Goal: Transaction & Acquisition: Purchase product/service

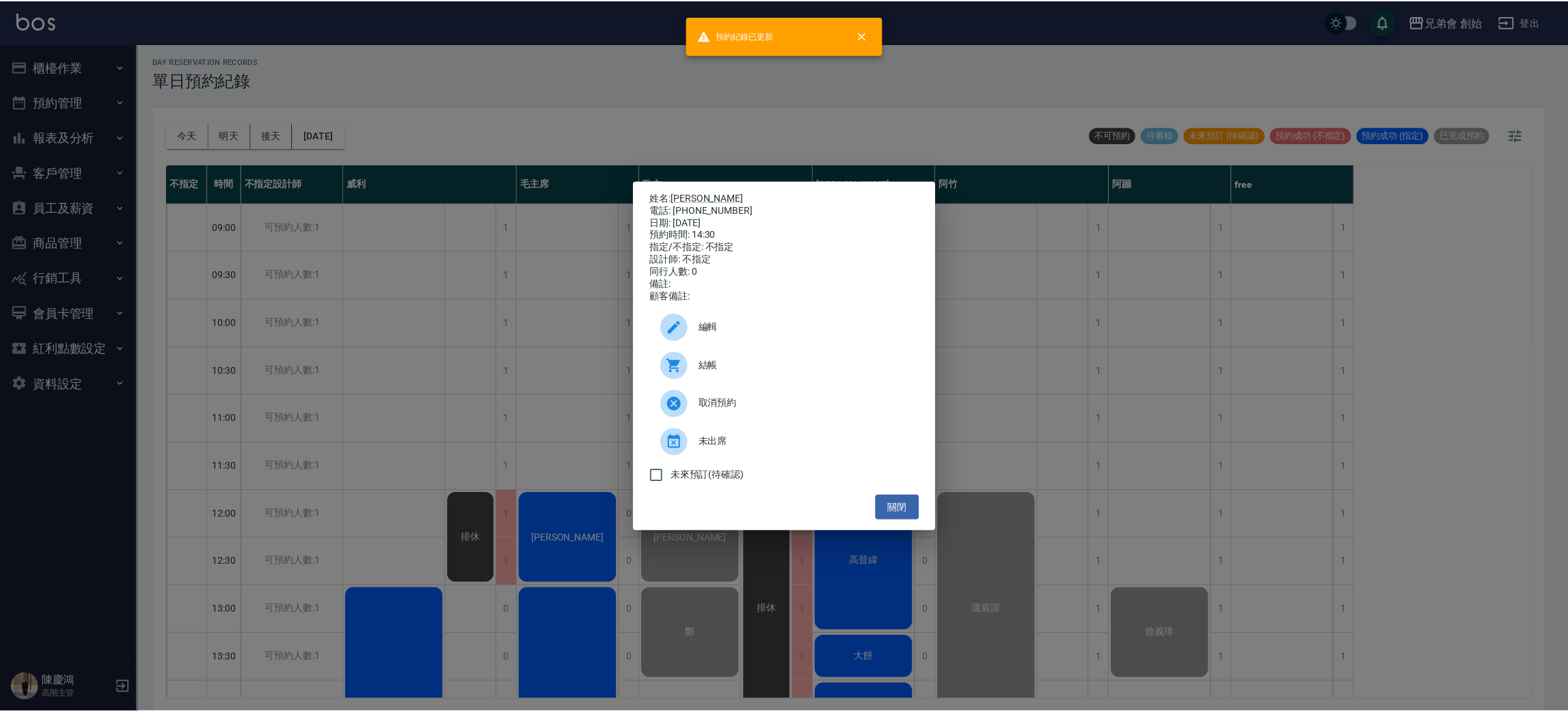
scroll to position [291, 0]
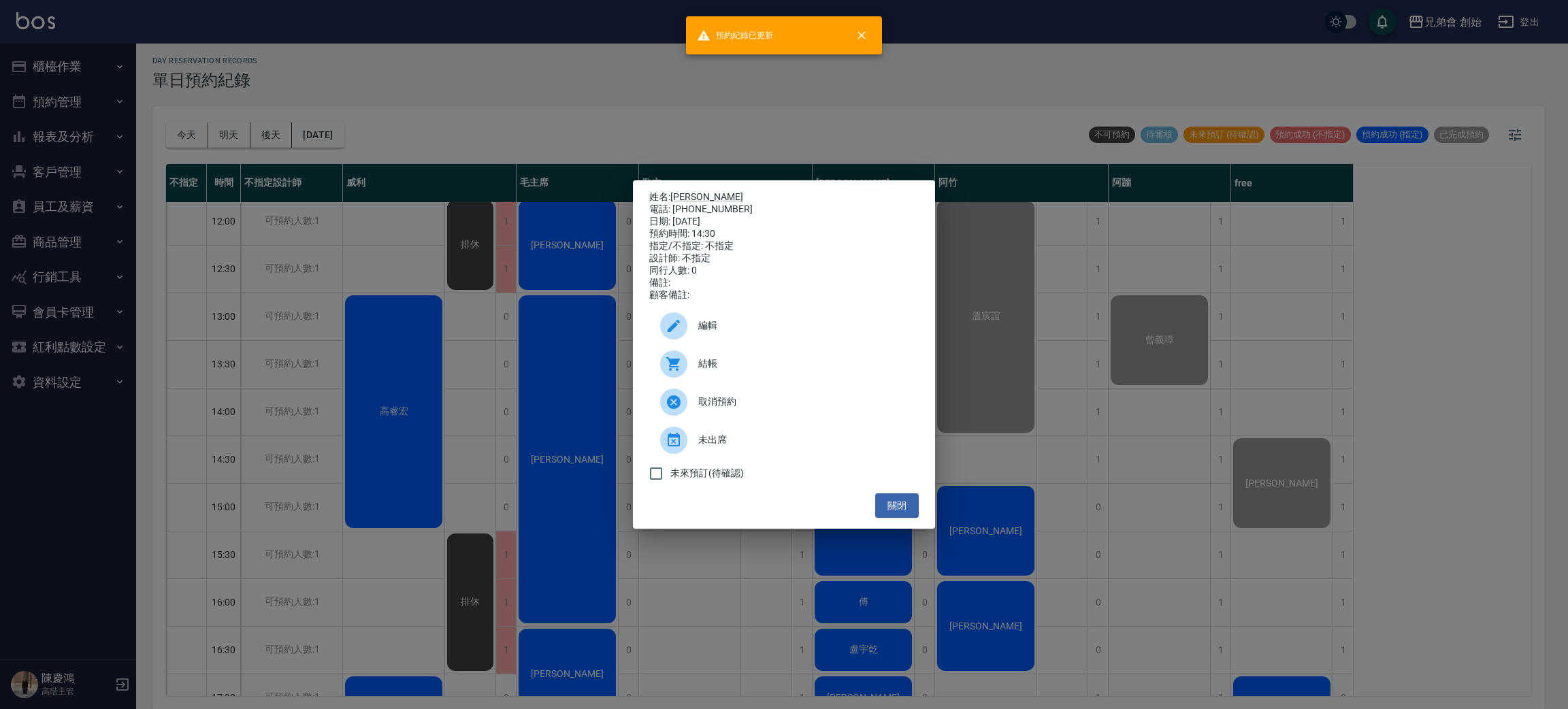
click at [542, 60] on div "姓名: 陳廷 電話: 0930038132 日期: 2025/09/20 預約時間: 14:30 指定/不指定: 不指定 設計師: 不指定 同行人數: 0 備…" at bounding box center [784, 354] width 1568 height 709
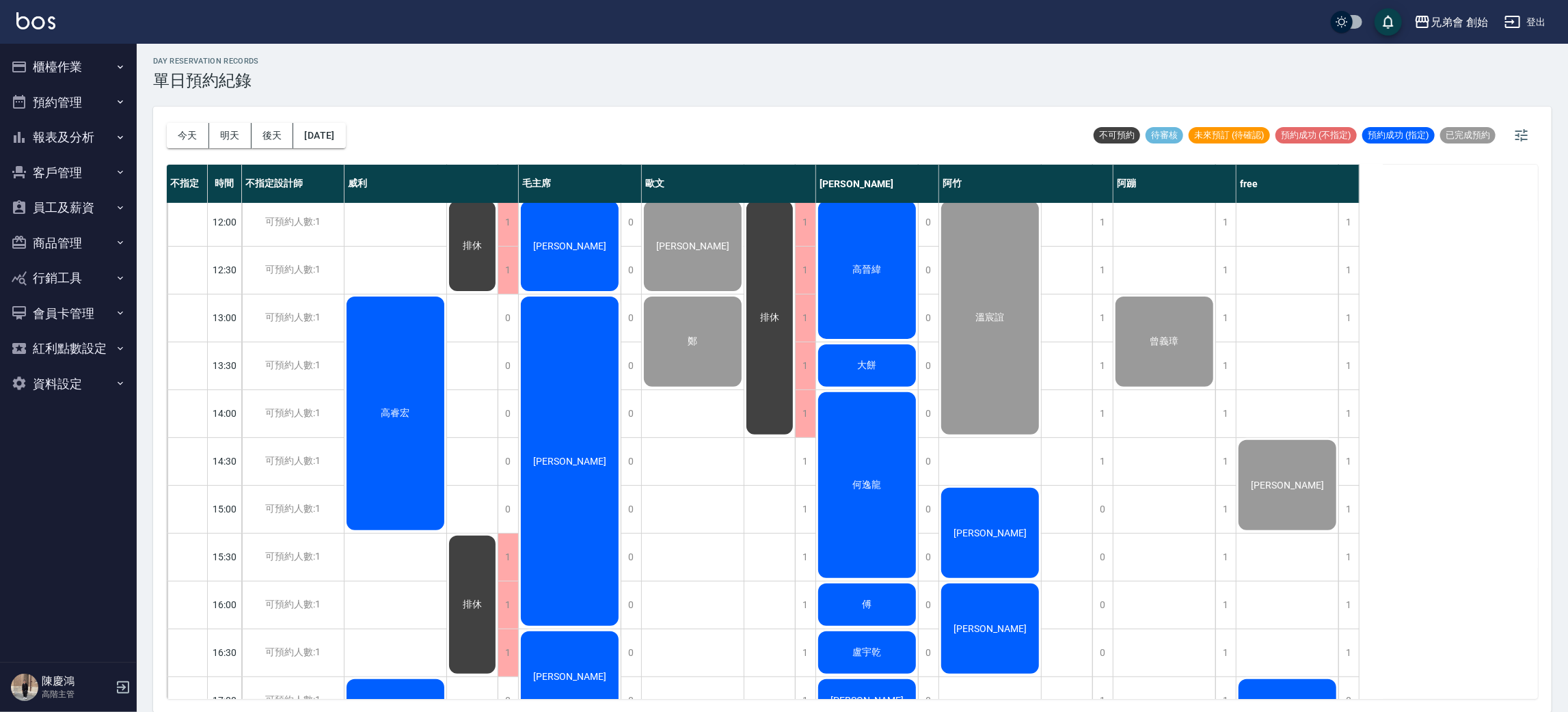
click at [408, 369] on div "高睿宏" at bounding box center [395, 413] width 102 height 238
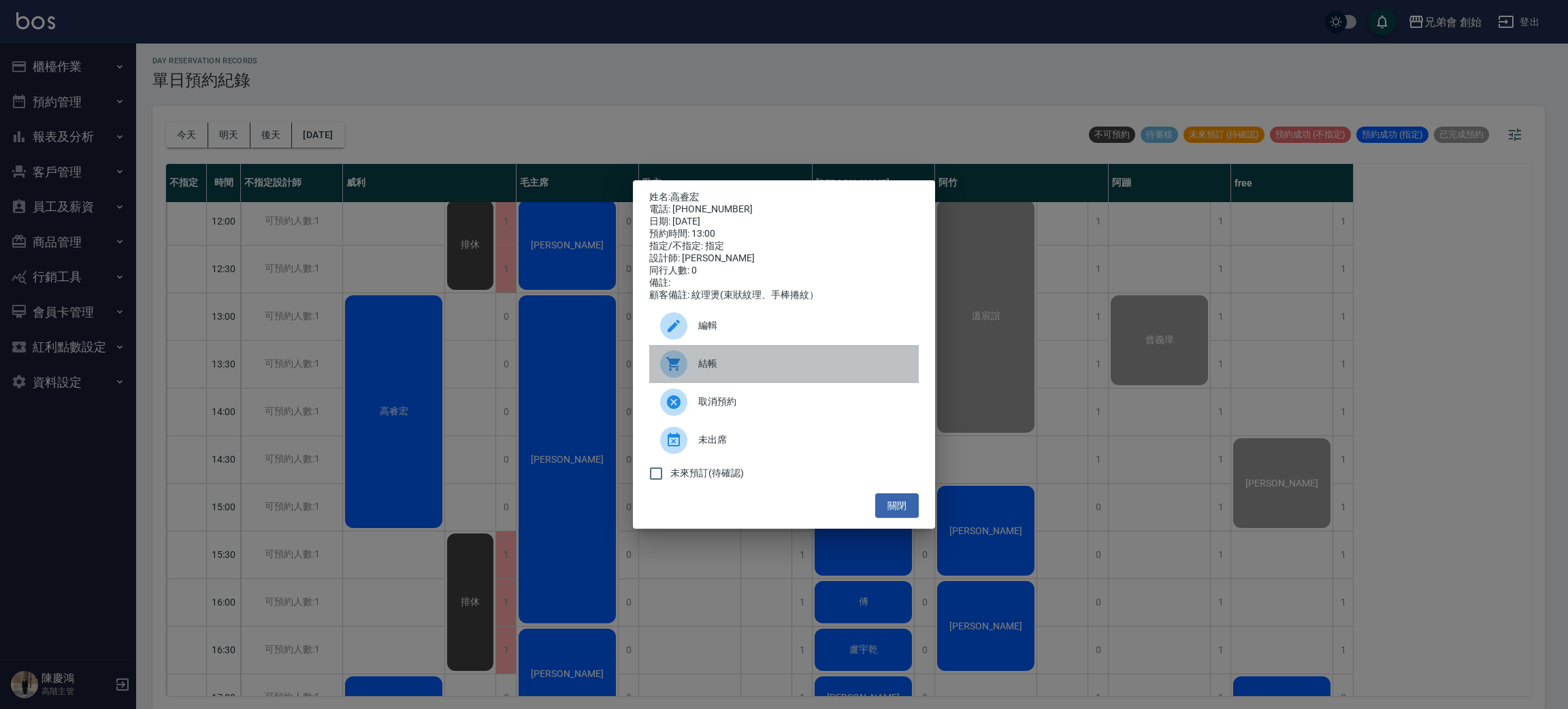
click at [795, 371] on span "結帳" at bounding box center [803, 363] width 210 height 14
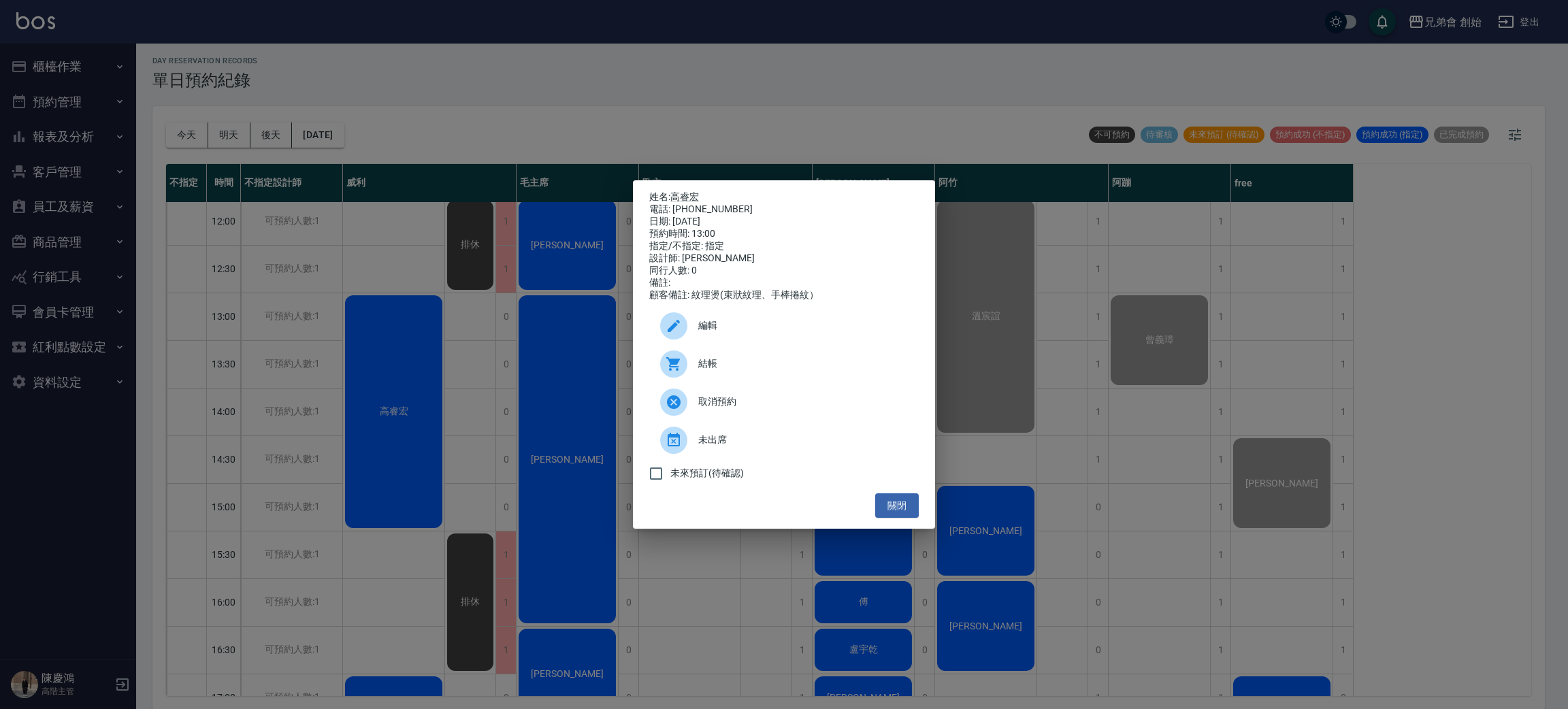
click at [445, 53] on div "姓名: 高睿宏 電話: 0985278711 日期: 2025/09/20 預約時間: 13:00 指定/不指定: 指定 設計師: 威利 同行人數: 0 備註…" at bounding box center [784, 354] width 1568 height 709
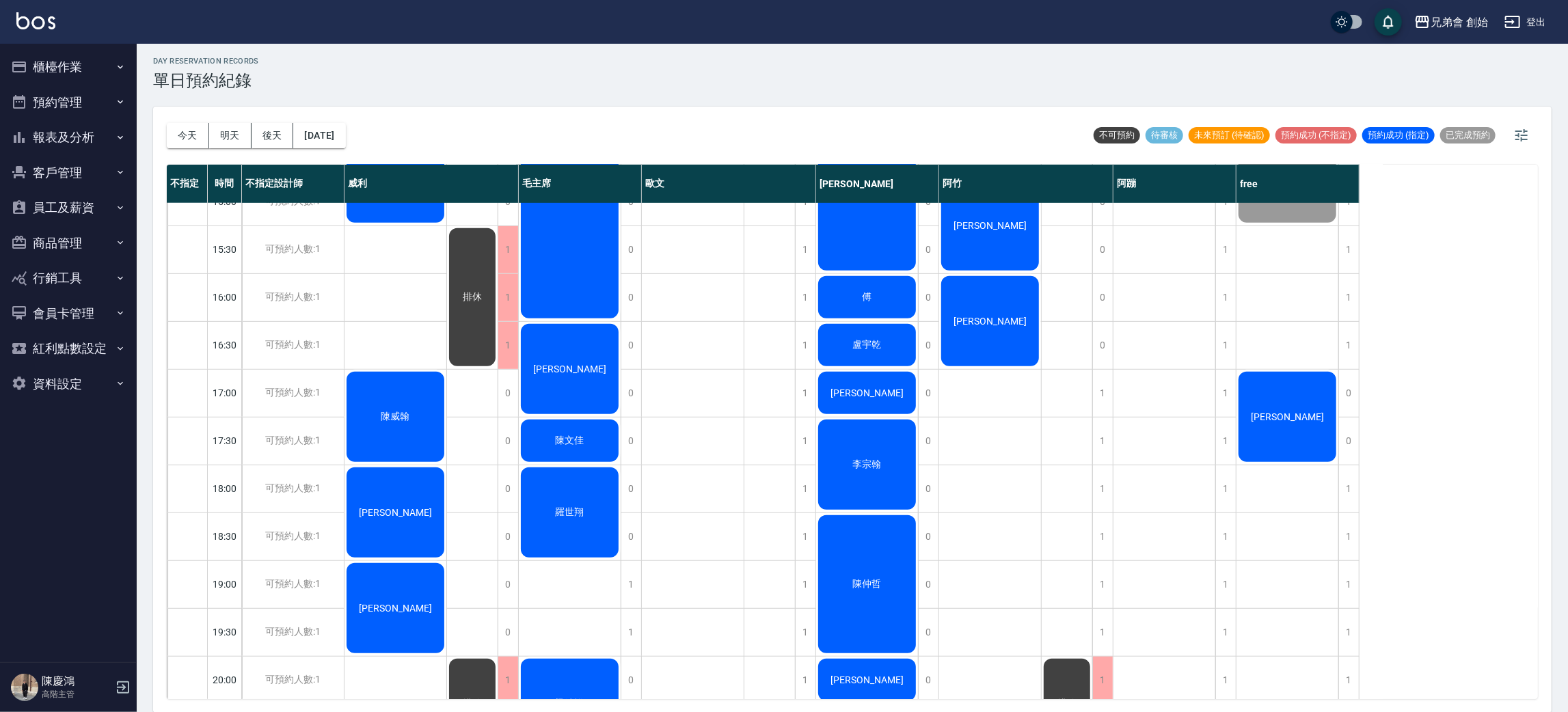
click at [400, 334] on div "高睿宏 陳威翰 葉日元 楊昌龍" at bounding box center [396, 296] width 103 height 1387
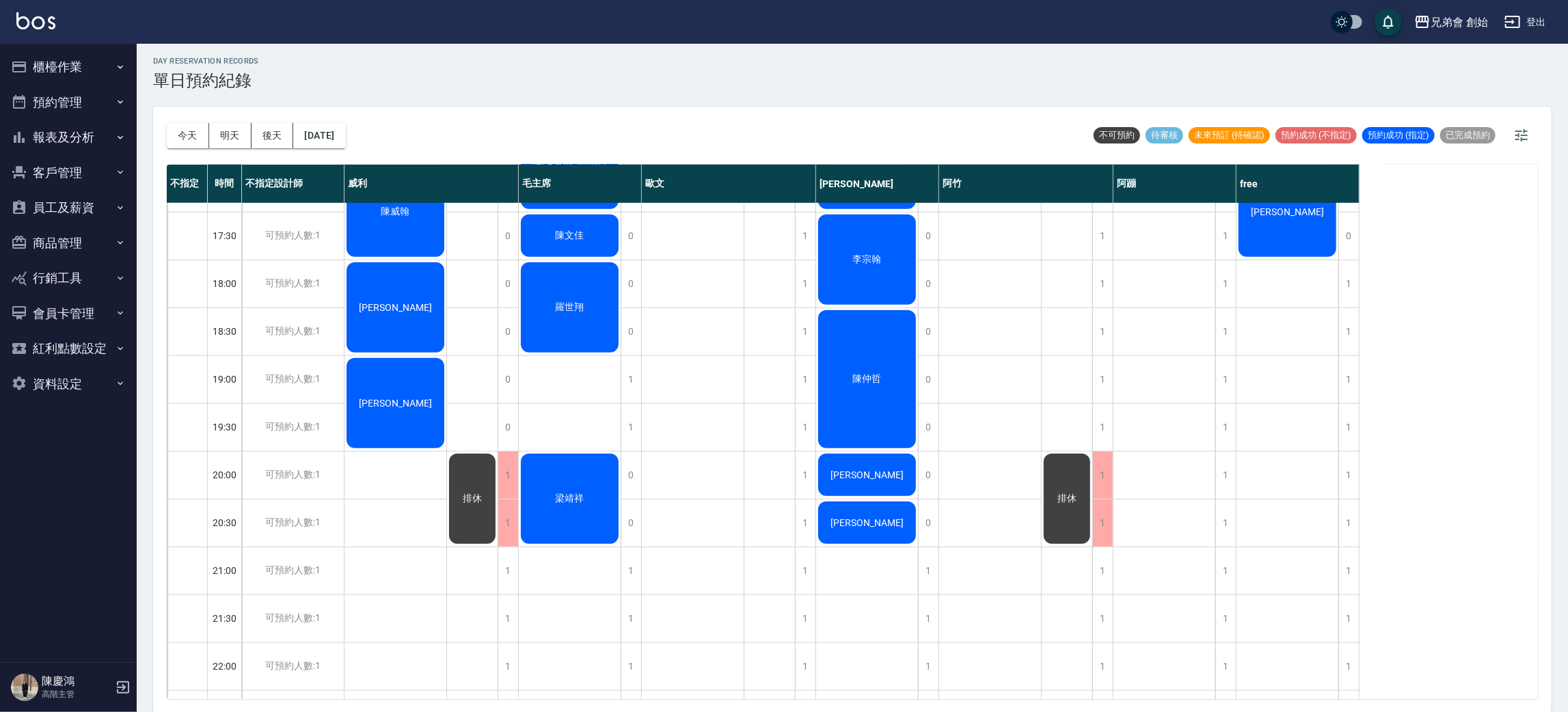
scroll to position [599, 0]
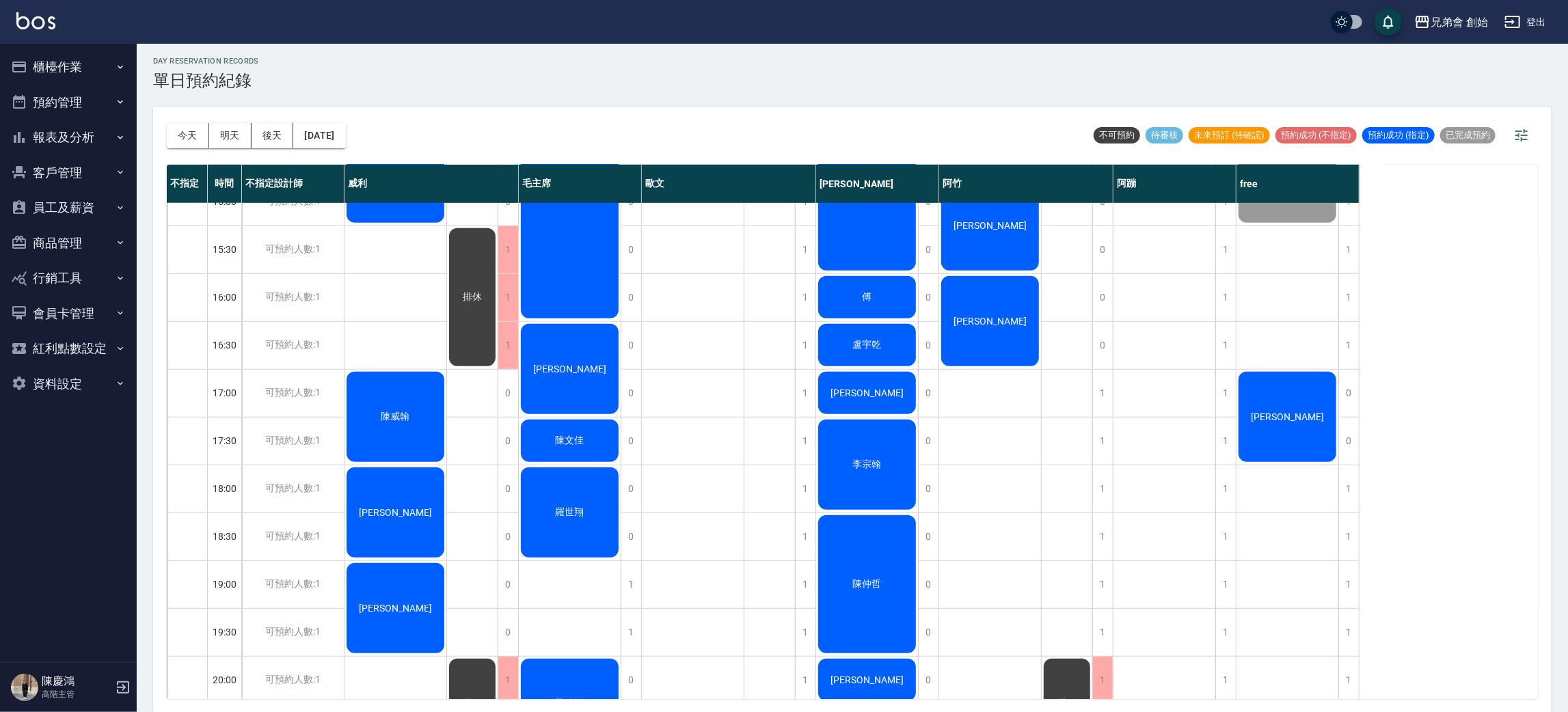
click at [399, 334] on div "高睿宏 陳威翰 葉日元 楊昌龍" at bounding box center [396, 296] width 103 height 1387
click at [397, 342] on div "高睿宏 陳威翰 葉日元 楊昌龍" at bounding box center [396, 296] width 103 height 1387
click at [381, 328] on div "高睿宏 陳威翰 葉日元 楊昌龍" at bounding box center [396, 296] width 103 height 1387
click at [404, 295] on div "高睿宏 陳威翰 葉日元 楊昌龍" at bounding box center [396, 296] width 103 height 1387
click at [395, 338] on div "高睿宏 陳威翰 葉日元 楊昌龍" at bounding box center [396, 296] width 103 height 1387
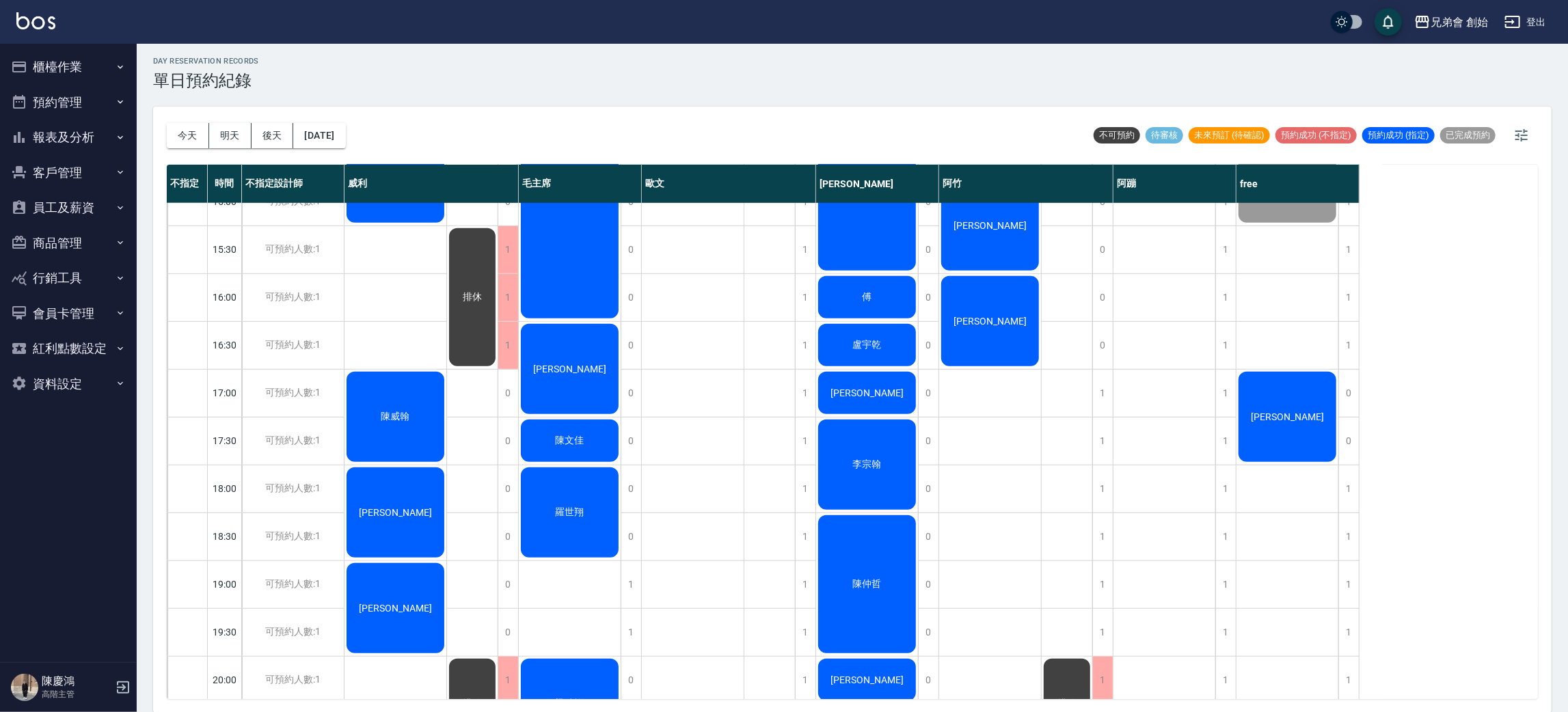
scroll to position [291, 0]
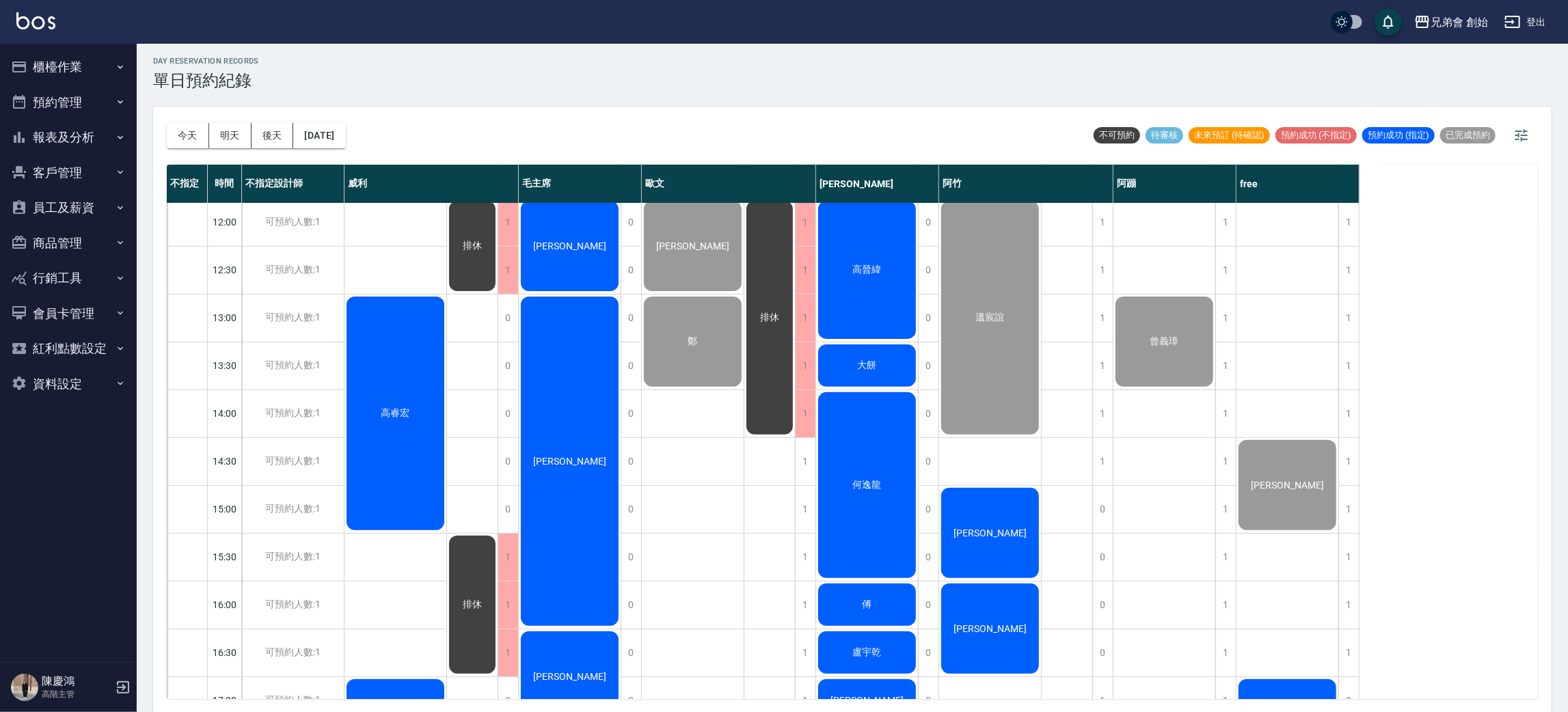
click at [393, 253] on div "高睿宏 陳威翰 葉日元 楊昌龍" at bounding box center [396, 604] width 103 height 1387
click at [412, 271] on div "高睿宏 陳威翰 葉日元 楊昌龍" at bounding box center [396, 604] width 103 height 1387
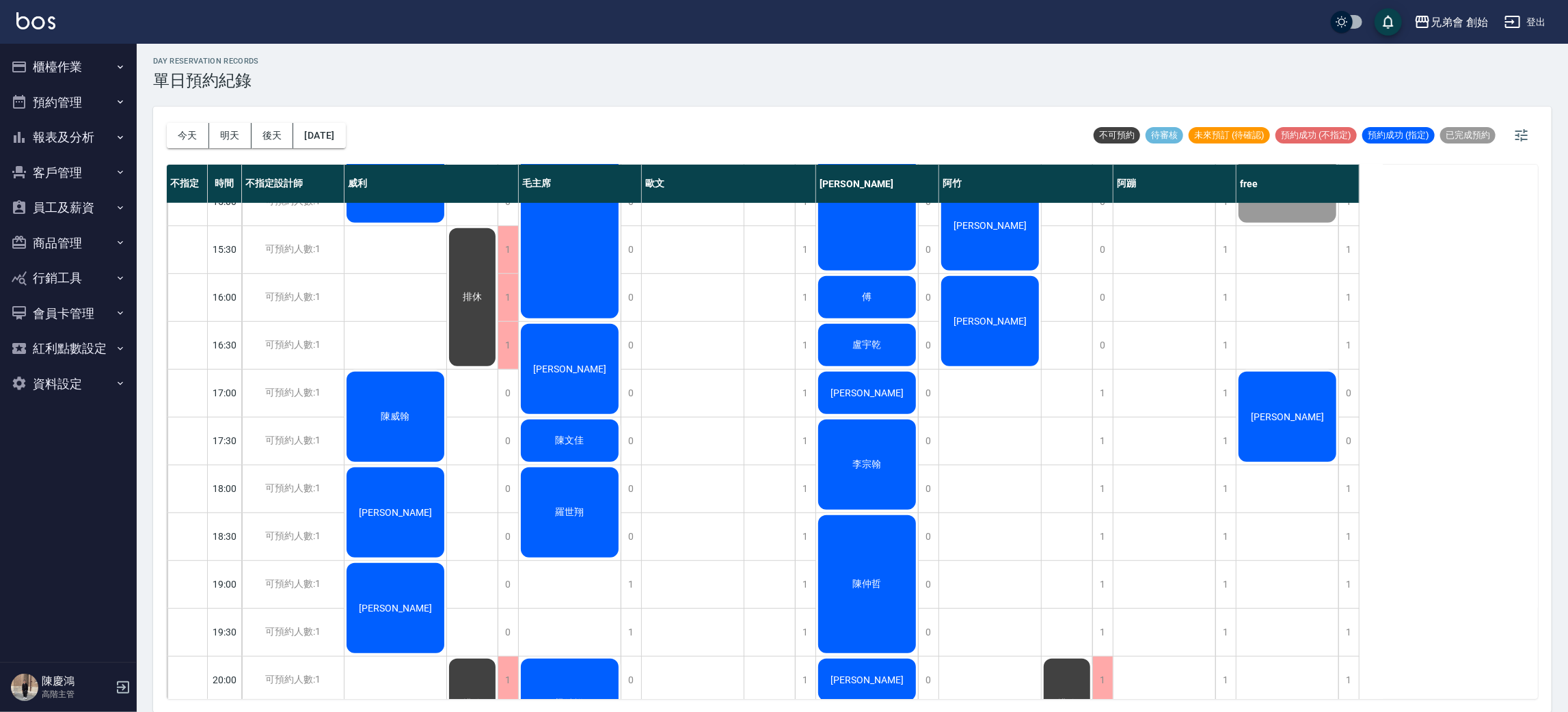
click at [680, 420] on div "巫俊安 鄭" at bounding box center [693, 296] width 103 height 1387
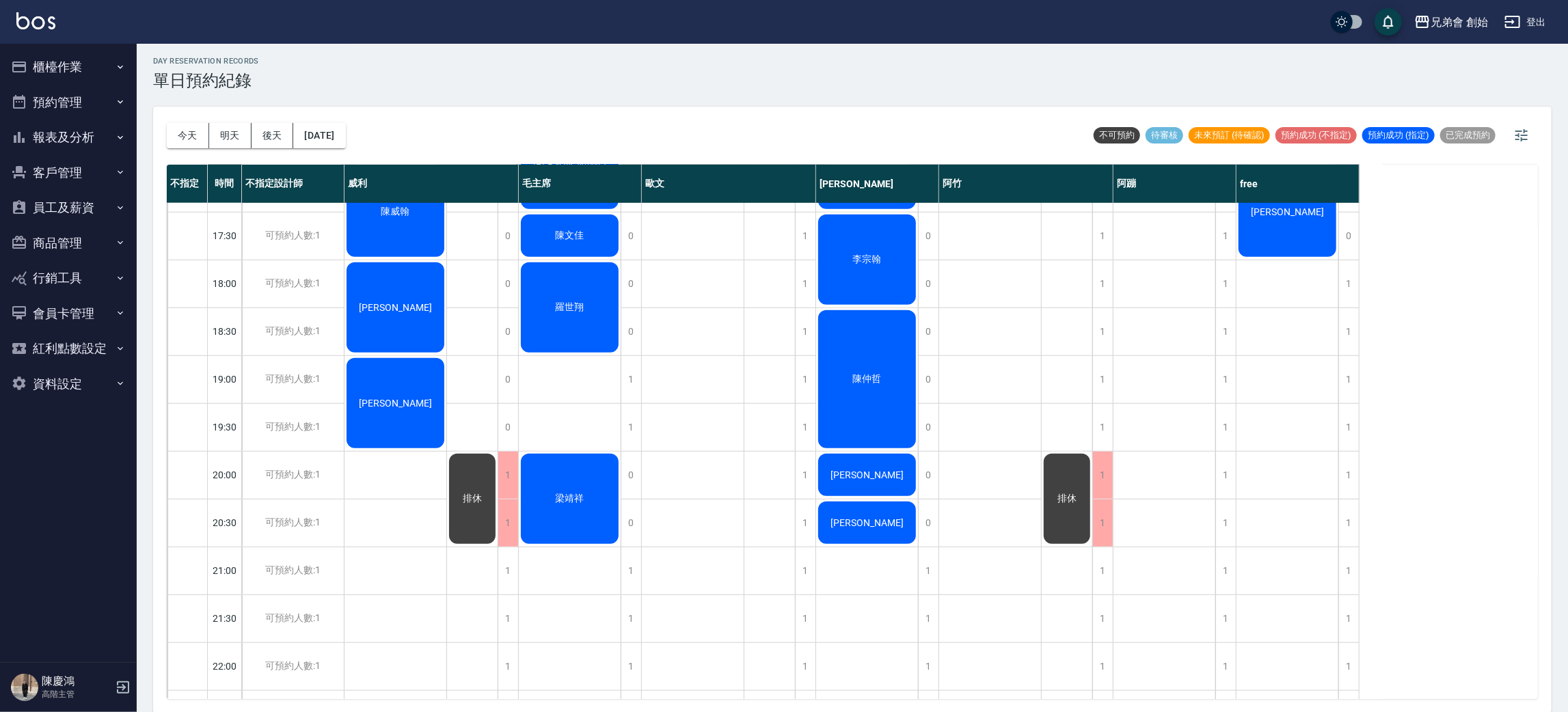
scroll to position [701, 0]
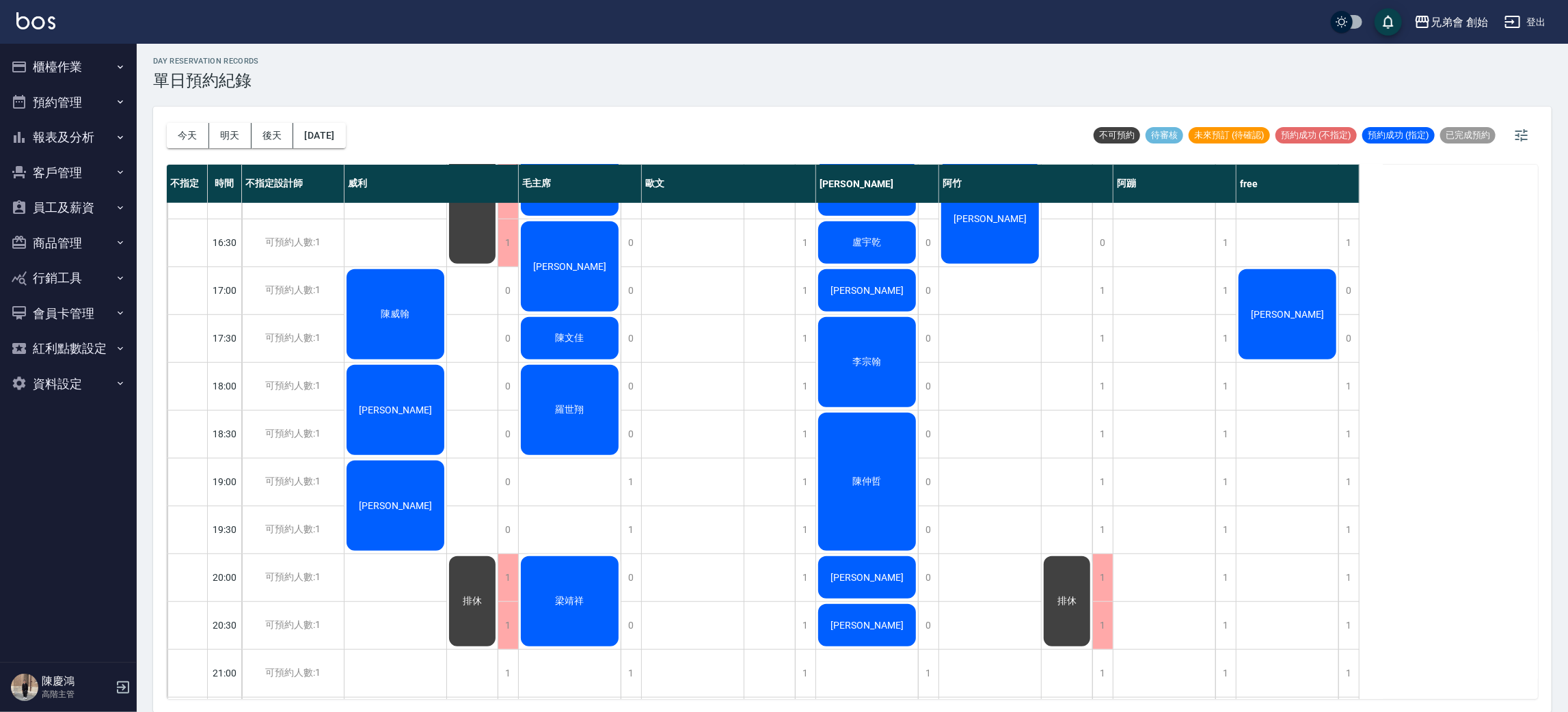
click at [688, 453] on div "巫俊安 鄭" at bounding box center [693, 195] width 103 height 1387
click at [577, 549] on div "游定紘 鄒明志 王躍勳 陳文佳 羅世翔 梁靖祥" at bounding box center [570, 195] width 103 height 1387
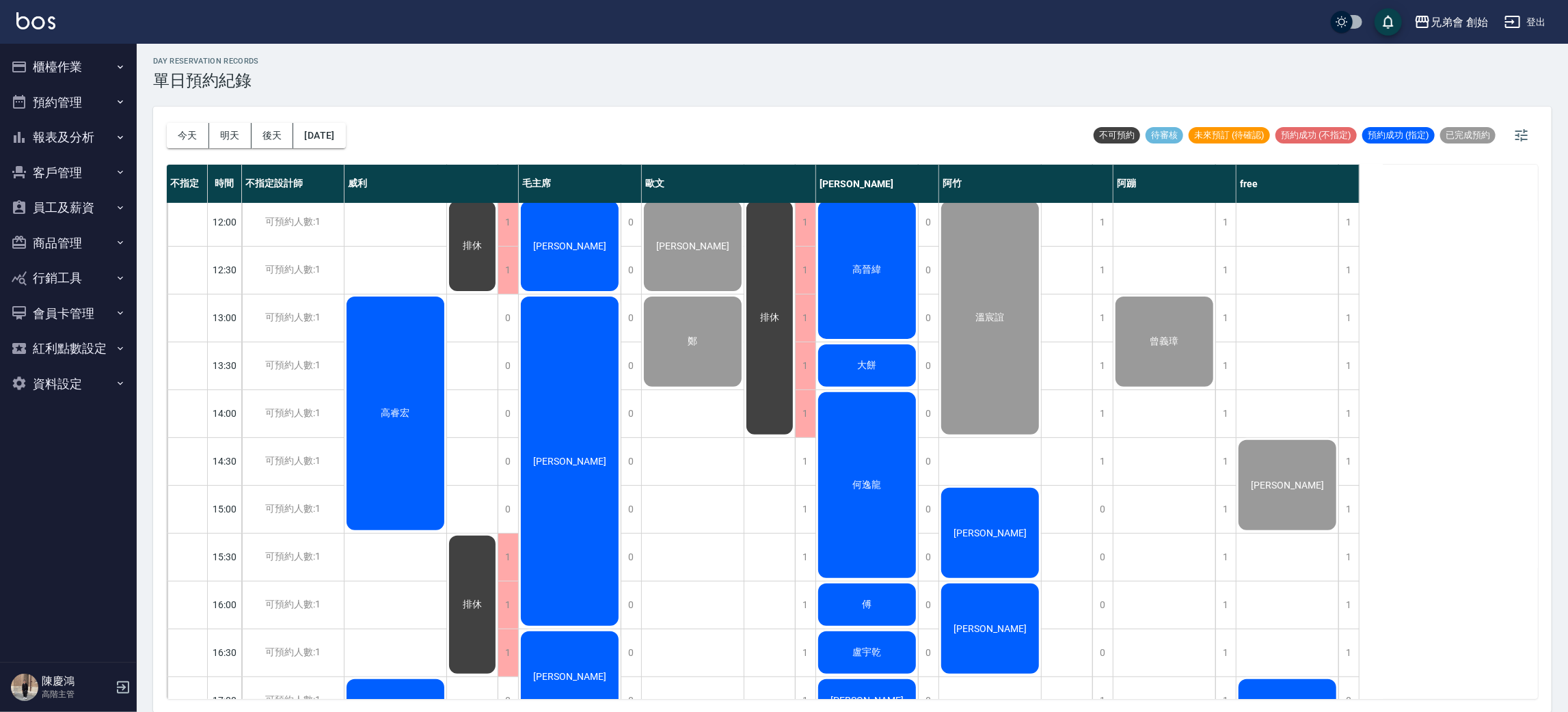
click at [371, 565] on div "[PERSON_NAME] [PERSON_NAME] [PERSON_NAME] [PERSON_NAME]" at bounding box center [396, 604] width 103 height 1387
click at [229, 130] on button "明天" at bounding box center [229, 136] width 42 height 26
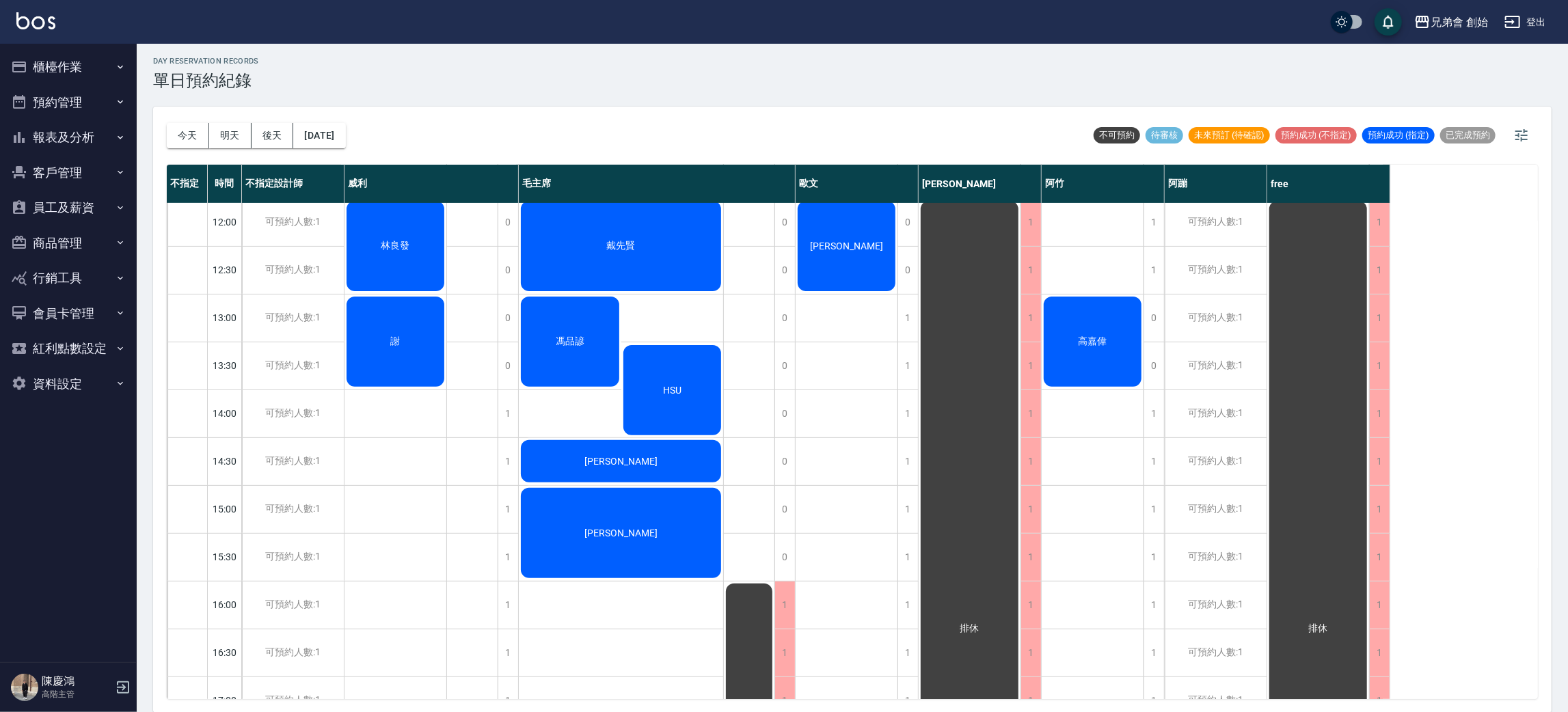
click at [499, 104] on div "day Reservation records 單日預約紀錄 今天 明天 後天 2025/09/21 不可預約 待審核 未來預訂 (待確認) 預約成功 (不指…" at bounding box center [852, 377] width 1431 height 672
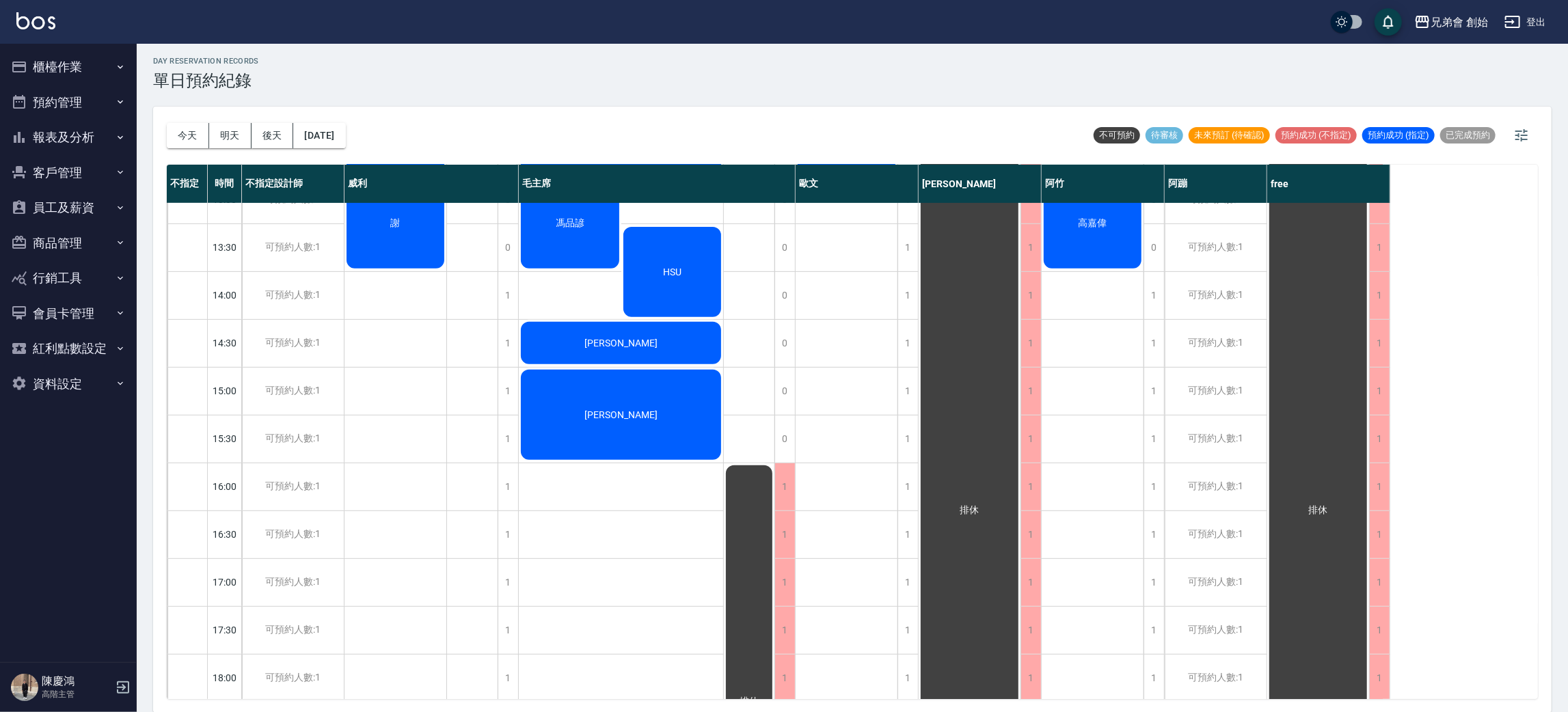
scroll to position [907, 0]
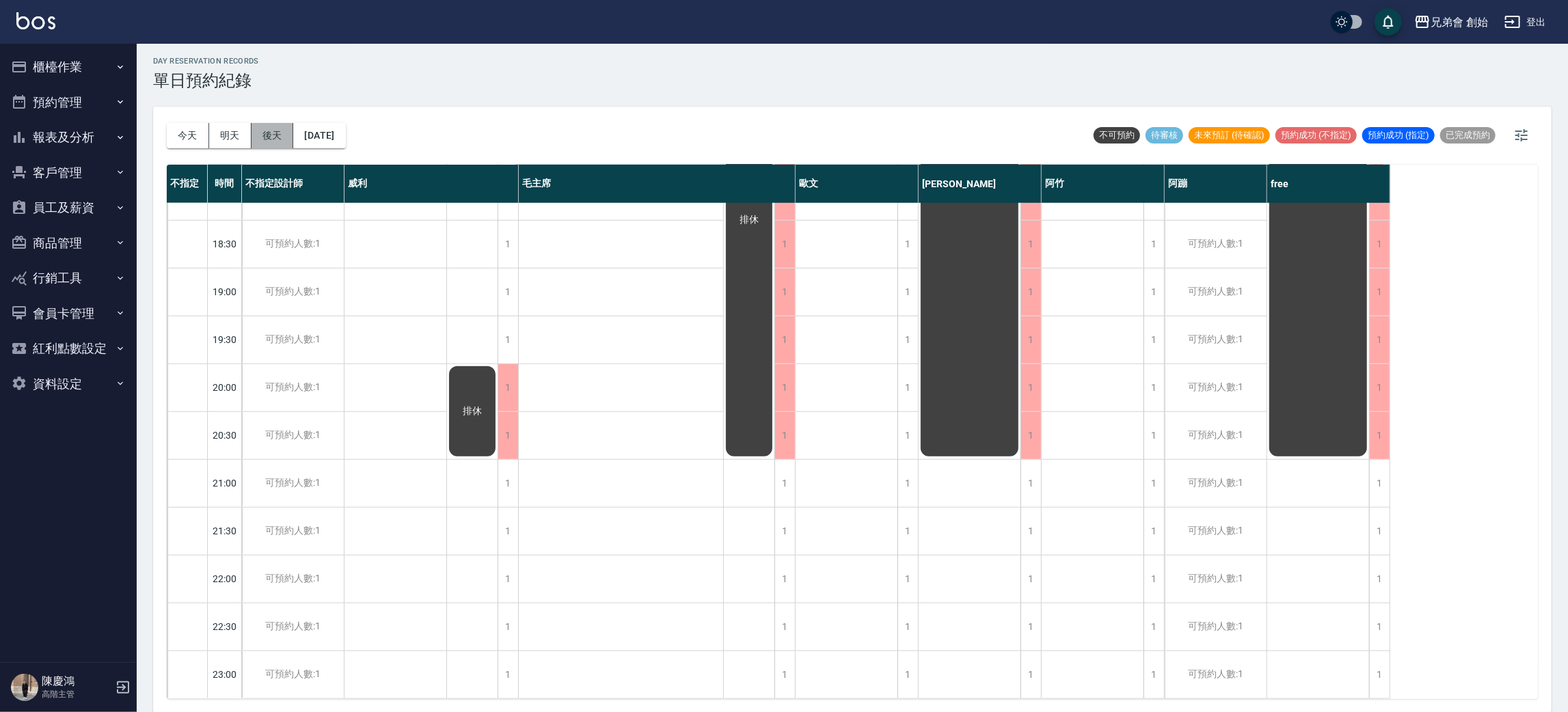
click at [270, 139] on button "後天" at bounding box center [273, 136] width 42 height 26
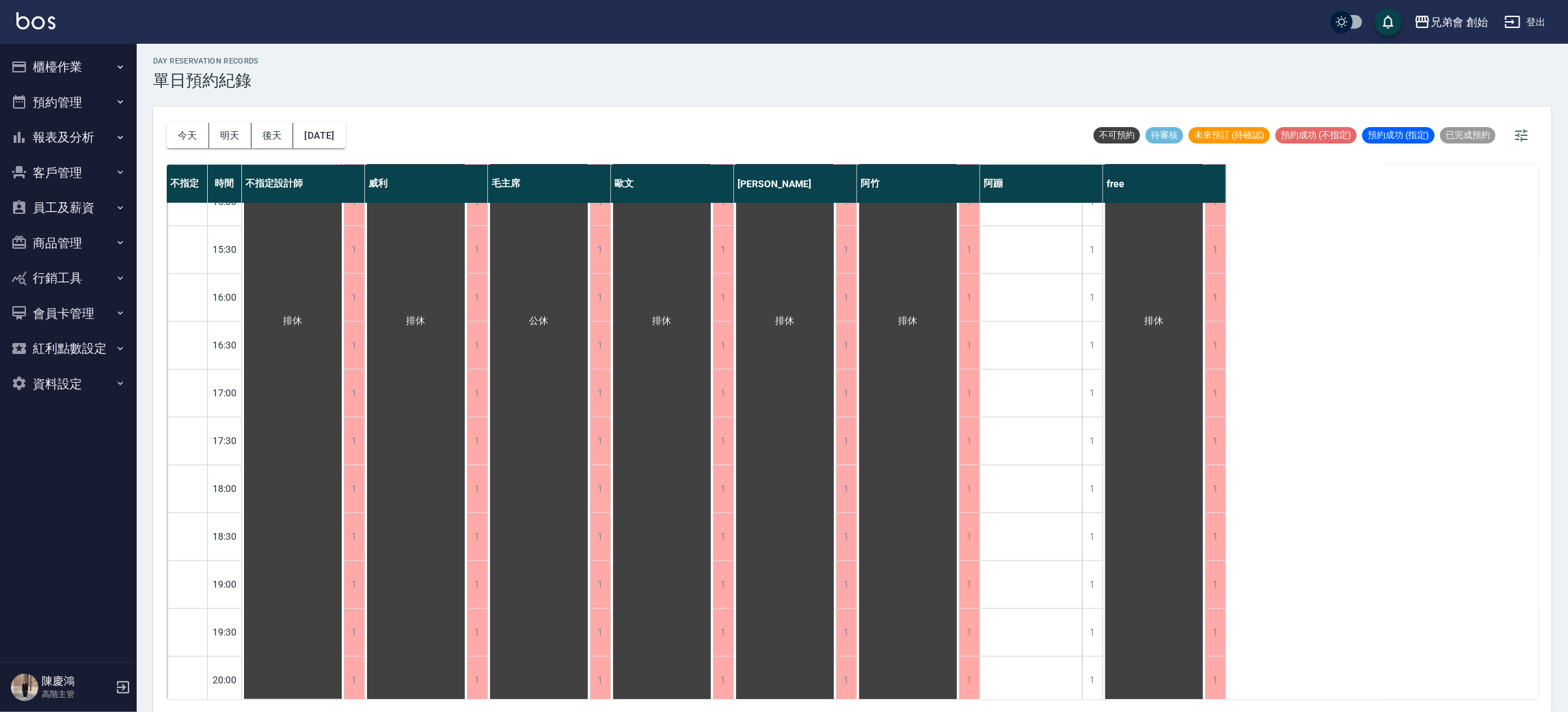
scroll to position [907, 0]
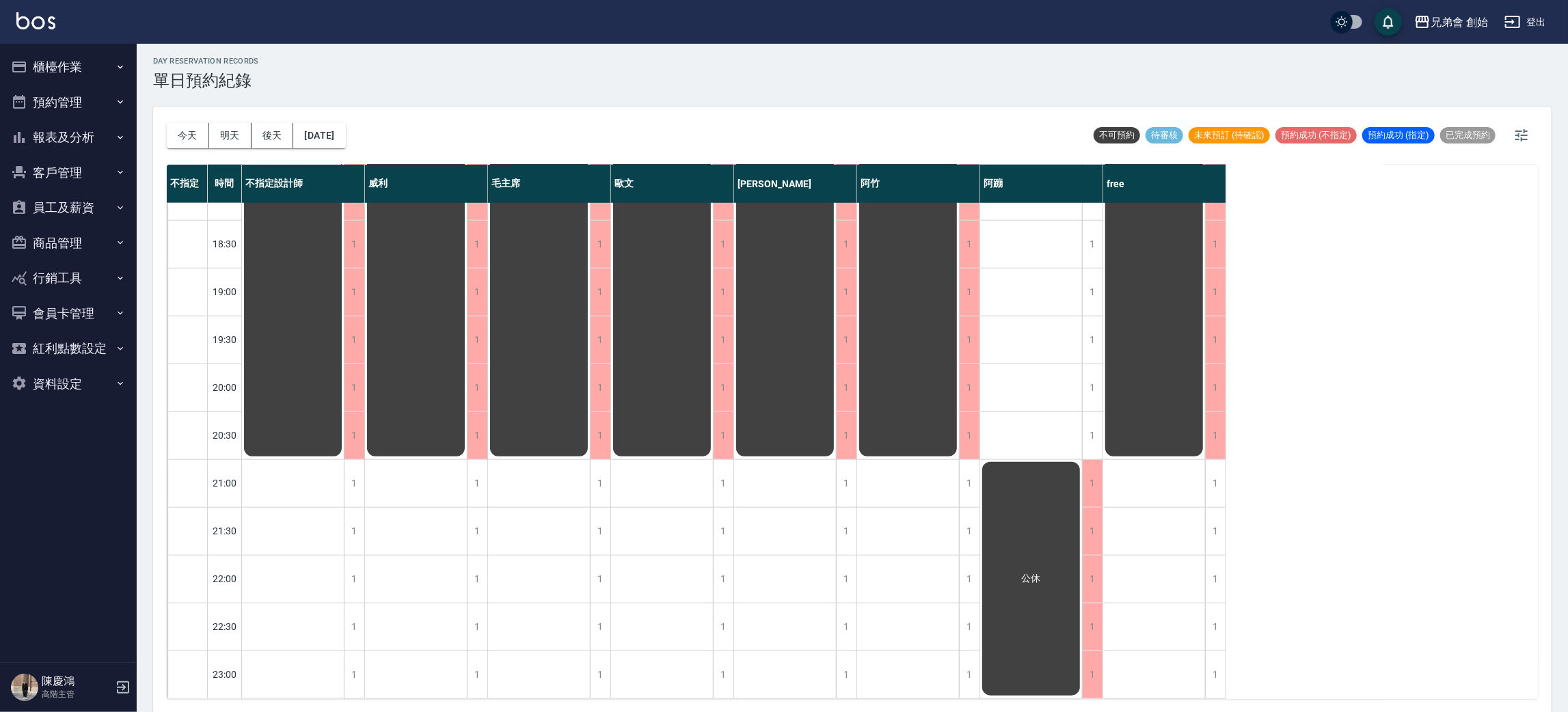
click at [654, 532] on div "排休" at bounding box center [663, 4] width 103 height 1387
click at [649, 455] on div "排休" at bounding box center [663, 4] width 103 height 1387
click at [173, 142] on button "今天" at bounding box center [187, 136] width 42 height 26
click at [540, 104] on div at bounding box center [784, 356] width 1568 height 712
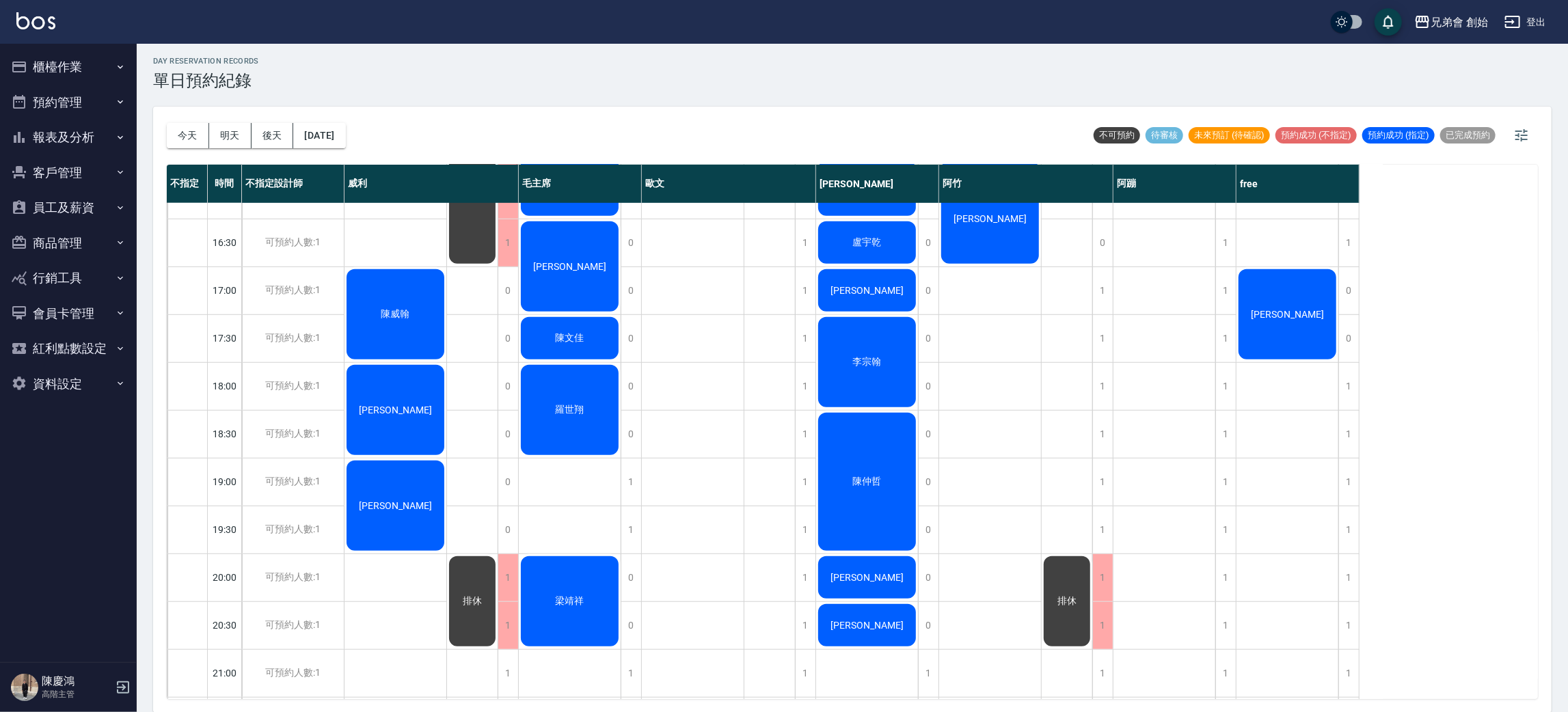
scroll to position [599, 0]
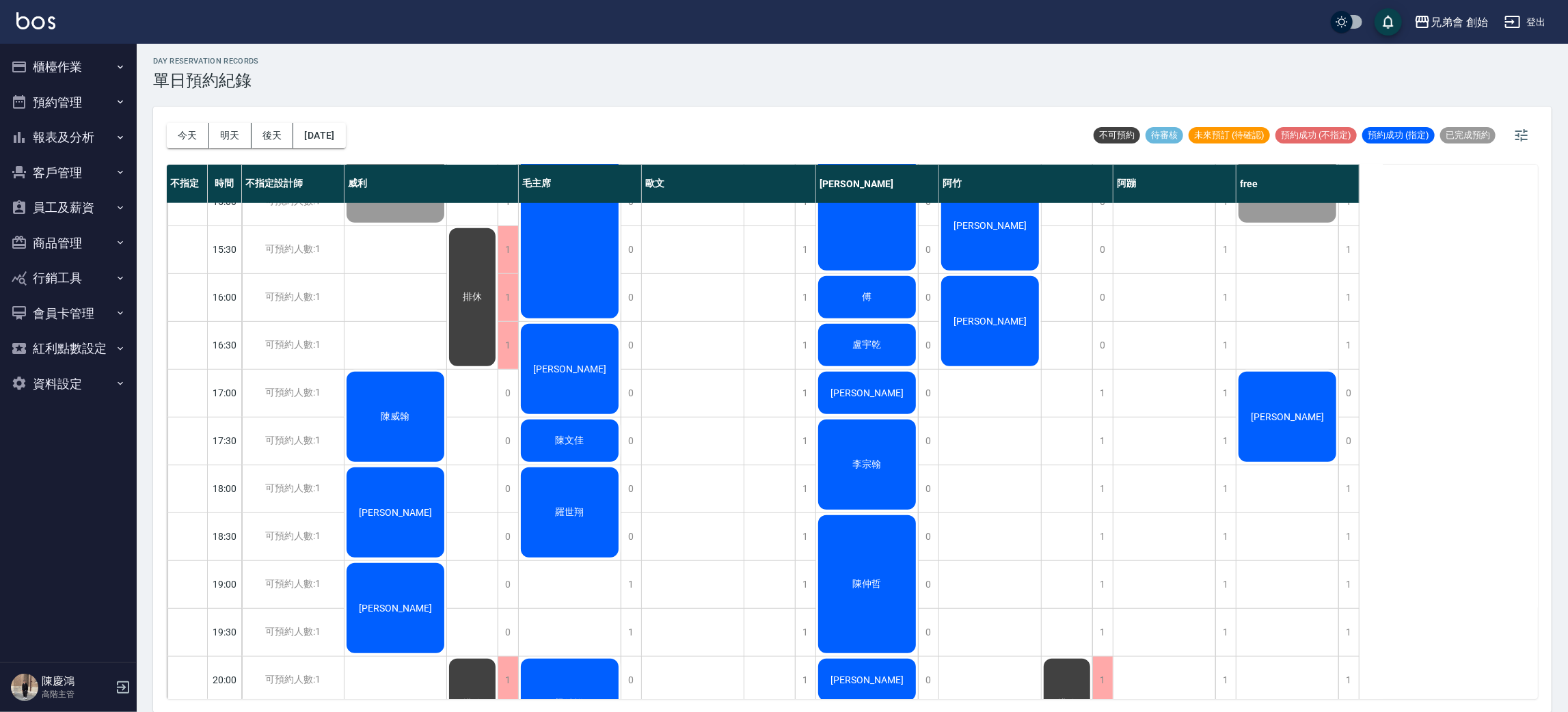
click at [401, 334] on div "[PERSON_NAME] [PERSON_NAME] [PERSON_NAME] [PERSON_NAME]" at bounding box center [396, 296] width 103 height 1387
click at [380, 336] on div "[PERSON_NAME] [PERSON_NAME] [PERSON_NAME] [PERSON_NAME]" at bounding box center [396, 296] width 103 height 1387
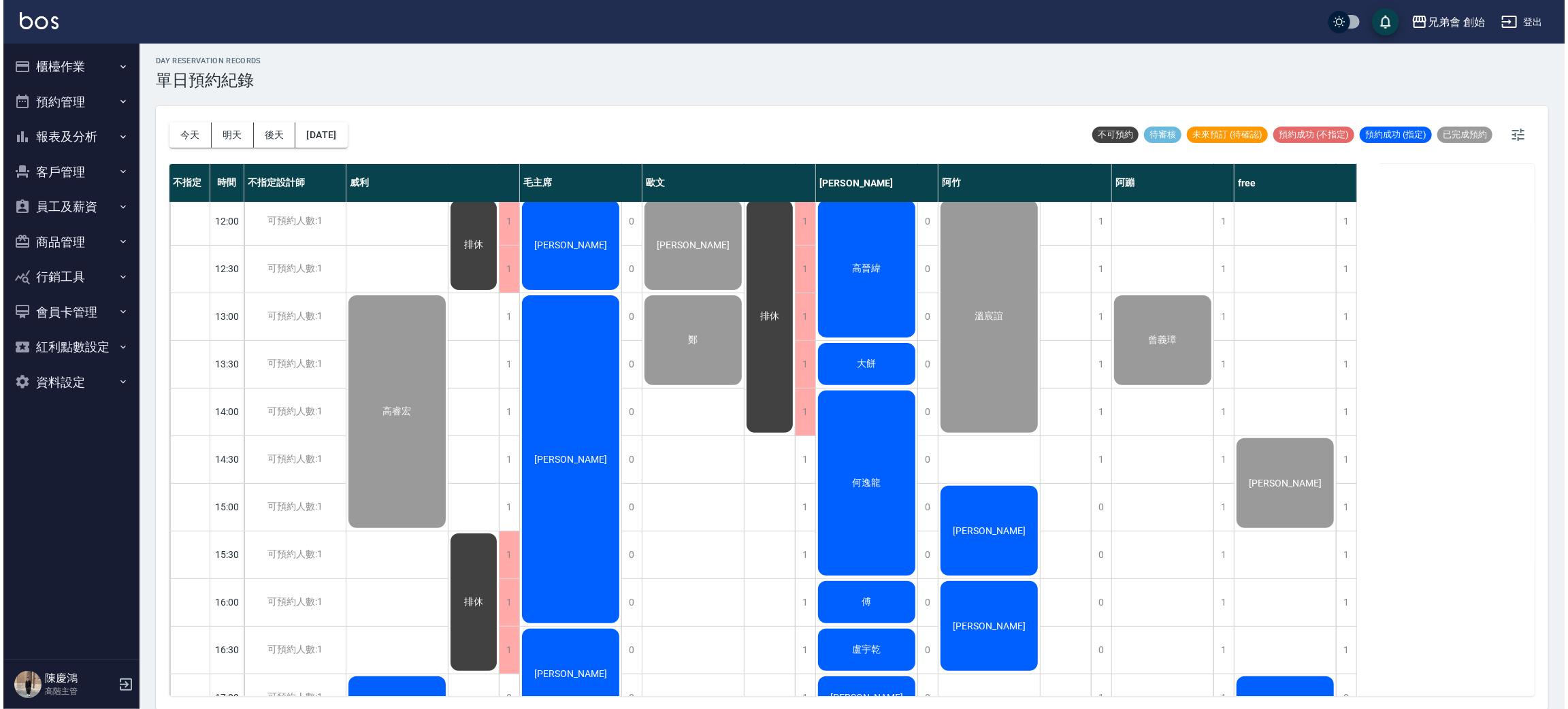
scroll to position [392, 0]
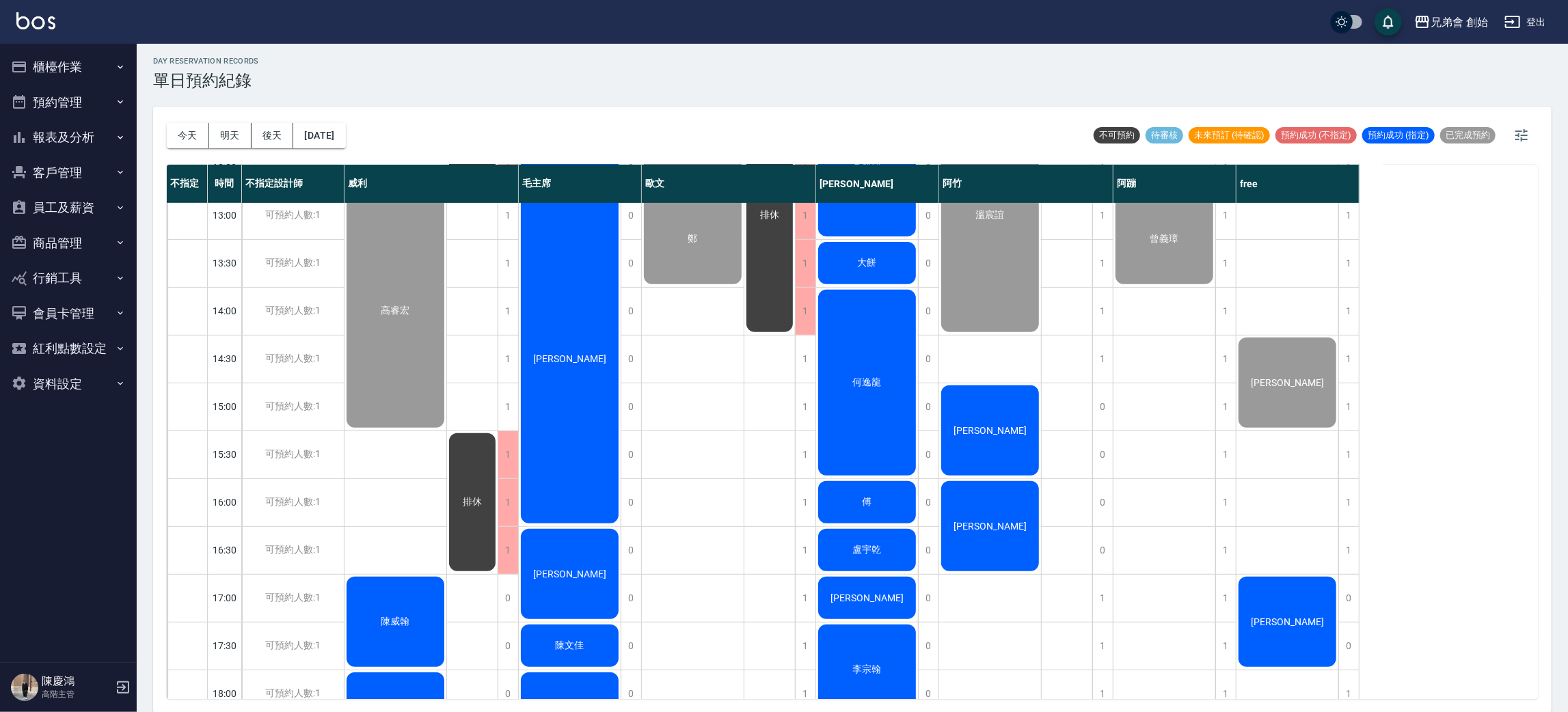
click at [569, 330] on div "[PERSON_NAME]" at bounding box center [569, 358] width 102 height 334
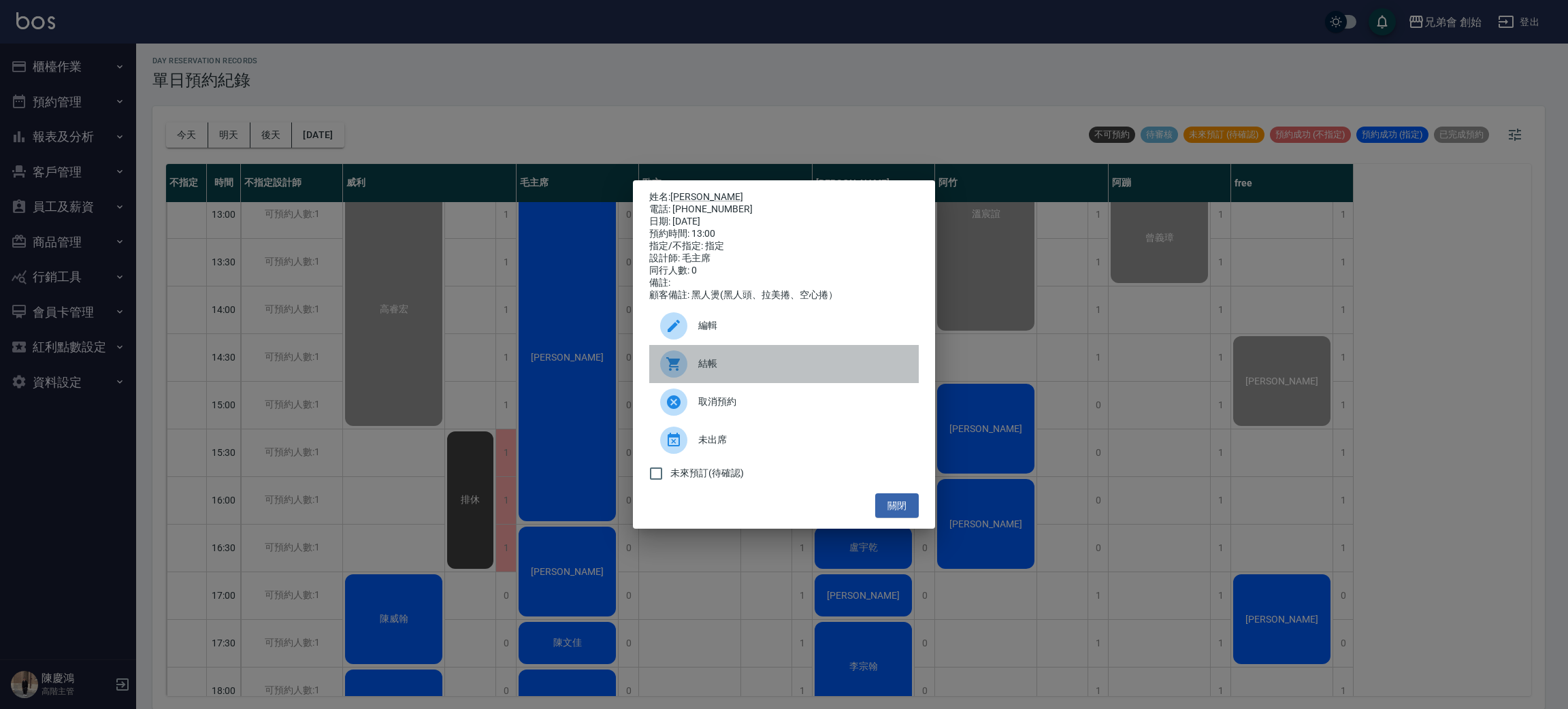
click at [680, 367] on icon at bounding box center [674, 364] width 16 height 16
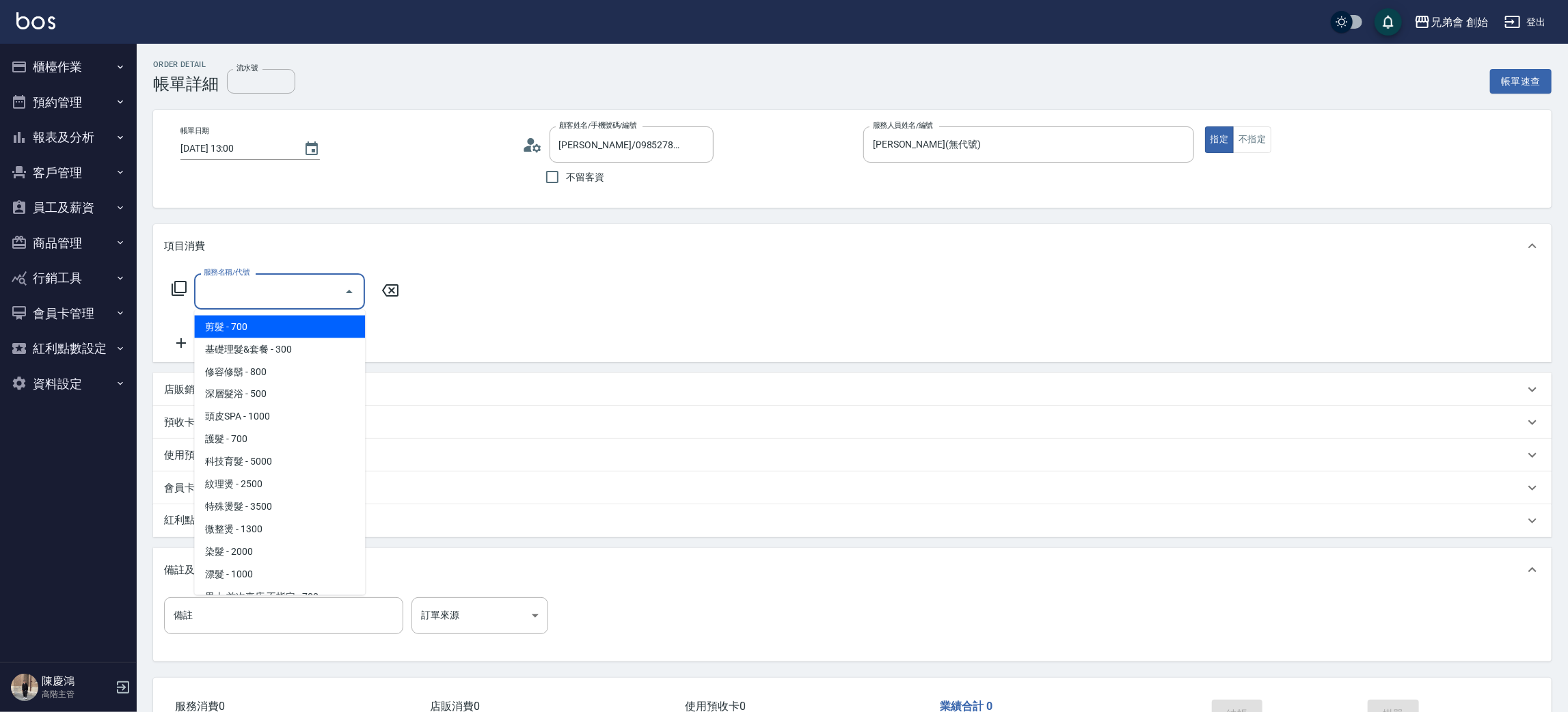
click at [266, 330] on span "剪髮 - 700" at bounding box center [279, 326] width 171 height 22
type input "剪髮(A01)"
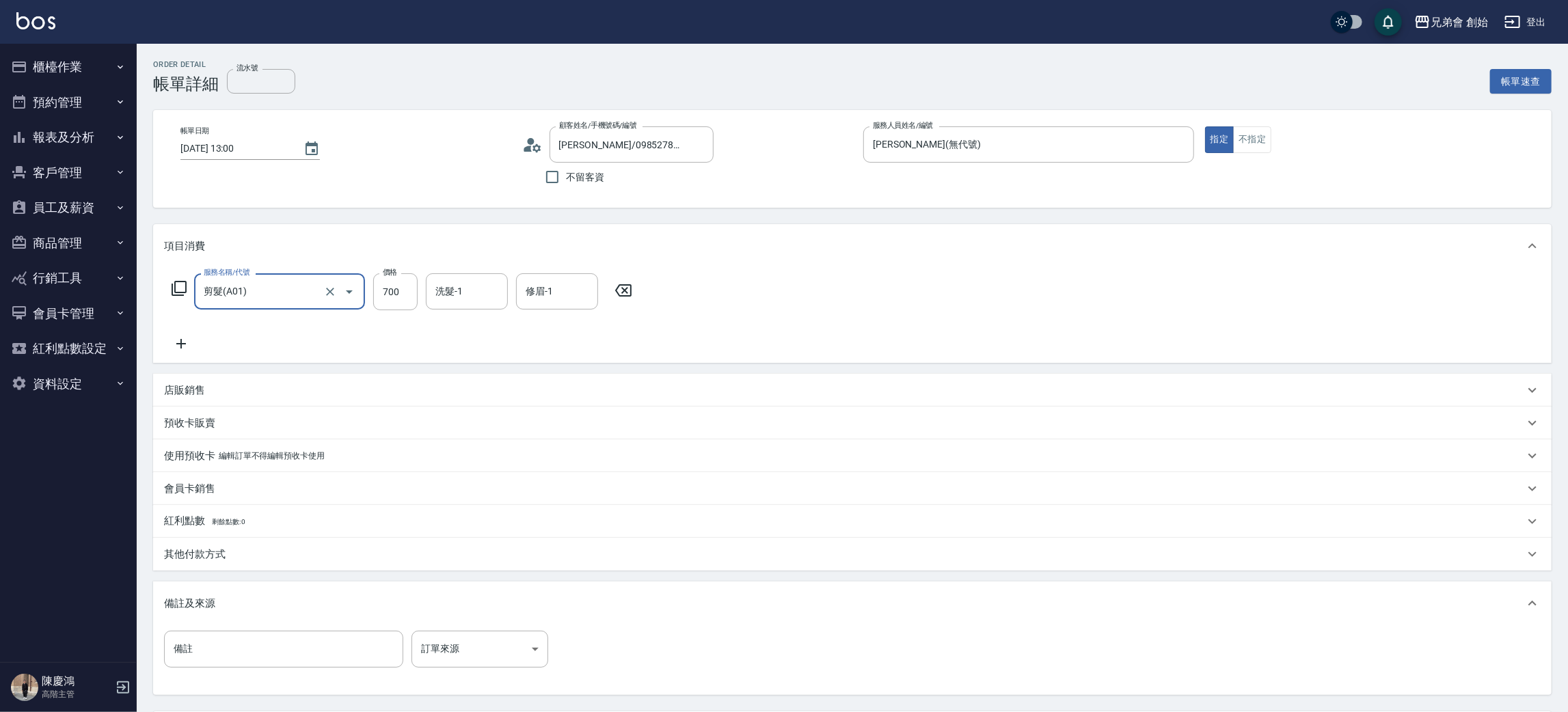
click at [364, 294] on div "服務名稱/代號 剪髮(A01) 服務名稱/代號 價格 700 價格 洗髮-1 洗髮-1 修眉-1 修眉-1" at bounding box center [402, 291] width 476 height 37
drag, startPoint x: 388, startPoint y: 298, endPoint x: 388, endPoint y: 283, distance: 15.0
click at [388, 297] on input "700" at bounding box center [396, 291] width 45 height 37
type input "1000"
click at [170, 340] on icon at bounding box center [181, 344] width 34 height 17
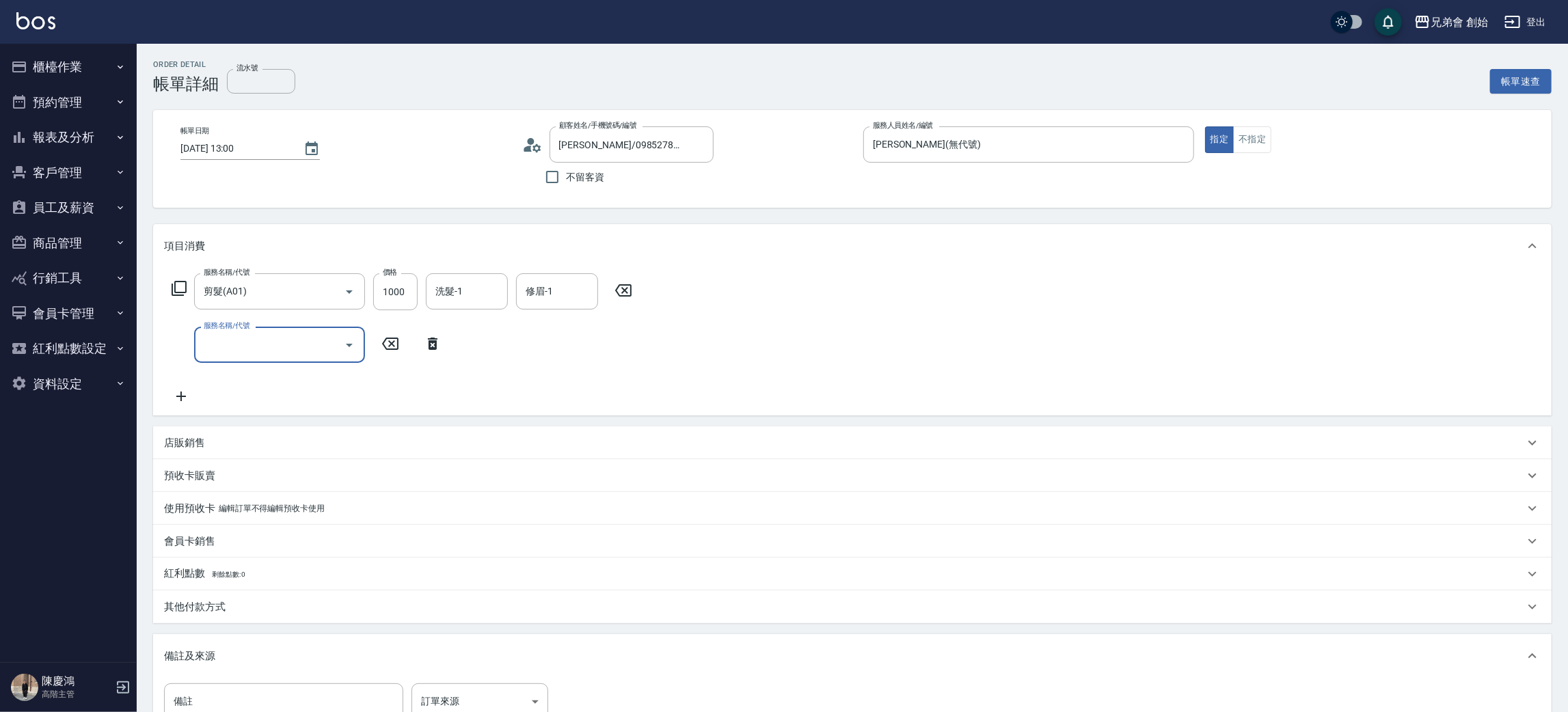
click at [233, 347] on input "服務名稱/代號" at bounding box center [269, 344] width 138 height 24
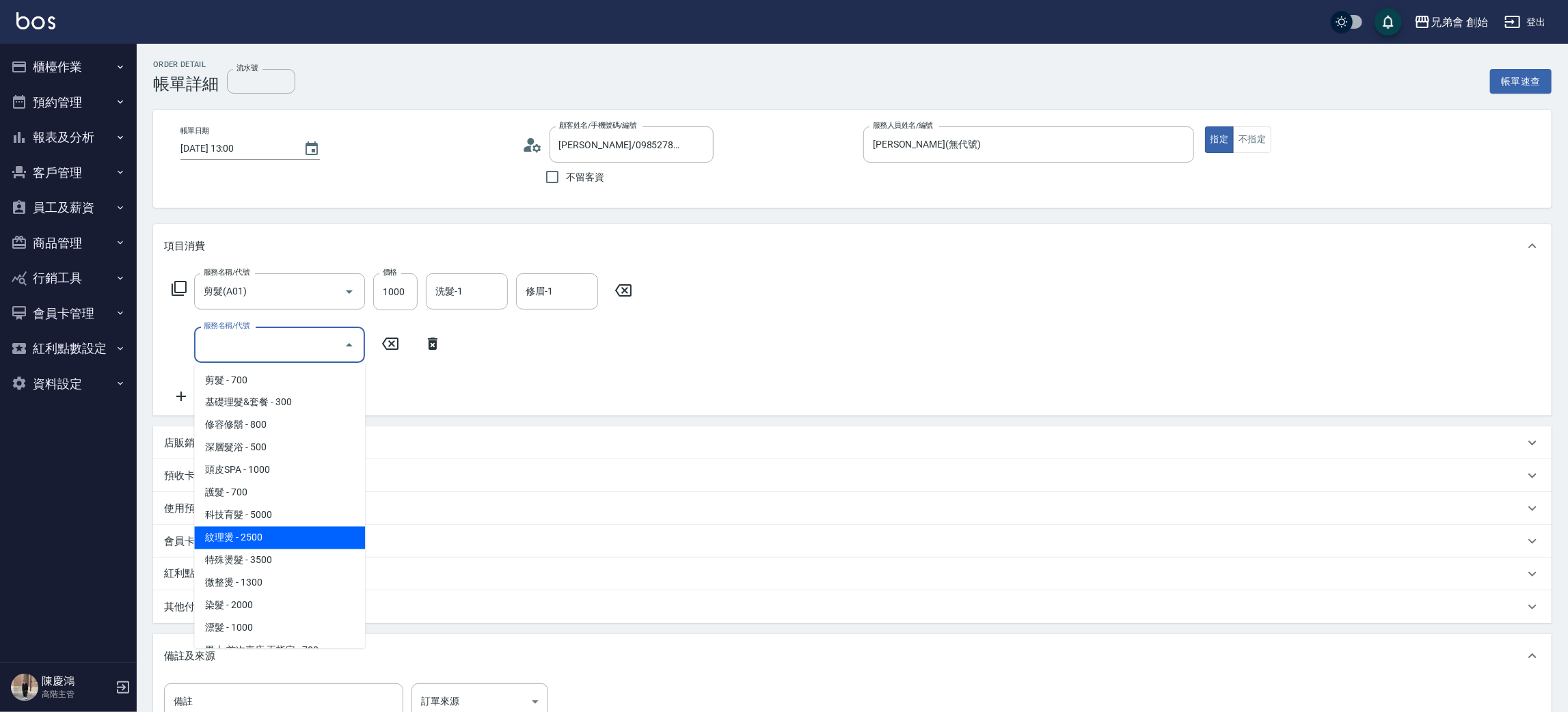
click at [309, 534] on span "紋理燙 - 2500" at bounding box center [279, 537] width 171 height 22
type input "紋理燙(D01)"
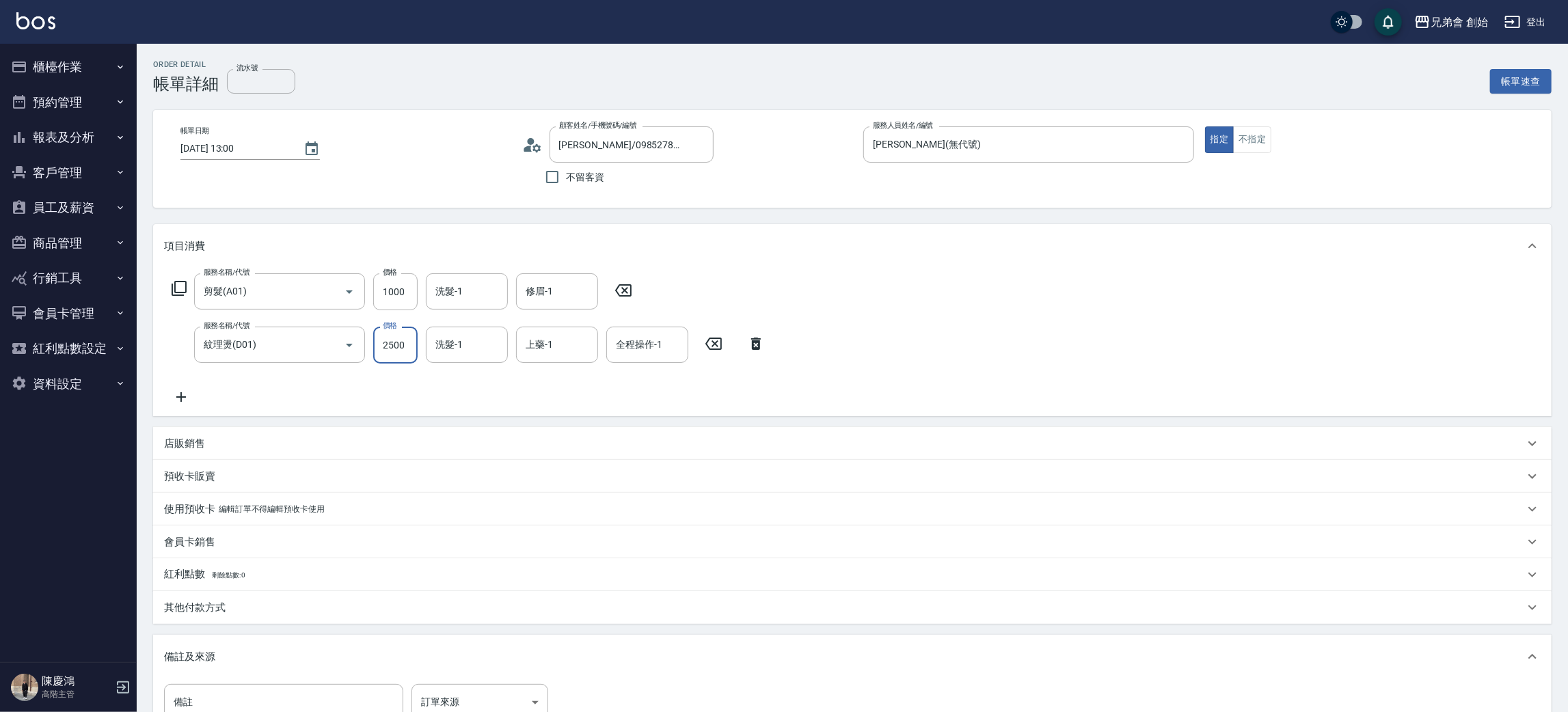
click at [400, 343] on input "2500" at bounding box center [396, 344] width 45 height 37
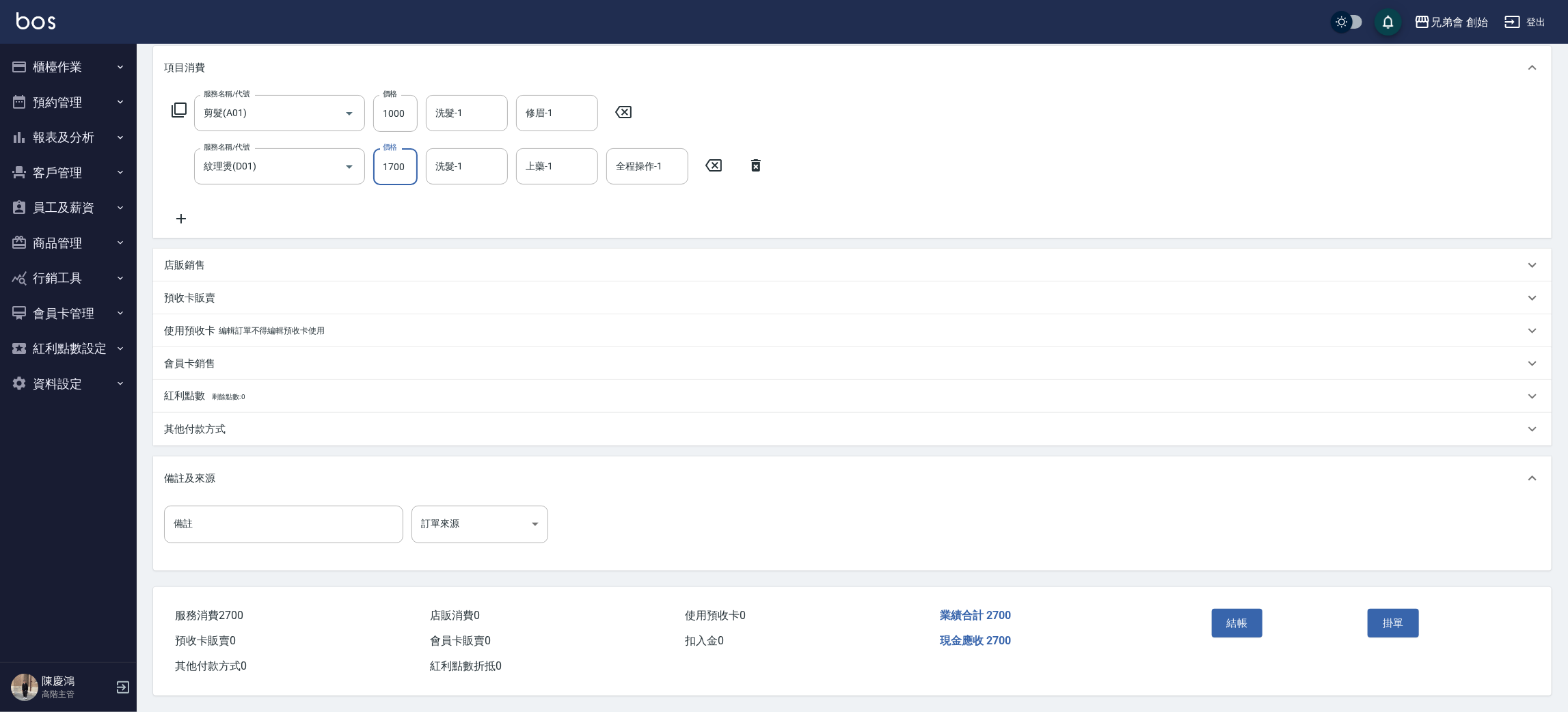
type input "1700"
click at [1171, 614] on div "業績合計 2700" at bounding box center [1062, 616] width 255 height 26
drag, startPoint x: 1225, startPoint y: 613, endPoint x: 485, endPoint y: 21, distance: 947.7
click at [1214, 599] on div "結帳 掛單" at bounding box center [1363, 633] width 346 height 92
click at [1236, 610] on button "結帳" at bounding box center [1238, 623] width 51 height 29
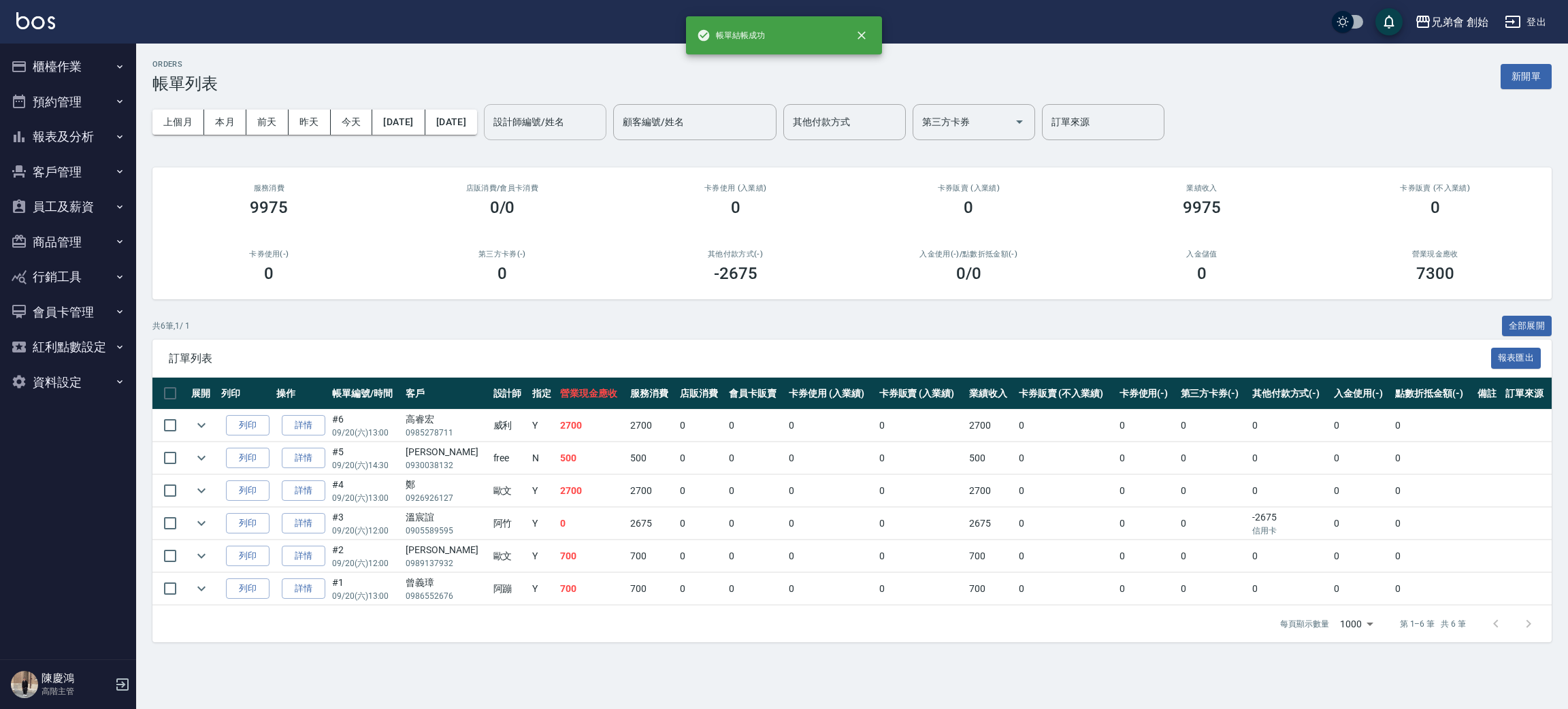
click at [600, 129] on input "設計師編號/姓名" at bounding box center [545, 122] width 111 height 24
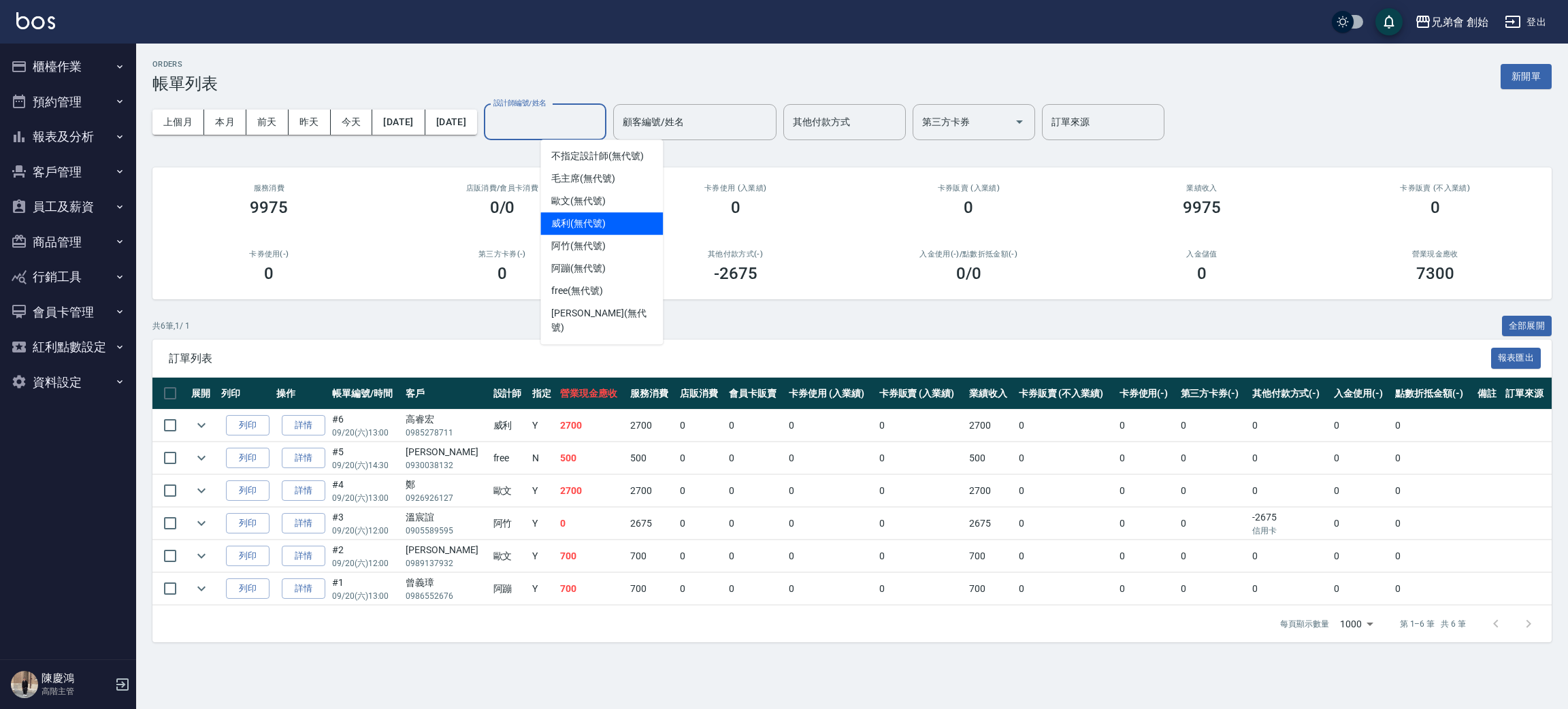
click at [601, 222] on span "威利 (無代號)" at bounding box center [578, 223] width 54 height 14
type input "[PERSON_NAME](無代號)"
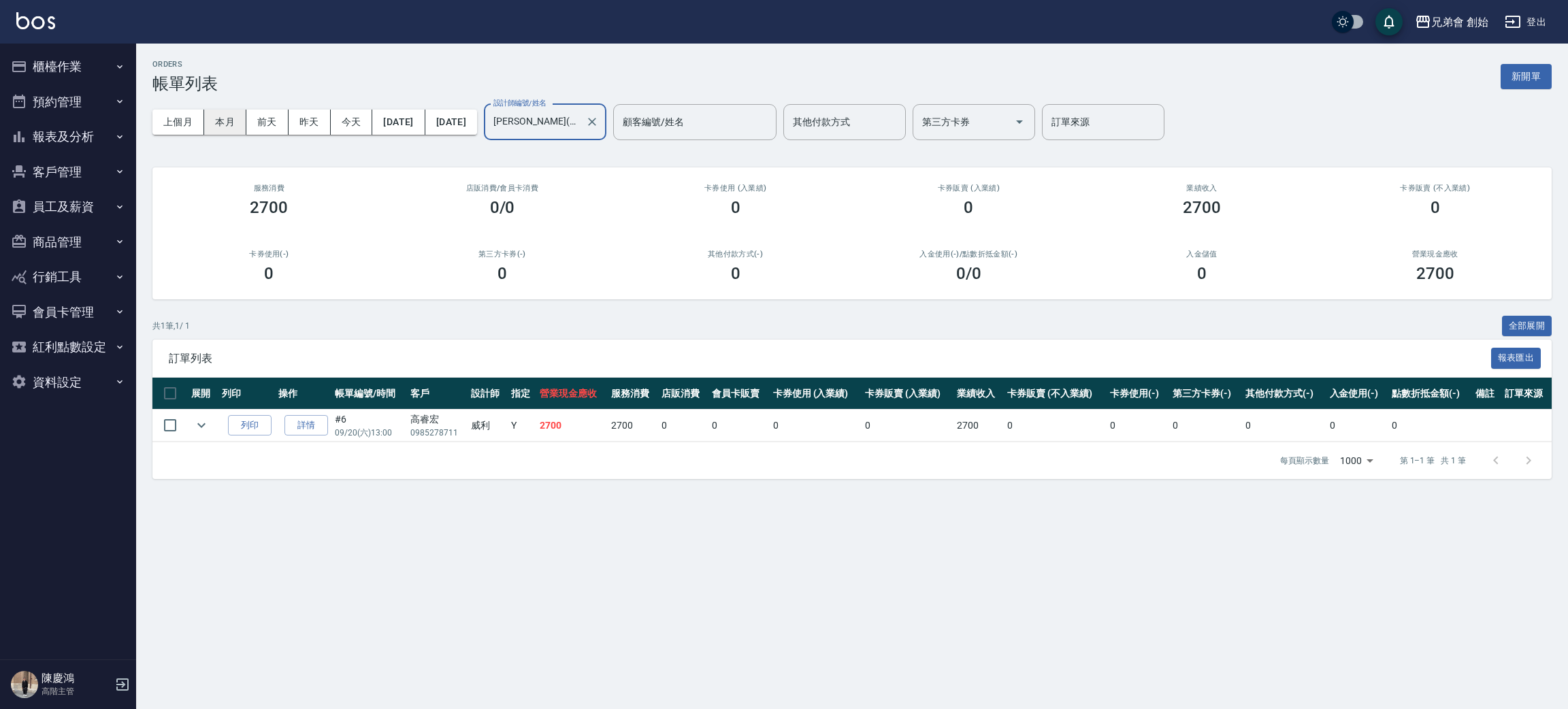
click at [228, 118] on button "本月" at bounding box center [225, 122] width 42 height 26
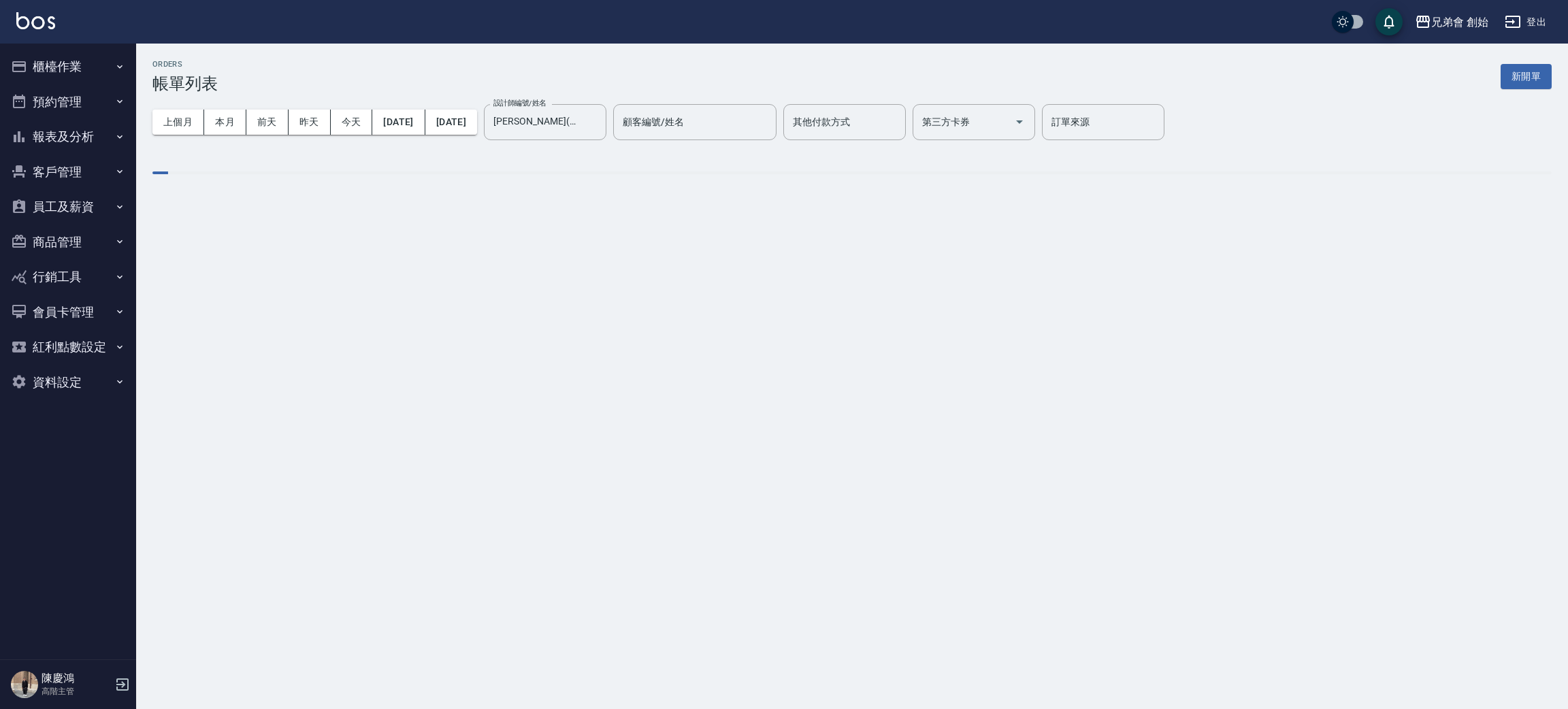
drag, startPoint x: 341, startPoint y: 44, endPoint x: 290, endPoint y: 23, distance: 55.2
click at [341, 44] on div "ORDERS 帳單列表 新開單 上個月 本月 前天 昨天 今天 2025/09/01 2025/09/30 設計師編號/姓名 威利(無代號) 設計師編號/姓名…" at bounding box center [852, 127] width 1432 height 167
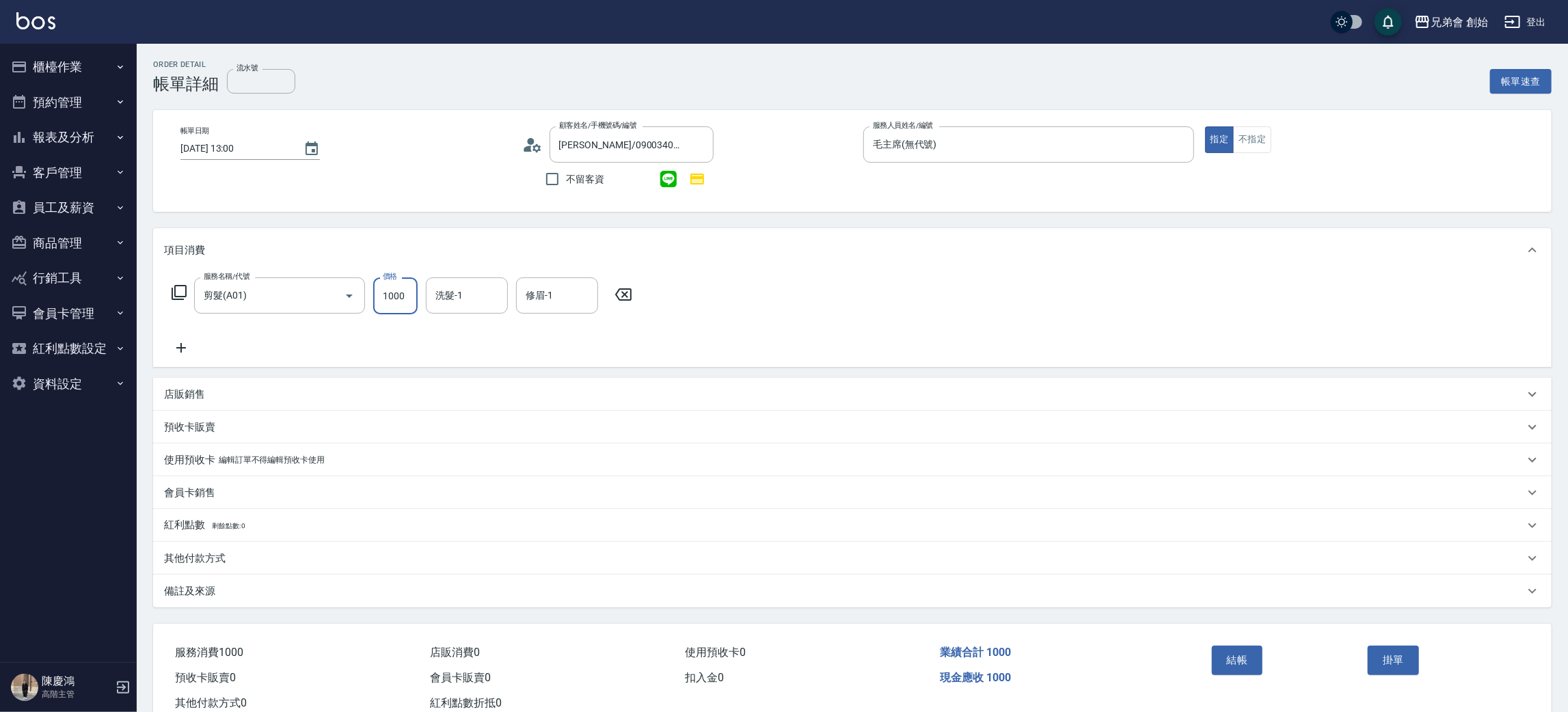
type input "1000"
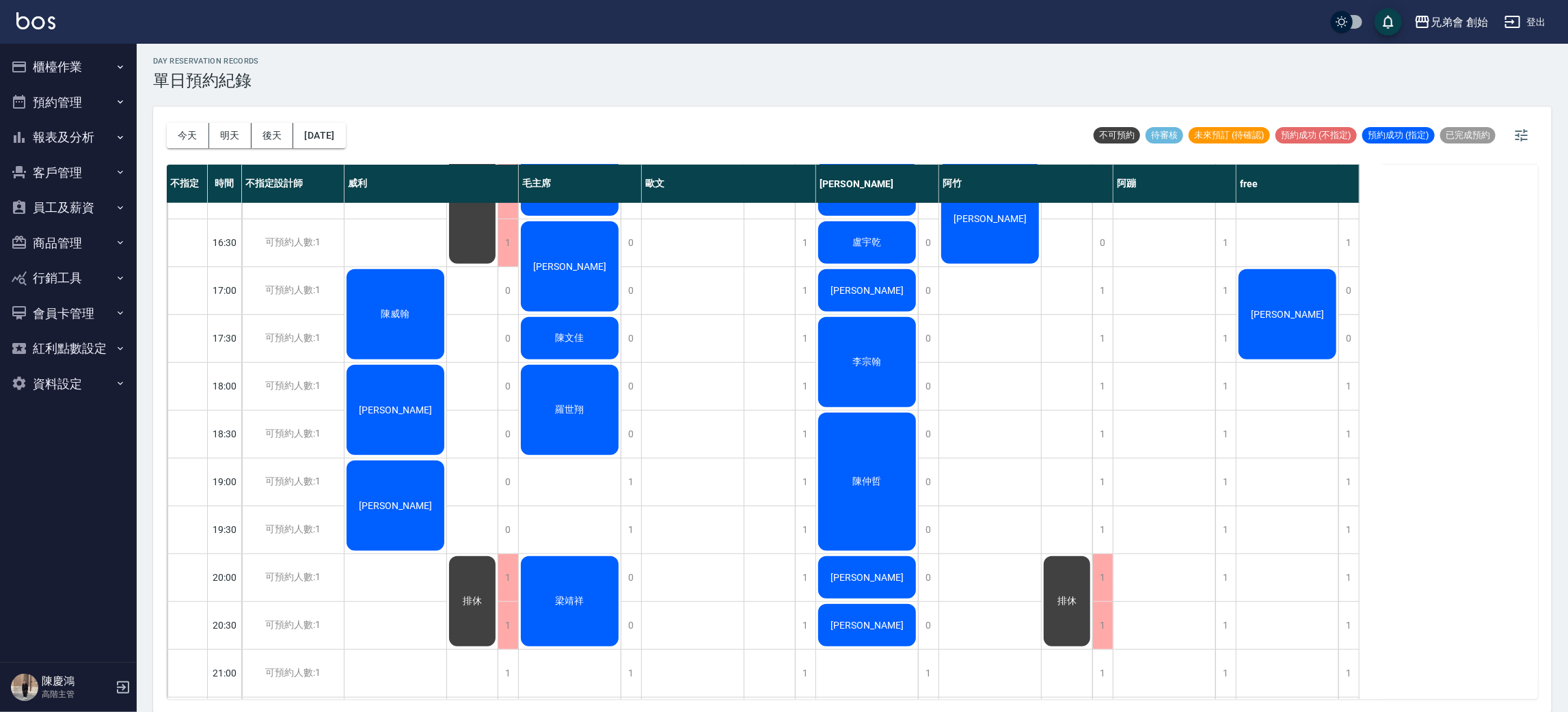
scroll to position [804, 0]
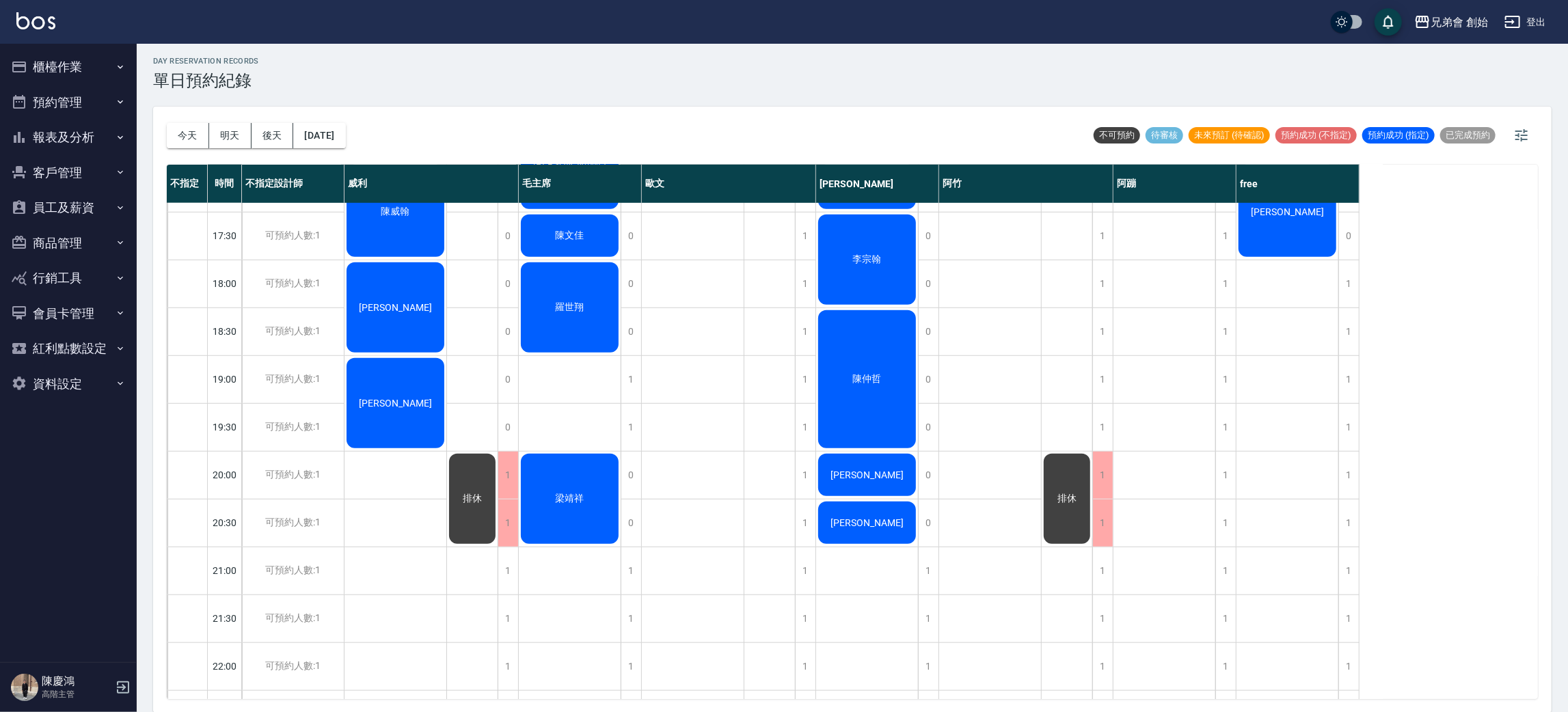
click at [876, 261] on span "李宗翰" at bounding box center [866, 259] width 34 height 12
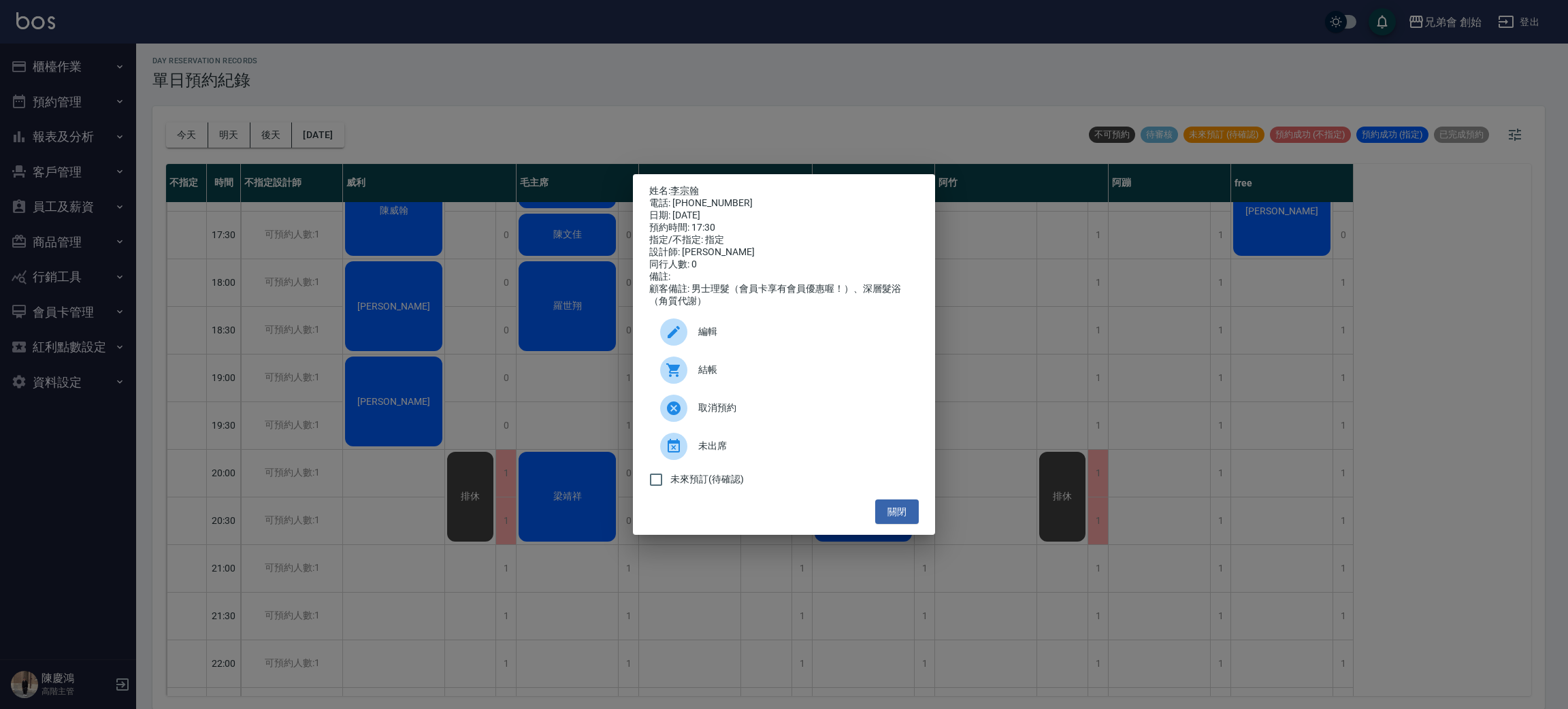
click at [1104, 382] on div "姓名: 李宗翰 電話: 0937931900 日期: 2025/09/20 預約時間: 17:30 指定/不指定: 指定 設計師: 潘潘 同行人數: 0 備註…" at bounding box center [784, 354] width 1568 height 709
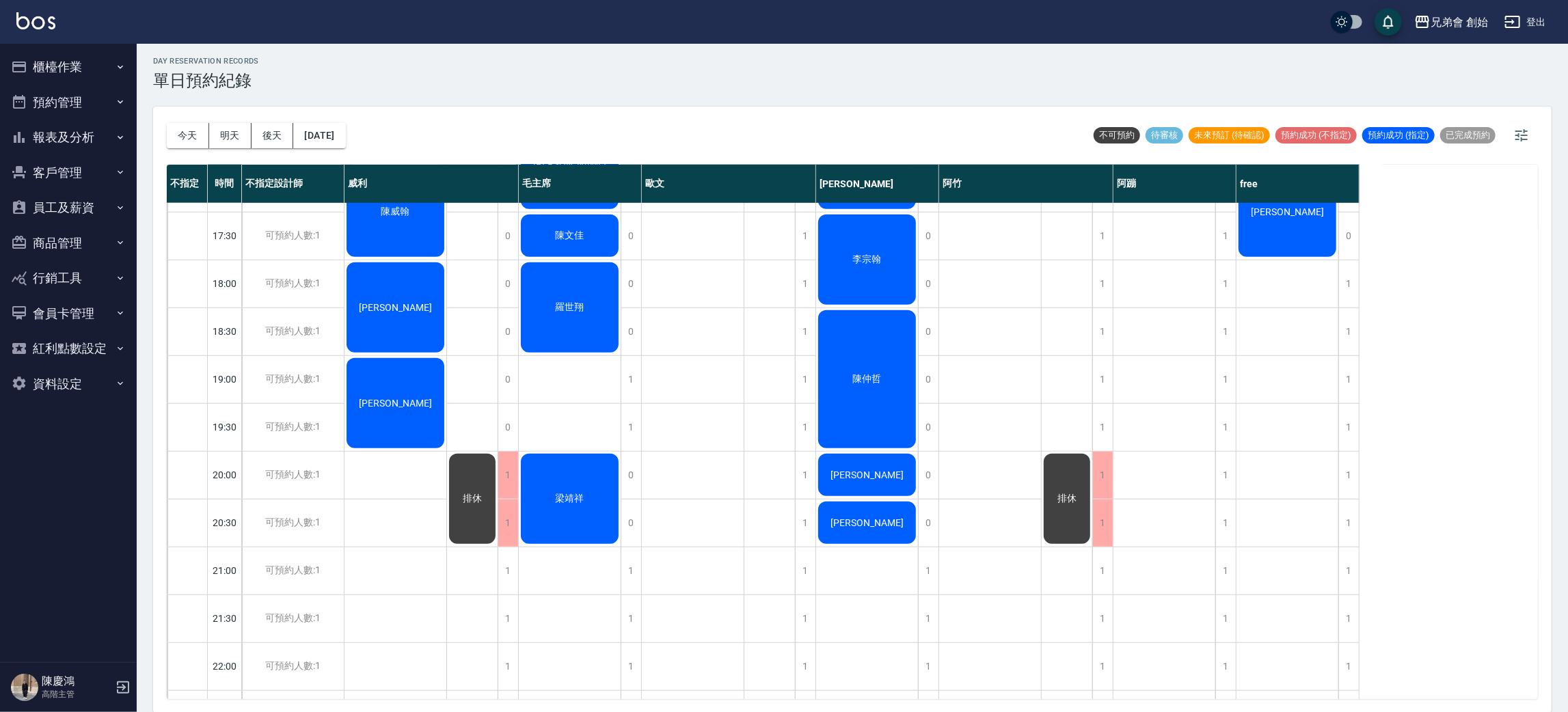
click at [838, 369] on div "陳仲哲" at bounding box center [866, 379] width 102 height 142
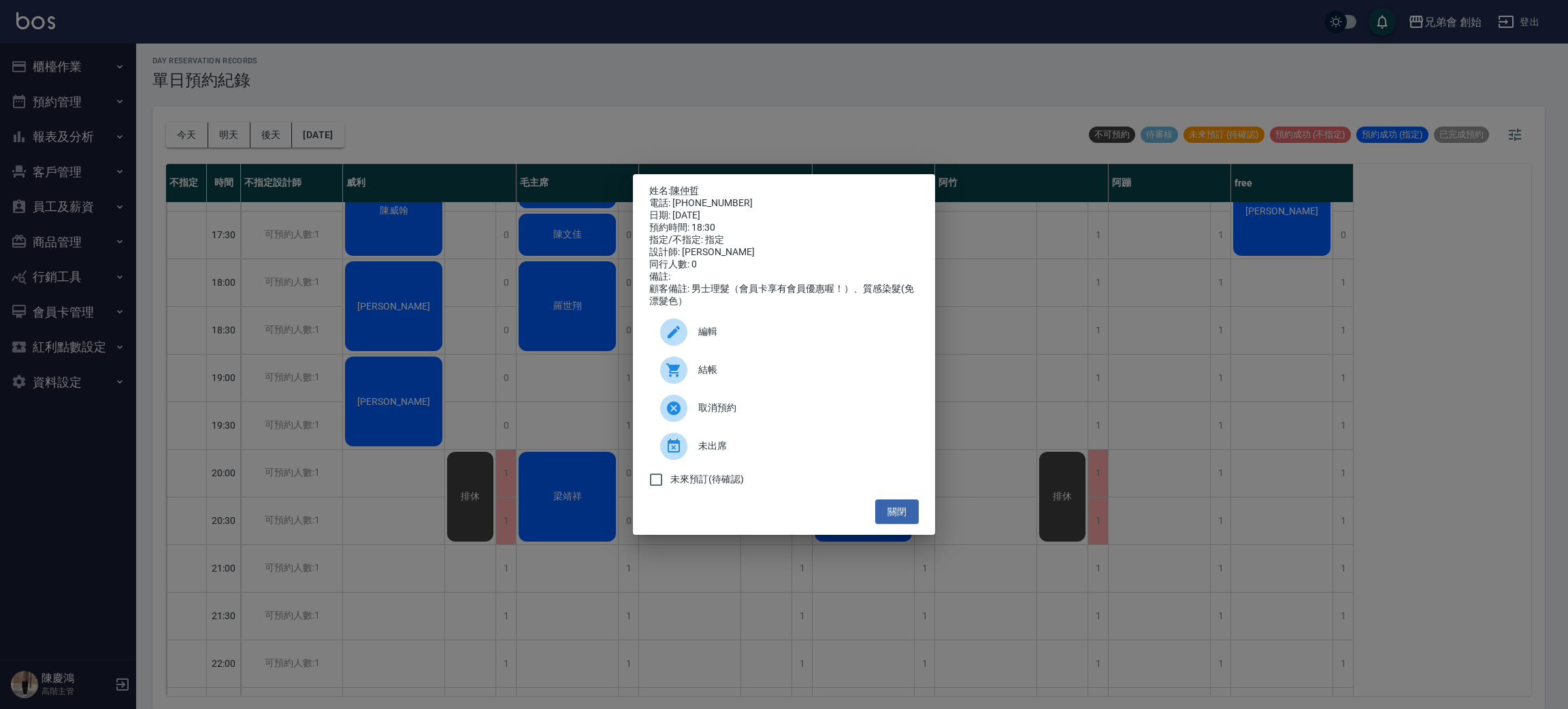
click at [1320, 553] on div "姓名: 陳仲哲 電話: 0978151870 日期: 2025/09/20 預約時間: 18:30 指定/不指定: 指定 設計師: 潘潘 同行人數: 0 備註…" at bounding box center [784, 354] width 1568 height 709
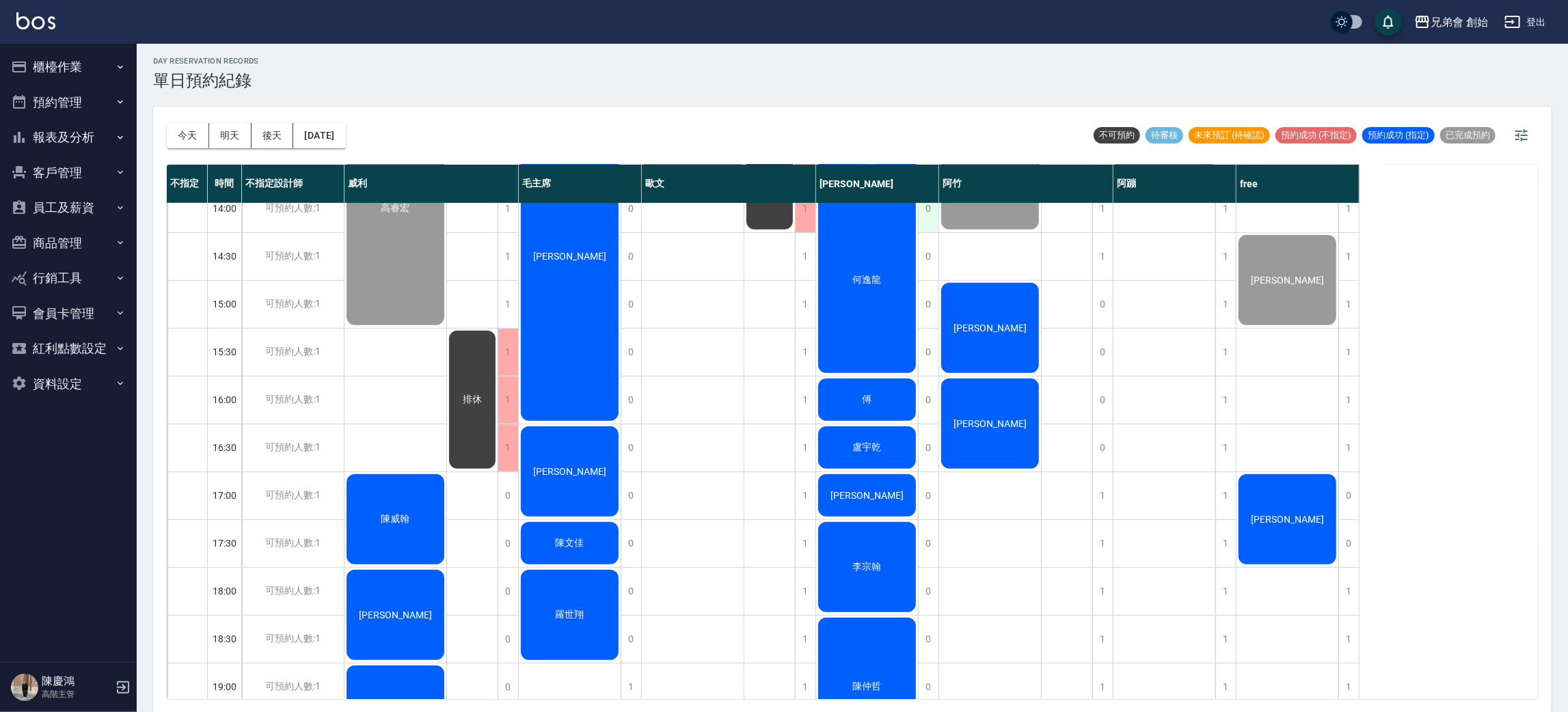
scroll to position [394, 0]
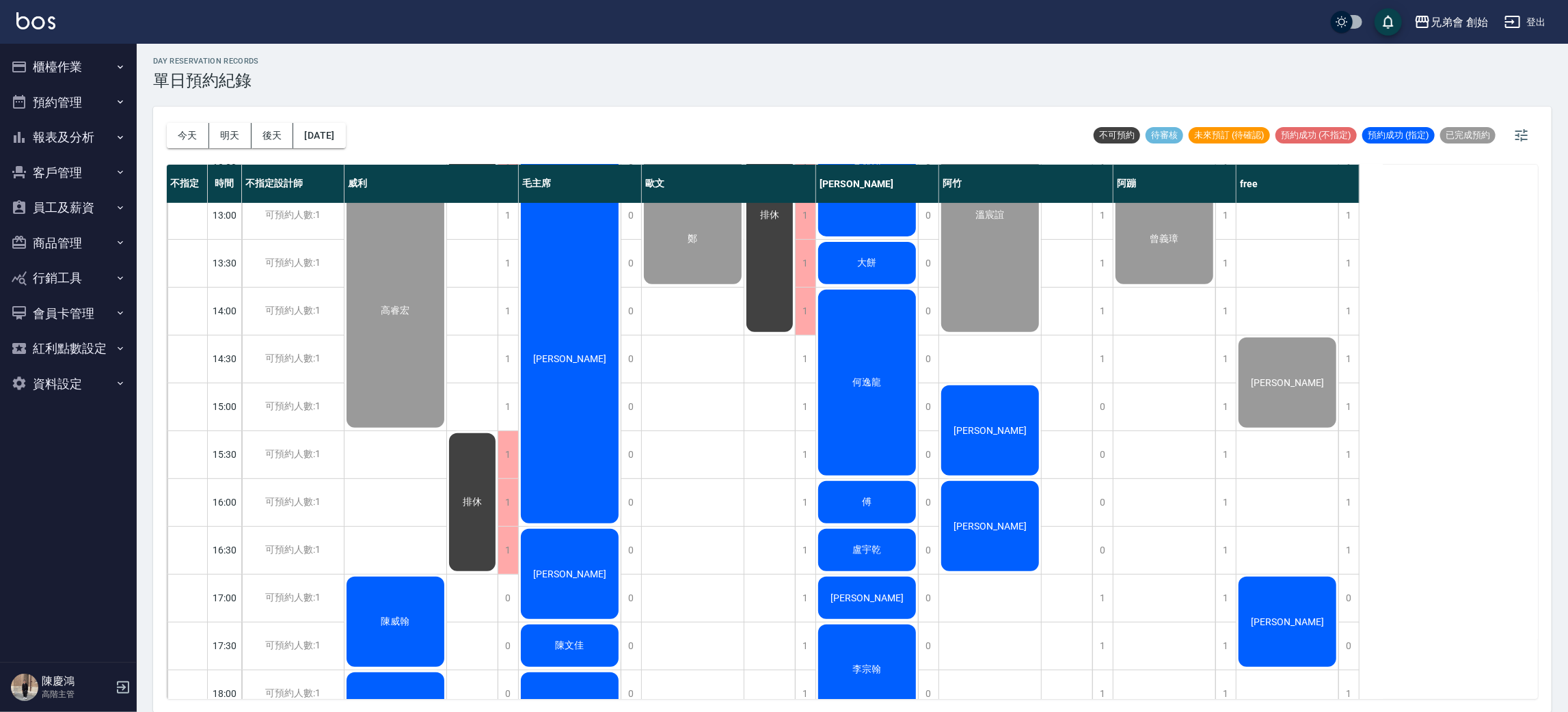
click at [904, 260] on div "大餅" at bounding box center [866, 263] width 102 height 46
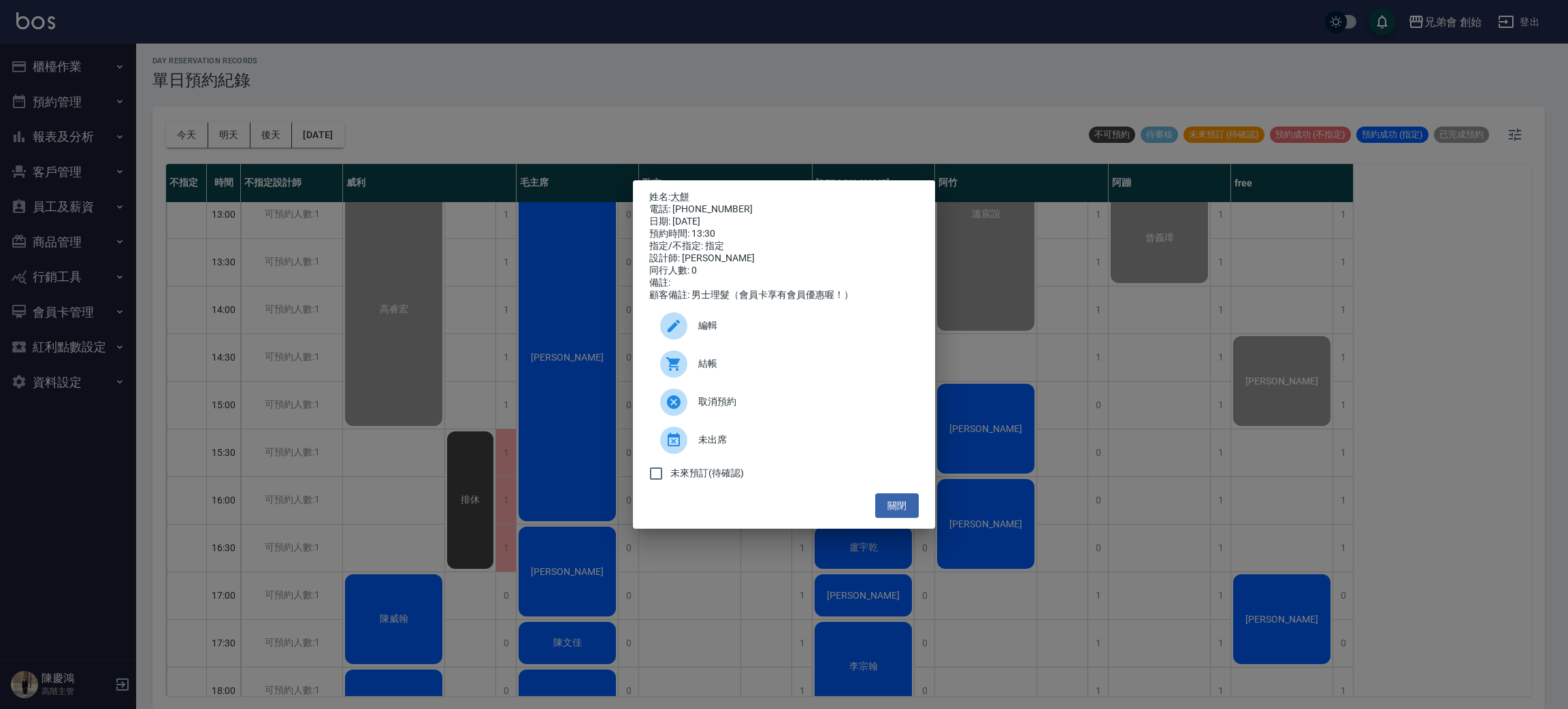
click at [733, 439] on span "未出席" at bounding box center [803, 439] width 210 height 14
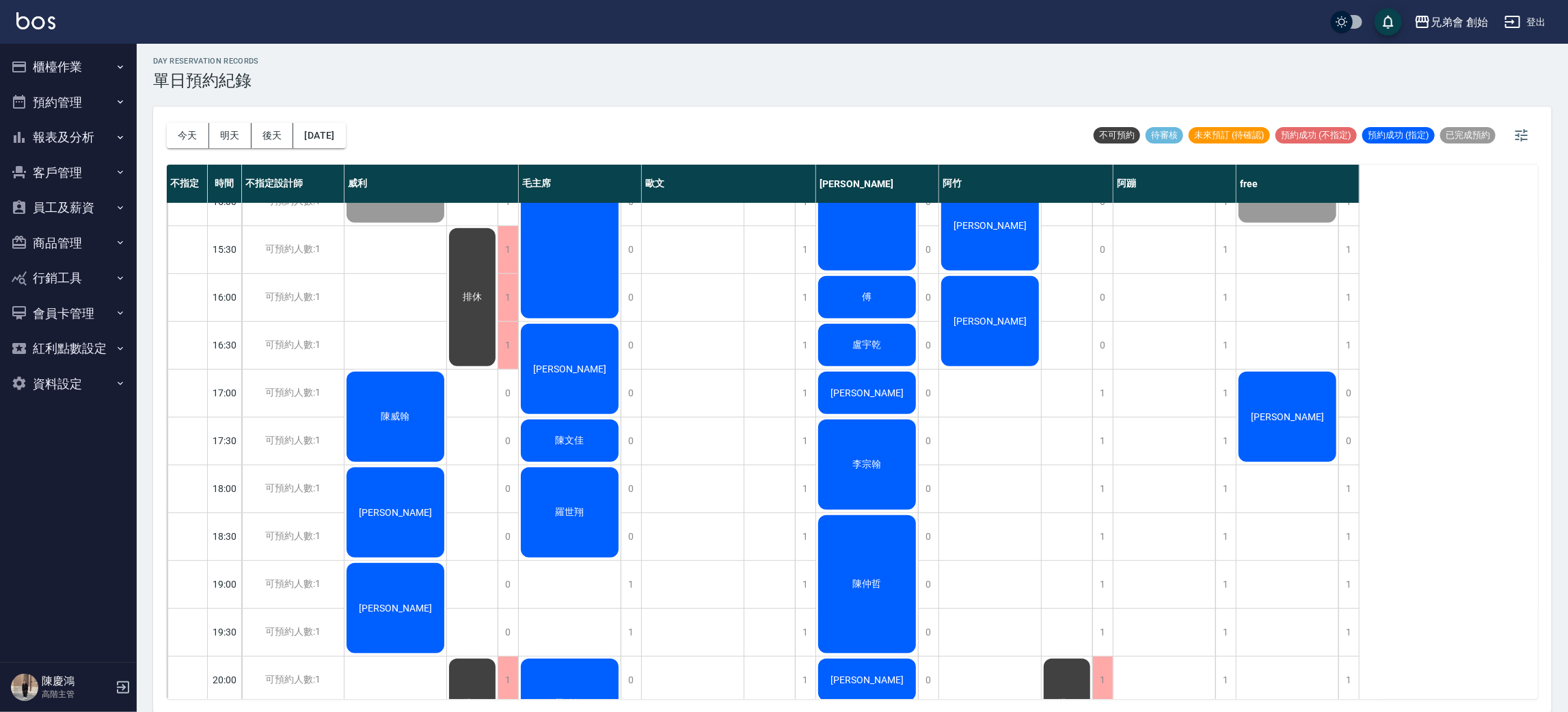
scroll to position [804, 0]
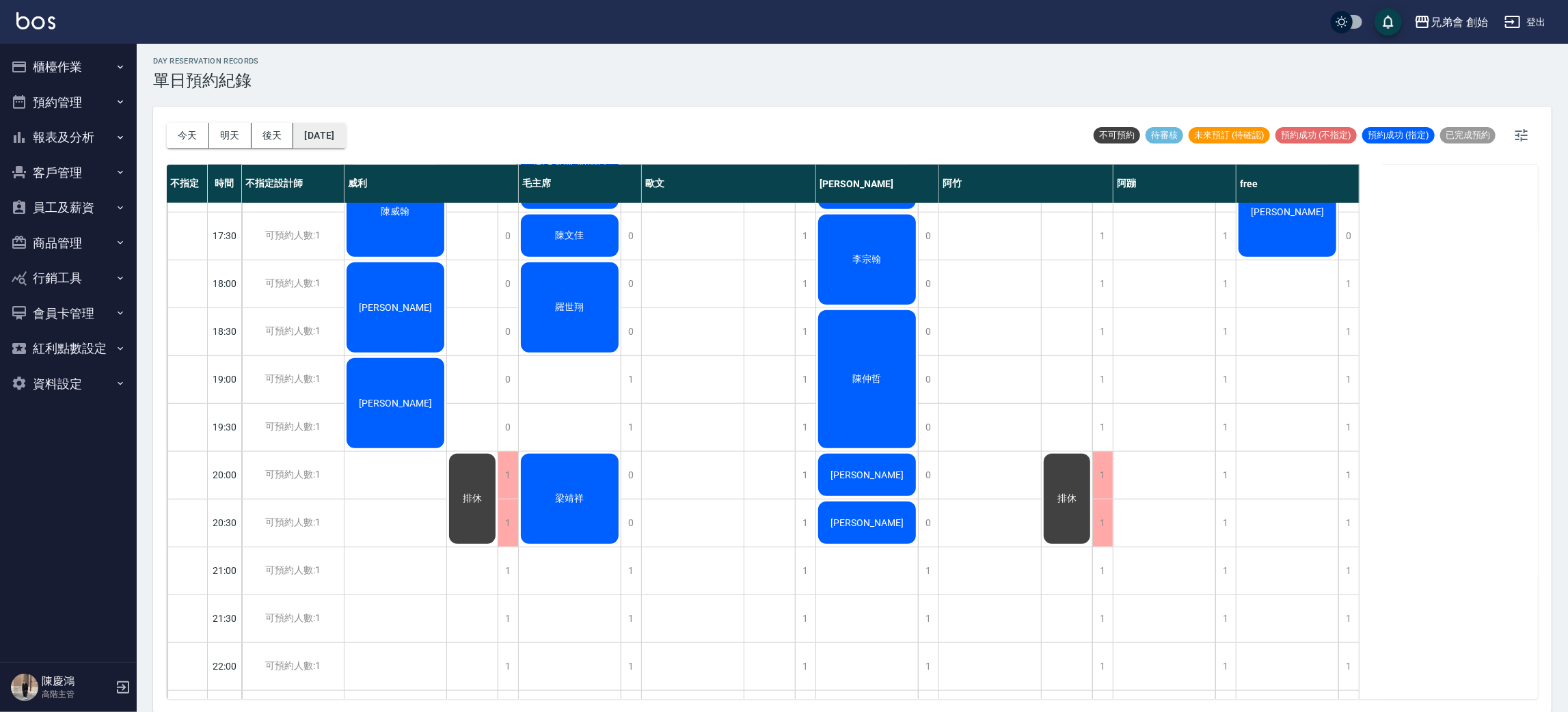
click at [310, 123] on button "[DATE]" at bounding box center [319, 136] width 52 height 26
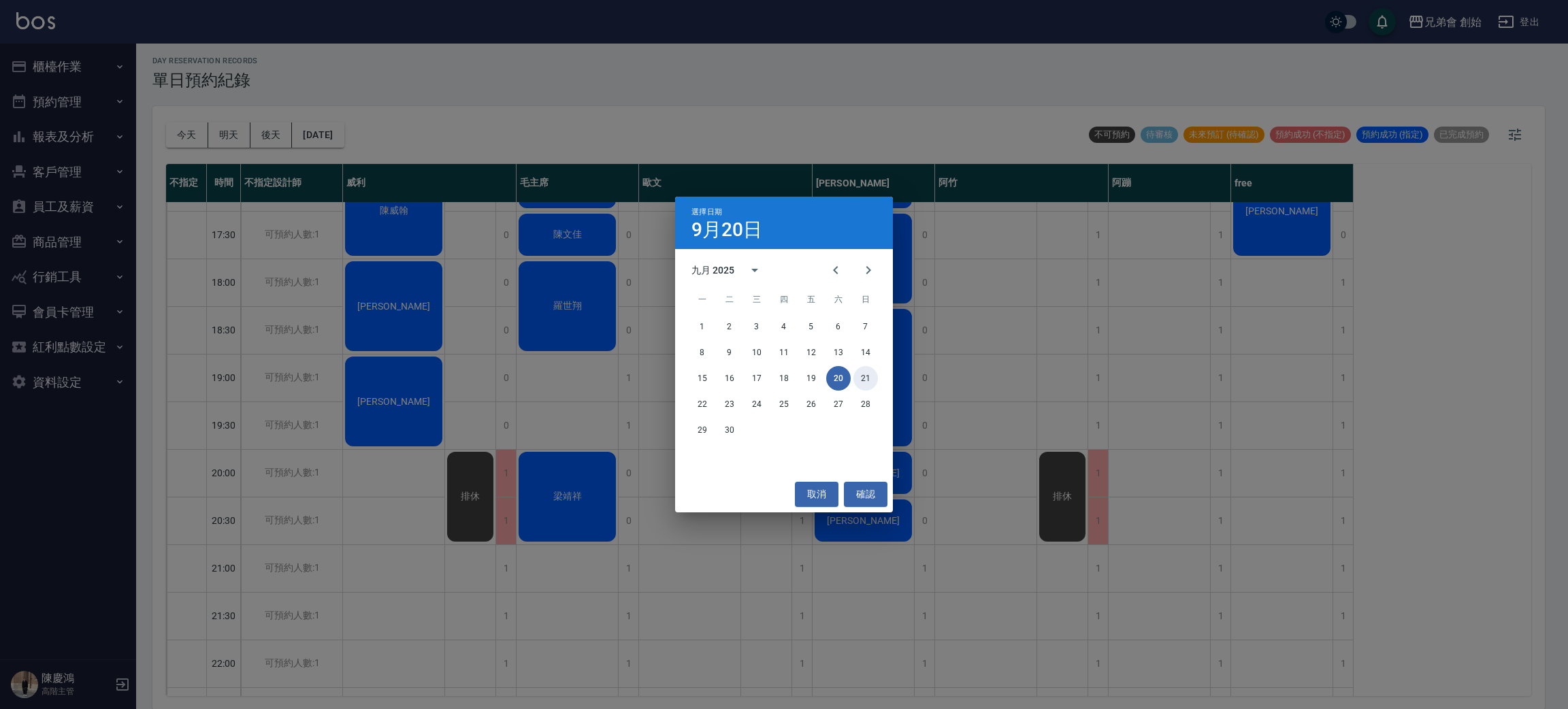
click at [872, 379] on button "21" at bounding box center [866, 378] width 25 height 25
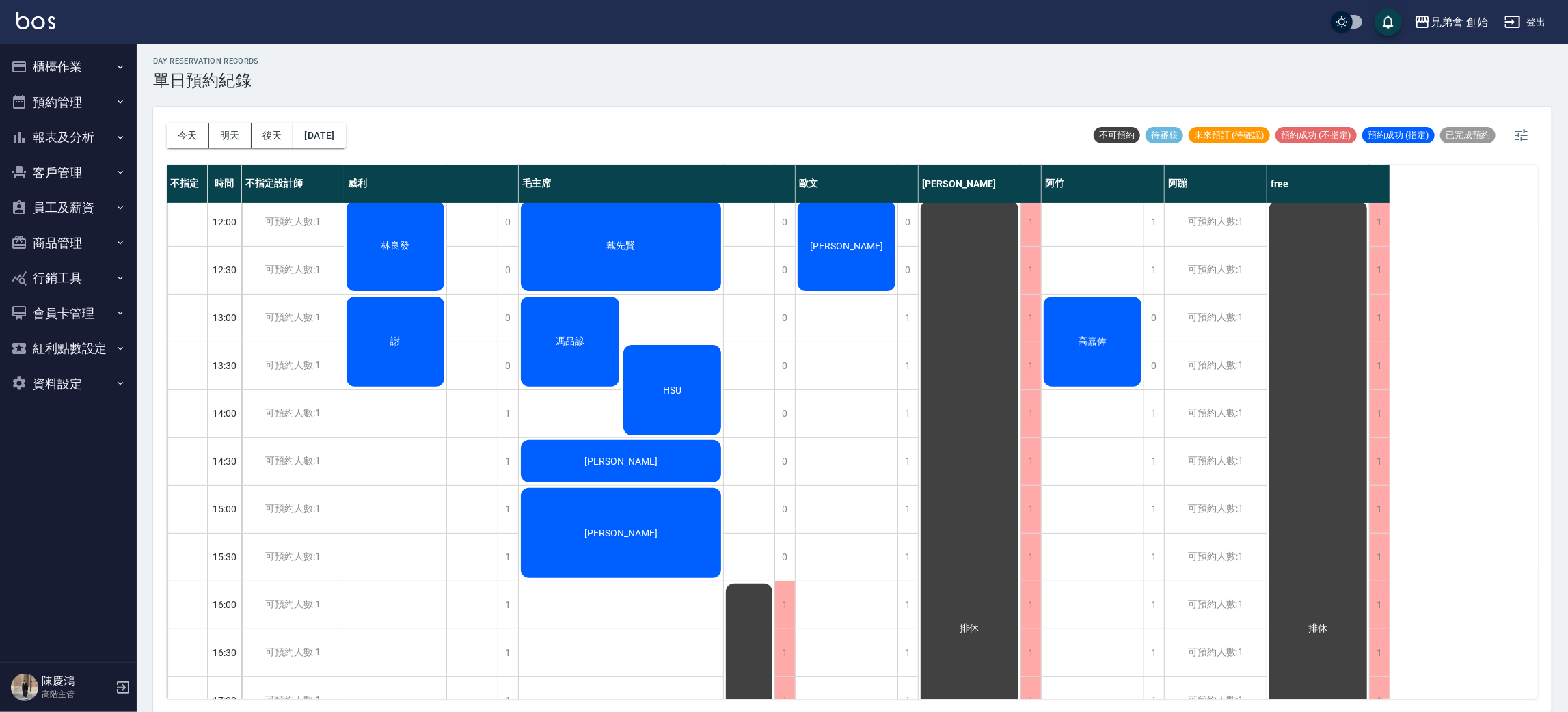
scroll to position [394, 0]
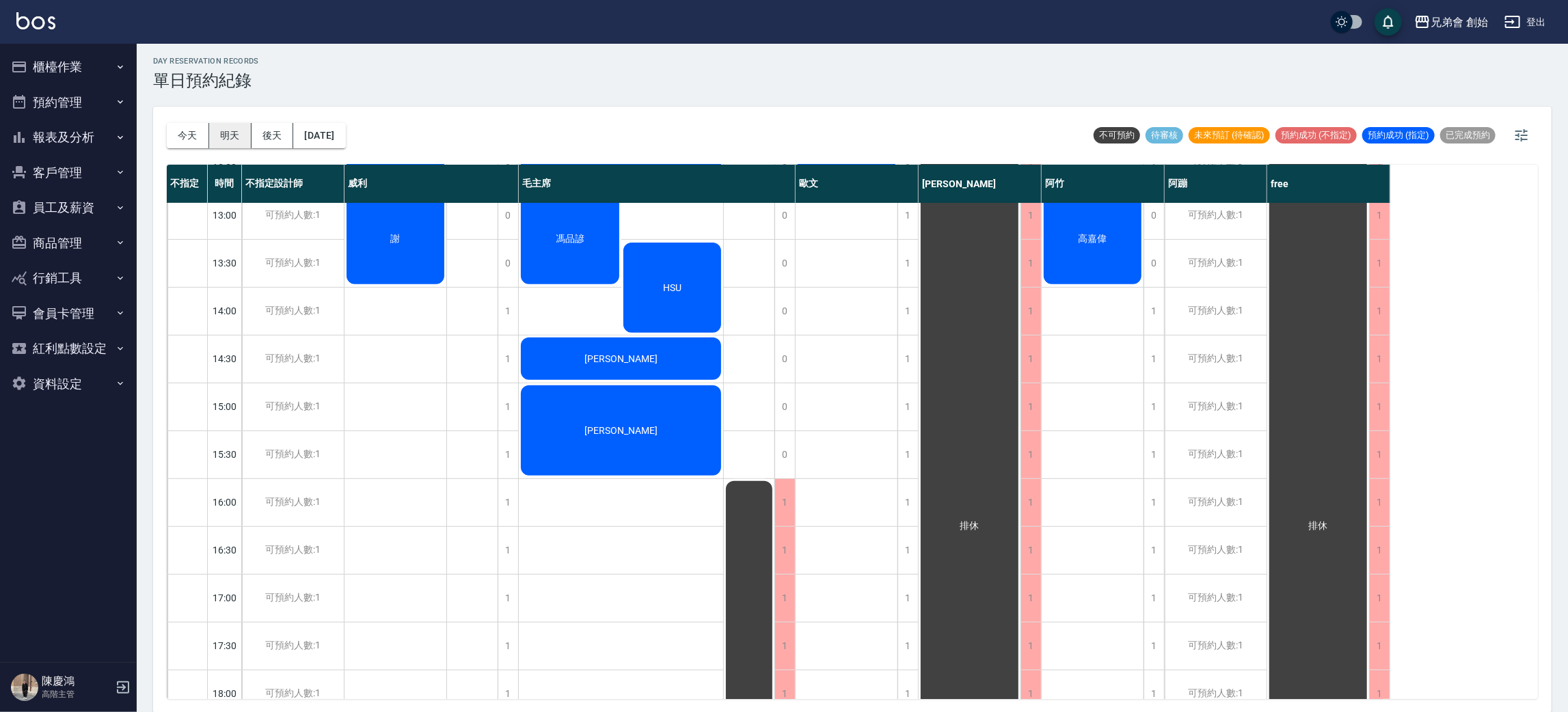
click at [231, 125] on button "明天" at bounding box center [229, 136] width 42 height 26
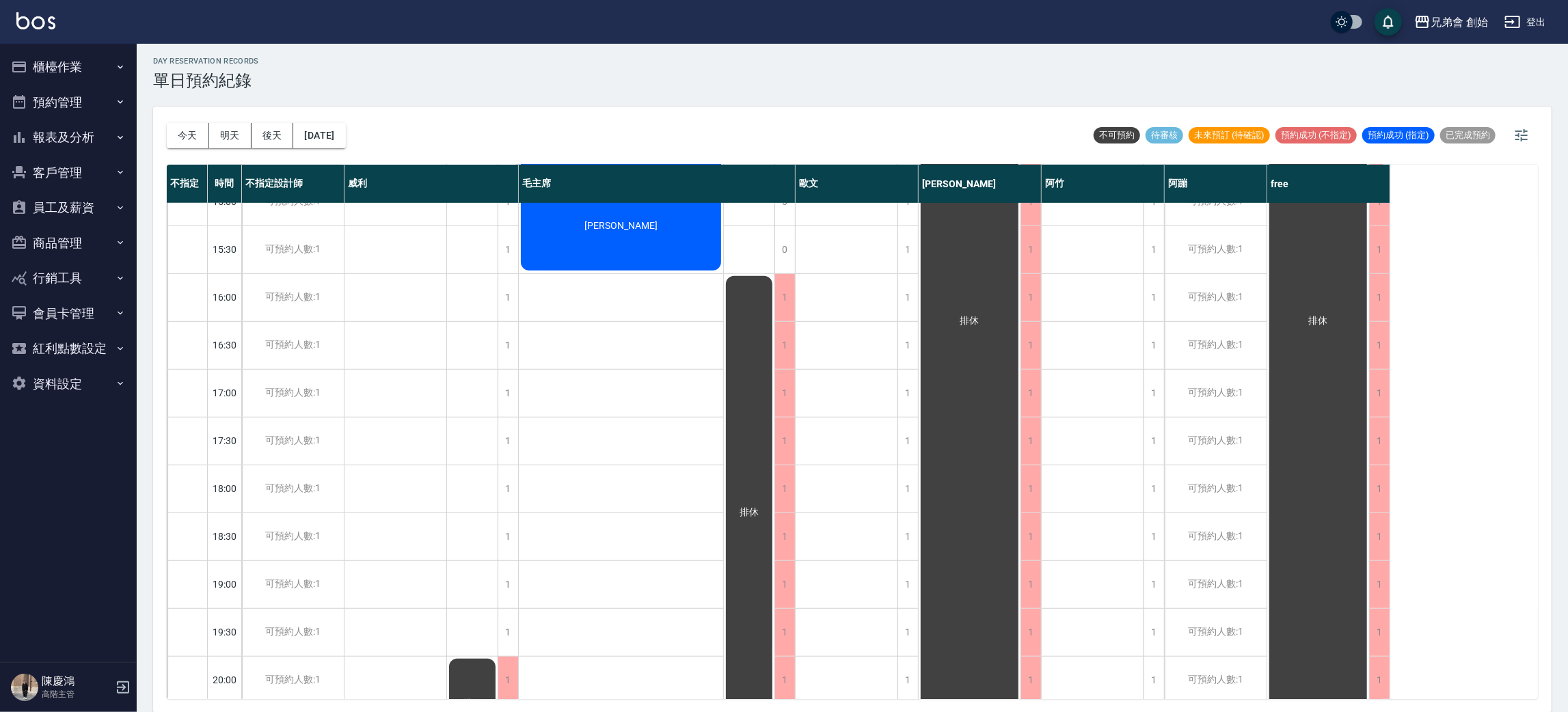
scroll to position [291, 0]
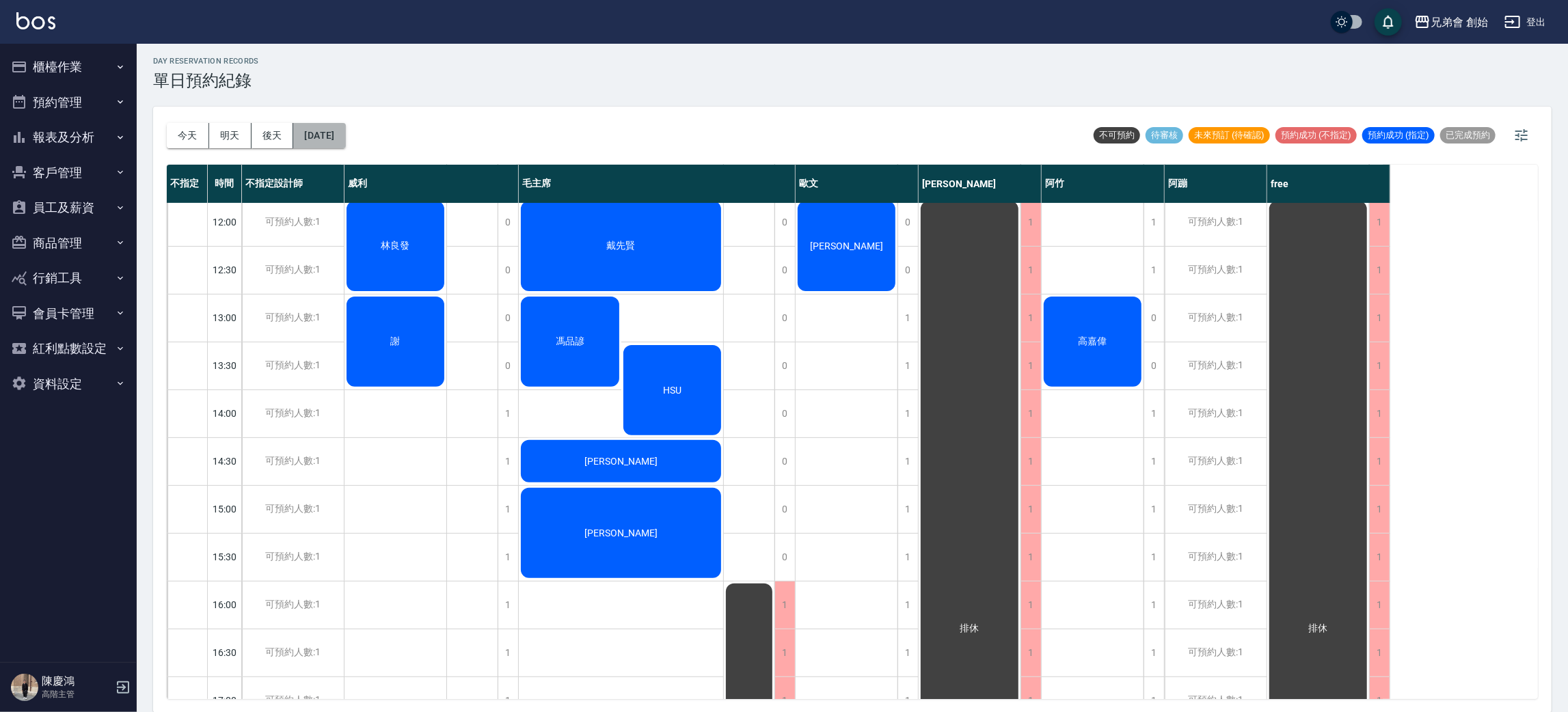
click at [345, 126] on button "2025/09/21" at bounding box center [319, 136] width 52 height 26
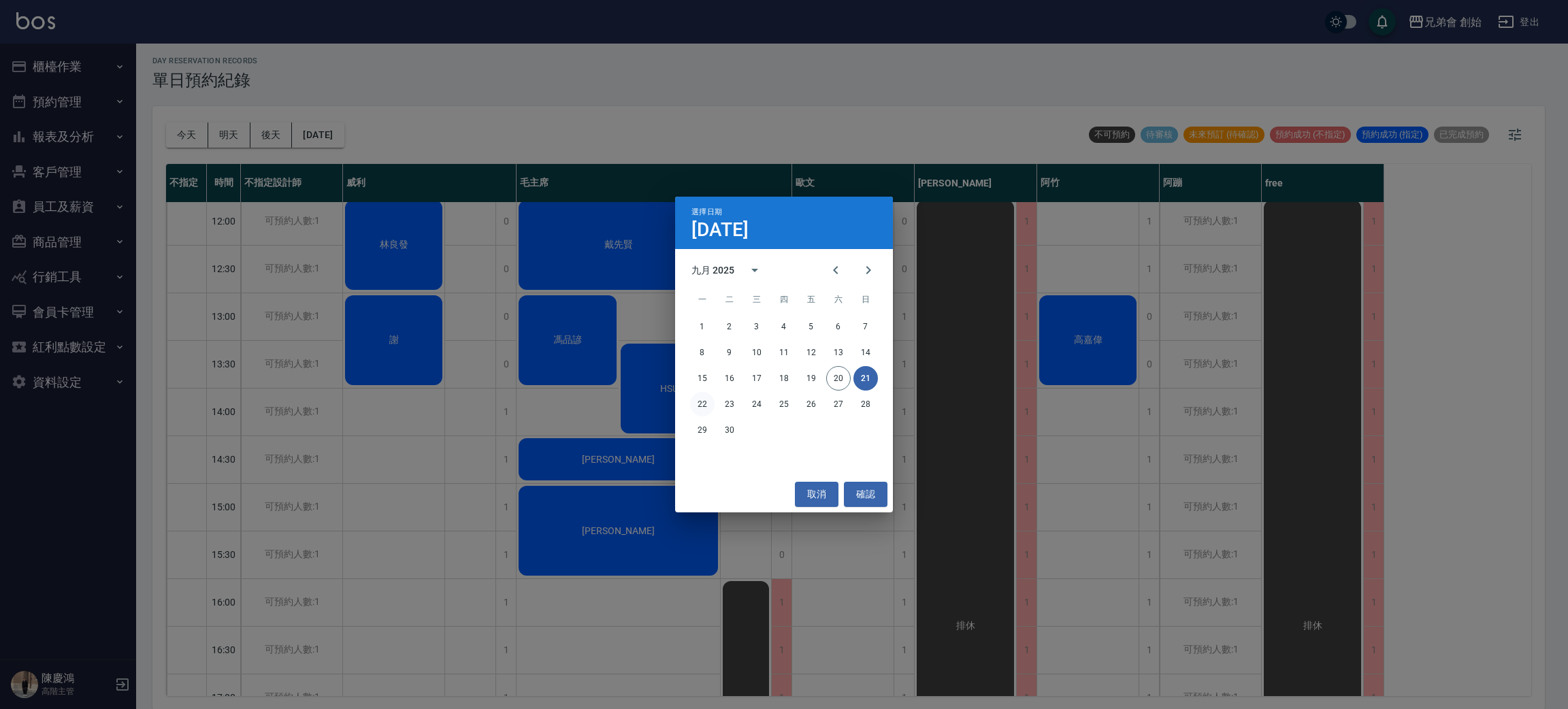
click at [708, 402] on button "22" at bounding box center [703, 404] width 25 height 25
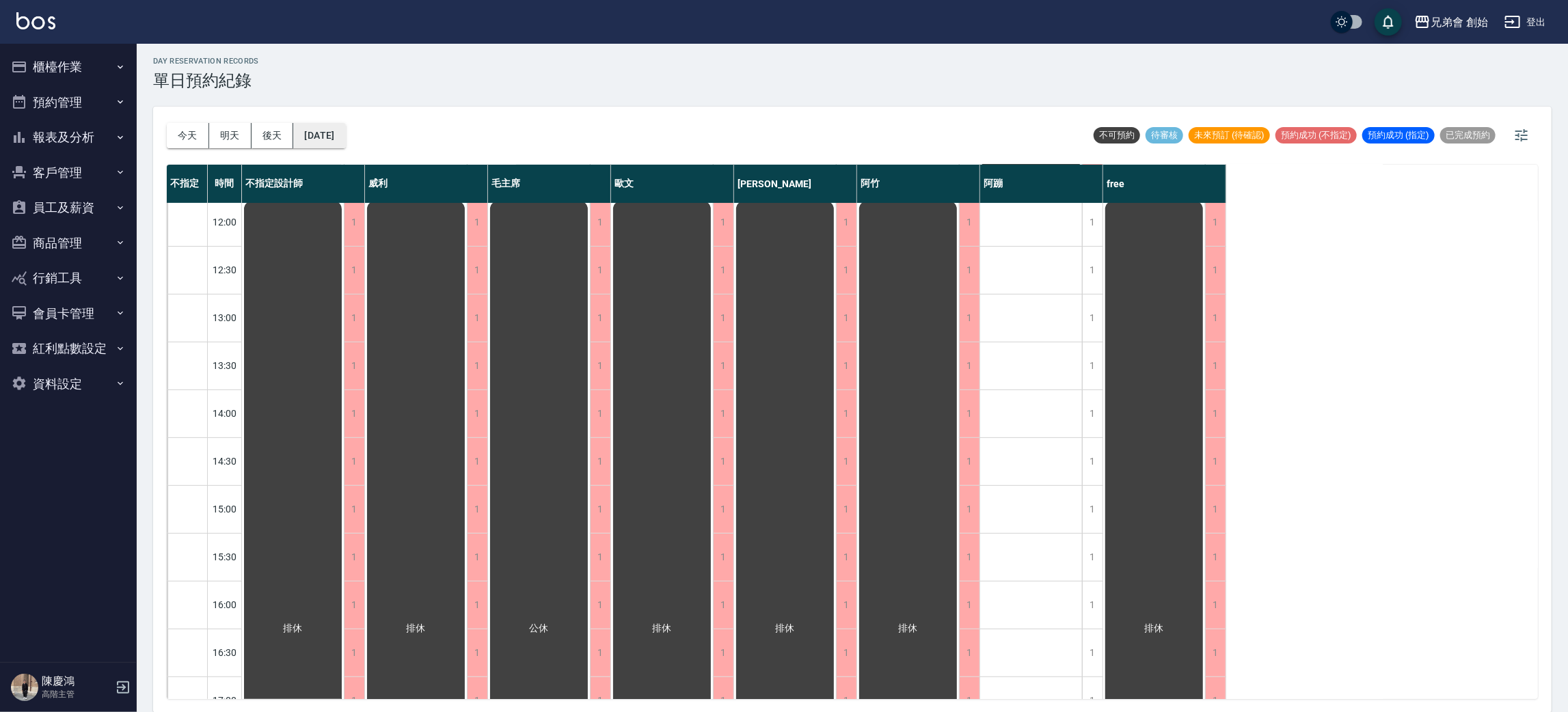
click at [345, 137] on button "2025/09/22" at bounding box center [319, 136] width 52 height 26
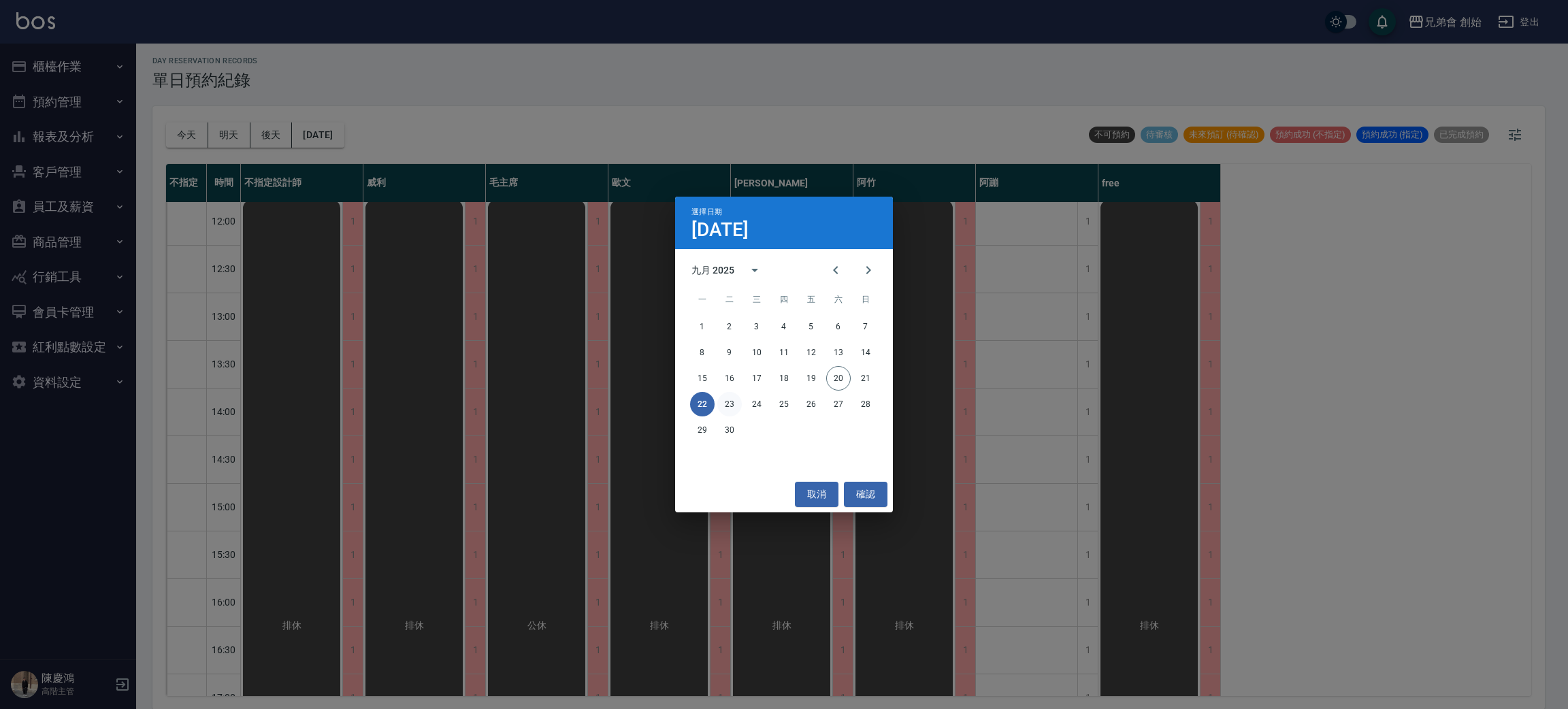
click at [723, 395] on button "23" at bounding box center [730, 404] width 25 height 25
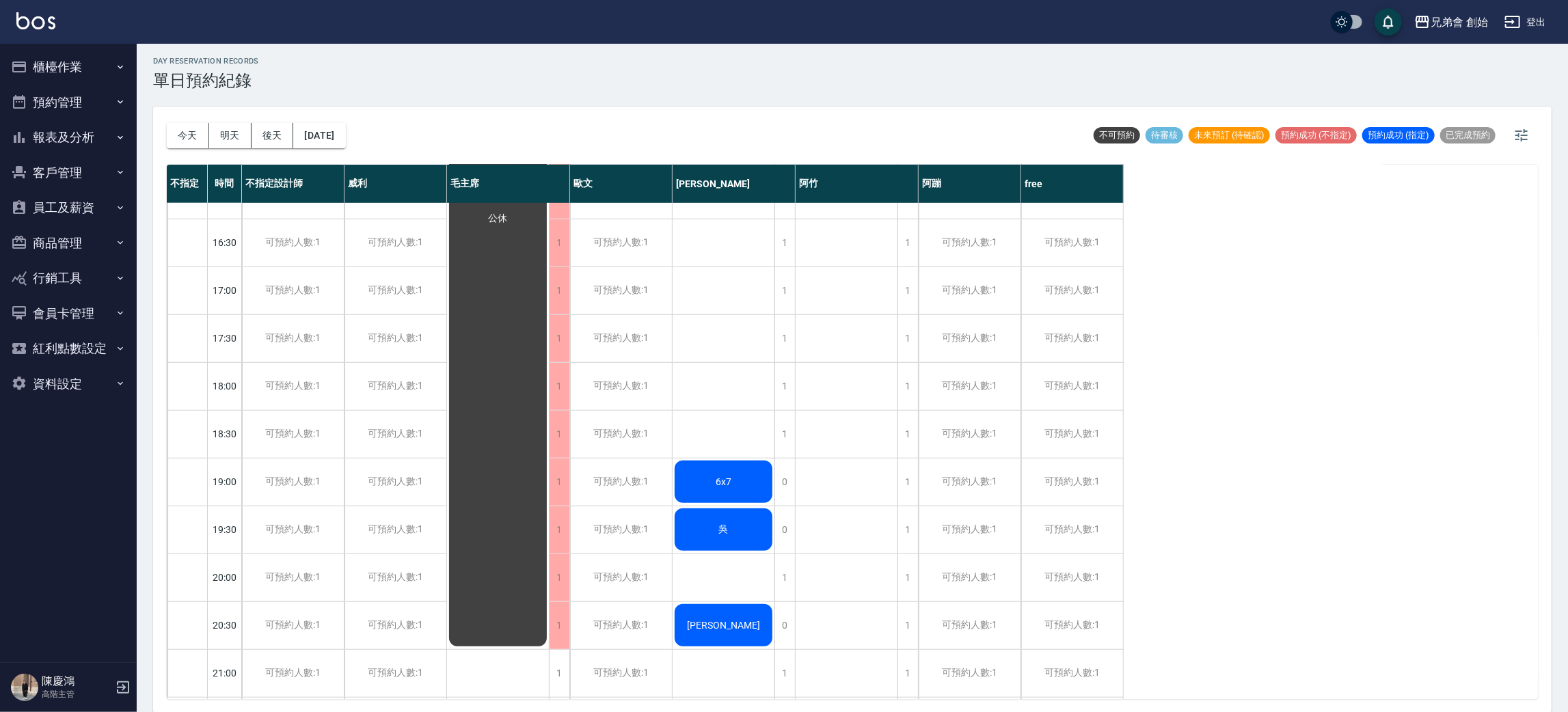
scroll to position [907, 0]
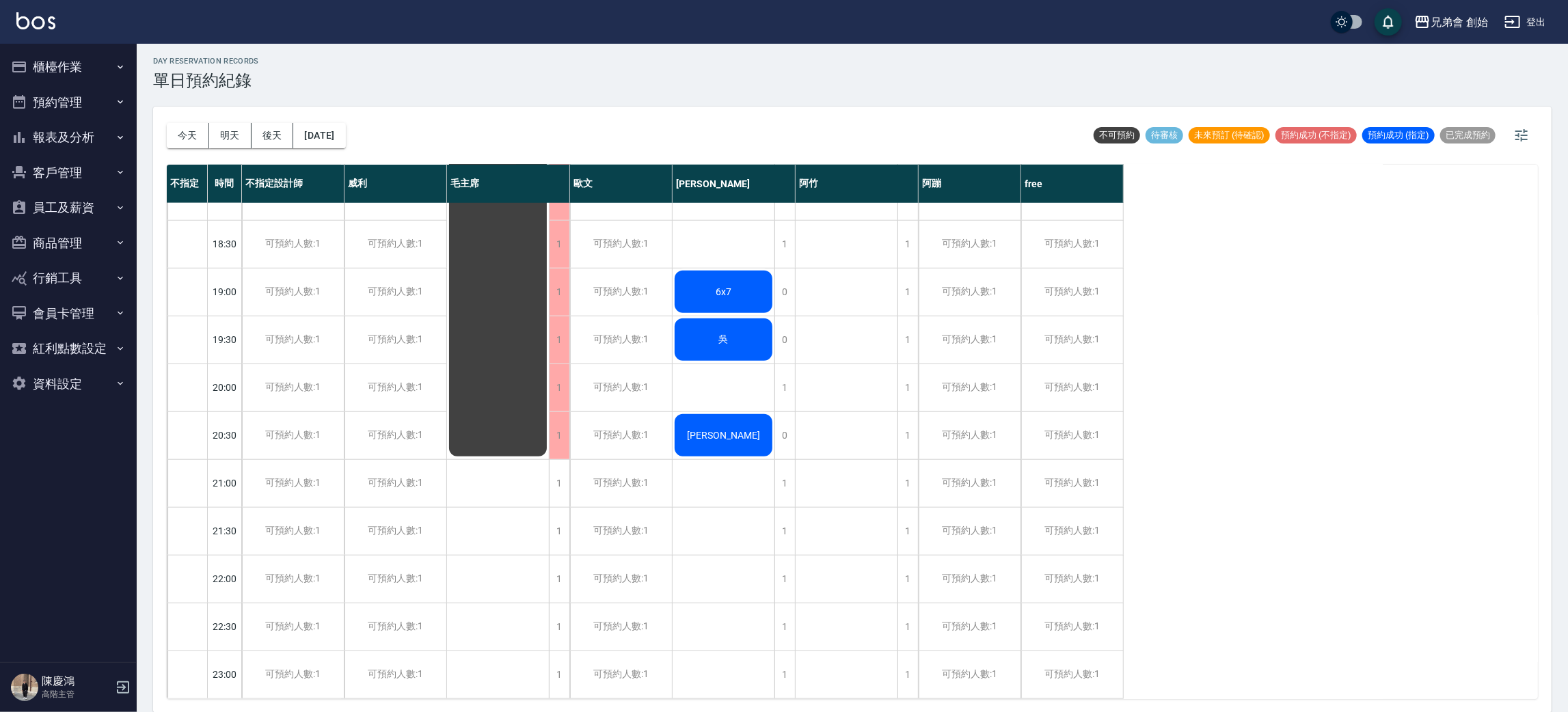
click at [745, 286] on div "6x7" at bounding box center [723, 291] width 102 height 46
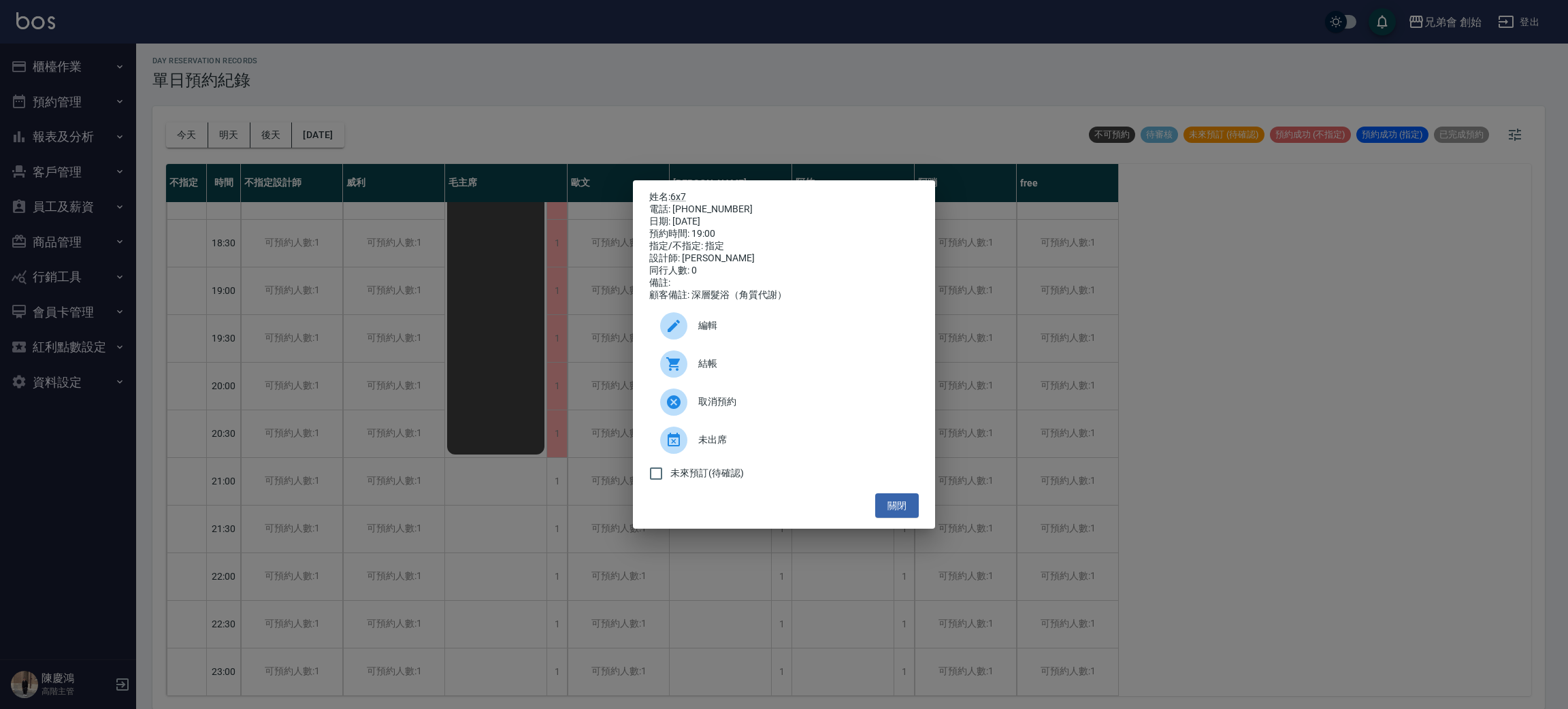
click at [1336, 420] on div "姓名: 6x7 電話: 0971603847 日期: 2025/09/23 預約時間: 19:00 指定/不指定: 指定 設計師: 潘潘 同行人數: 0 備註…" at bounding box center [784, 354] width 1568 height 709
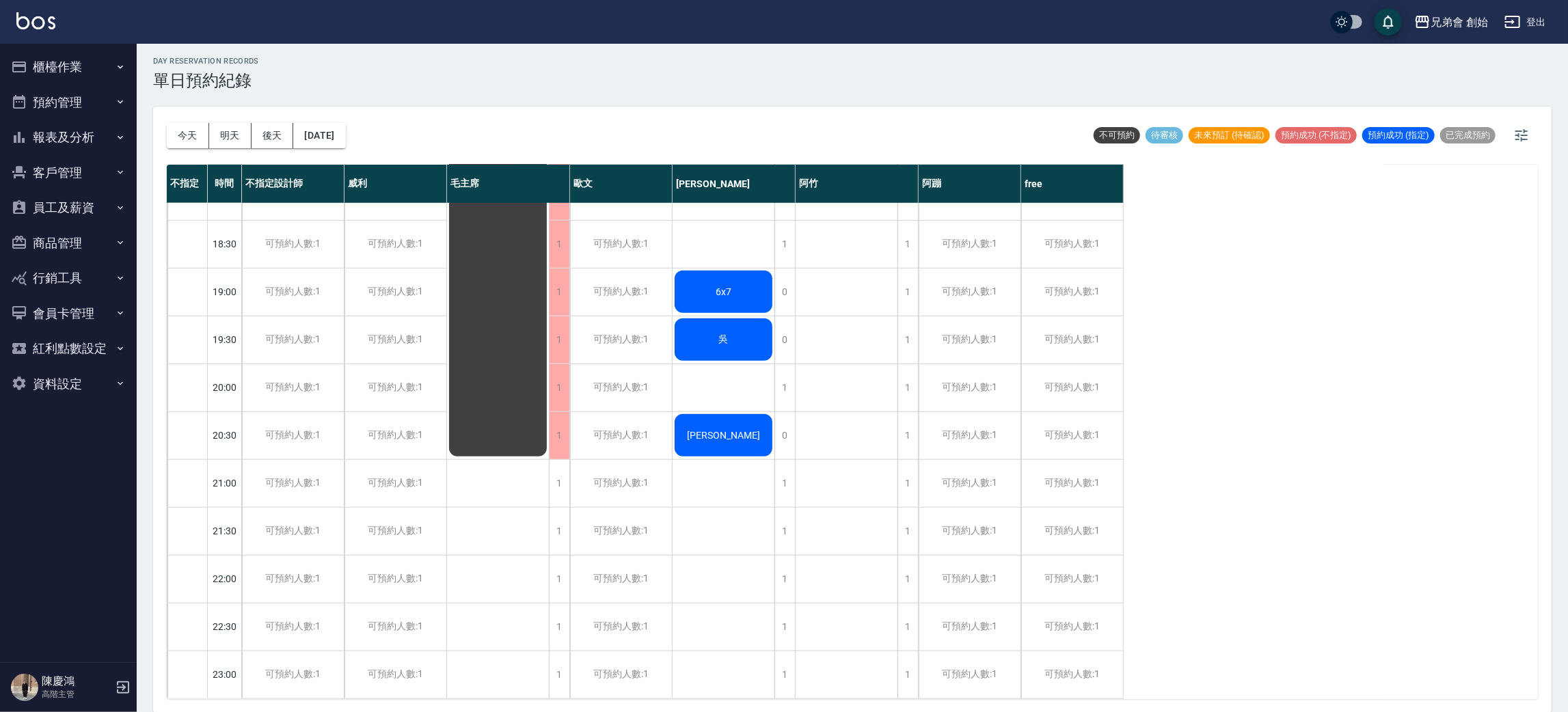
click at [740, 272] on div "6x7" at bounding box center [723, 291] width 102 height 46
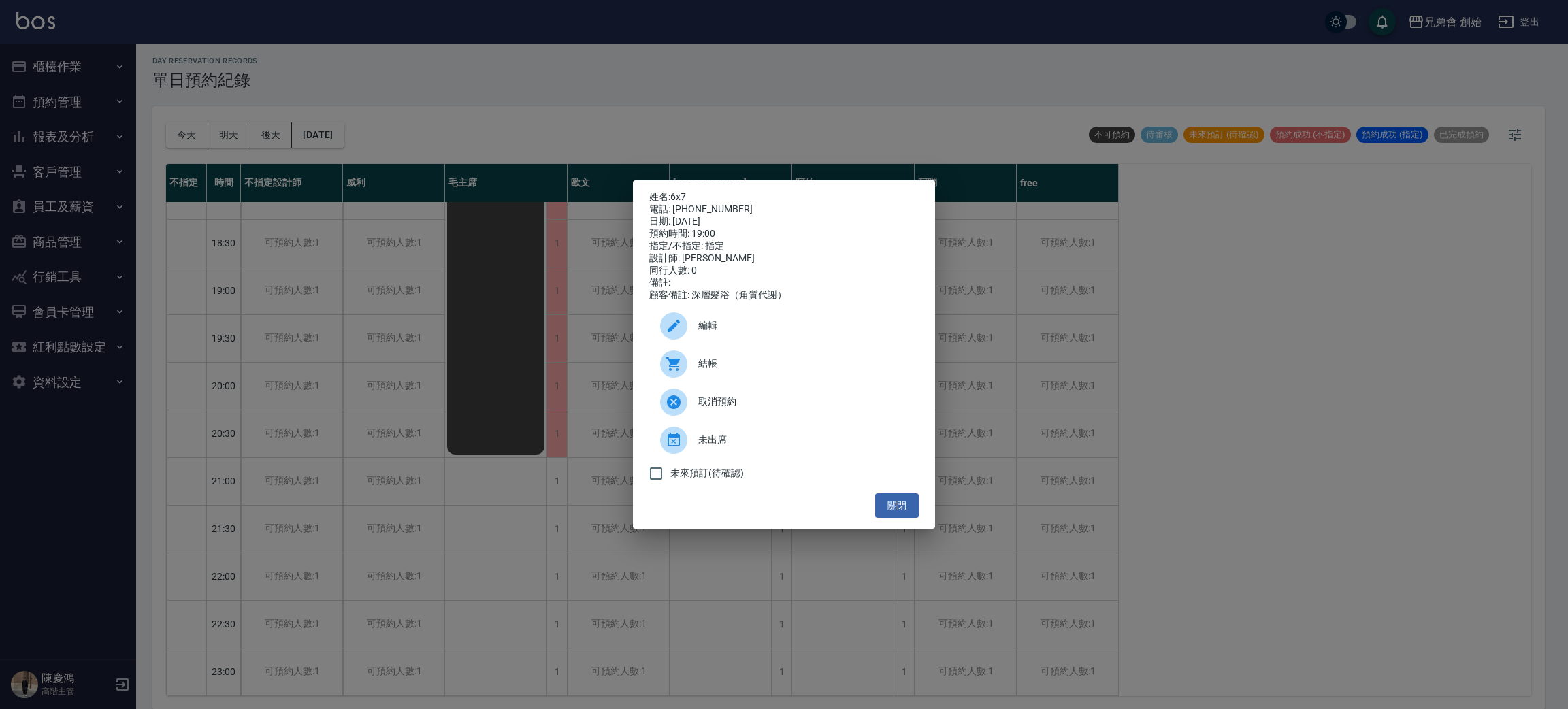
click at [1354, 426] on div "姓名: 6x7 電話: 0971603847 日期: 2025/09/23 預約時間: 19:00 指定/不指定: 指定 設計師: 潘潘 同行人數: 0 備註…" at bounding box center [784, 354] width 1568 height 709
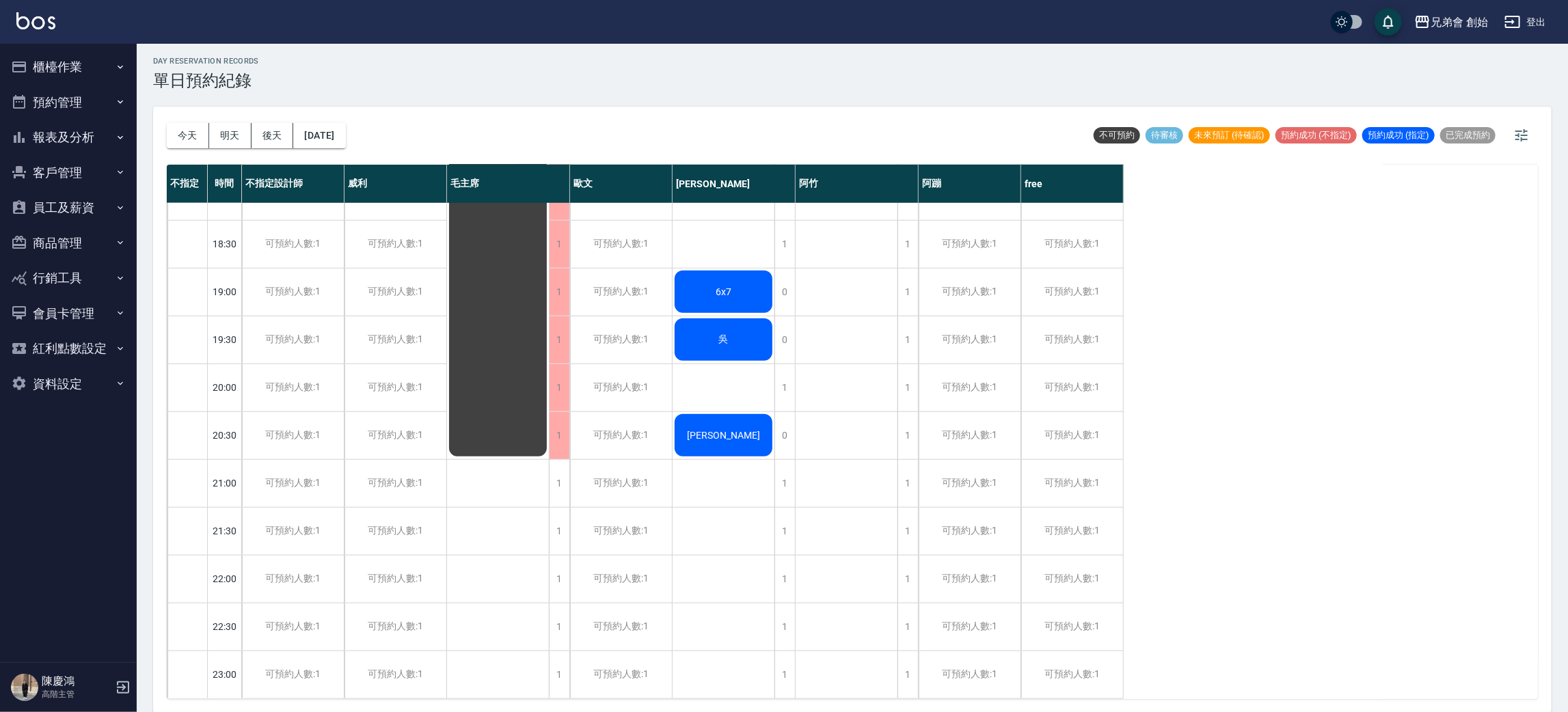
click at [740, 322] on div "吳" at bounding box center [723, 339] width 102 height 46
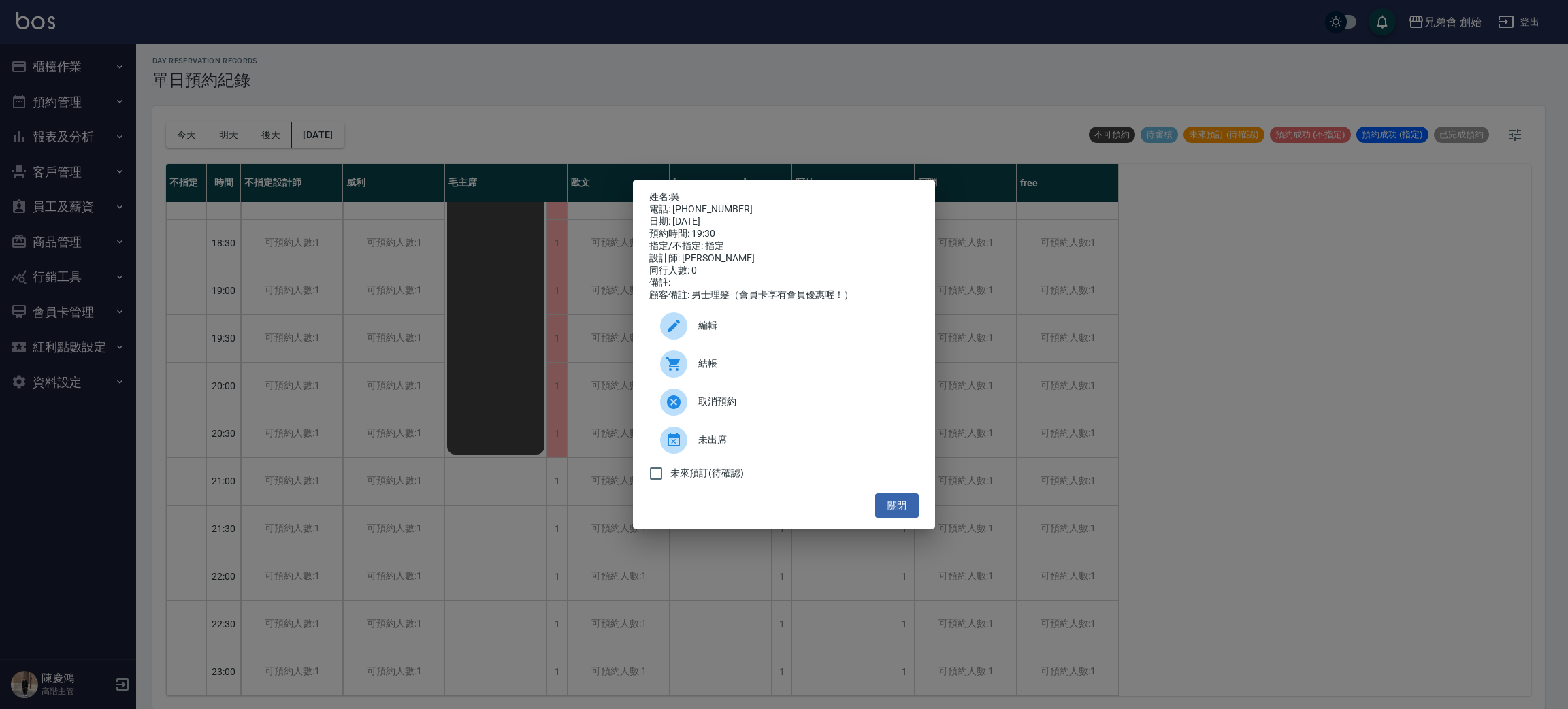
click at [1268, 476] on div "姓名: 吳 電話: 0921258188 日期: 2025/09/23 預約時間: 19:30 指定/不指定: 指定 設計師: 潘潘 同行人數: 0 備註: …" at bounding box center [784, 354] width 1568 height 709
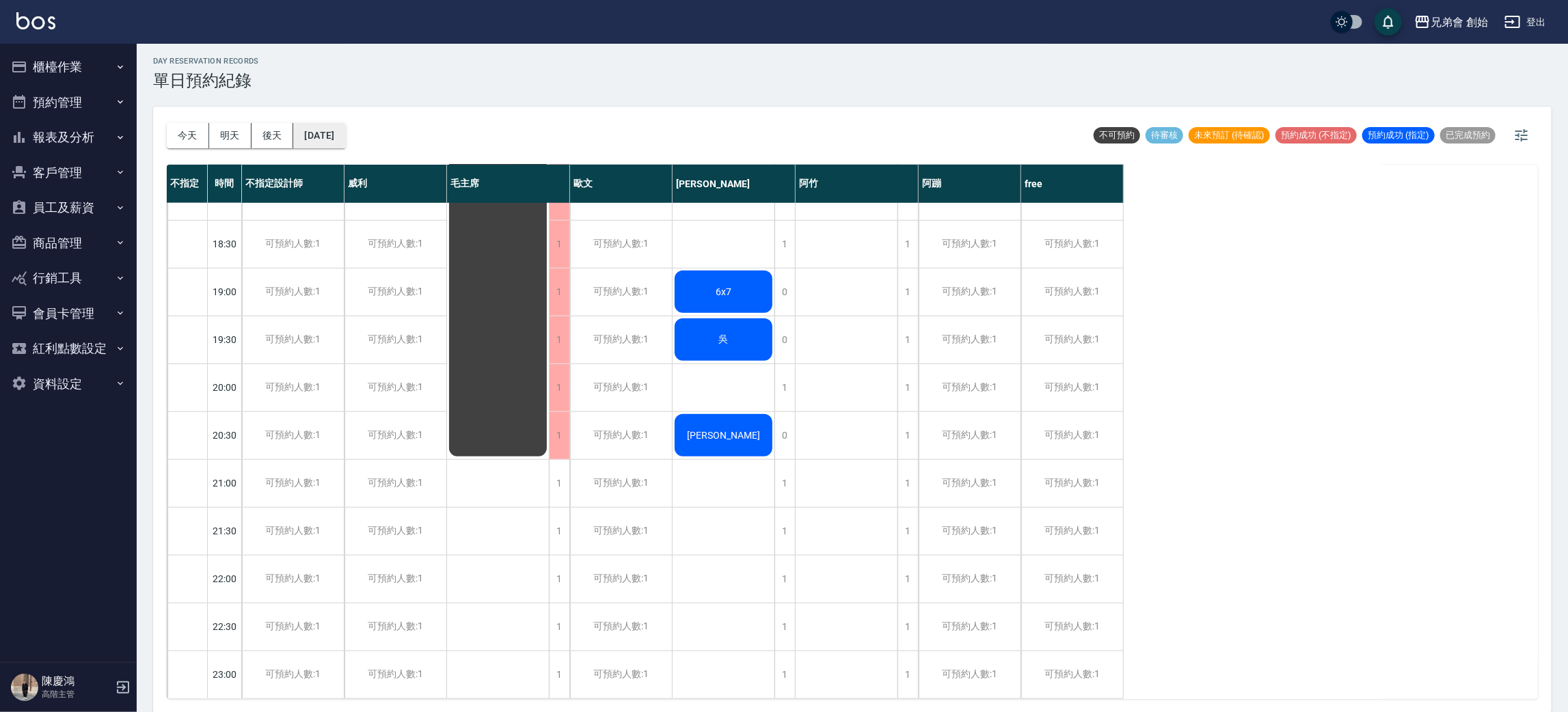
click at [345, 142] on button "2025/09/23" at bounding box center [319, 136] width 52 height 26
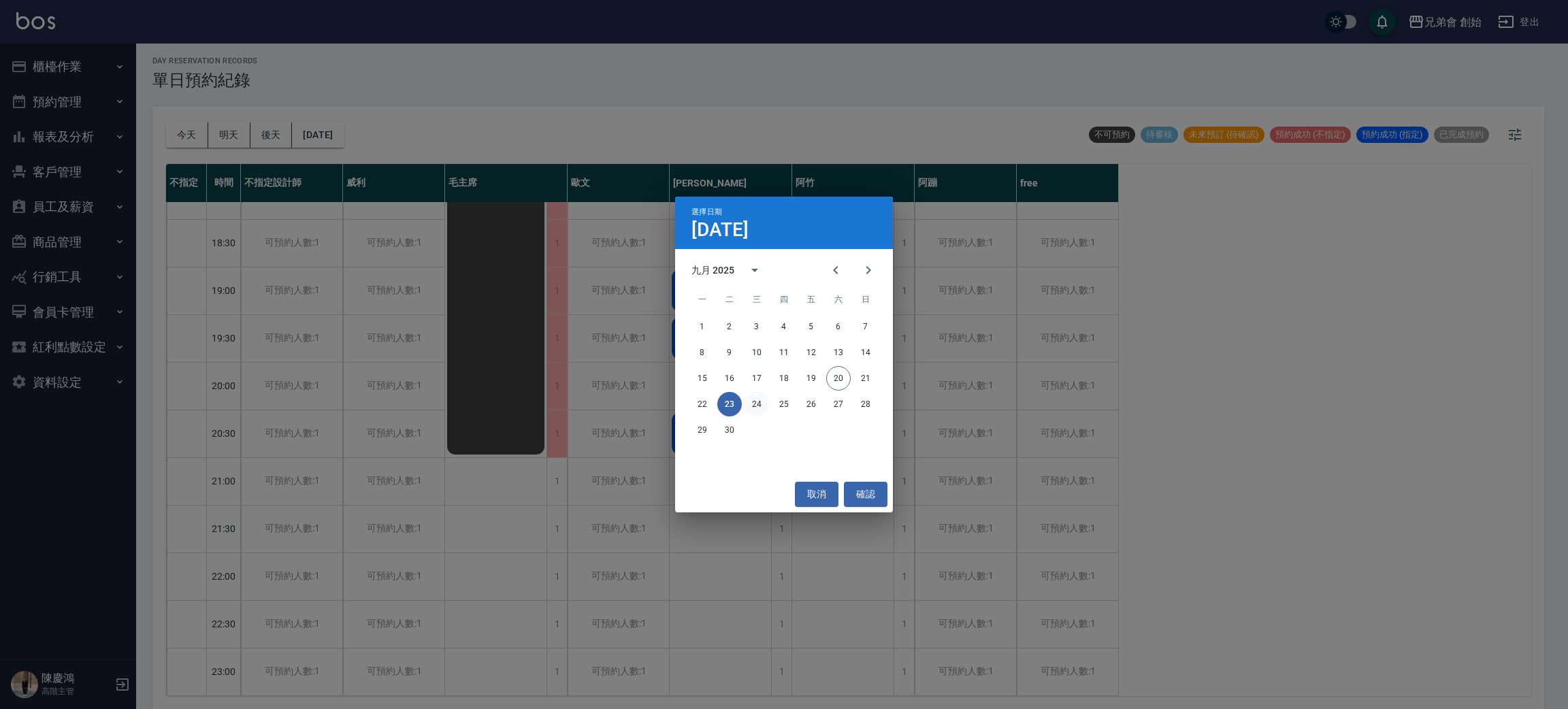
click at [757, 404] on button "24" at bounding box center [757, 404] width 25 height 25
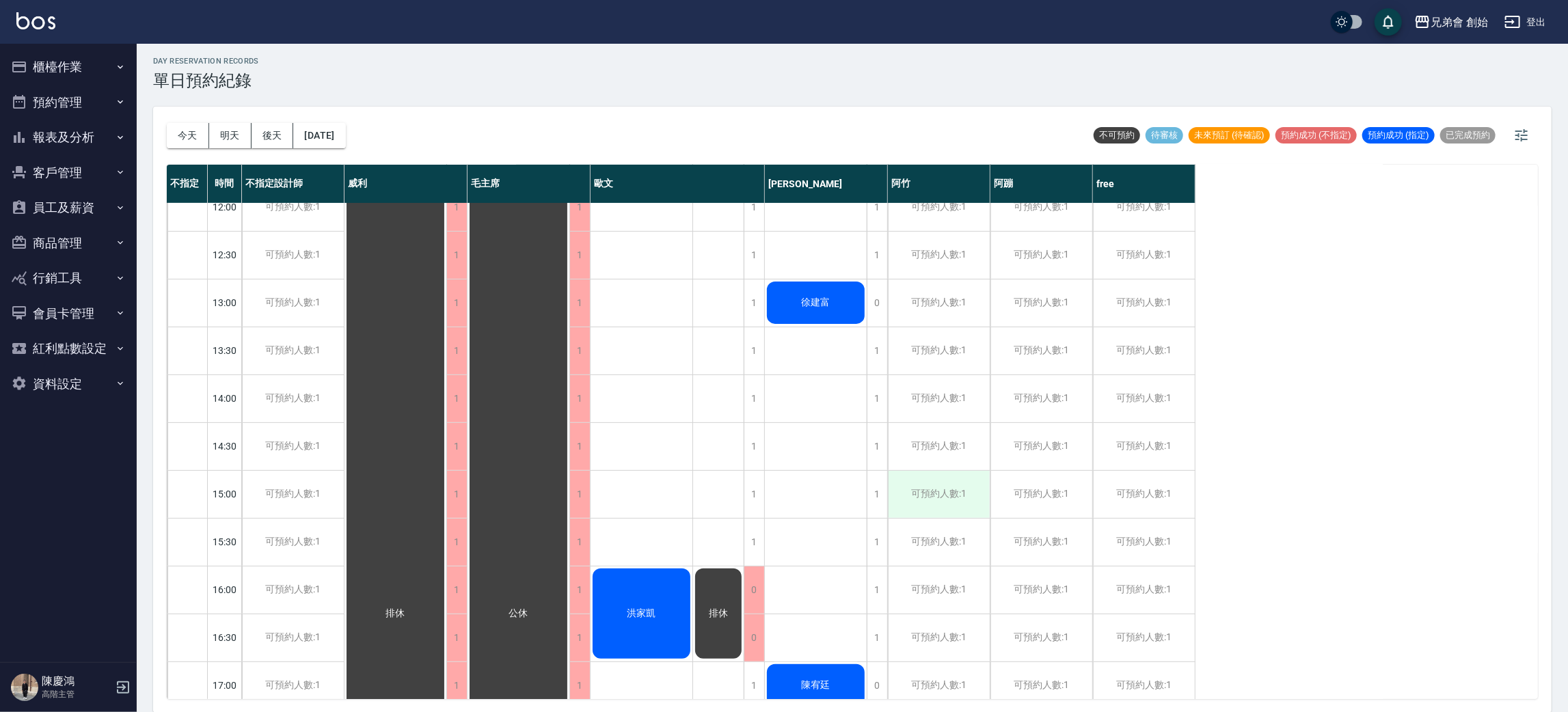
scroll to position [410, 0]
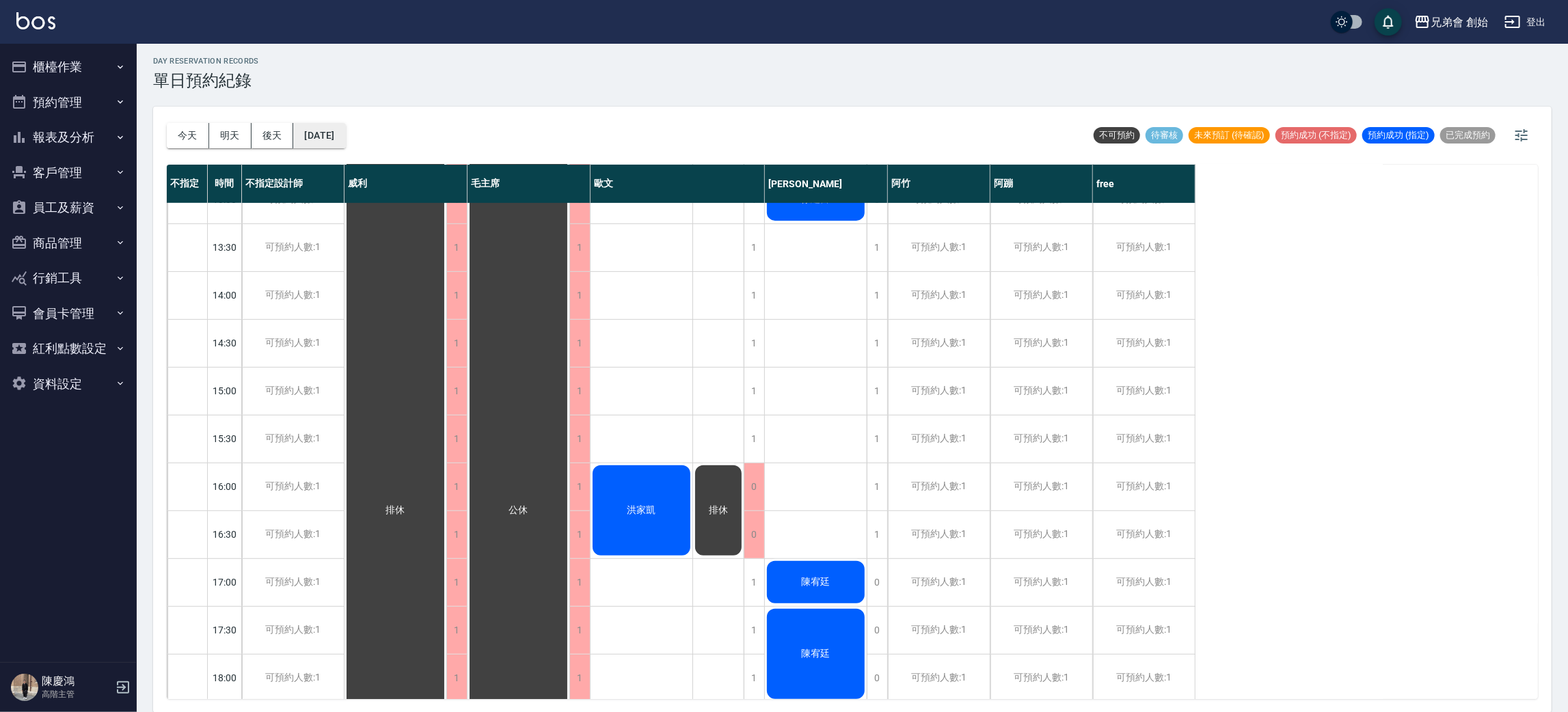
click at [345, 141] on button "2025/09/24" at bounding box center [319, 136] width 52 height 26
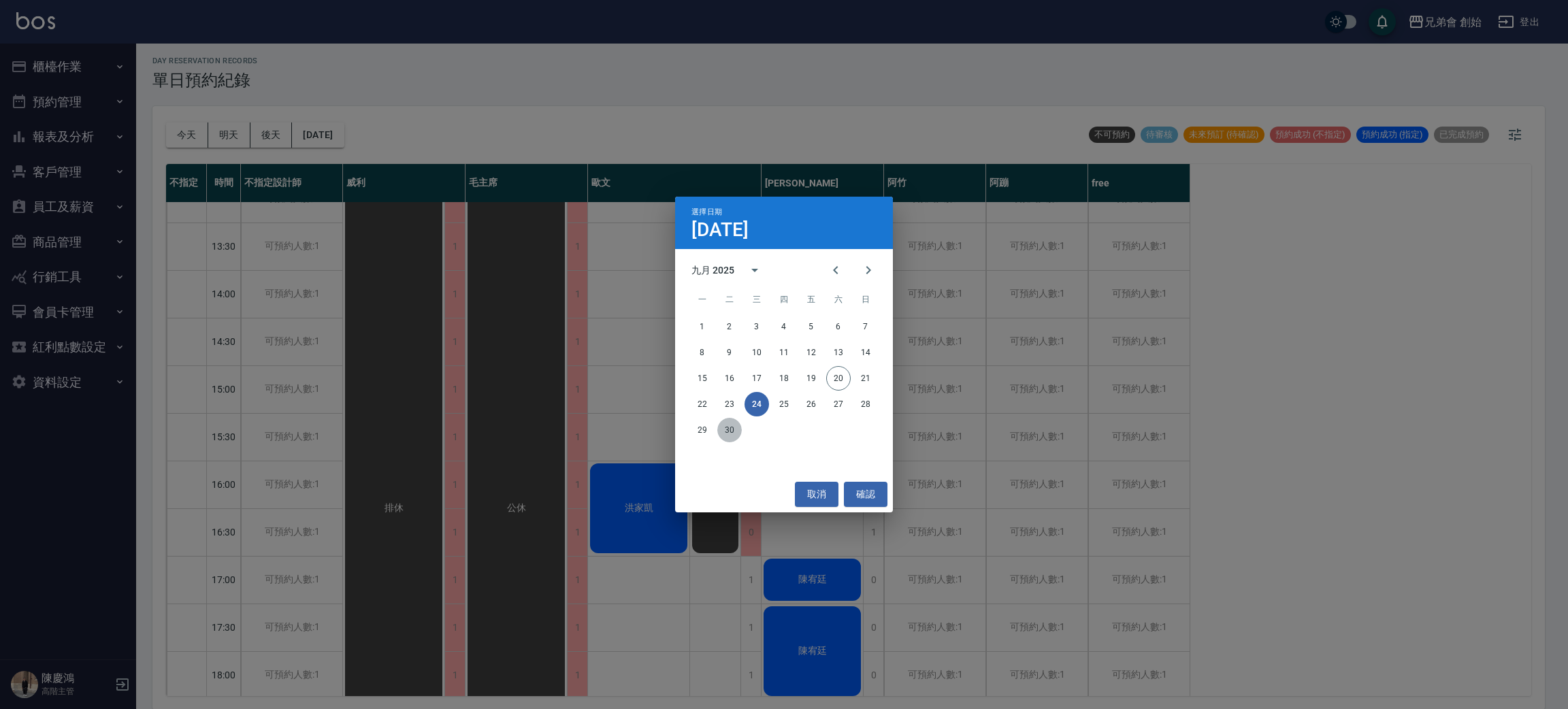
click at [733, 430] on button "30" at bounding box center [730, 430] width 25 height 25
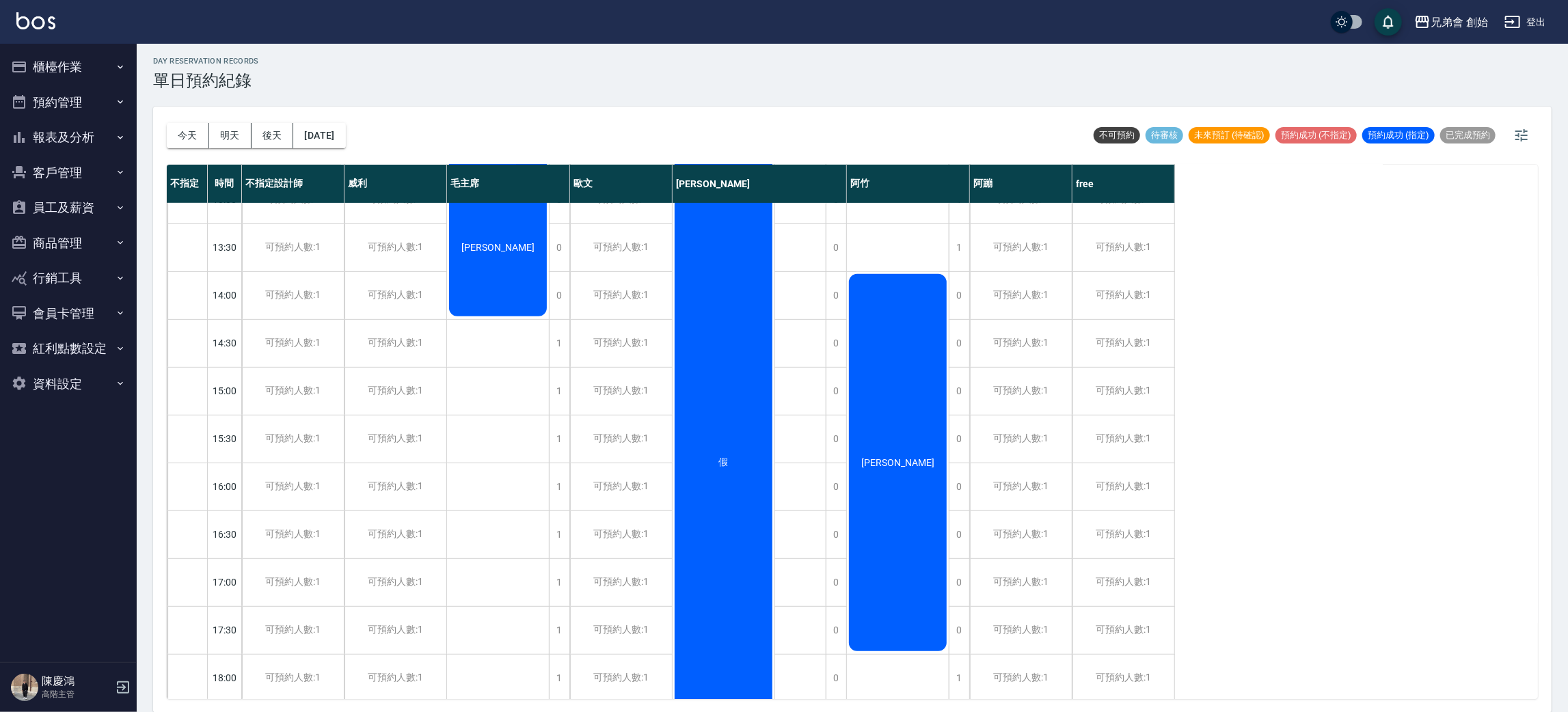
scroll to position [205, 0]
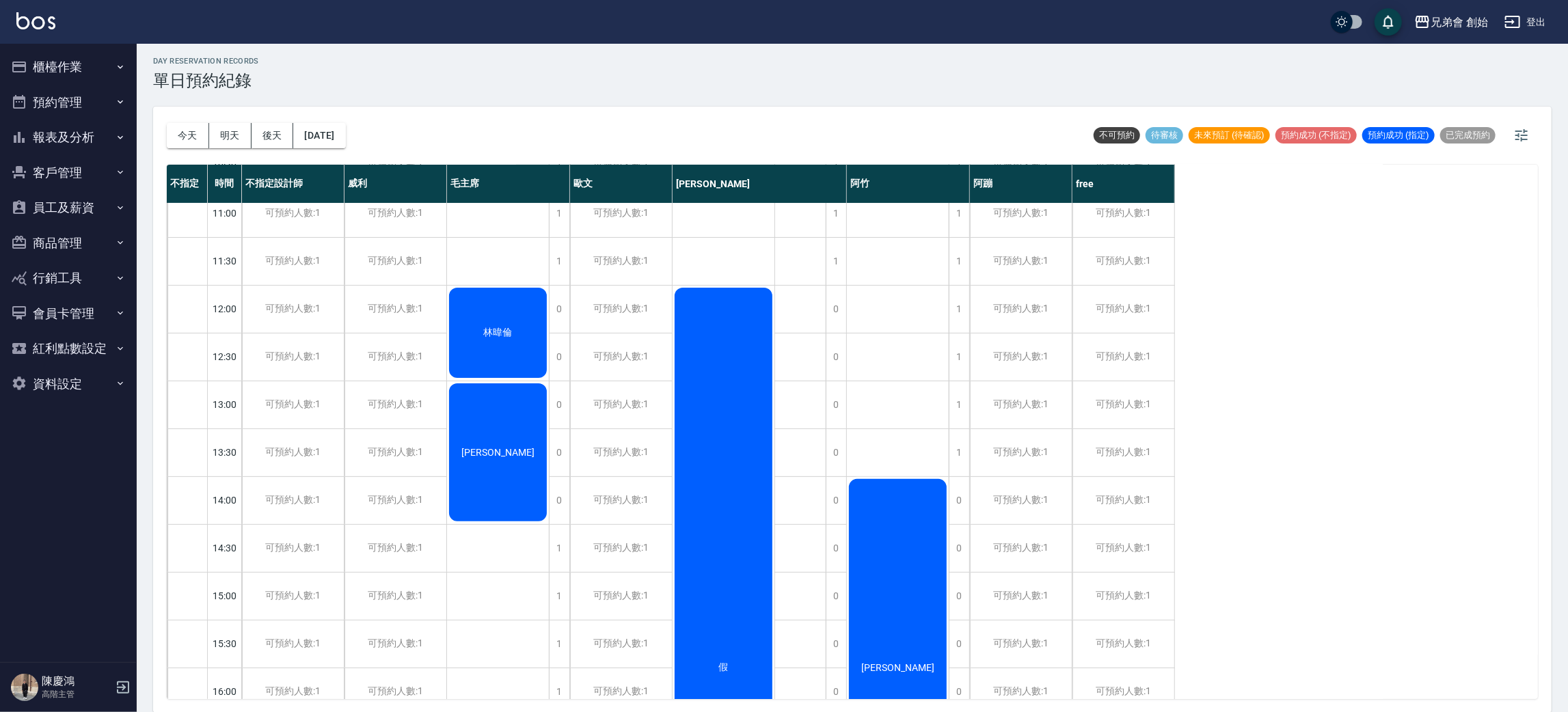
click at [338, 147] on div "今天 明天 後天 2025/09/30" at bounding box center [256, 136] width 179 height 58
click at [345, 131] on button "2025/09/30" at bounding box center [319, 136] width 52 height 26
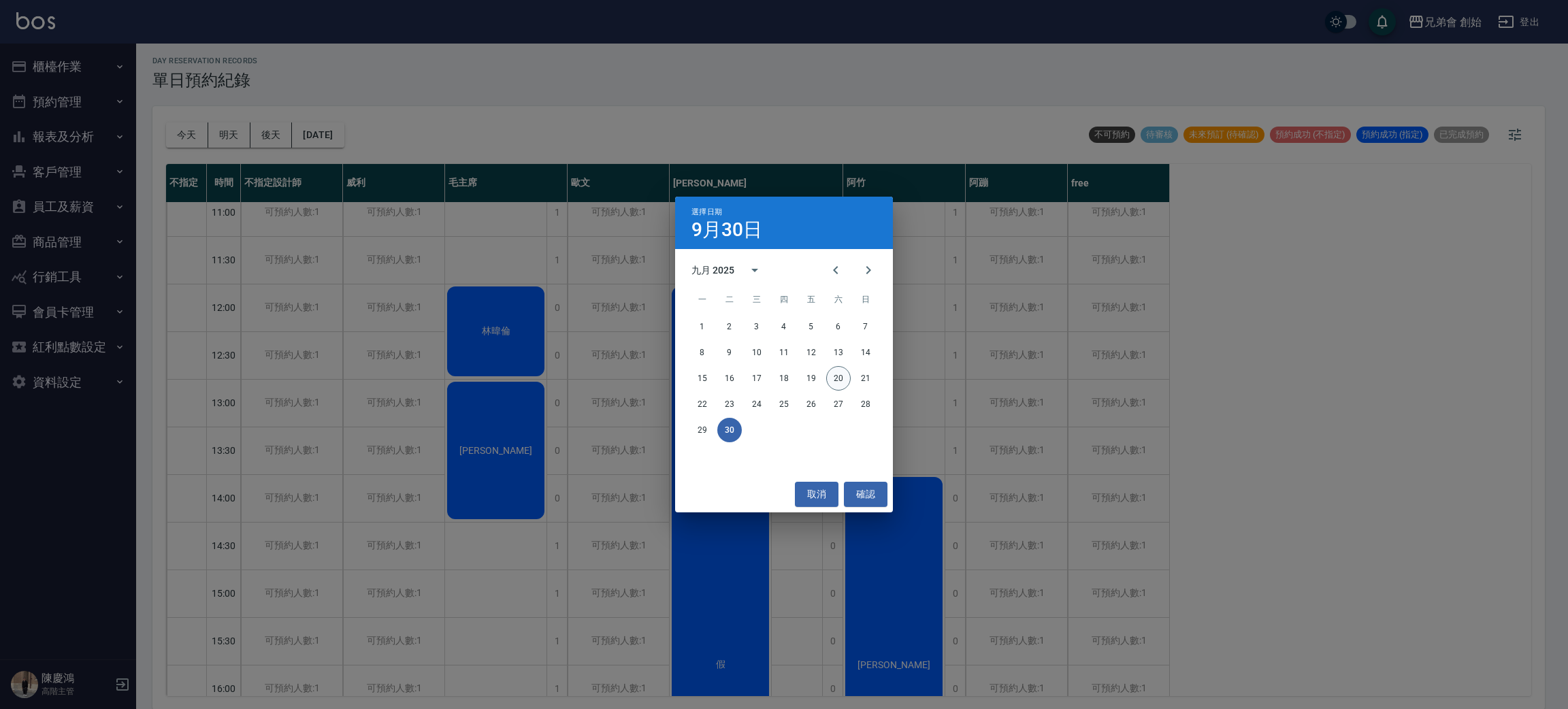
click at [838, 383] on button "20" at bounding box center [839, 378] width 25 height 25
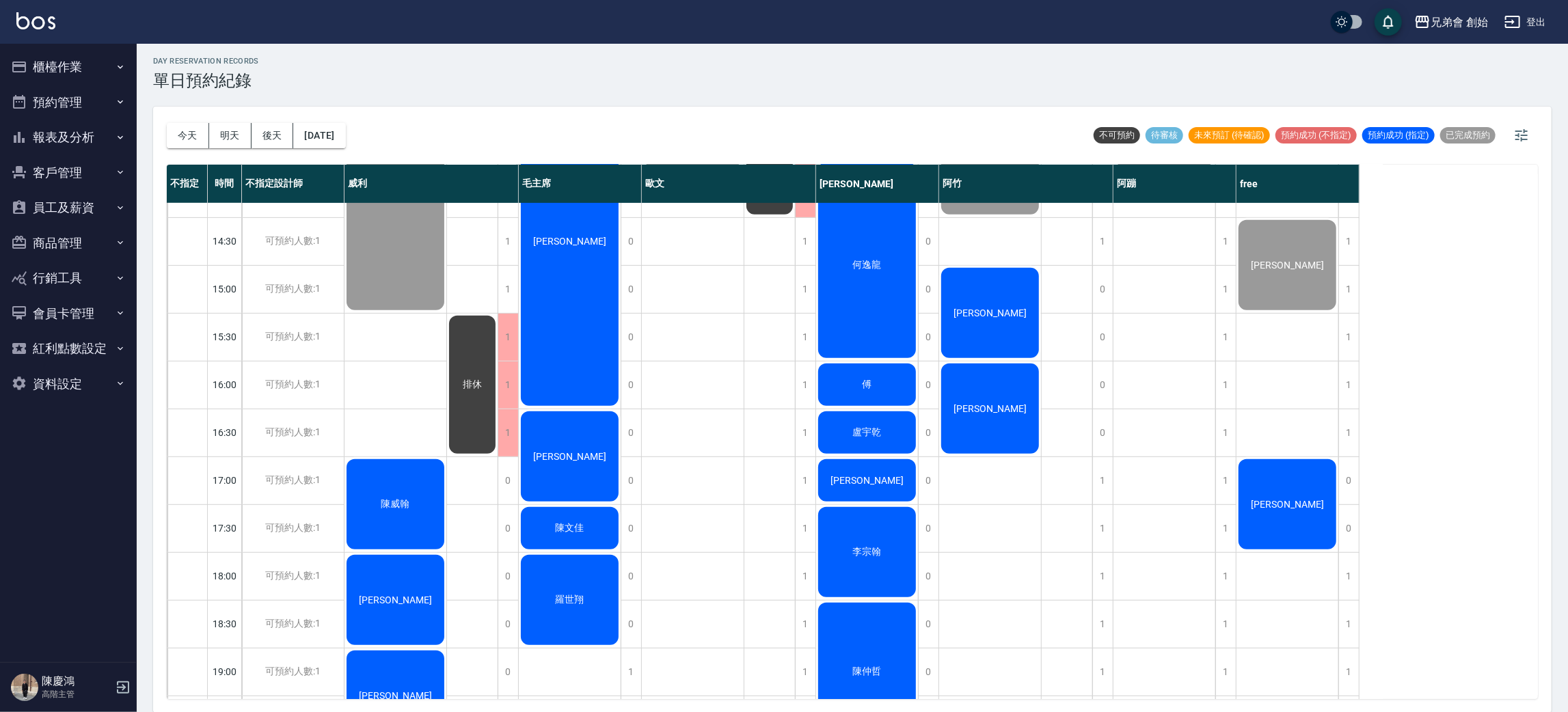
scroll to position [614, 0]
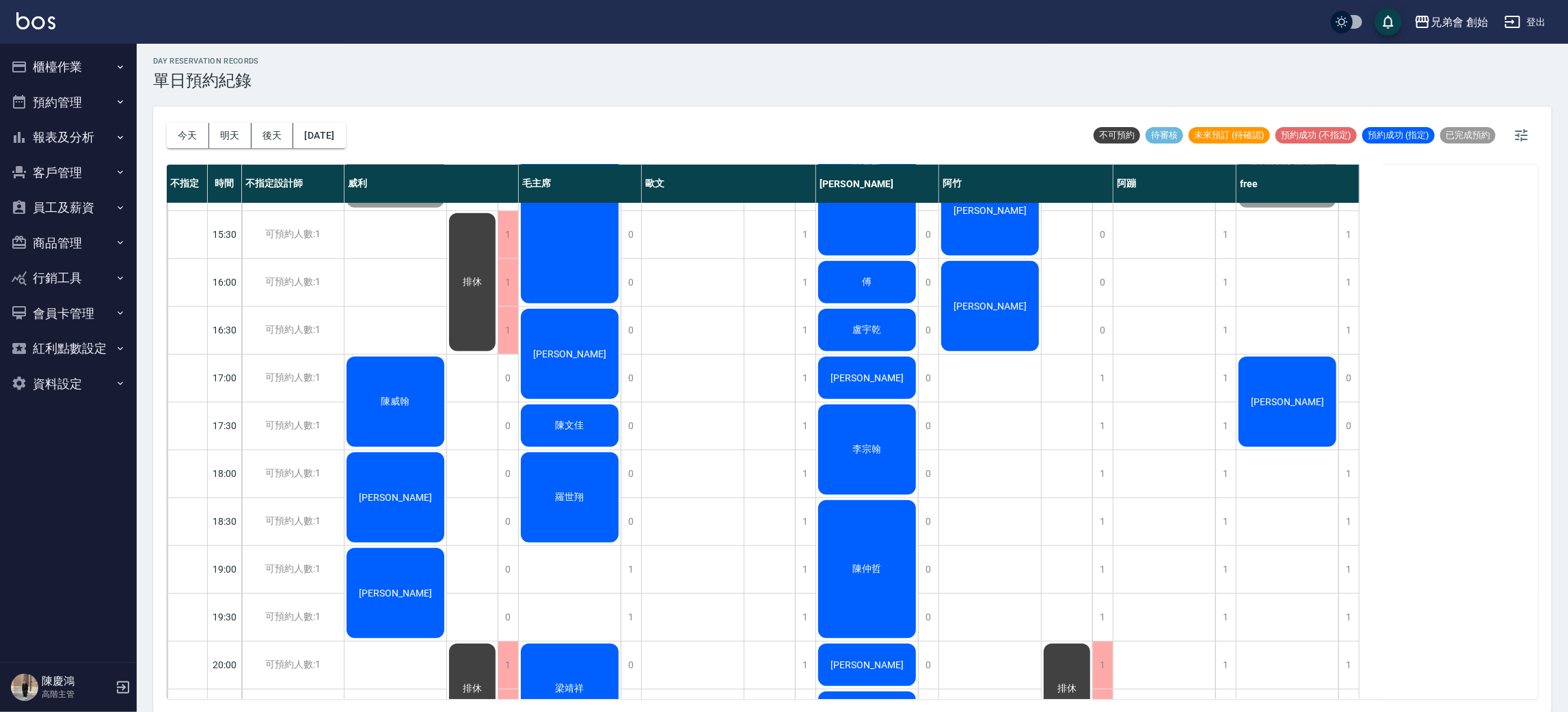
click at [907, 464] on div "李宗翰" at bounding box center [866, 450] width 102 height 94
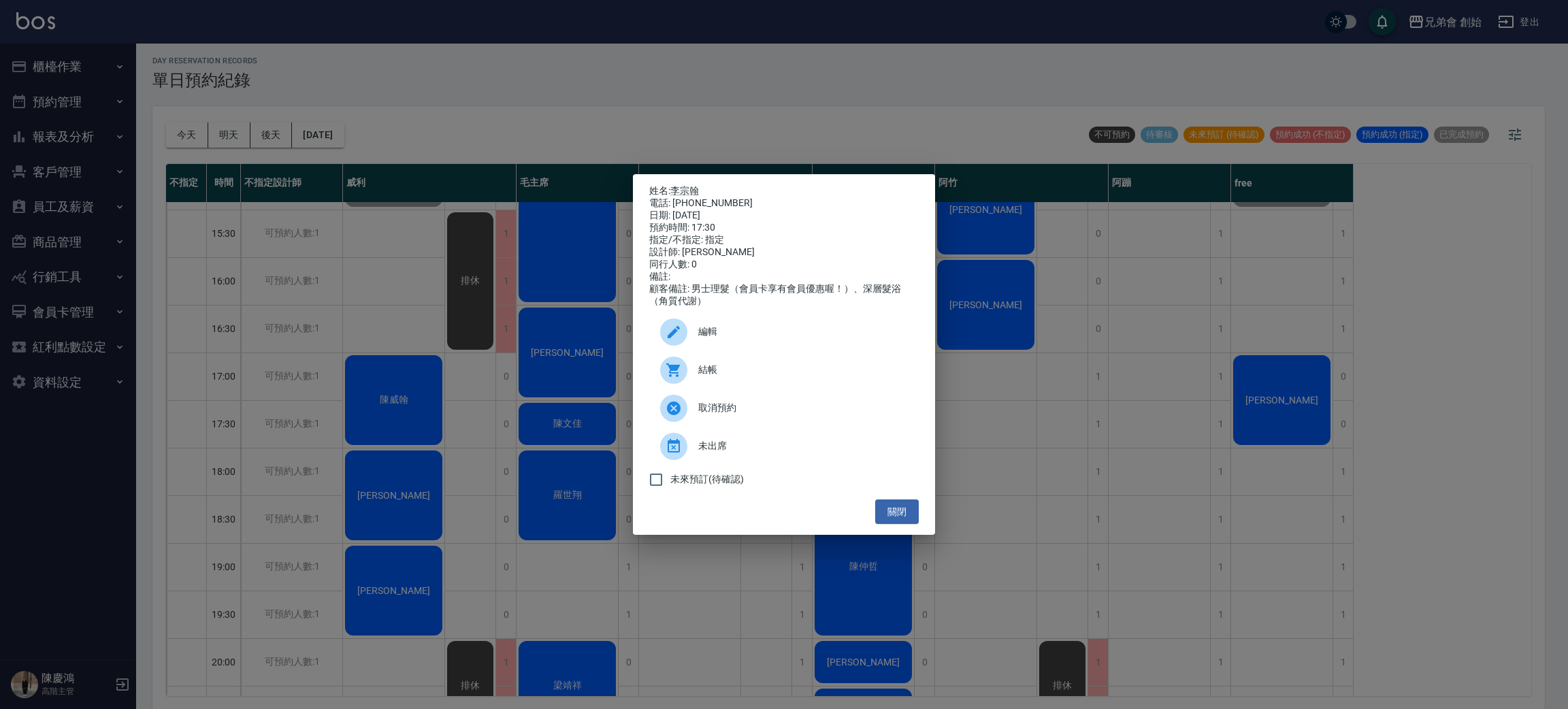
click at [1036, 582] on div "姓名: 李宗翰 電話: 0937931900 日期: 2025/09/20 預約時間: 17:30 指定/不指定: 指定 設計師: 潘潘 同行人數: 0 備註…" at bounding box center [784, 354] width 1568 height 709
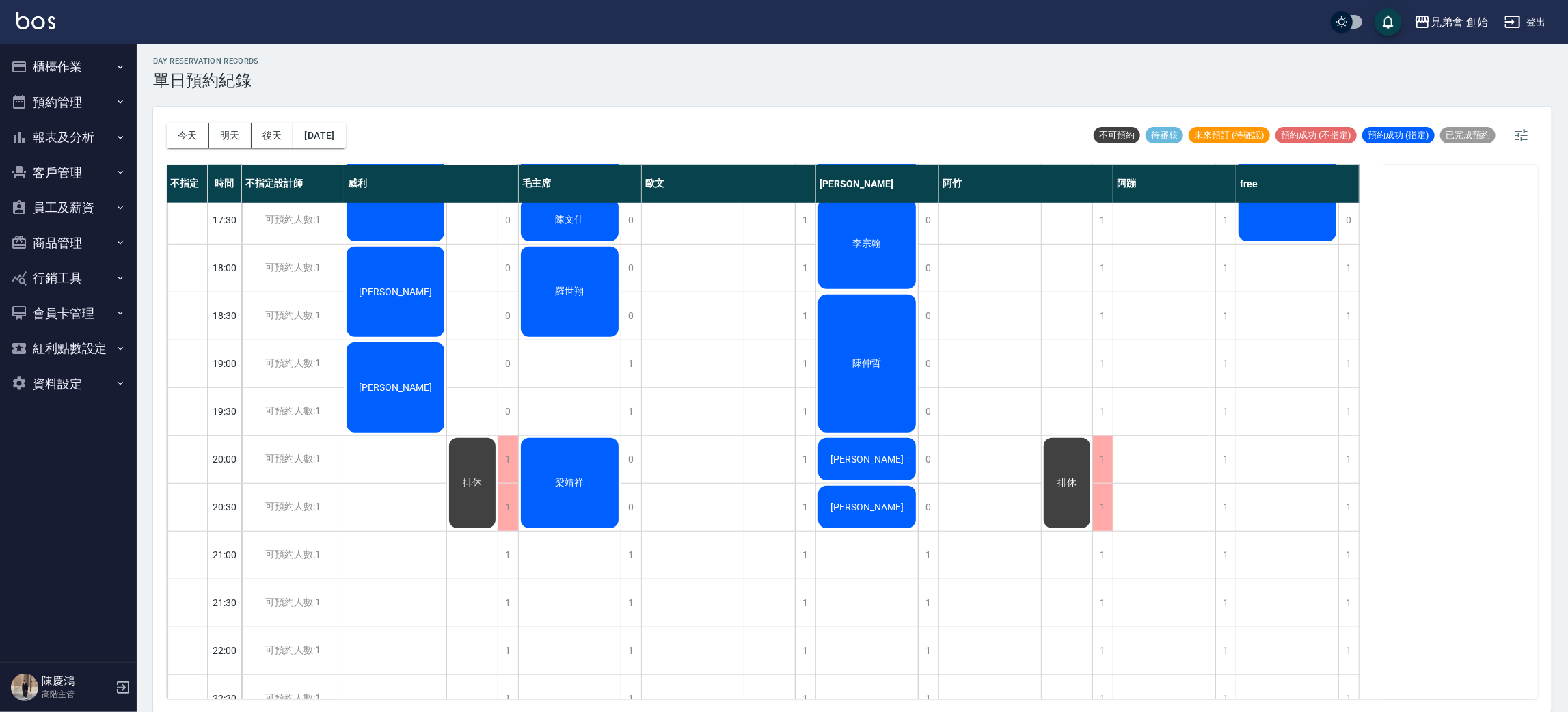
scroll to position [717, 0]
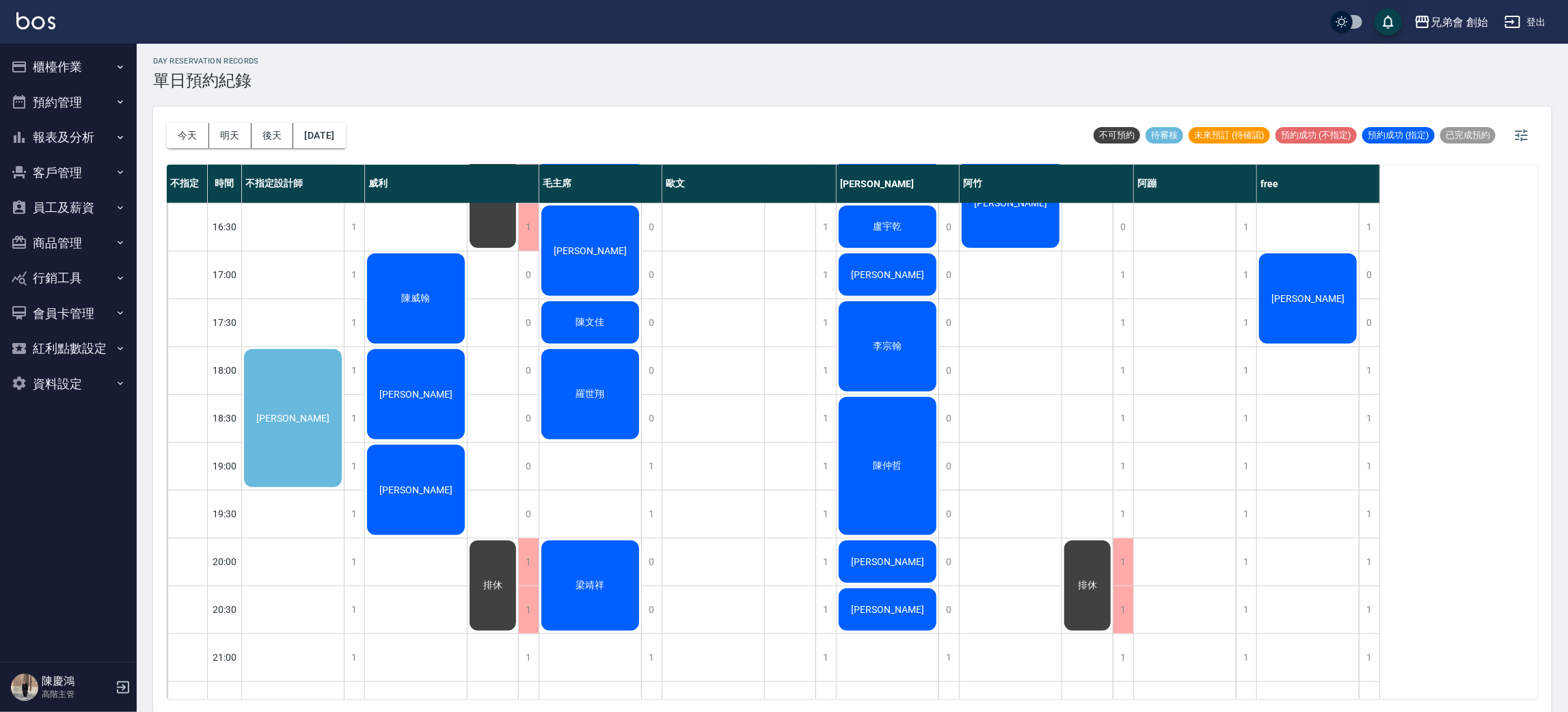
click at [417, 296] on span "陳威翰" at bounding box center [416, 298] width 34 height 12
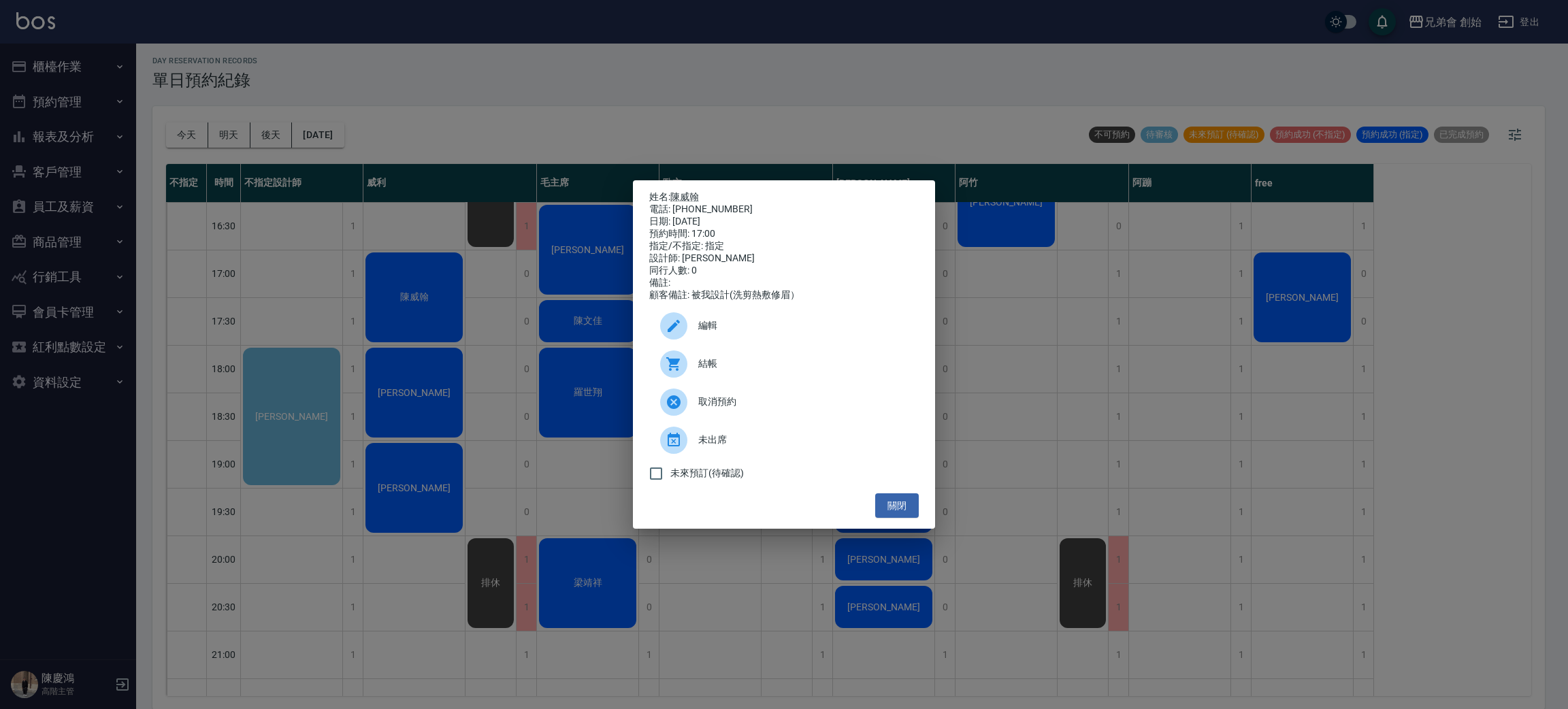
drag, startPoint x: 671, startPoint y: 84, endPoint x: 671, endPoint y: 77, distance: 7.0
click at [671, 80] on div "姓名: 陳威翰 電話: 0933254659 日期: 2025/09/20 預約時間: 17:00 指定/不指定: 指定 設計師: 威利 同行人數: 0 備註…" at bounding box center [784, 354] width 1568 height 709
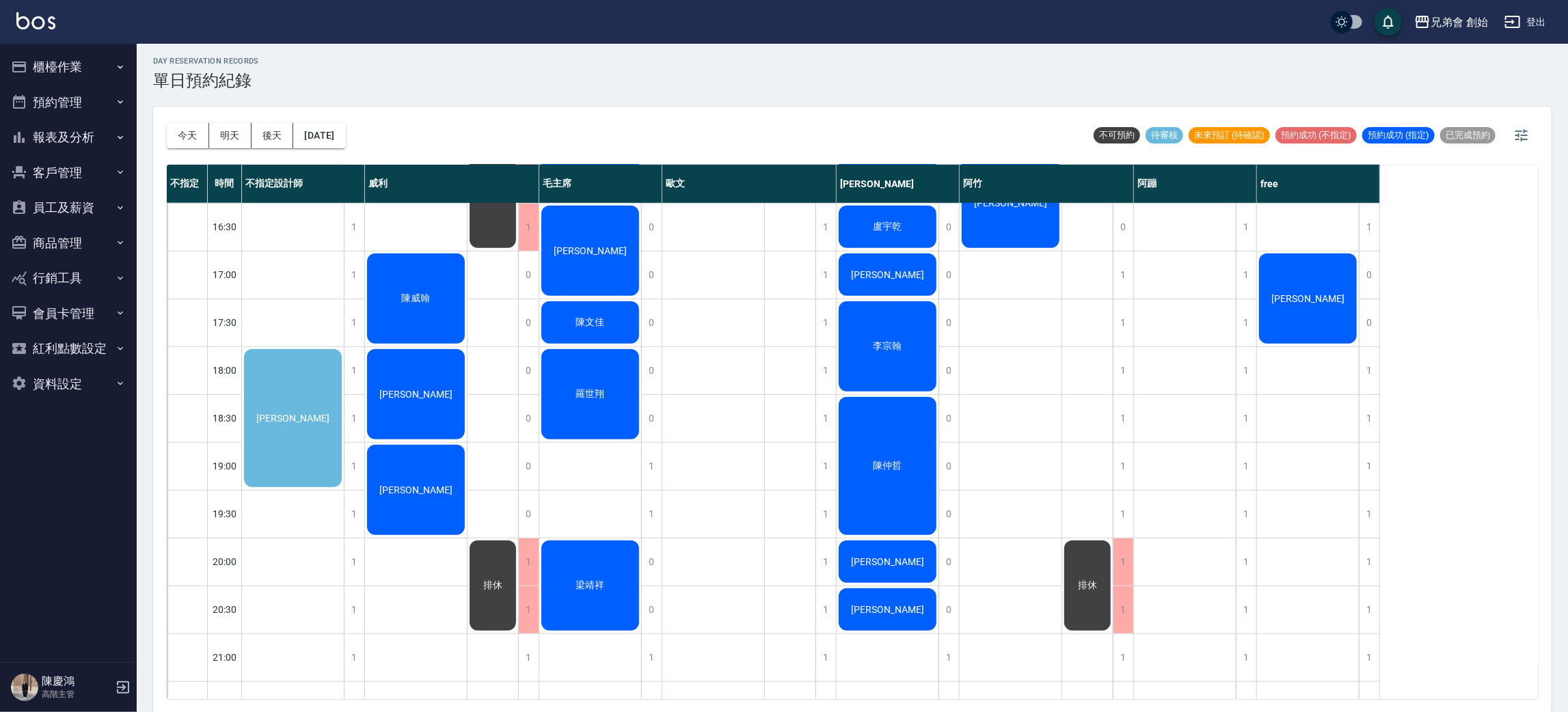
scroll to position [614, 0]
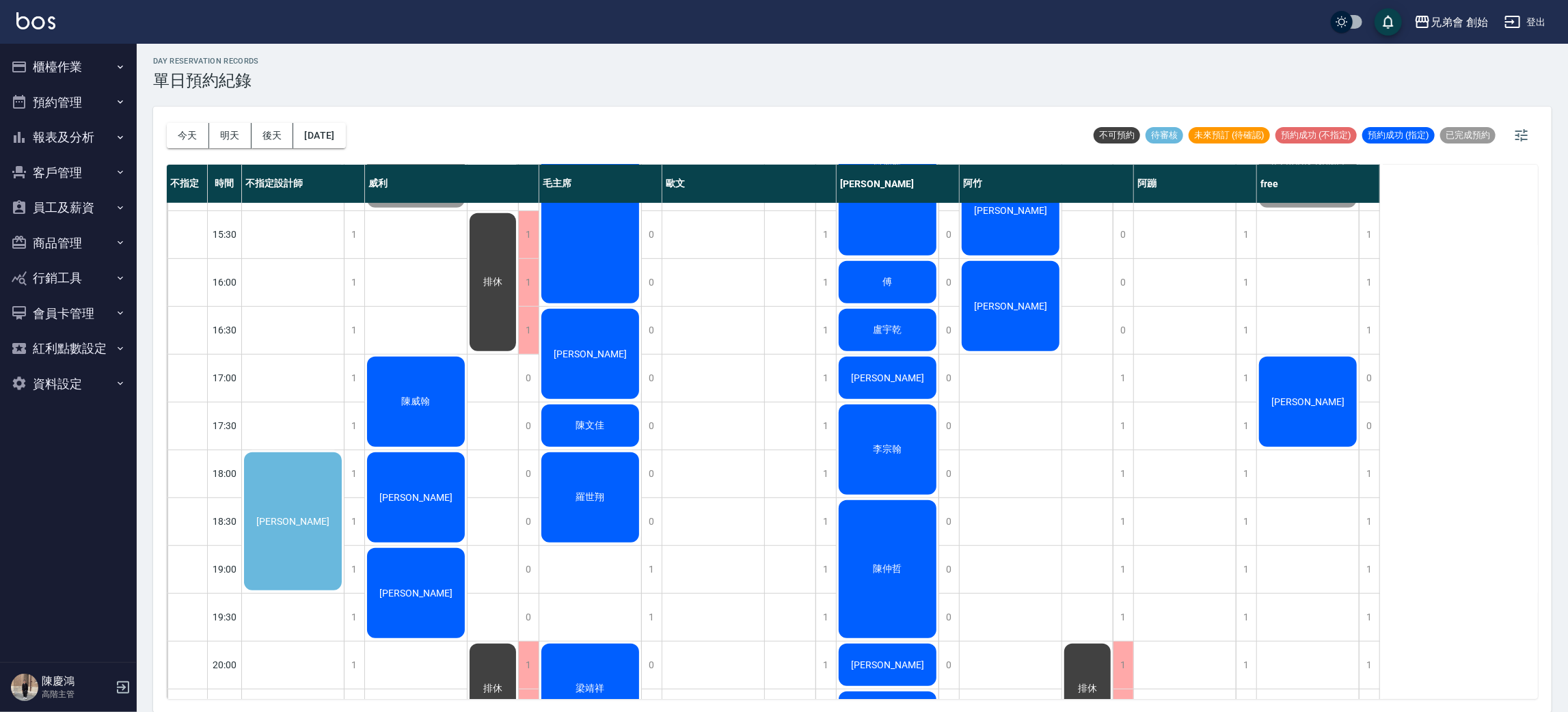
click at [616, 355] on div "[PERSON_NAME]" at bounding box center [590, 354] width 102 height 94
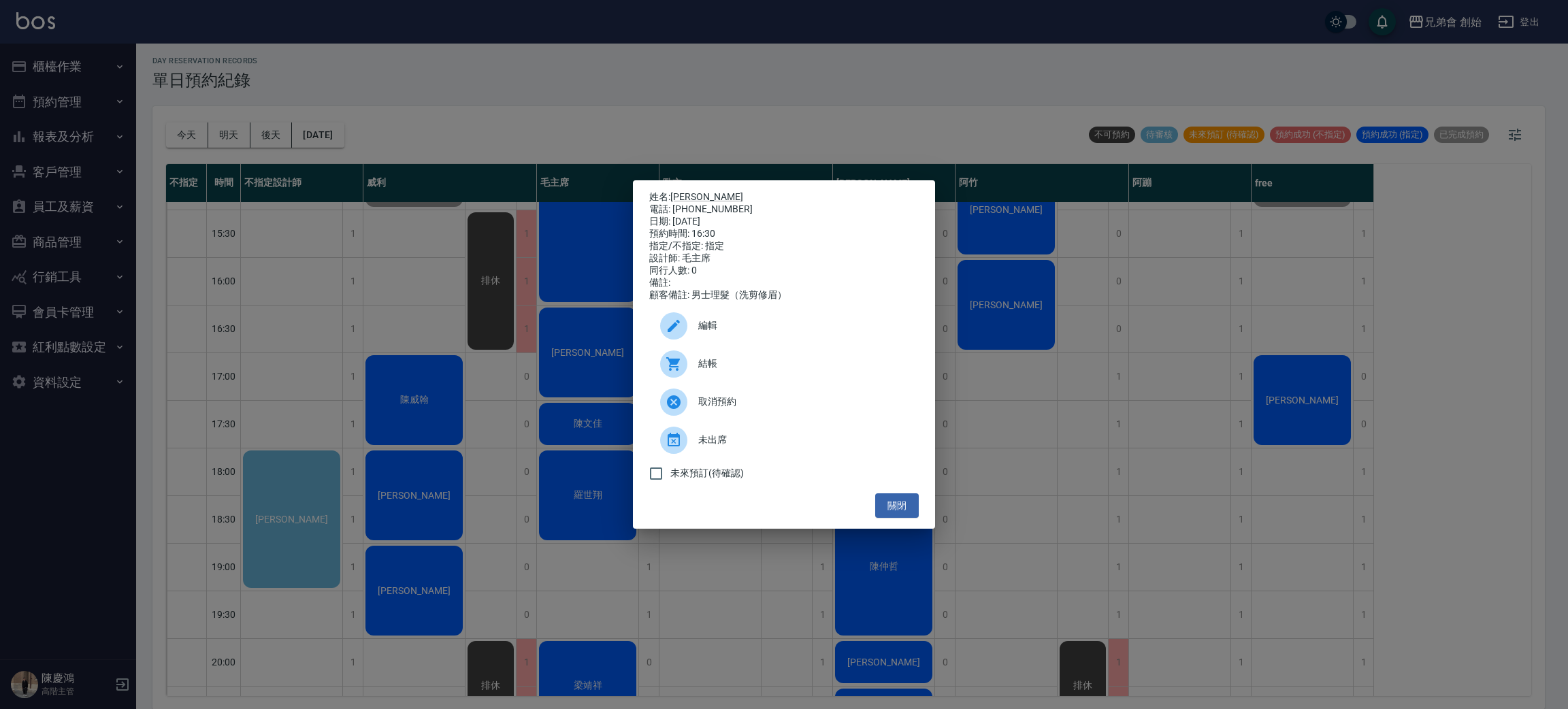
drag, startPoint x: 729, startPoint y: 119, endPoint x: 726, endPoint y: 110, distance: 9.5
click at [728, 115] on div "姓名: 王躍勳 電話: 0906225235 日期: 2025/09/20 預約時間: 16:30 指定/不指定: 指定 設計師: 毛主席 同行人數: 0 備…" at bounding box center [784, 354] width 1568 height 709
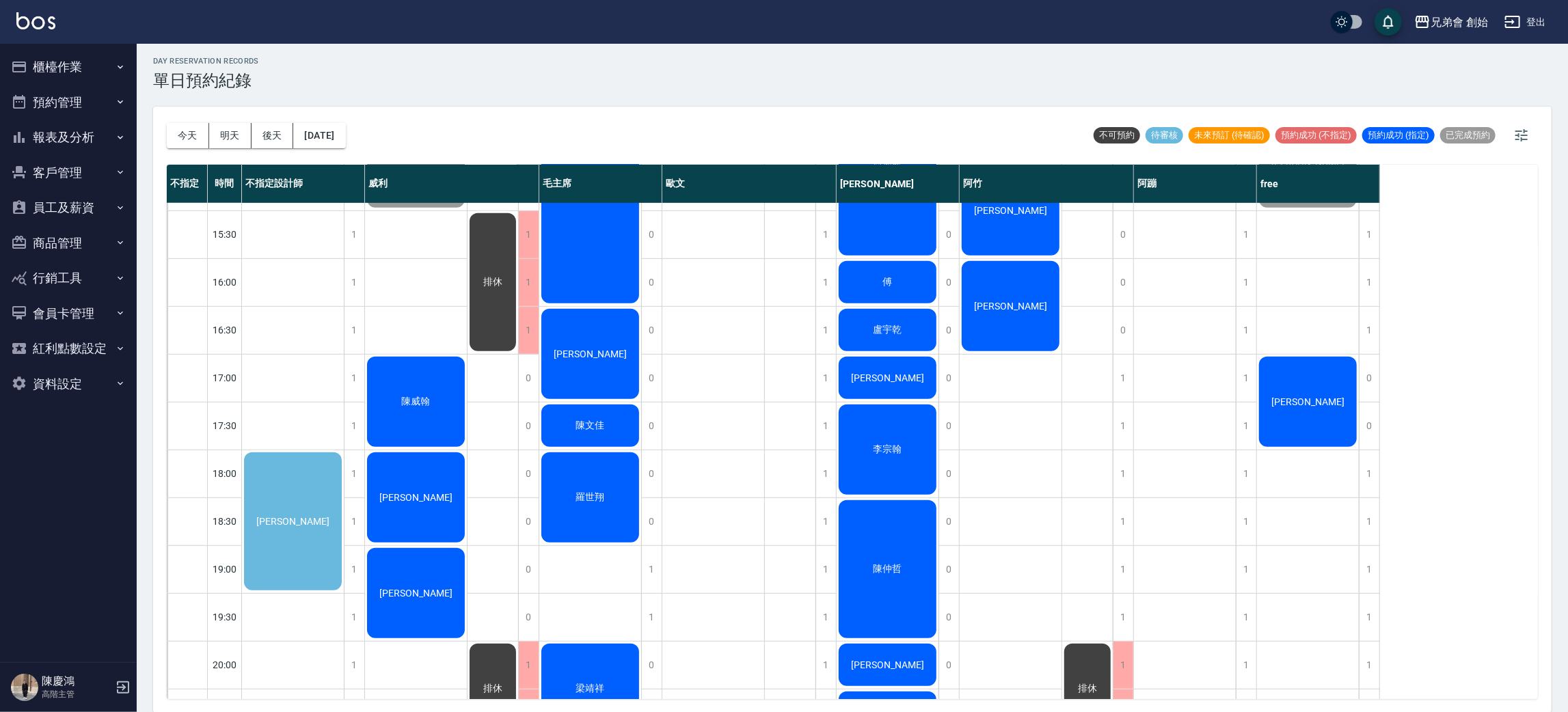
click at [598, 349] on span "[PERSON_NAME]" at bounding box center [590, 354] width 79 height 11
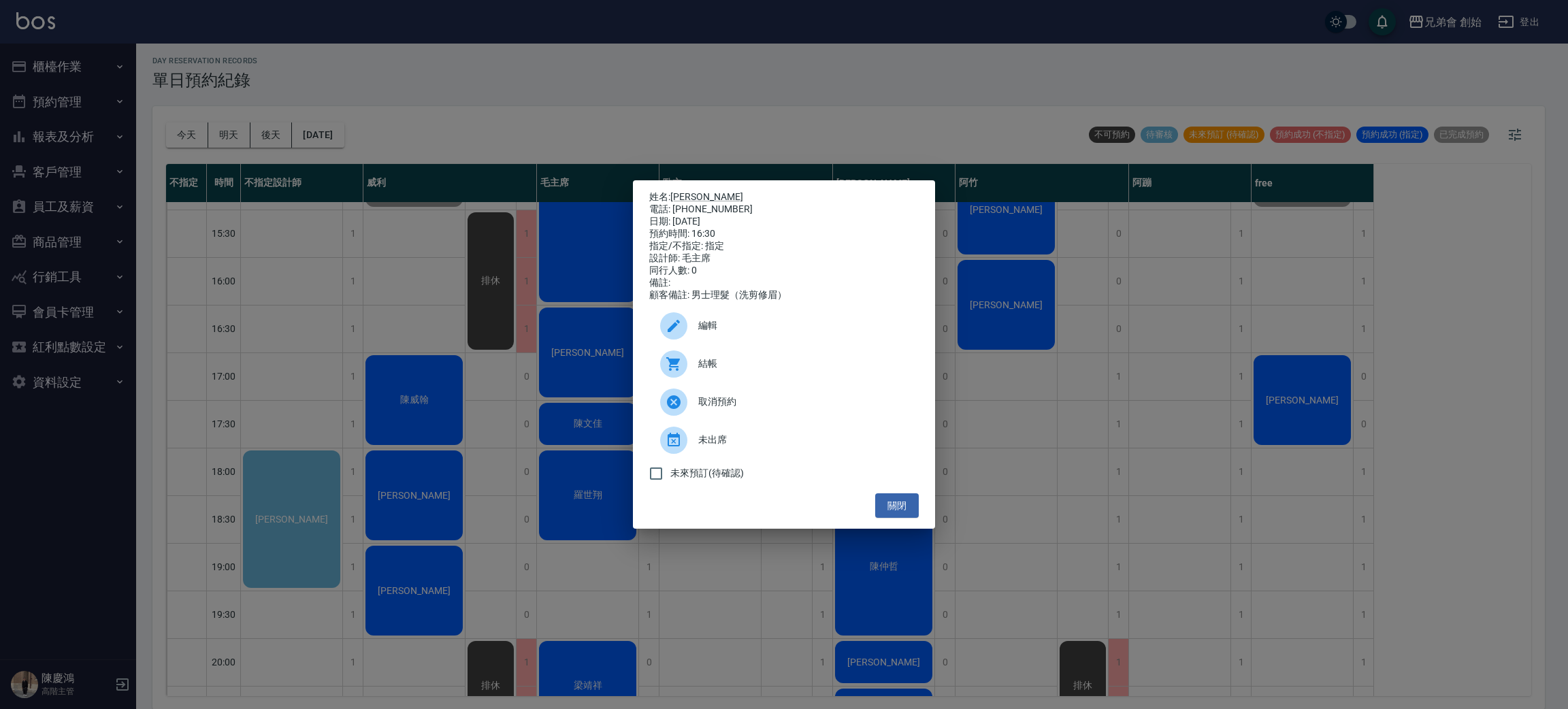
click at [676, 357] on div at bounding box center [673, 364] width 27 height 27
drag, startPoint x: 469, startPoint y: 489, endPoint x: 194, endPoint y: 531, distance: 278.2
click at [194, 531] on div "姓名: 王躍勳 電話: 0906225235 日期: 2025/09/20 預約時間: 16:30 指定/不指定: 指定 設計師: 毛主席 同行人數: 0 備…" at bounding box center [784, 354] width 1568 height 709
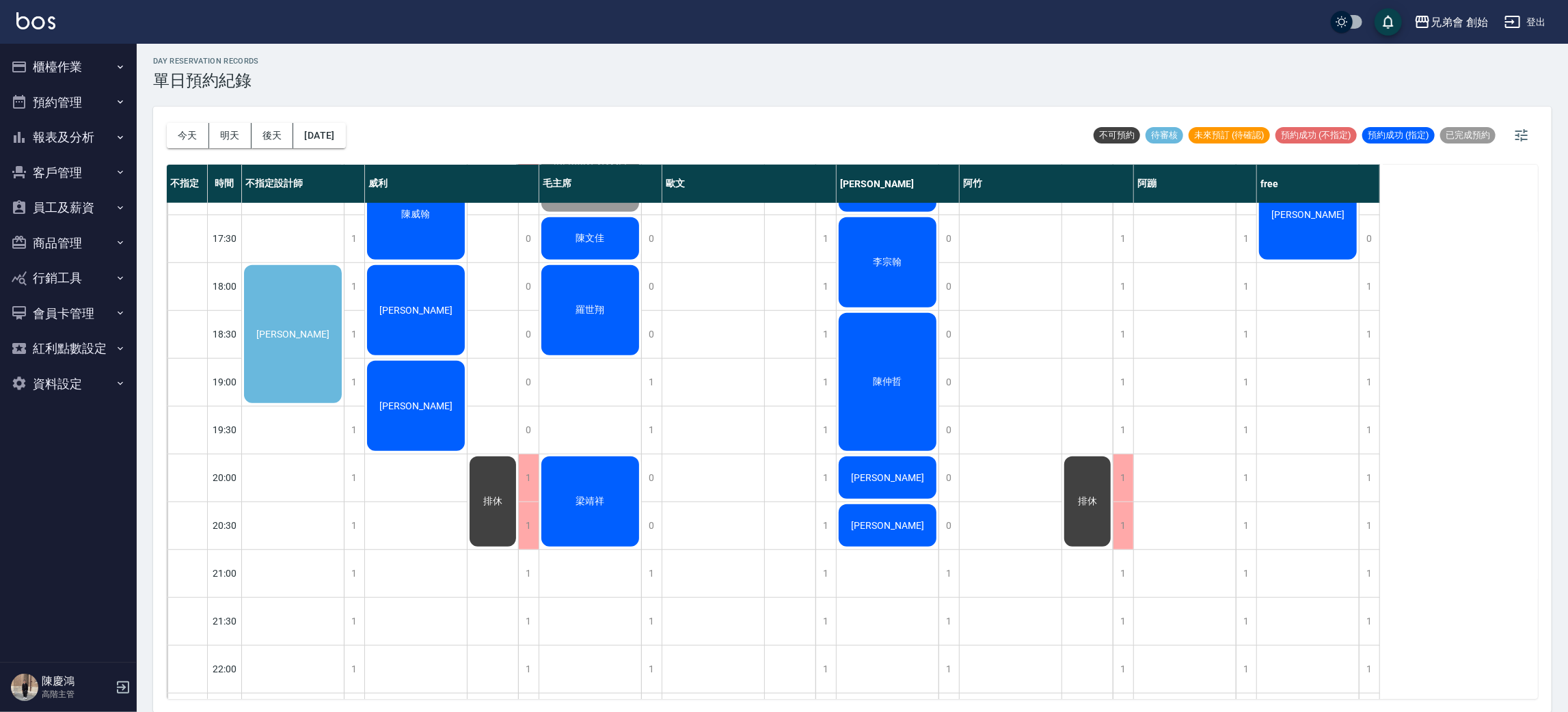
scroll to position [767, 0]
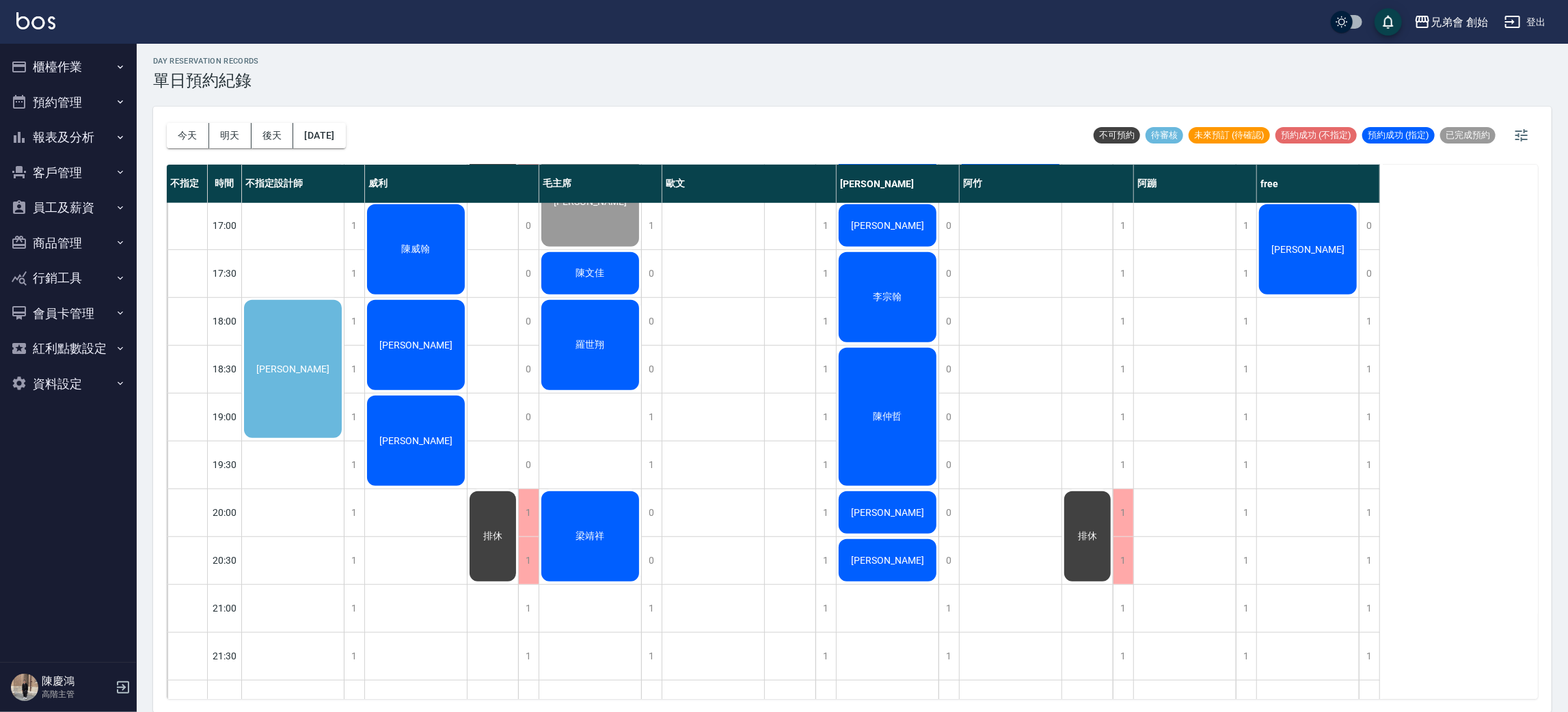
click at [286, 366] on span "楊博麟" at bounding box center [292, 368] width 79 height 11
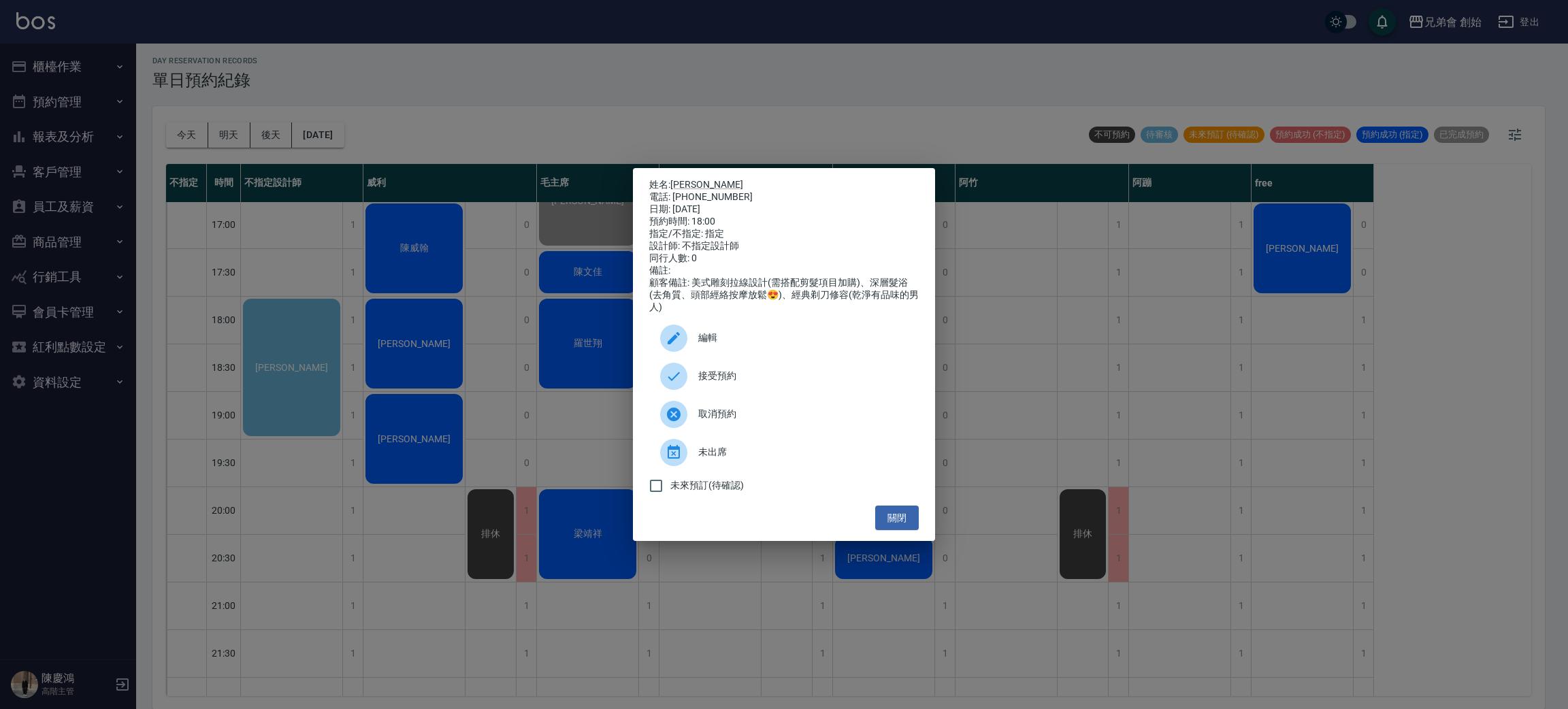
click at [934, 181] on div "姓名: 楊博麟 電話: 0977253604 日期: 2025/09/20 預約時間: 18:00 指定/不指定: 指定 設計師: 不指定設計師 同行人數: …" at bounding box center [784, 354] width 302 height 373
drag, startPoint x: 949, startPoint y: 173, endPoint x: 1002, endPoint y: 134, distance: 65.8
click at [991, 147] on div "姓名: 楊博麟 電話: 0977253604 日期: 2025/09/20 預約時間: 18:00 指定/不指定: 指定 設計師: 不指定設計師 同行人數: …" at bounding box center [784, 354] width 1568 height 709
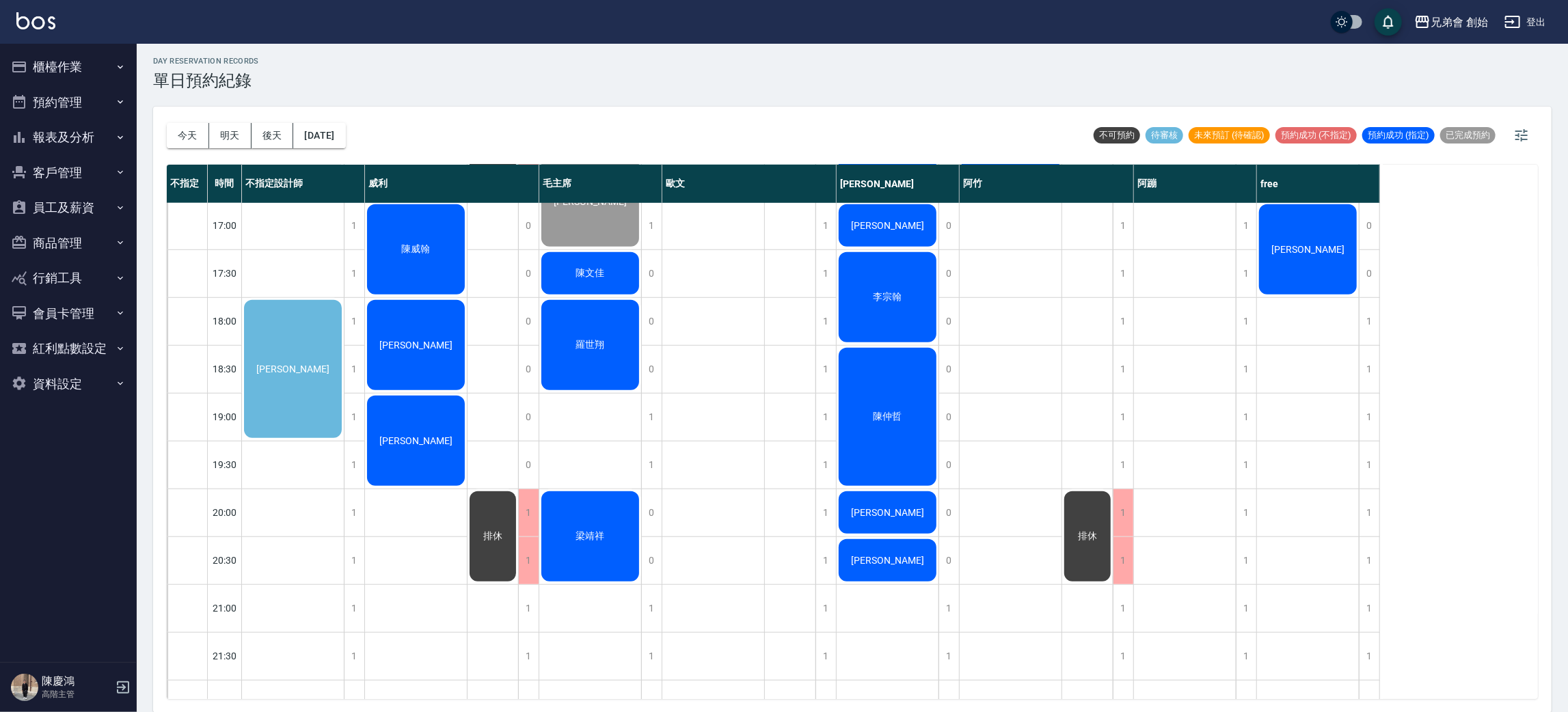
click at [303, 369] on span "楊博麟" at bounding box center [292, 368] width 79 height 11
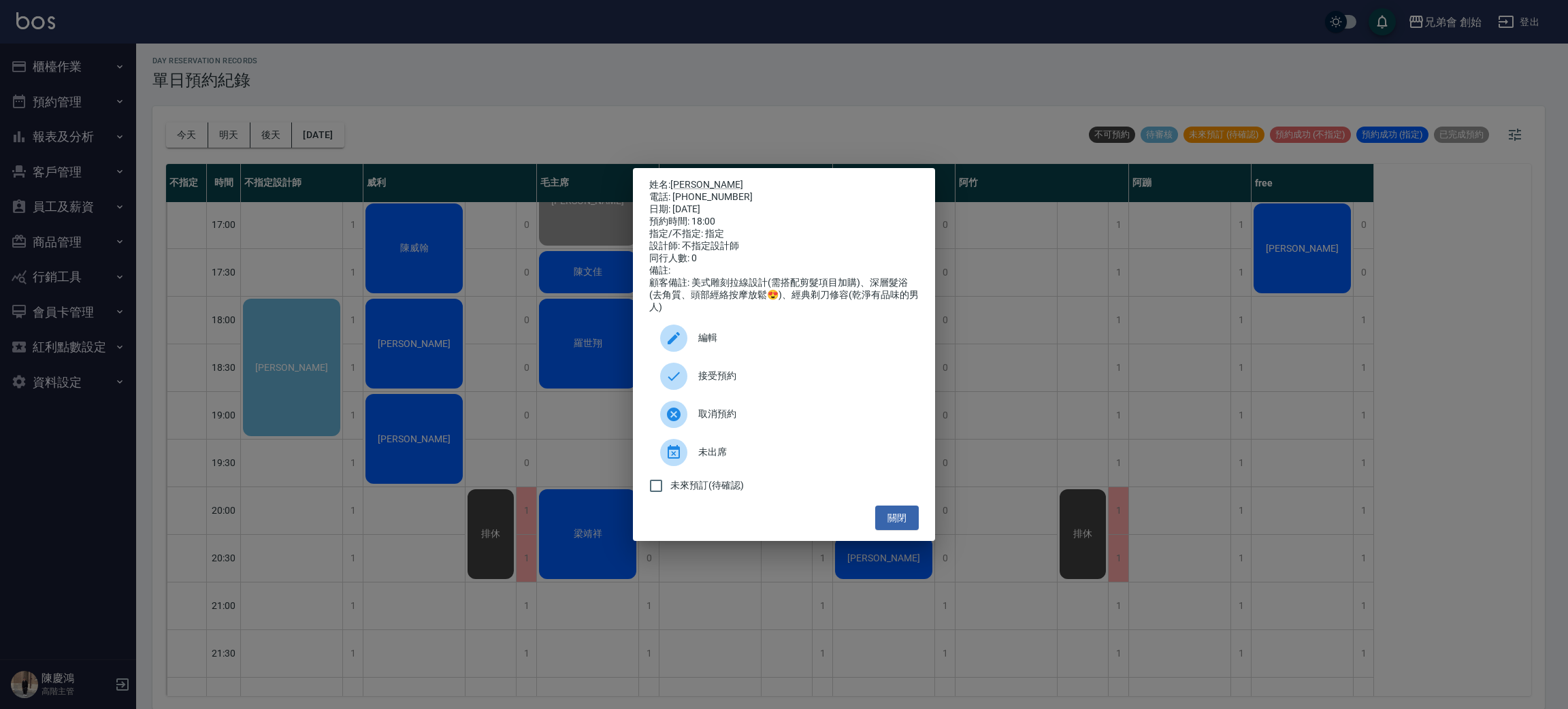
click at [888, 540] on div "姓名: 楊博麟 電話: 0977253604 日期: 2025/09/20 預約時間: 18:00 指定/不指定: 指定 設計師: 不指定設計師 同行人數: …" at bounding box center [784, 354] width 302 height 373
click at [909, 530] on button "關閉" at bounding box center [897, 518] width 44 height 26
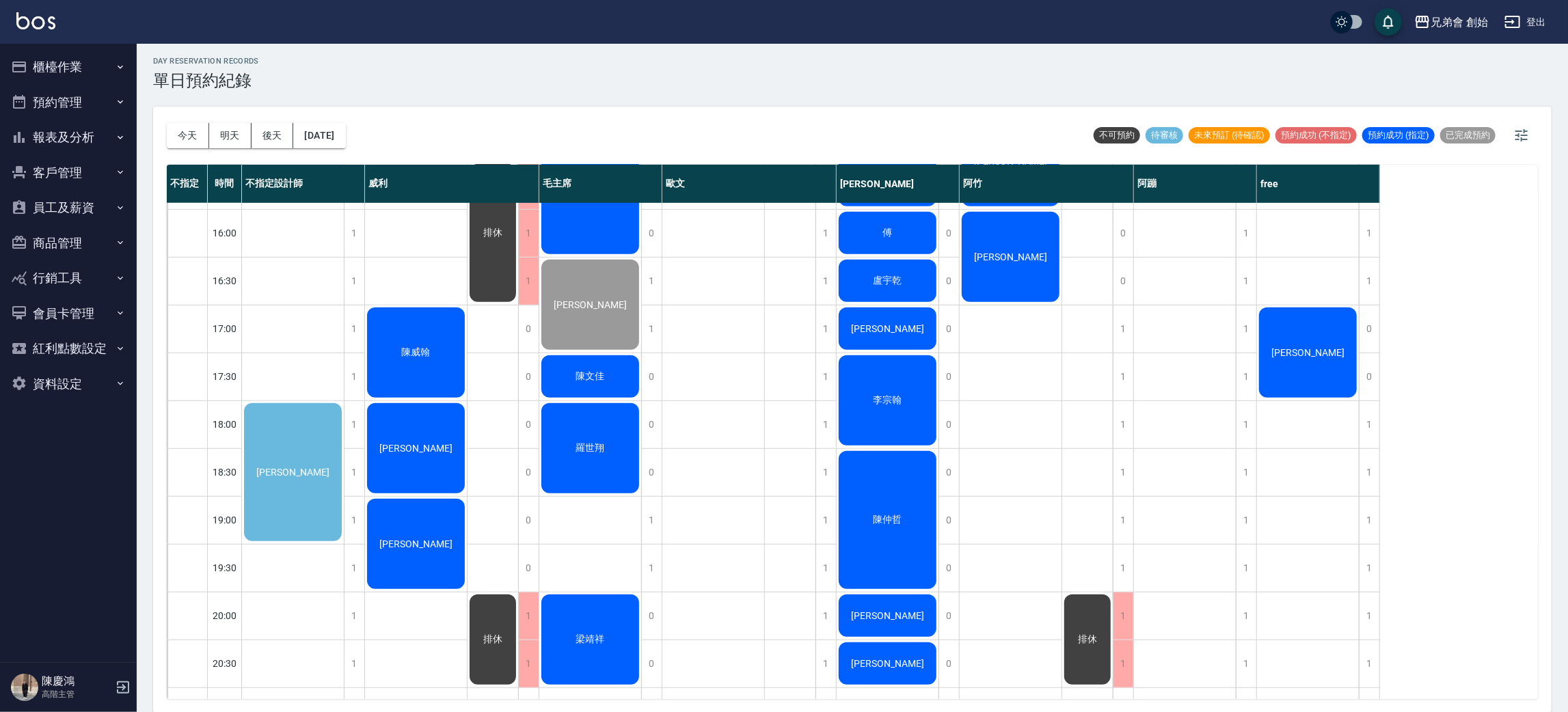
scroll to position [459, 0]
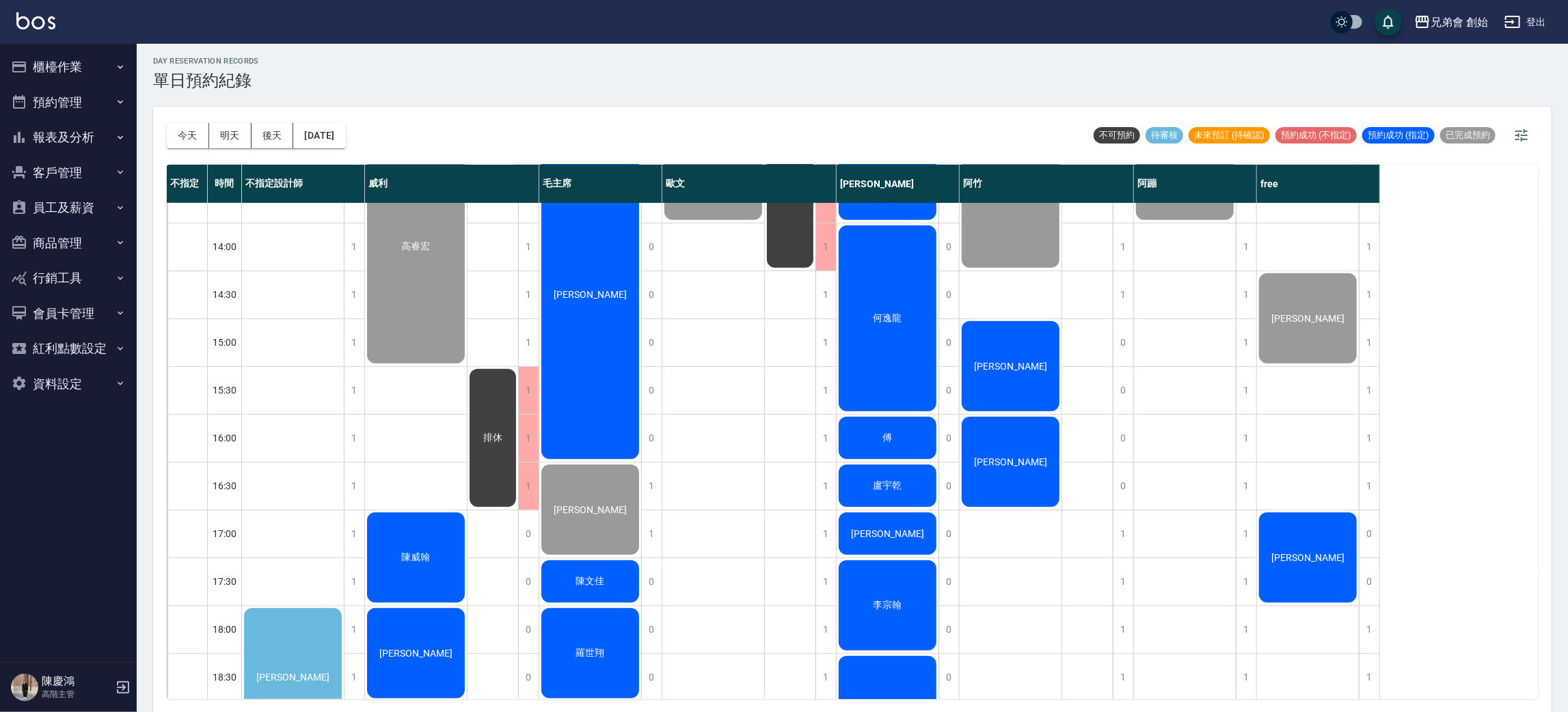
click at [1011, 381] on div "[PERSON_NAME]" at bounding box center [1010, 366] width 102 height 94
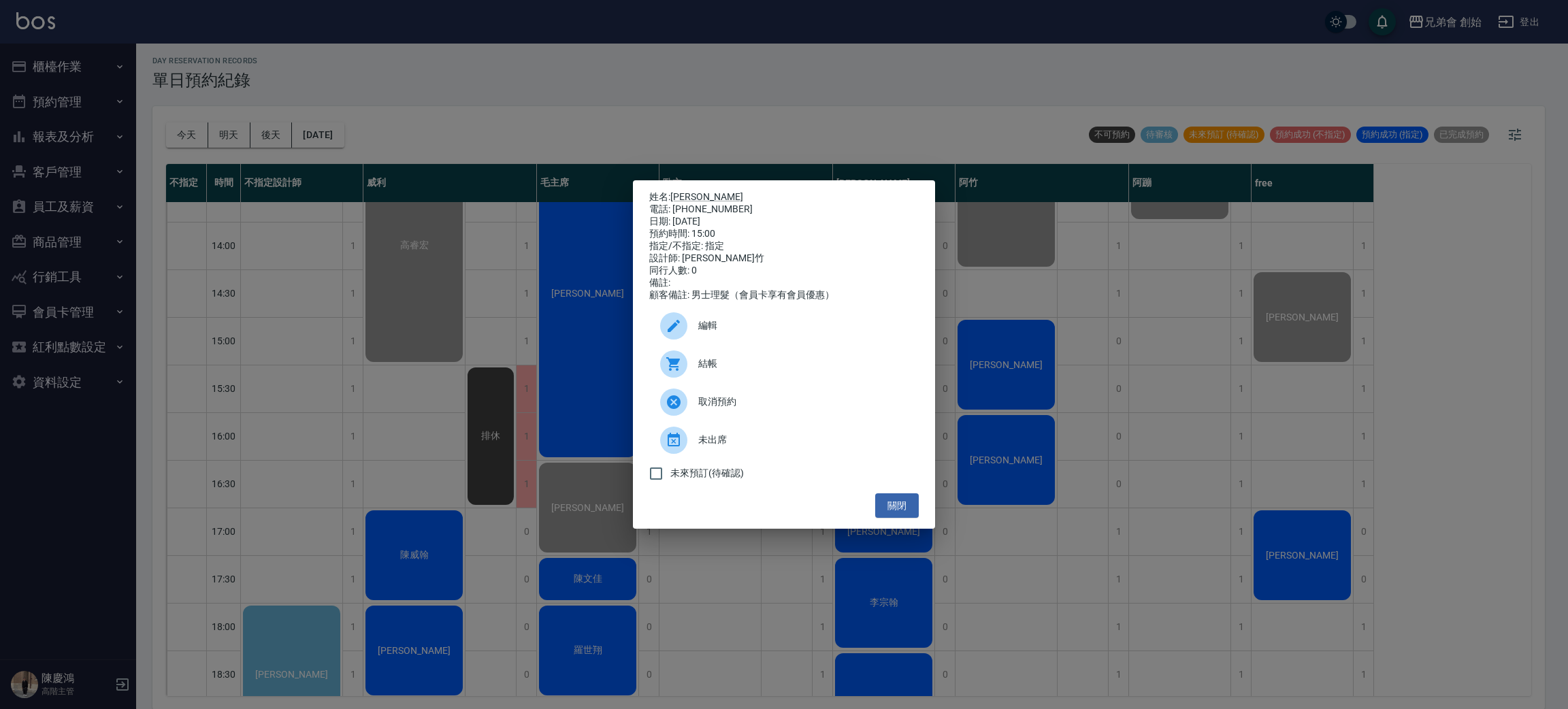
click at [685, 364] on div at bounding box center [673, 364] width 27 height 27
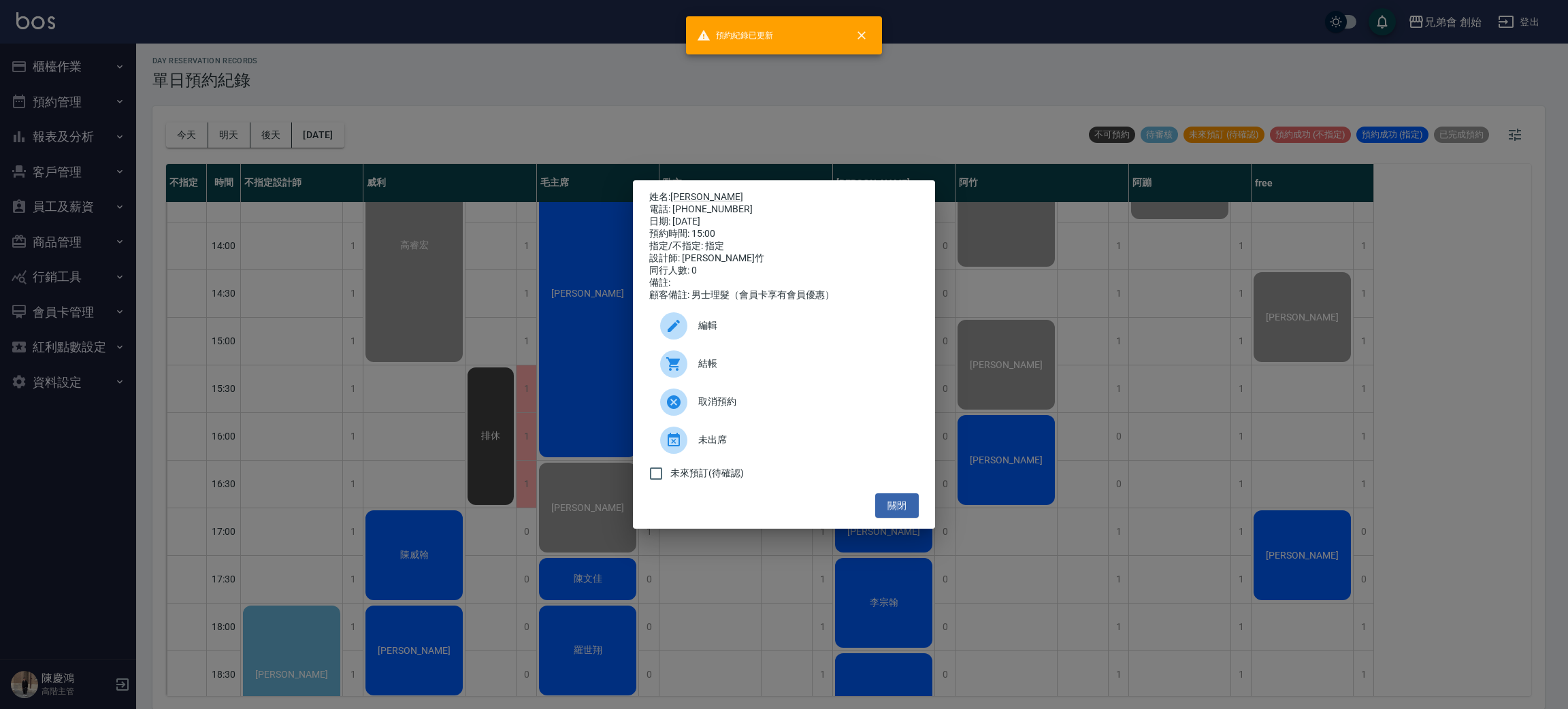
click at [520, 302] on div "姓名: 吳皓鈞 電話: 0965172505 日期: 2025/09/20 預約時間: 15:00 指定/不指定: 指定 設計師: 阿竹 同行人數: 0 備註…" at bounding box center [784, 354] width 1568 height 709
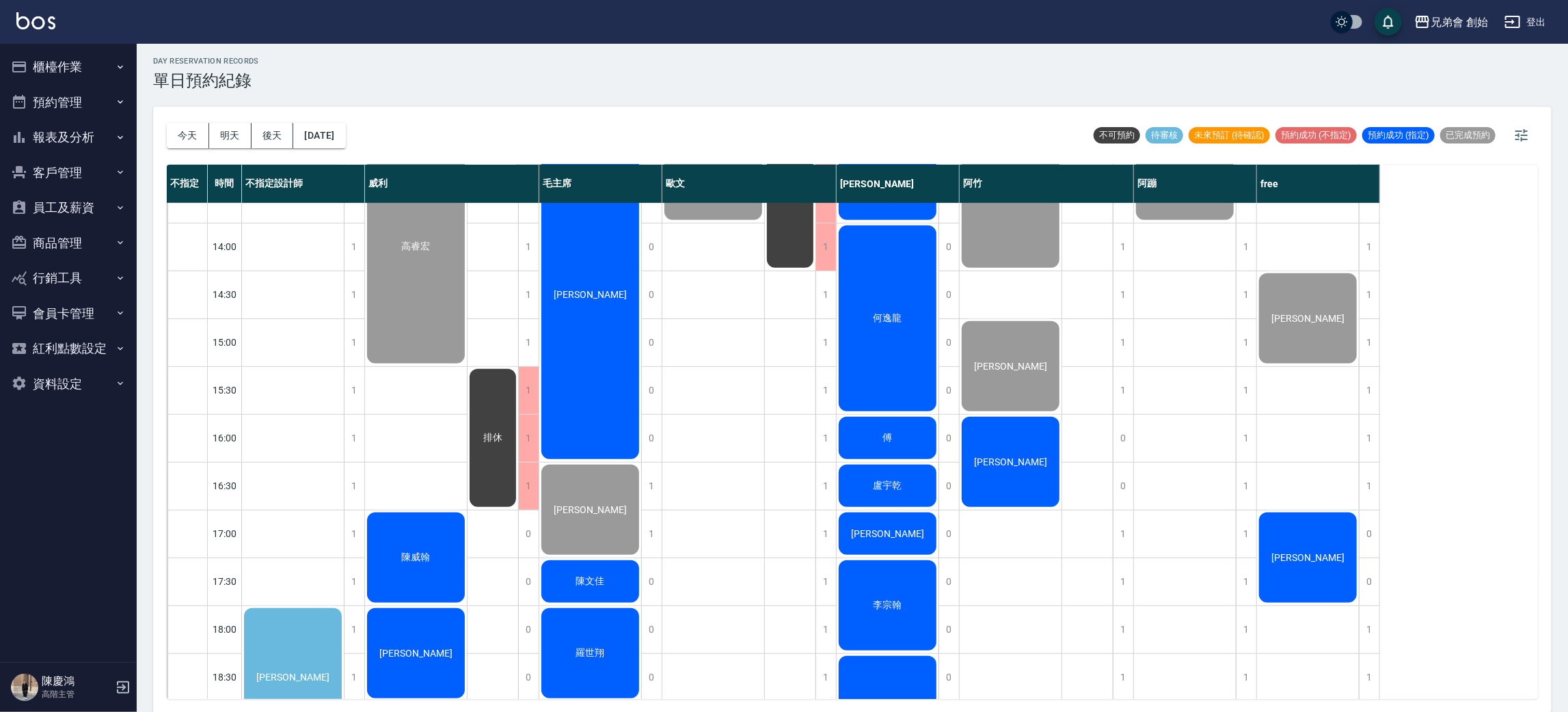
click at [1011, 467] on div "[PERSON_NAME]" at bounding box center [1010, 462] width 102 height 94
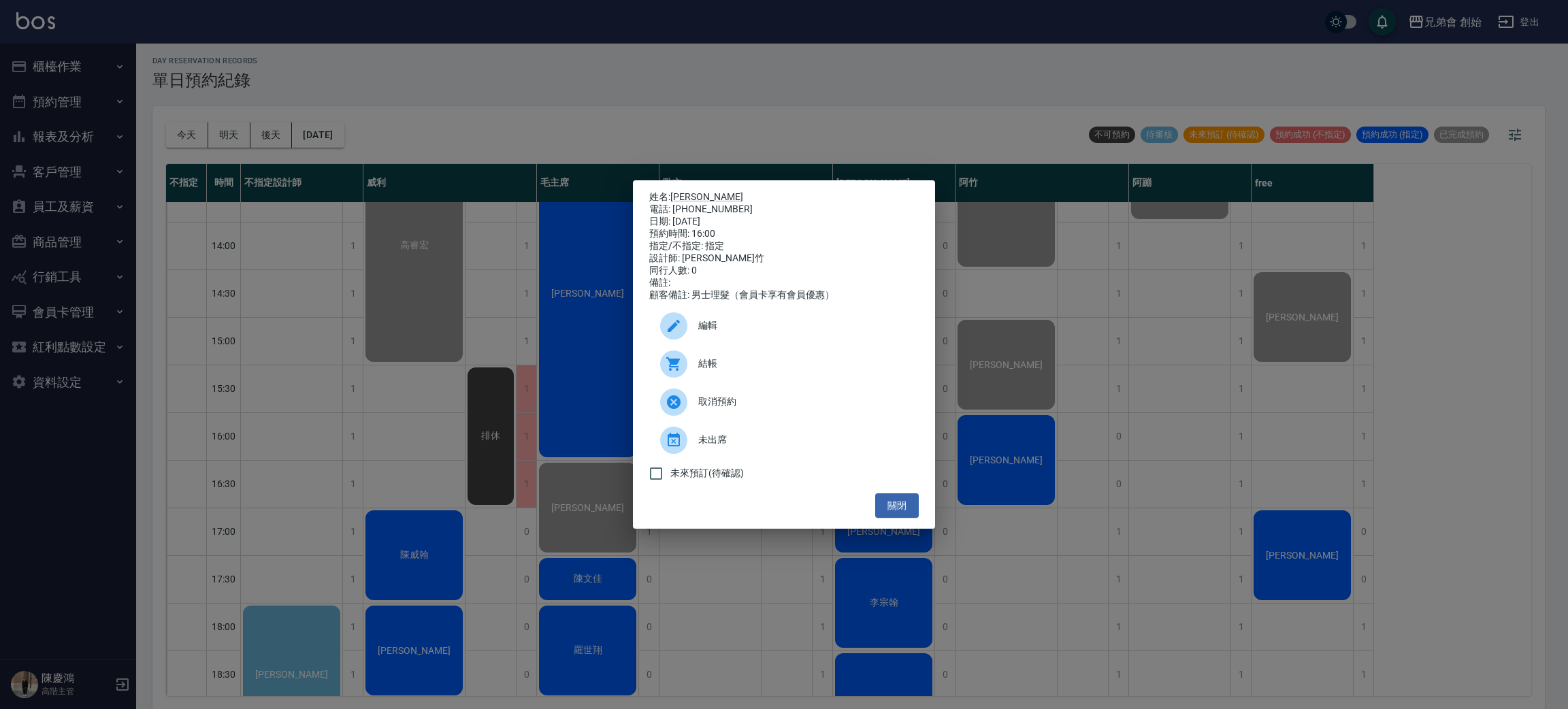
click at [718, 368] on span "結帳" at bounding box center [803, 363] width 210 height 14
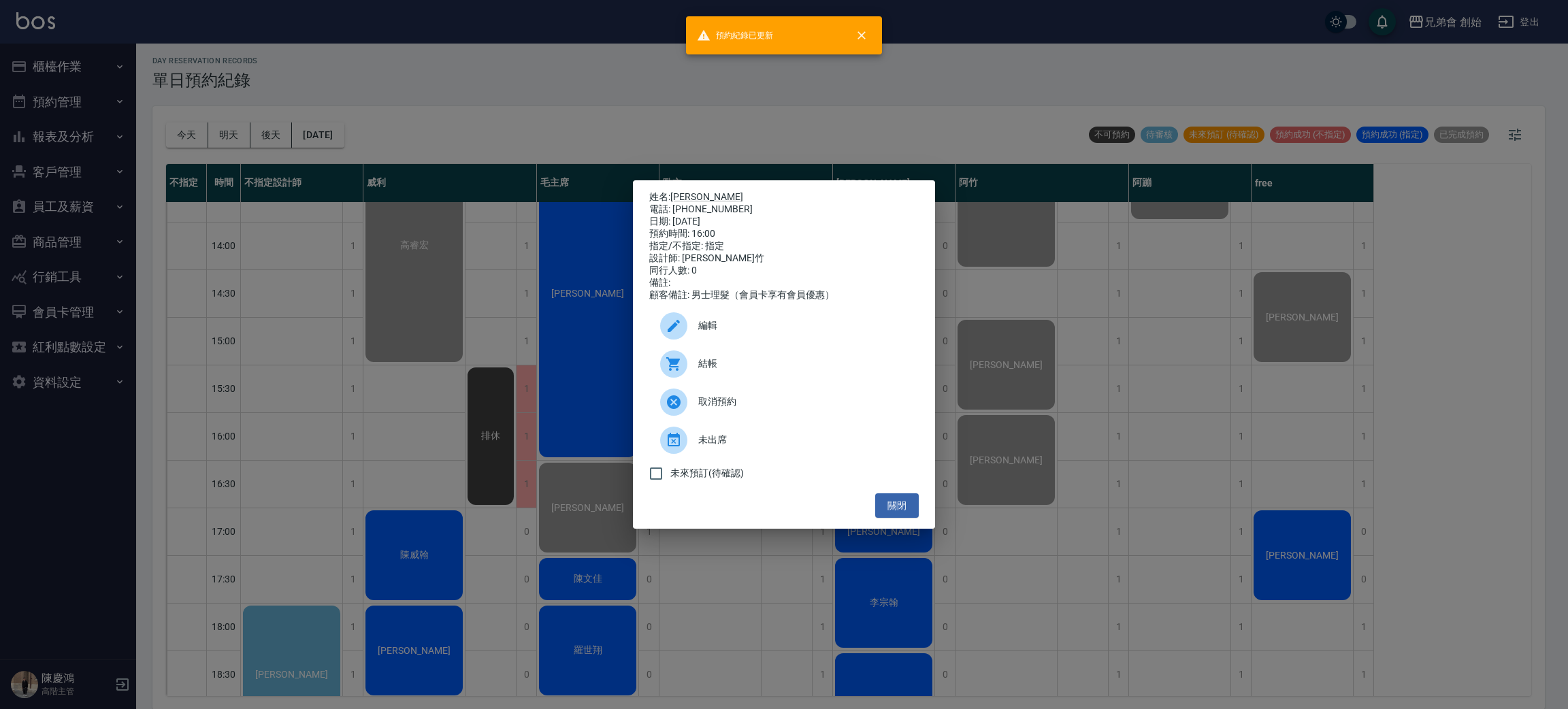
click at [1174, 308] on div "姓名: 袁立宇 電話: 0975646815 日期: 2025/09/20 預約時間: 16:00 指定/不指定: 指定 設計師: 阿竹 同行人數: 0 備註…" at bounding box center [784, 354] width 1568 height 709
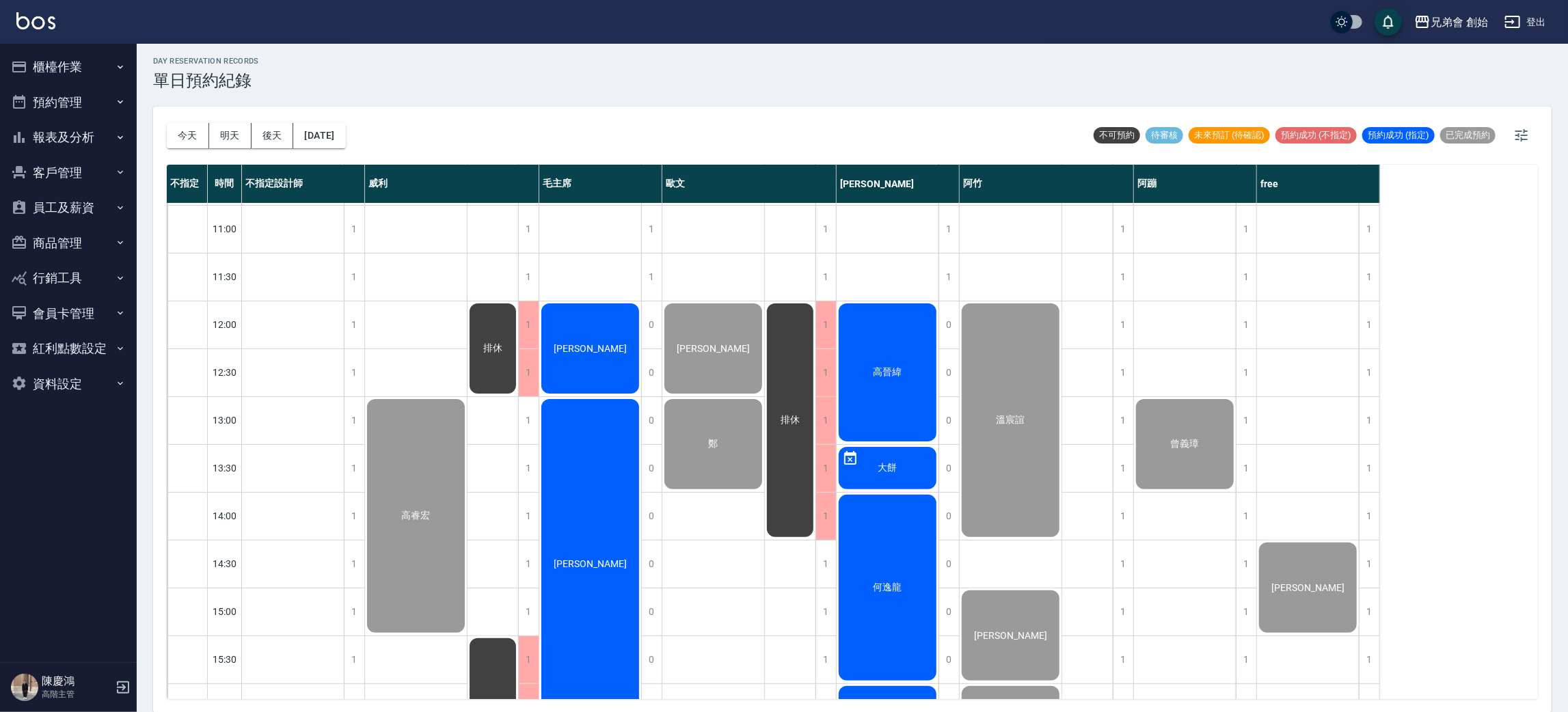
scroll to position [599, 0]
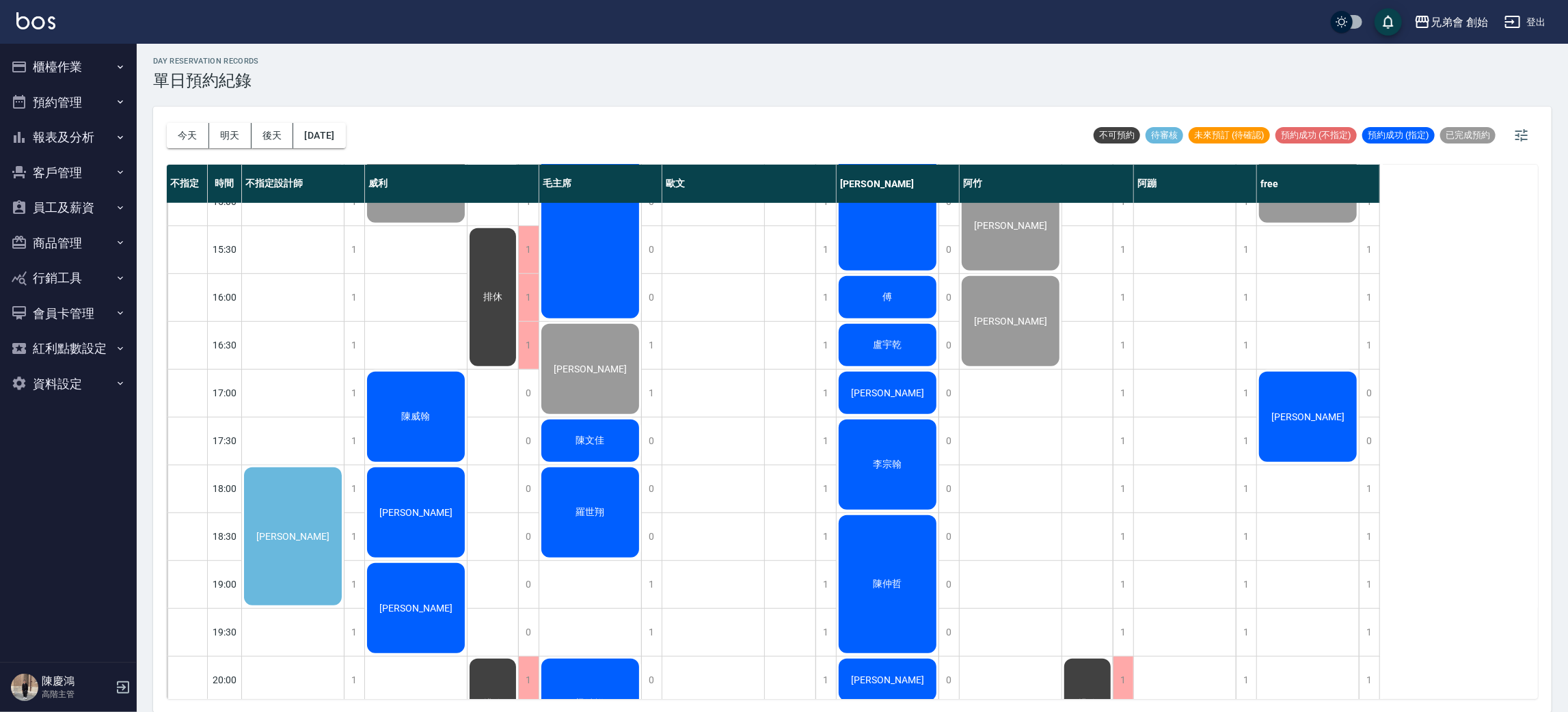
click at [281, 532] on span "楊博麟" at bounding box center [292, 536] width 79 height 11
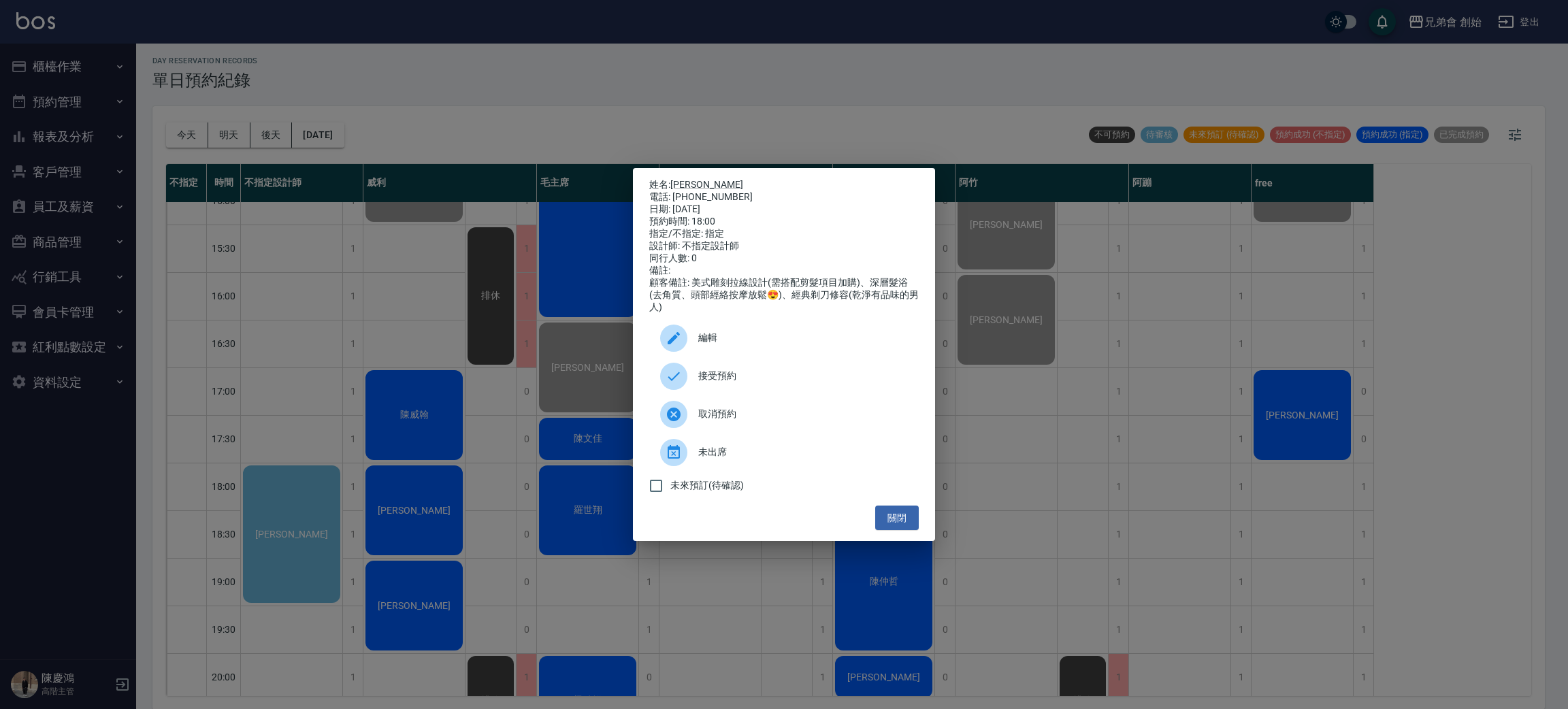
click at [893, 505] on ul "編輯 接受預約 取消預約 未出席 未來預訂(待確認)" at bounding box center [784, 409] width 270 height 192
click at [900, 519] on button "關閉" at bounding box center [897, 518] width 44 height 26
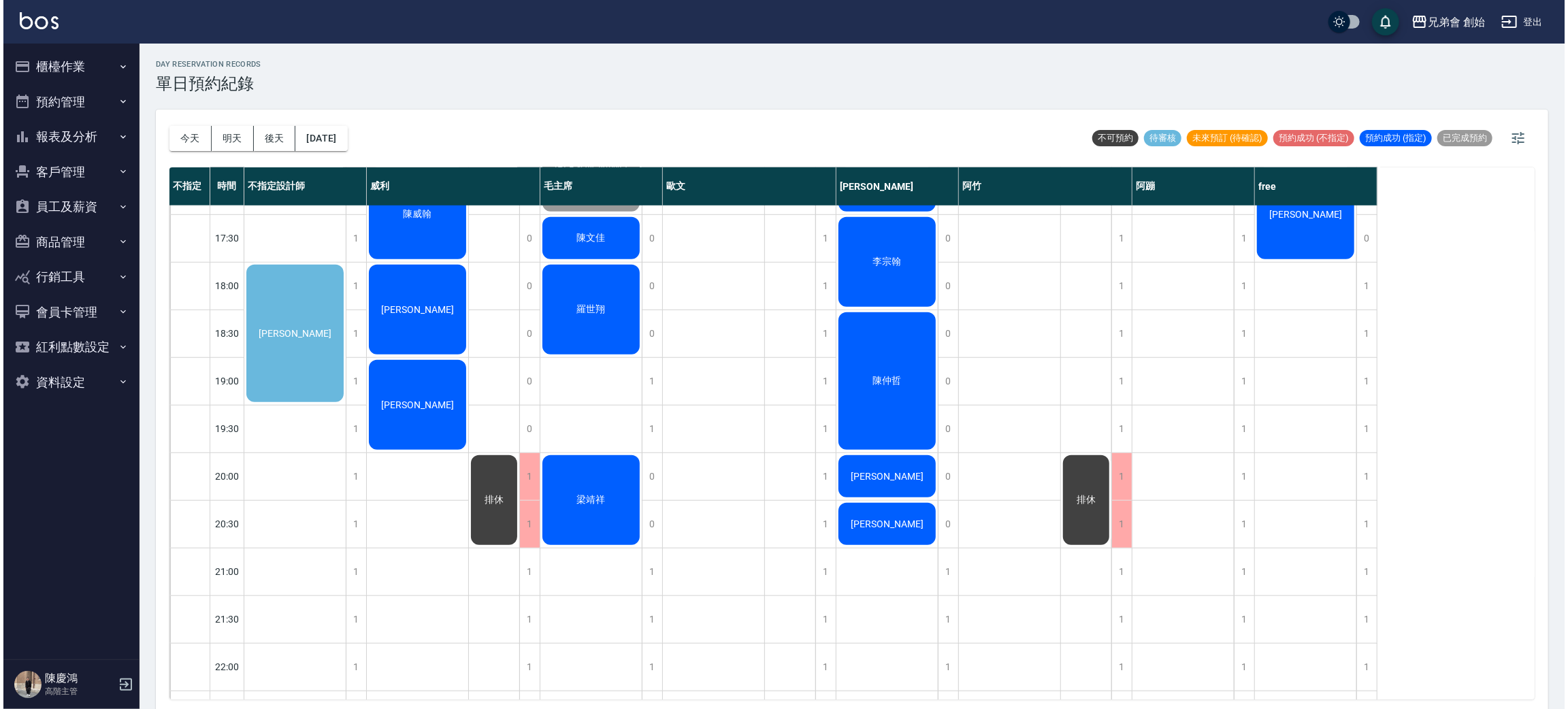
scroll to position [698, 0]
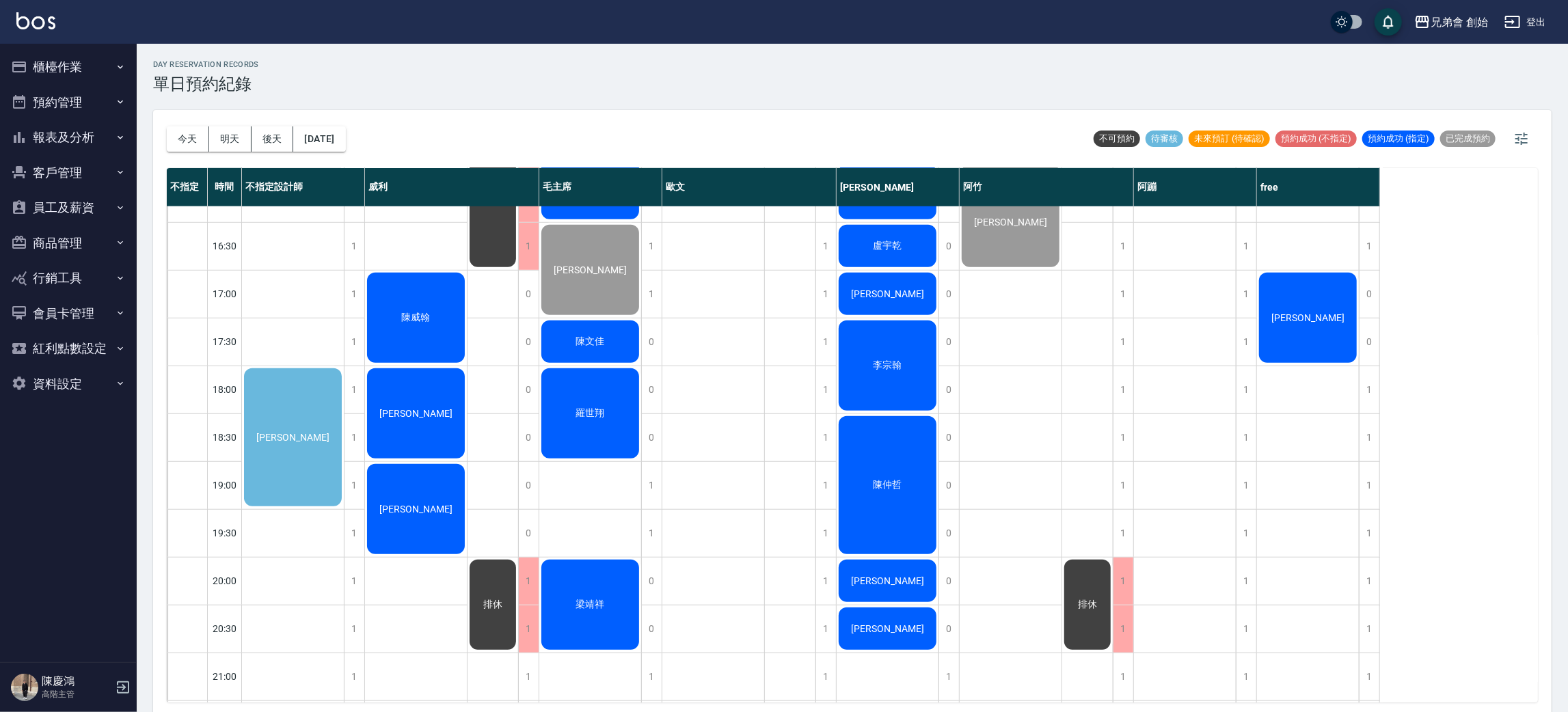
drag, startPoint x: 1335, startPoint y: 339, endPoint x: 1335, endPoint y: 321, distance: 18.0
click at [1335, 321] on div "[PERSON_NAME]" at bounding box center [1307, 318] width 102 height 94
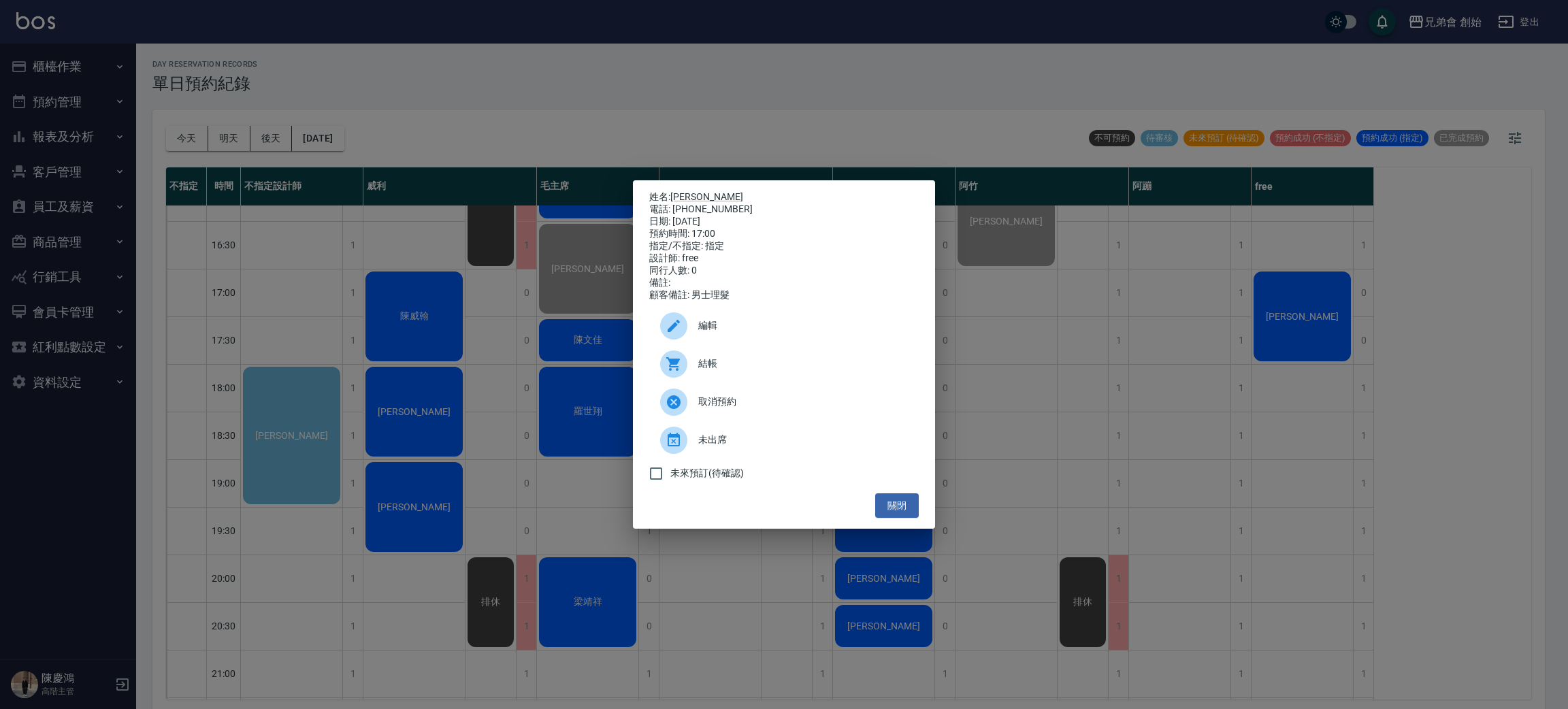
click at [746, 371] on span "結帳" at bounding box center [803, 363] width 210 height 14
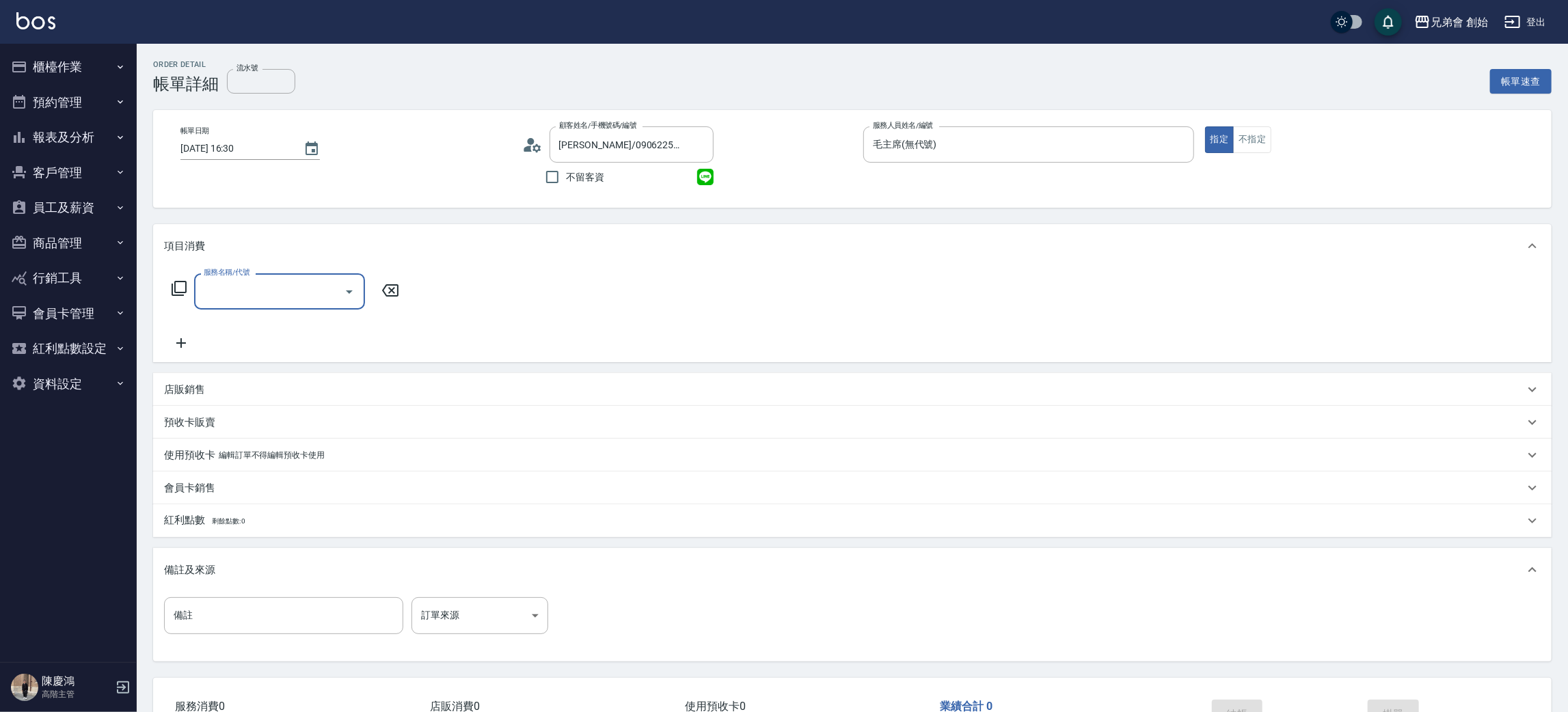
click at [294, 274] on div "服務名稱/代號" at bounding box center [279, 291] width 171 height 36
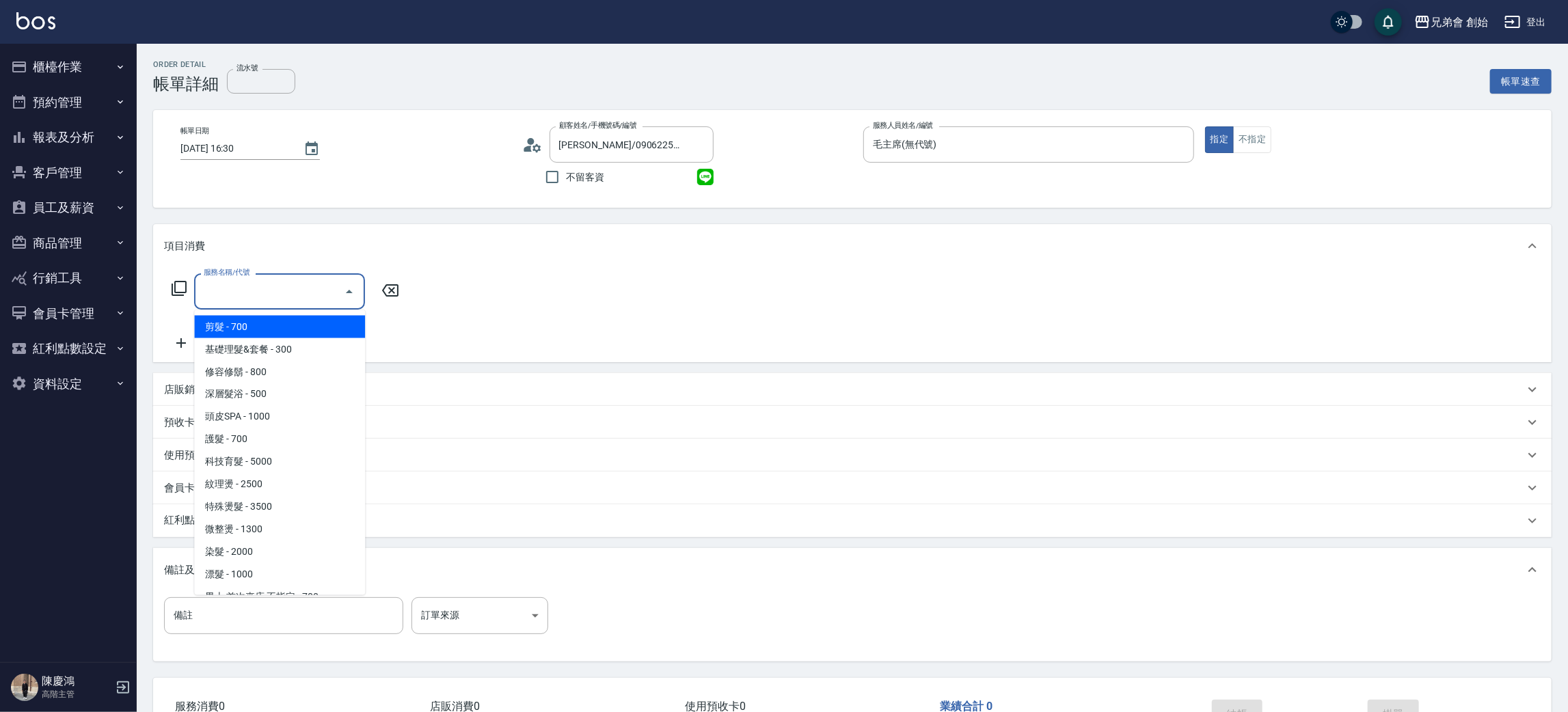
drag, startPoint x: 237, startPoint y: 315, endPoint x: 400, endPoint y: 272, distance: 168.6
click at [239, 315] on span "剪髮 - 700" at bounding box center [279, 326] width 171 height 22
type input "剪髮(A01)"
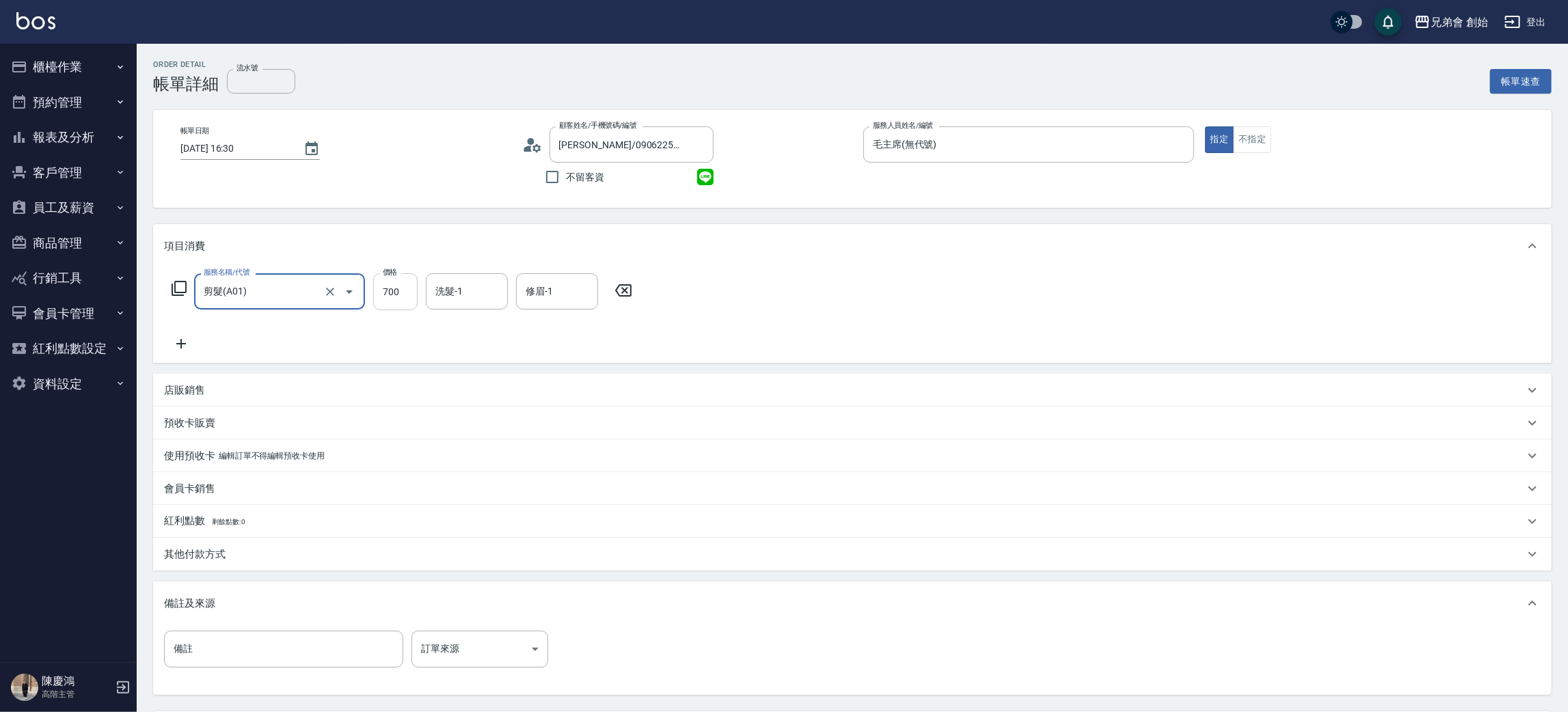
click at [408, 285] on input "700" at bounding box center [396, 291] width 45 height 37
type input "1000"
click at [200, 556] on p "其他付款方式" at bounding box center [195, 554] width 61 height 14
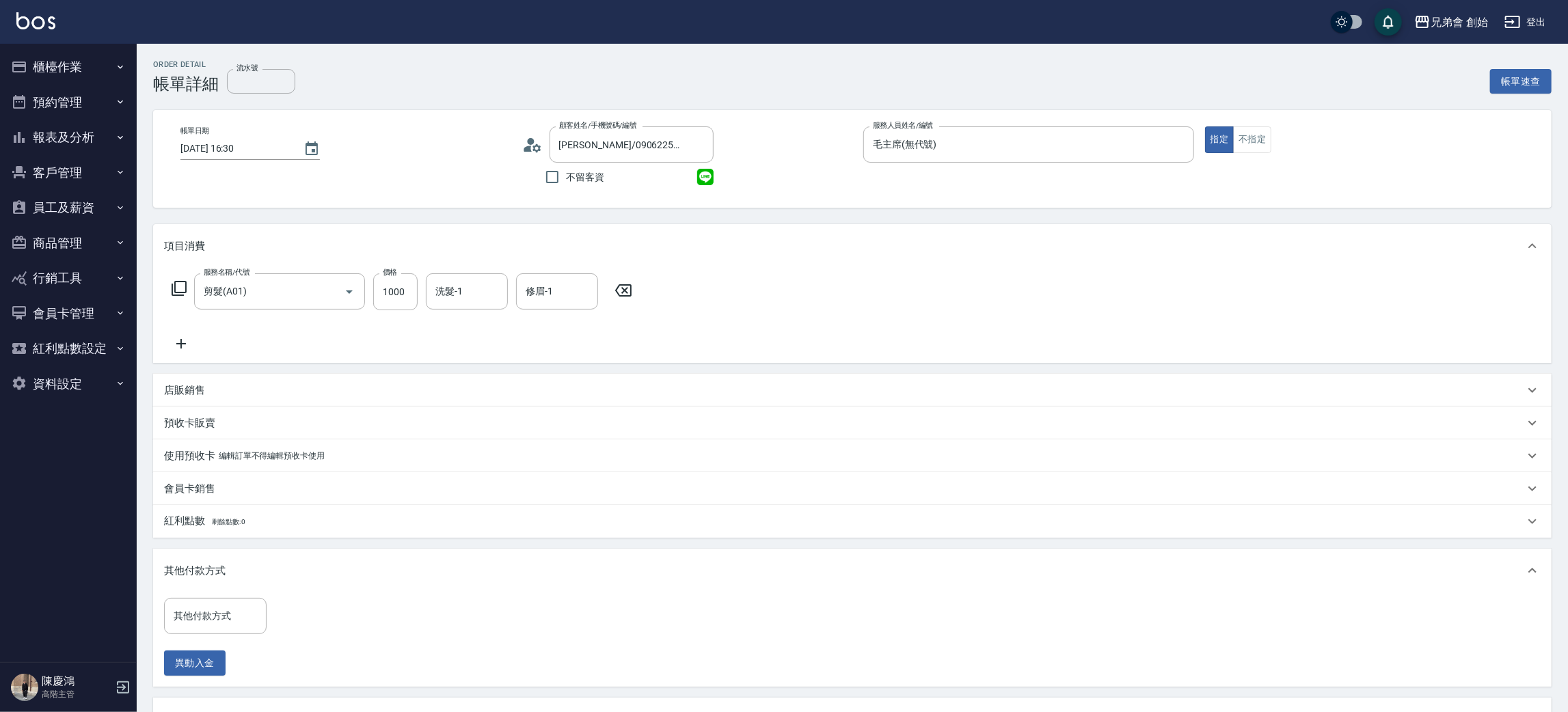
scroll to position [243, 0]
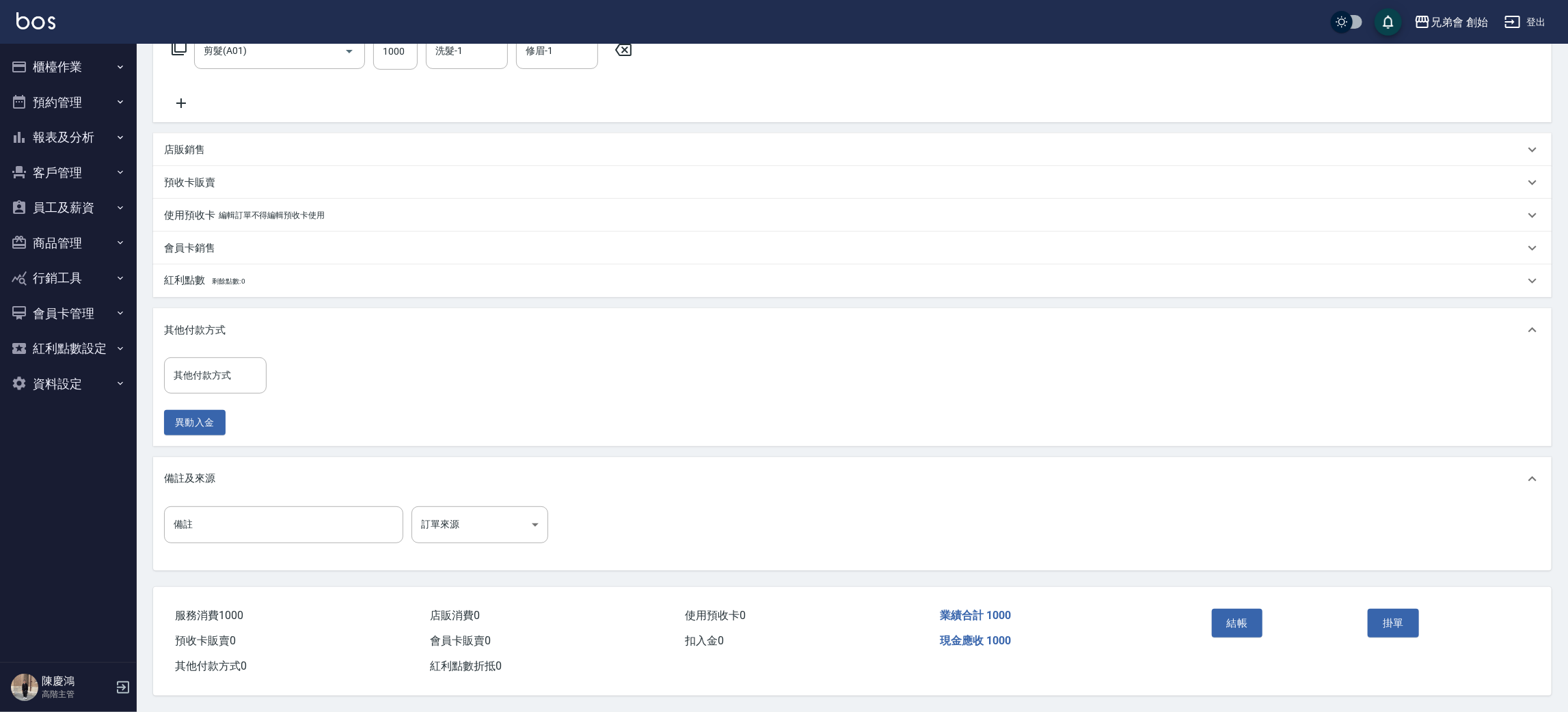
drag, startPoint x: 233, startPoint y: 516, endPoint x: 232, endPoint y: 494, distance: 22.0
click at [233, 515] on input "備註" at bounding box center [283, 524] width 239 height 37
type input "27867"
click at [170, 363] on input "其他付款方式" at bounding box center [215, 375] width 90 height 24
click at [201, 422] on span "轉帳" at bounding box center [215, 433] width 103 height 22
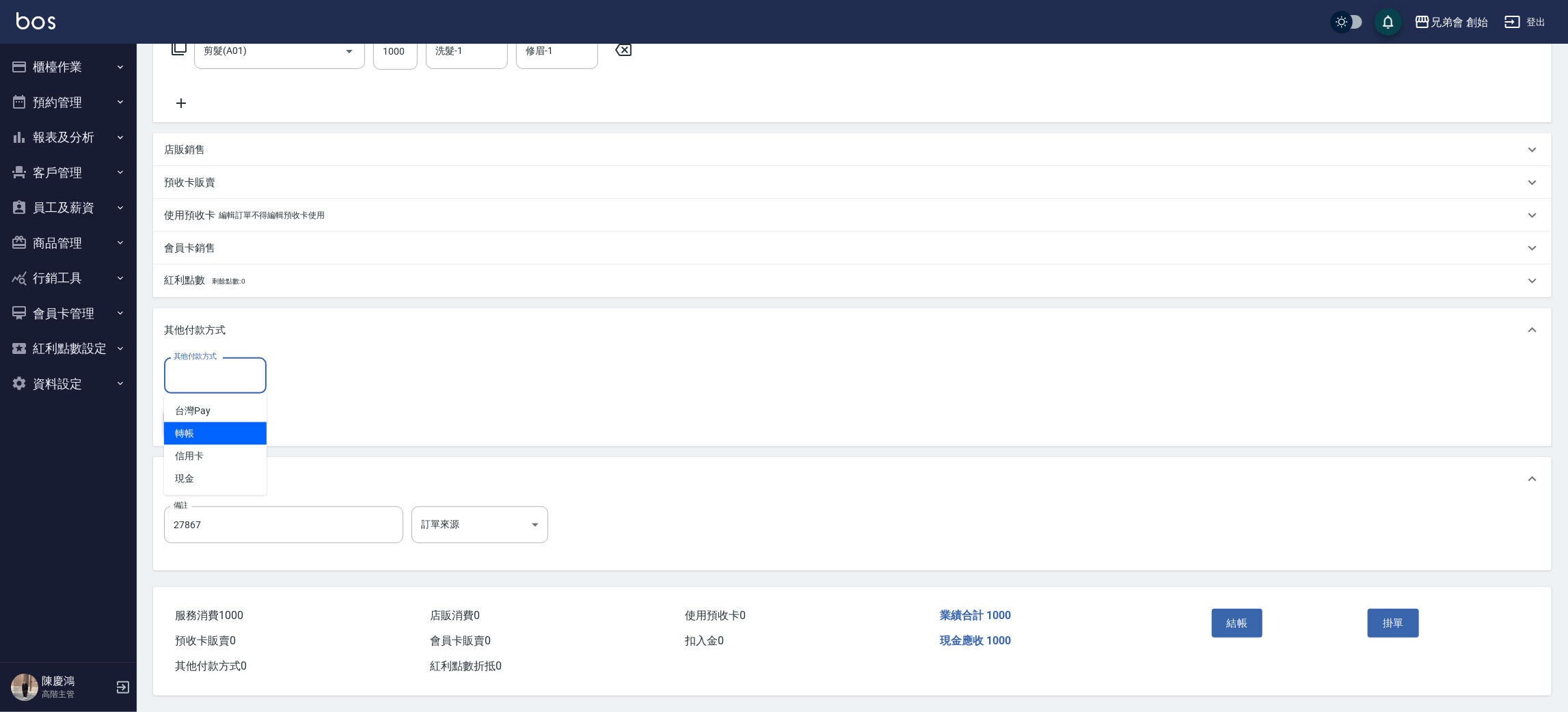
type input "轉帳"
click at [313, 384] on input "0" at bounding box center [326, 375] width 103 height 37
type input "1000"
click at [1248, 618] on button "結帳" at bounding box center [1238, 623] width 51 height 29
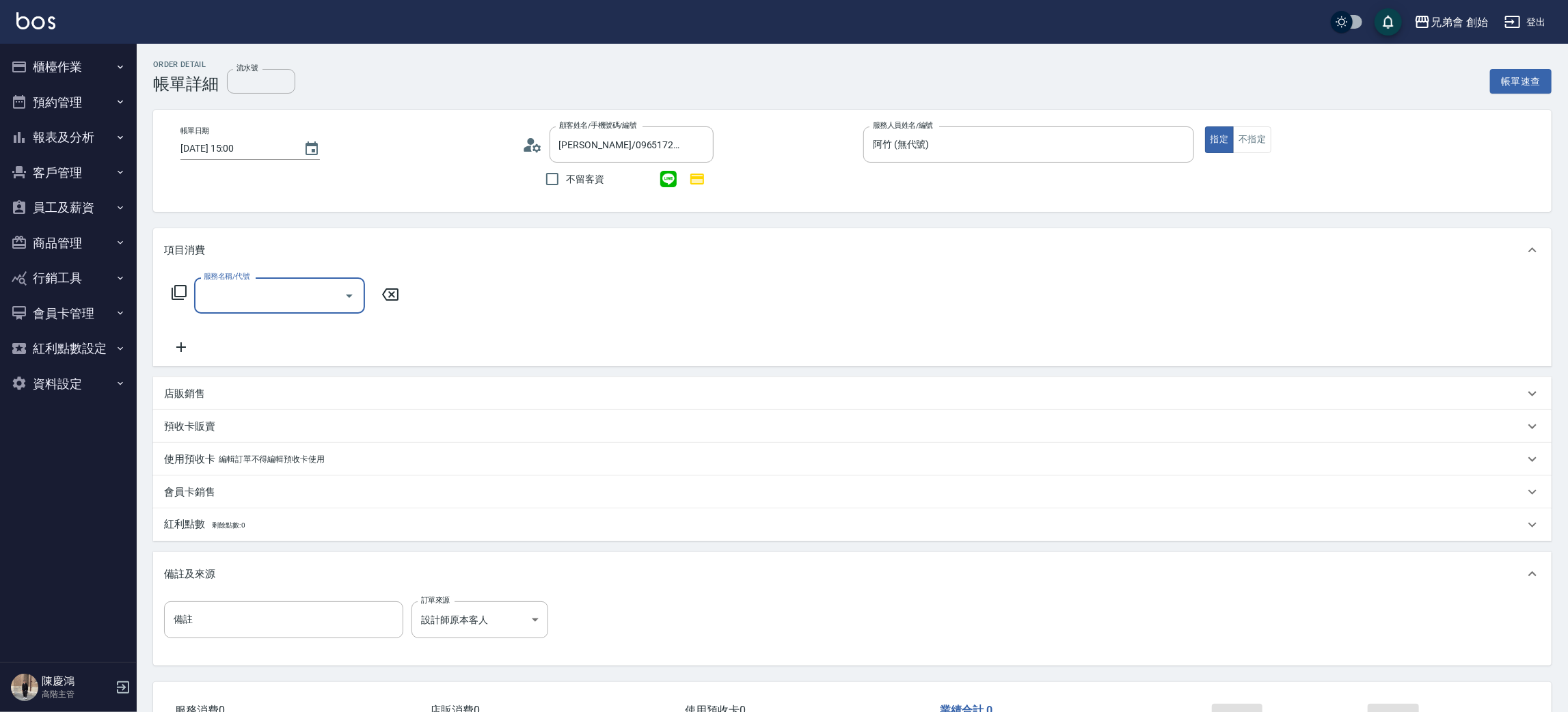
click at [244, 292] on input "服務名稱/代號" at bounding box center [269, 295] width 138 height 24
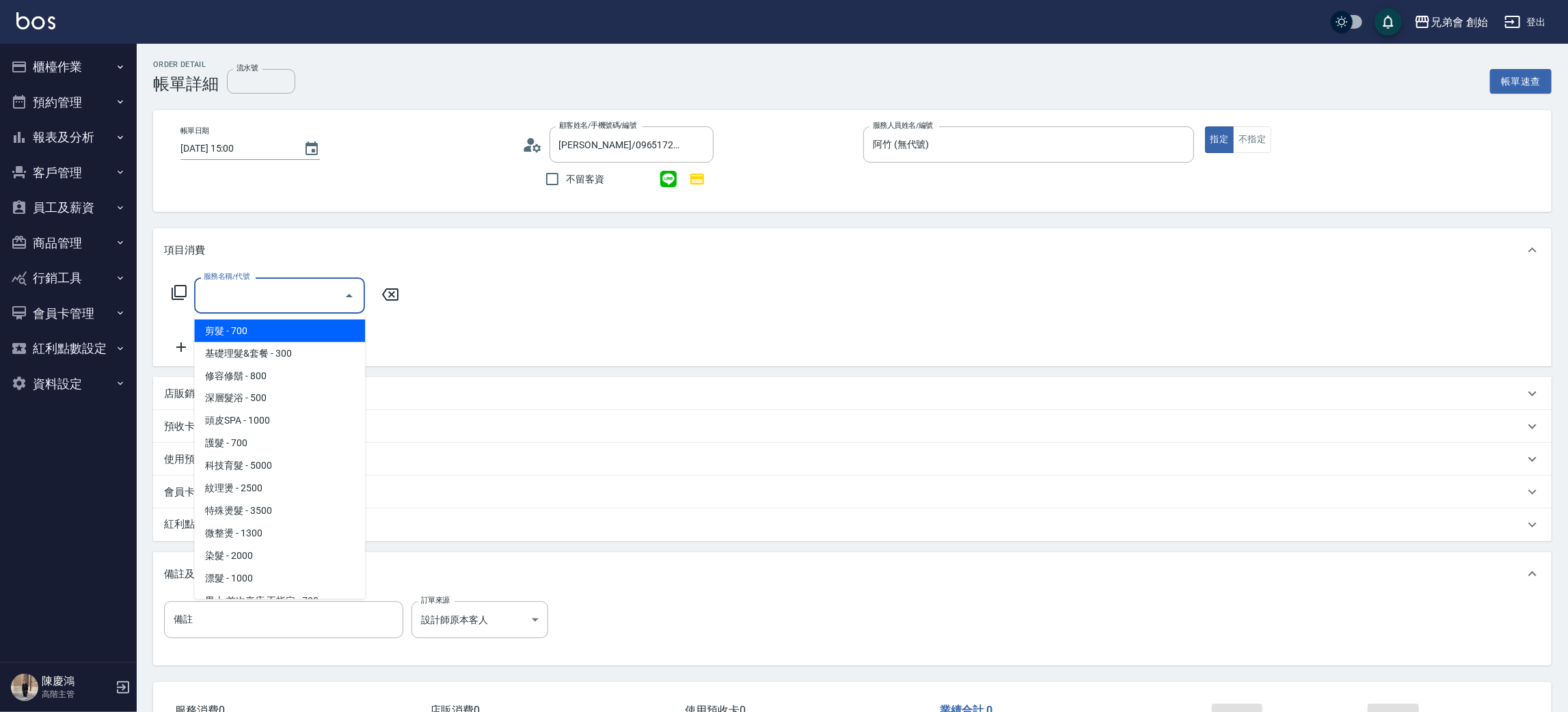
click at [266, 325] on span "剪髮 - 700" at bounding box center [279, 330] width 171 height 22
type input "剪髮(A01)"
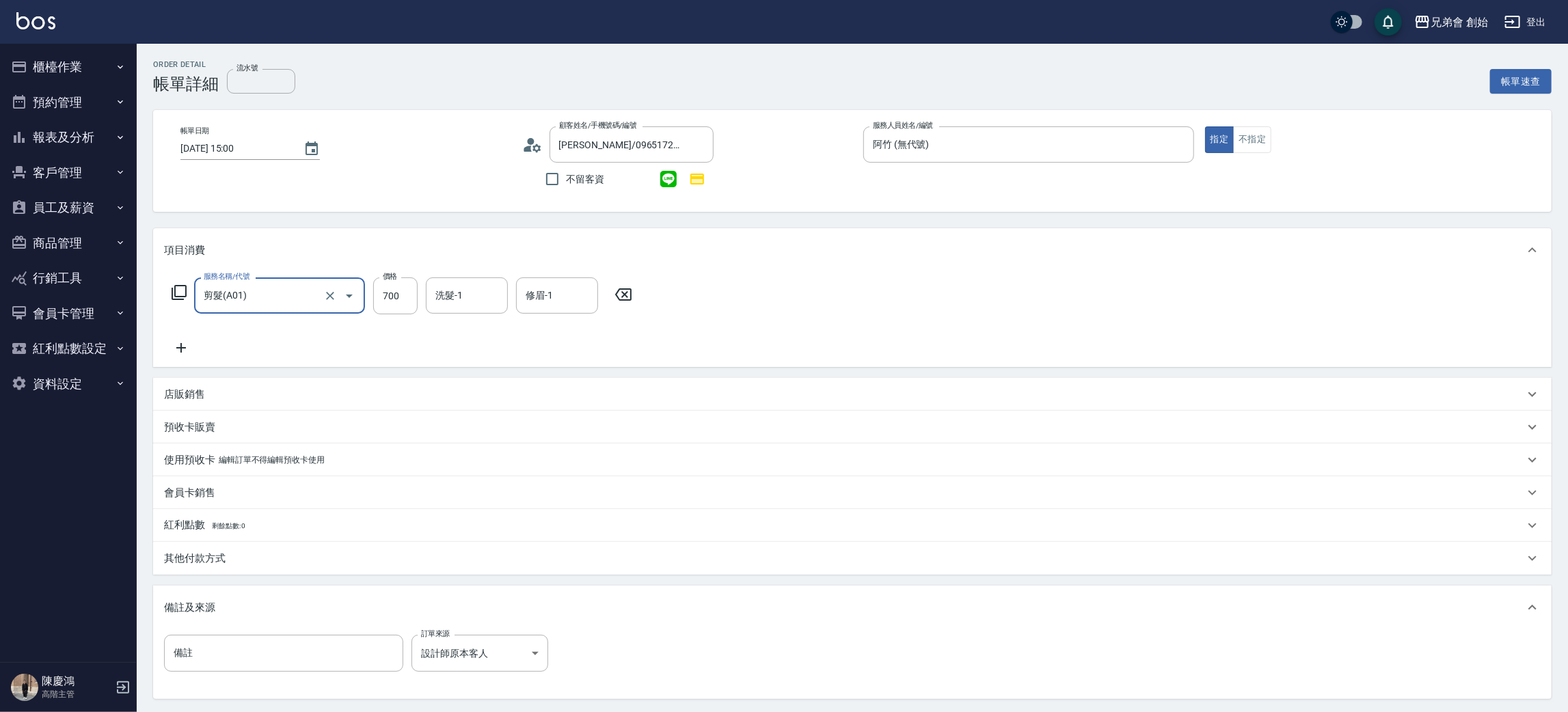
scroll to position [132, 0]
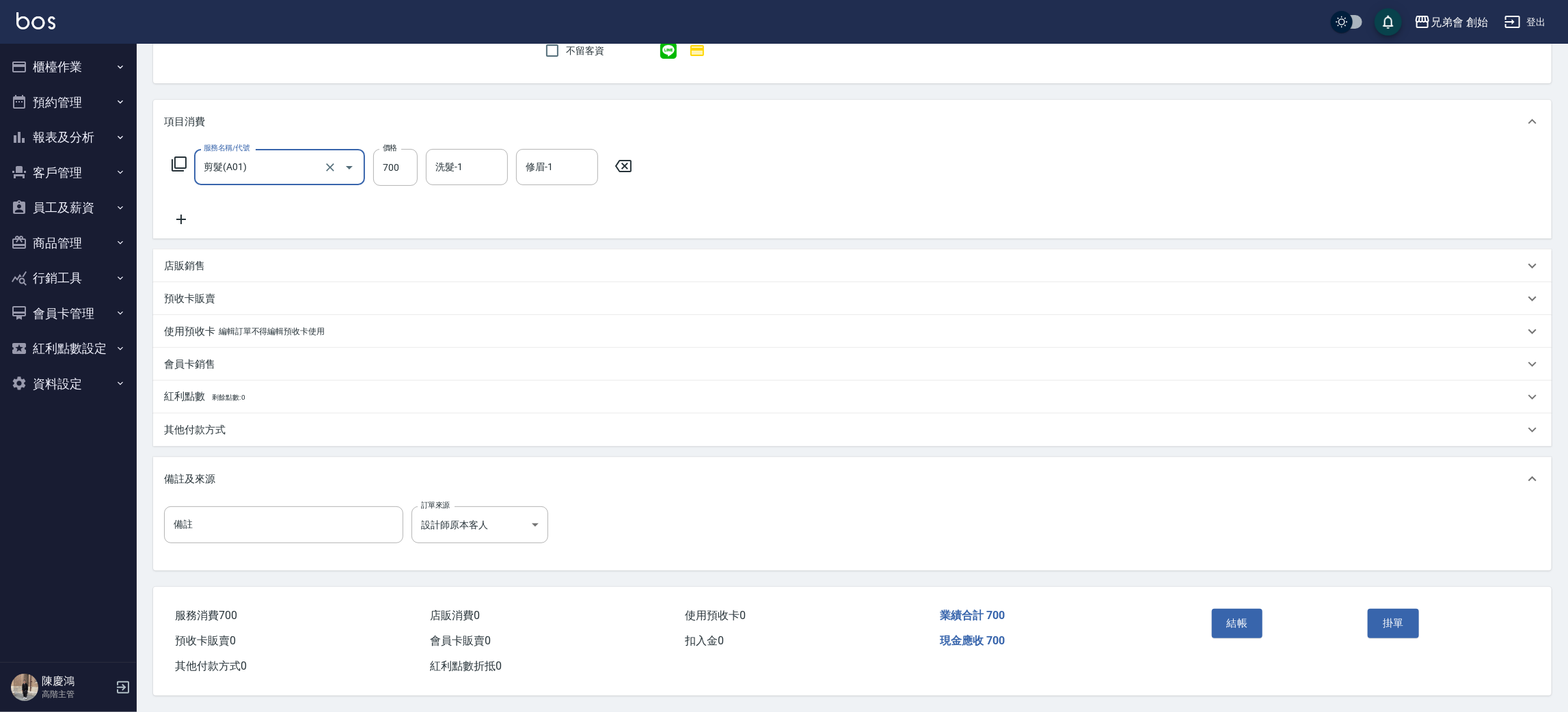
click at [1256, 620] on button "結帳" at bounding box center [1238, 623] width 51 height 29
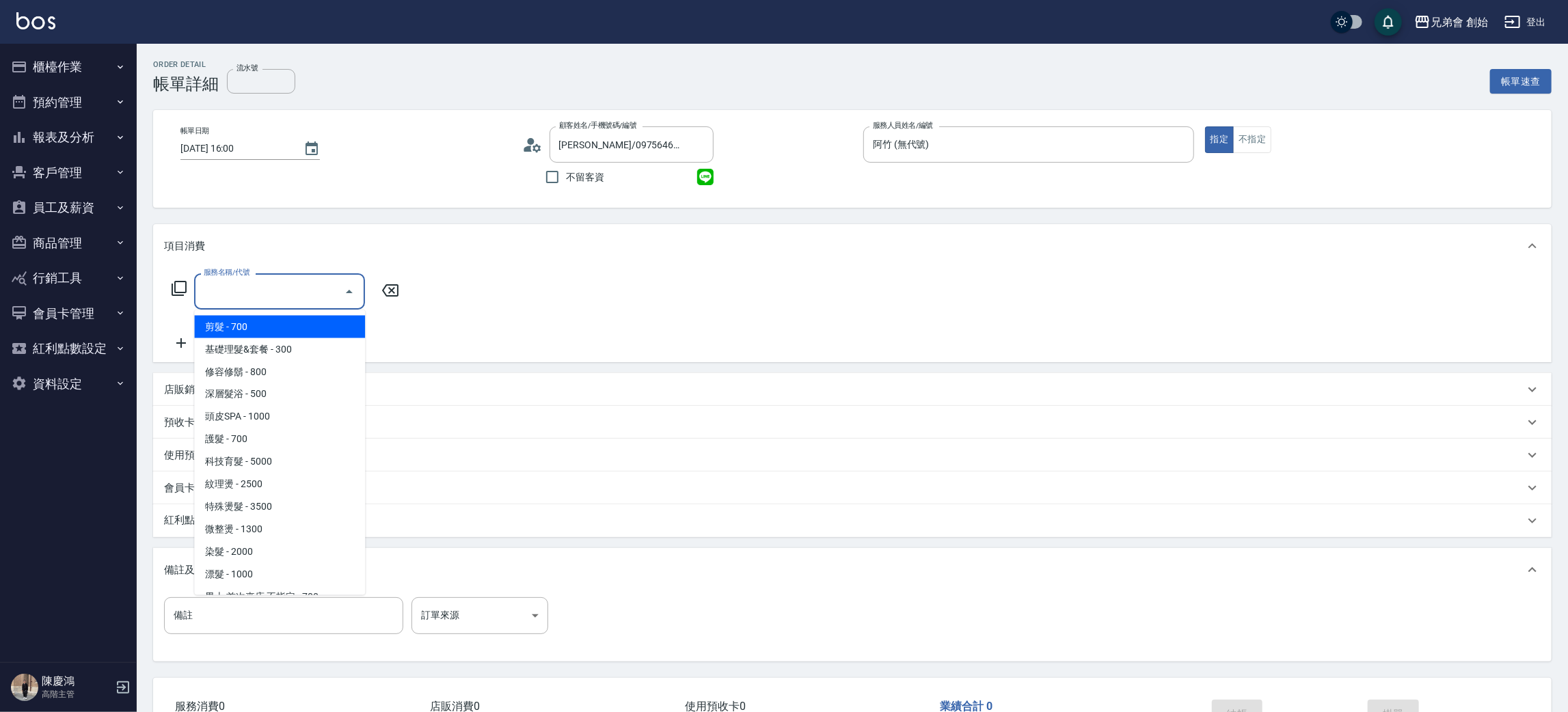
click at [273, 326] on span "剪髮 - 700" at bounding box center [279, 326] width 171 height 22
type input "剪髮(A01)"
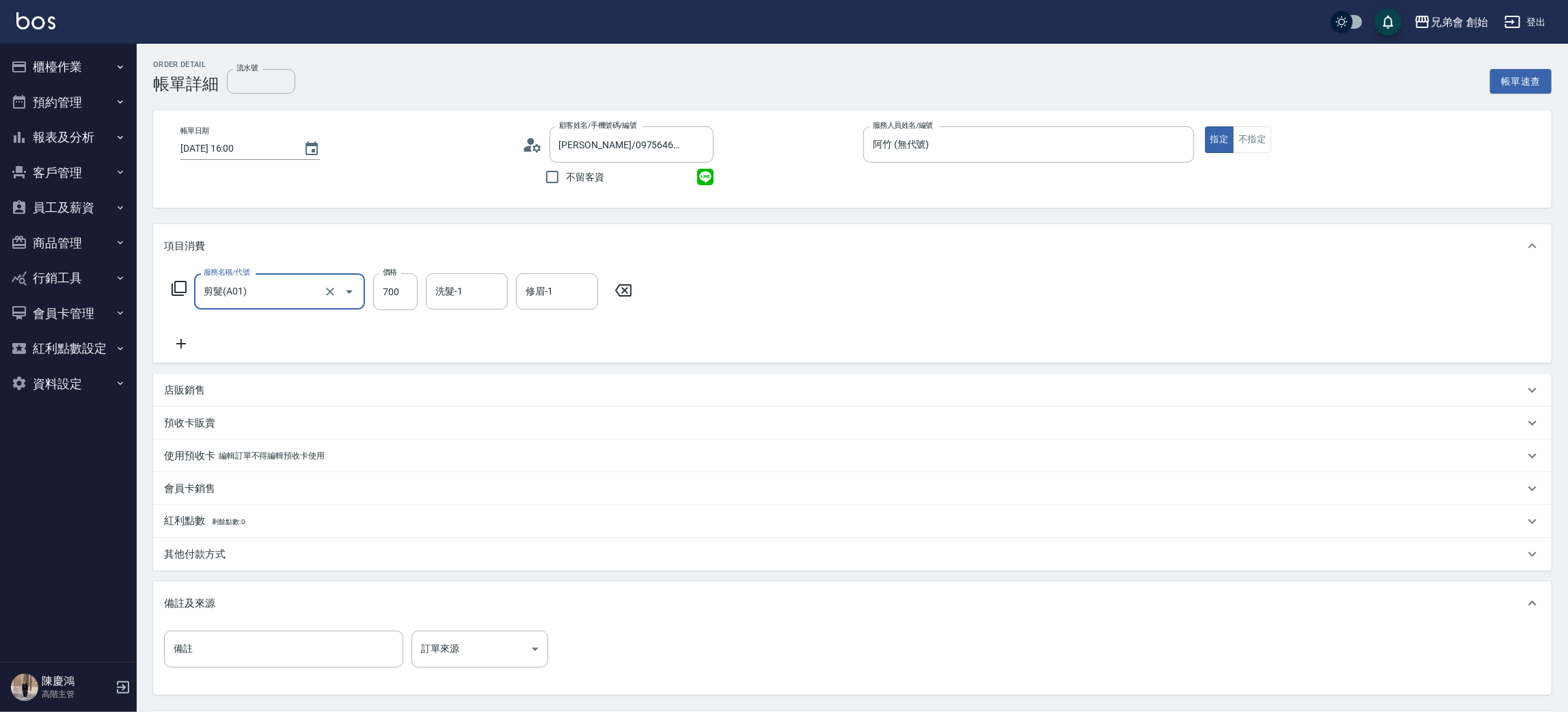
scroll to position [127, 0]
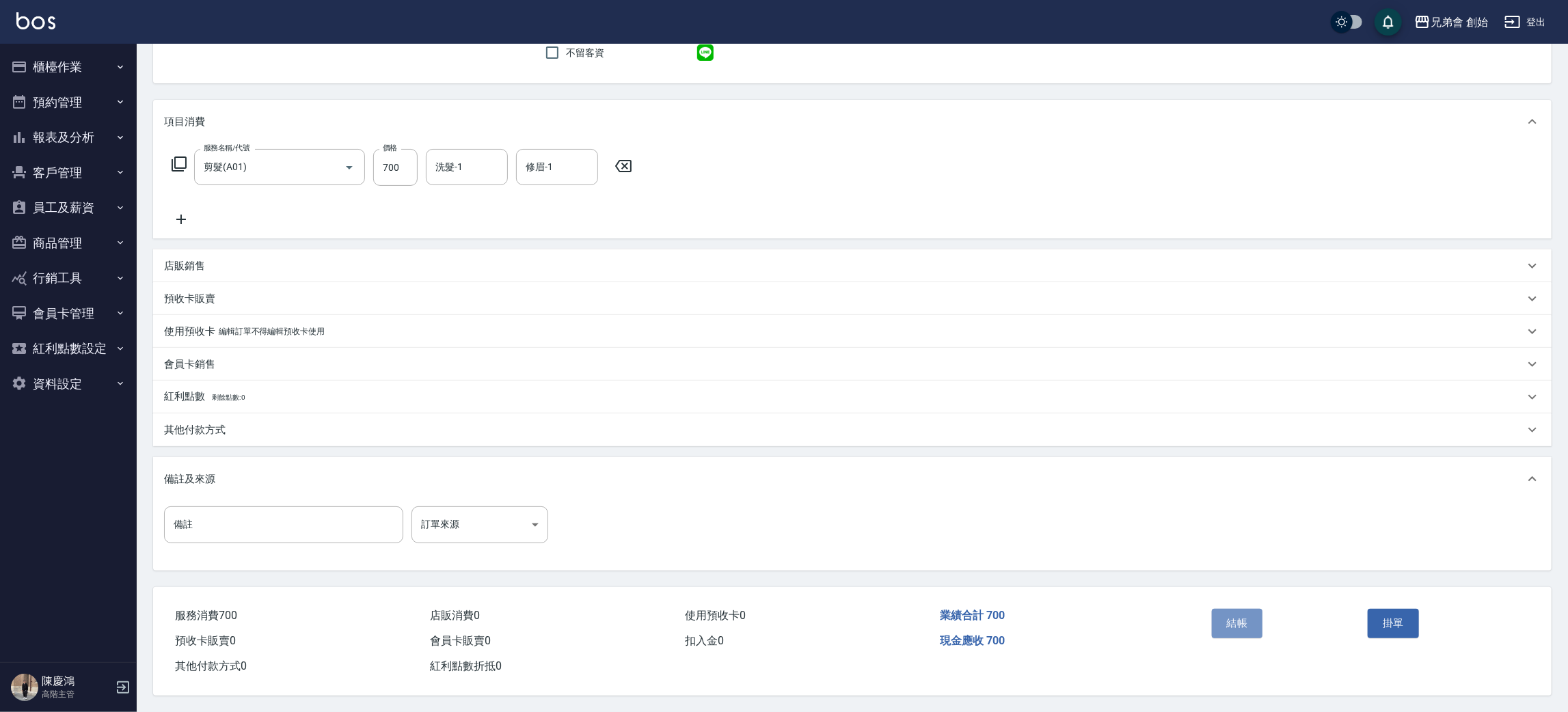
drag, startPoint x: 1233, startPoint y: 621, endPoint x: 996, endPoint y: 451, distance: 291.7
click at [1233, 623] on button "結帳" at bounding box center [1238, 623] width 51 height 29
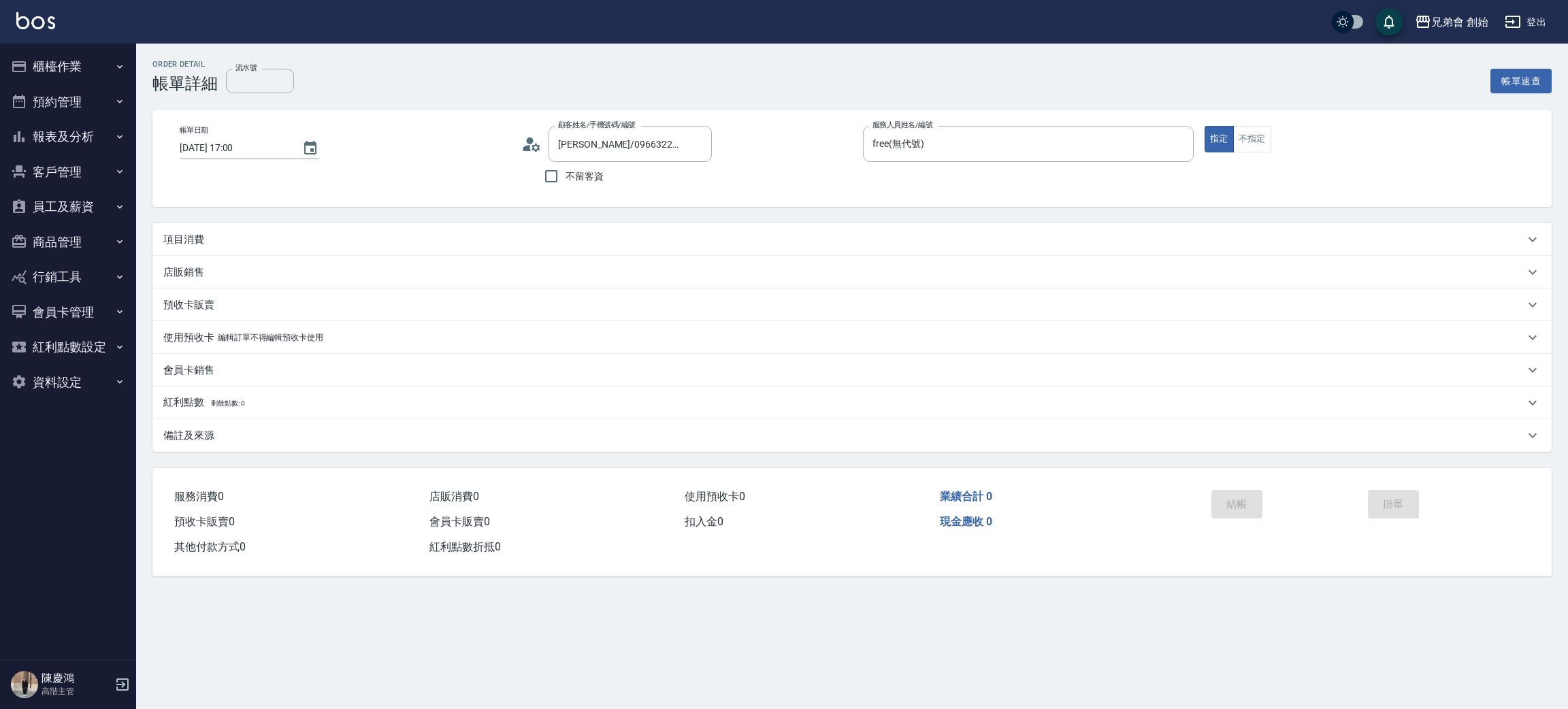
click at [345, 243] on div "項目消費" at bounding box center [844, 239] width 1361 height 14
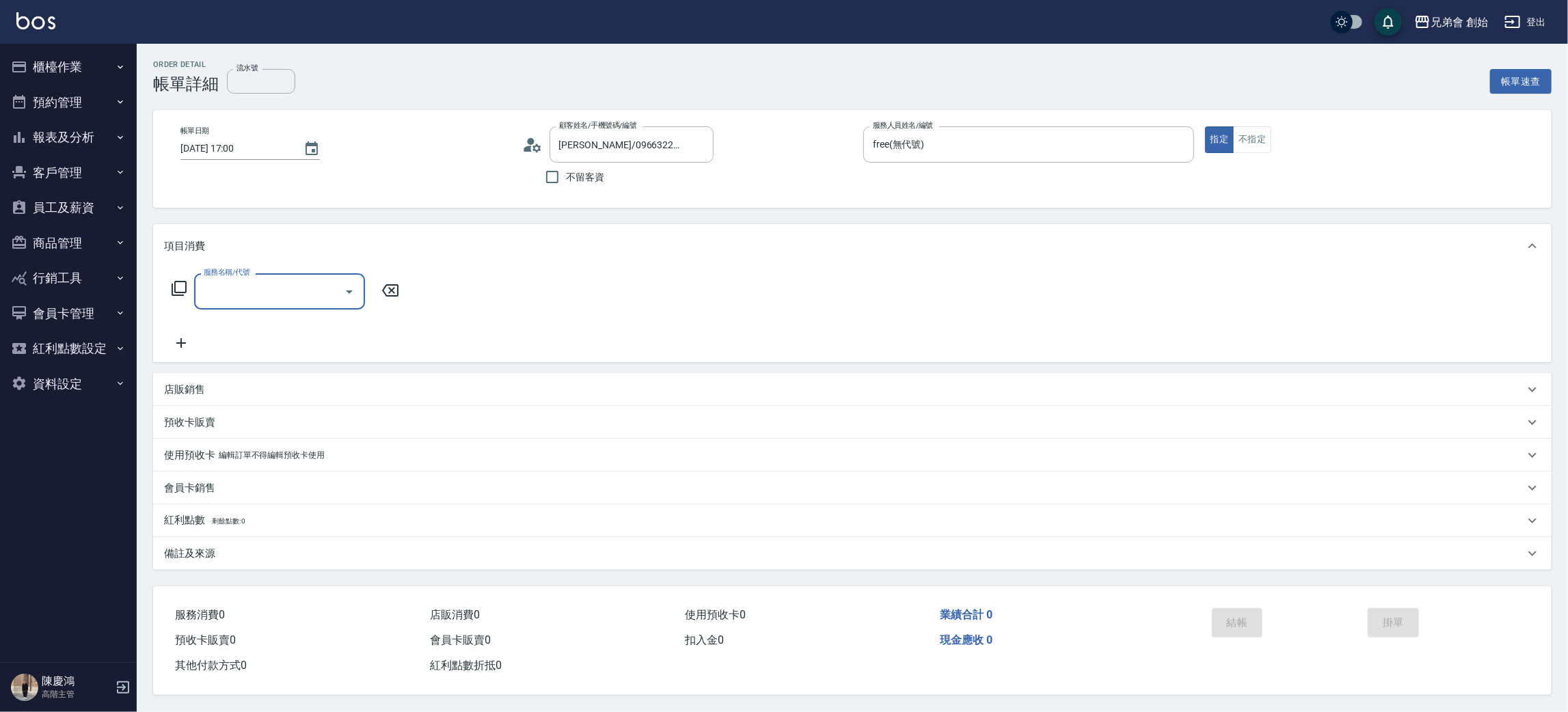
click at [326, 287] on input "服務名稱/代號" at bounding box center [269, 291] width 138 height 24
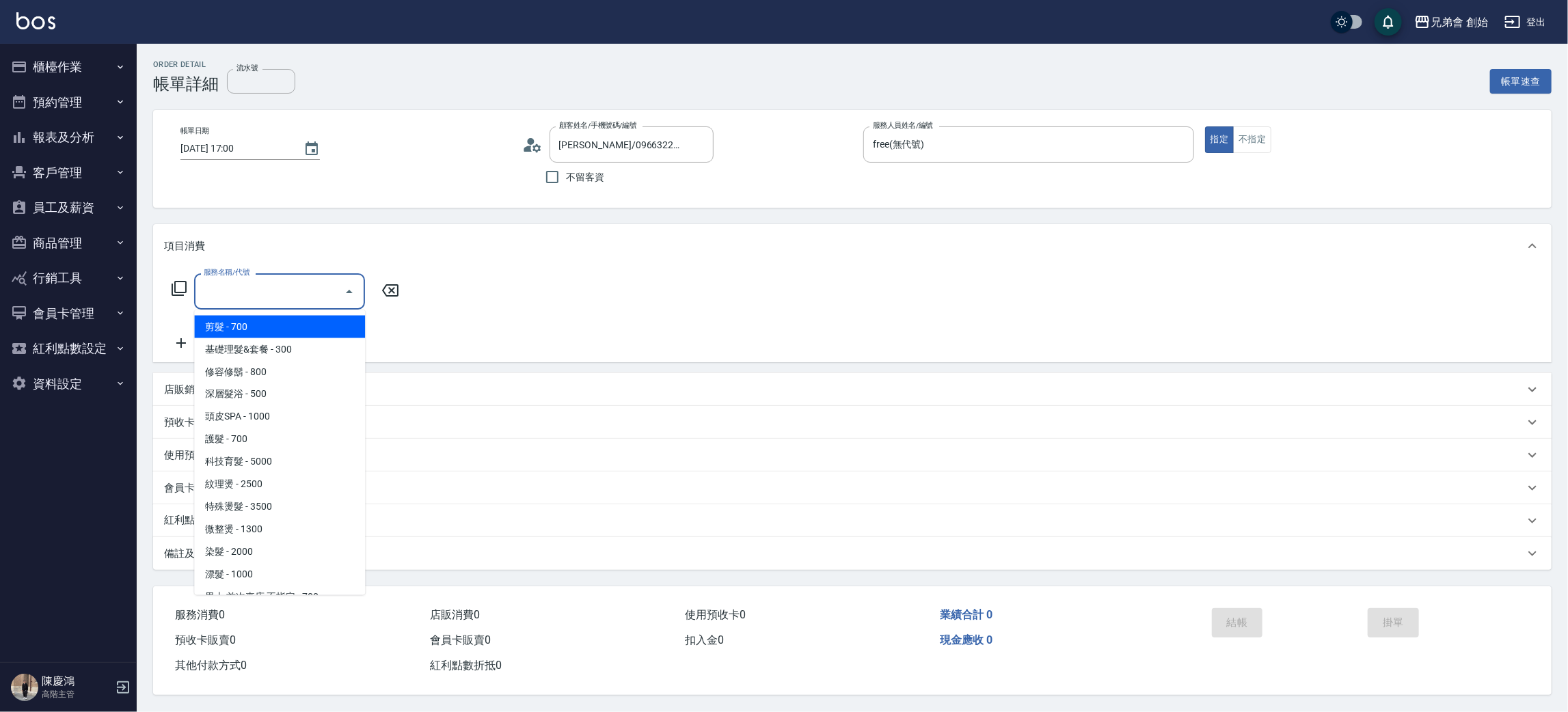
click at [311, 328] on span "剪髮 - 700" at bounding box center [279, 326] width 171 height 22
type input "剪髮(A01)"
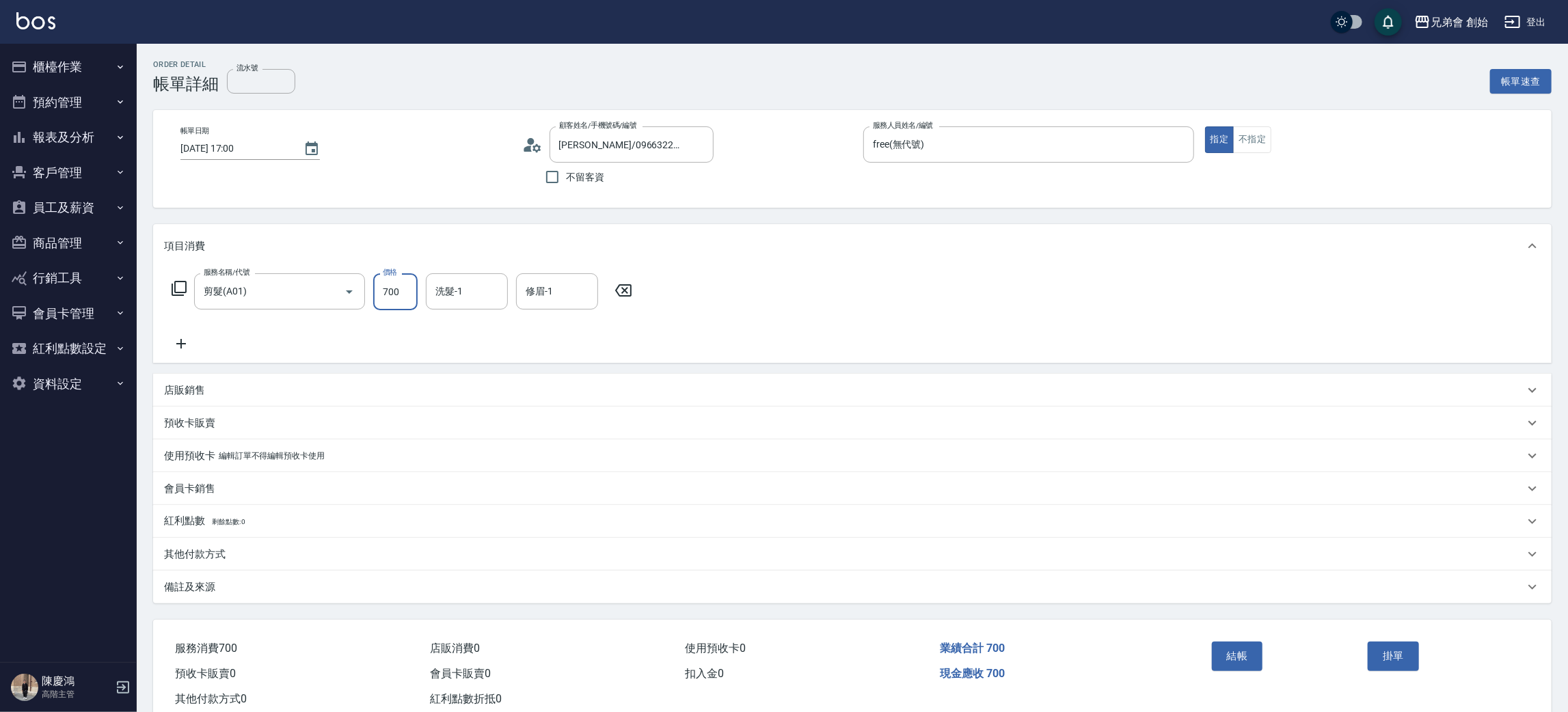
click at [416, 289] on input "700" at bounding box center [396, 291] width 45 height 37
type input "500"
click at [1231, 656] on button "結帳" at bounding box center [1238, 656] width 51 height 29
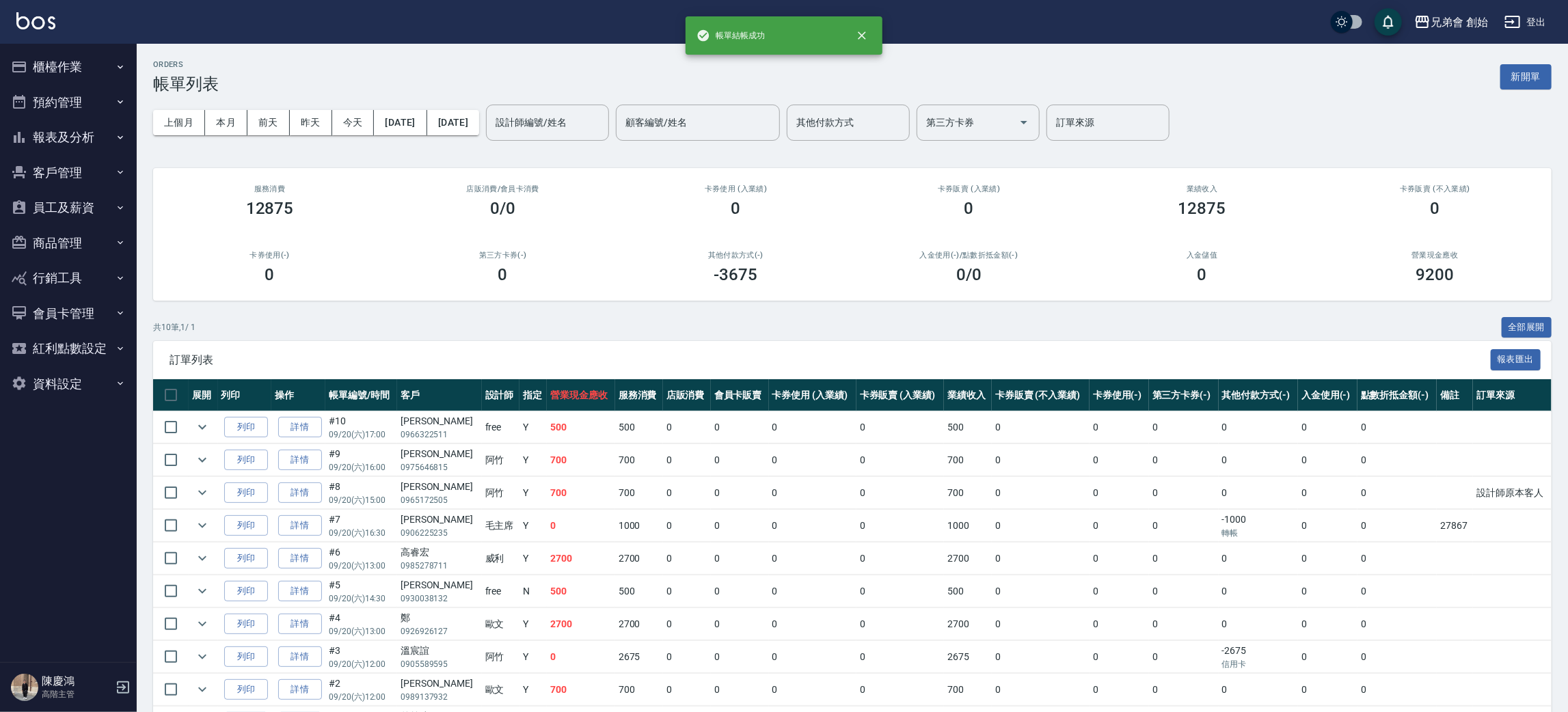
click at [92, 108] on button "預約管理" at bounding box center [69, 102] width 126 height 36
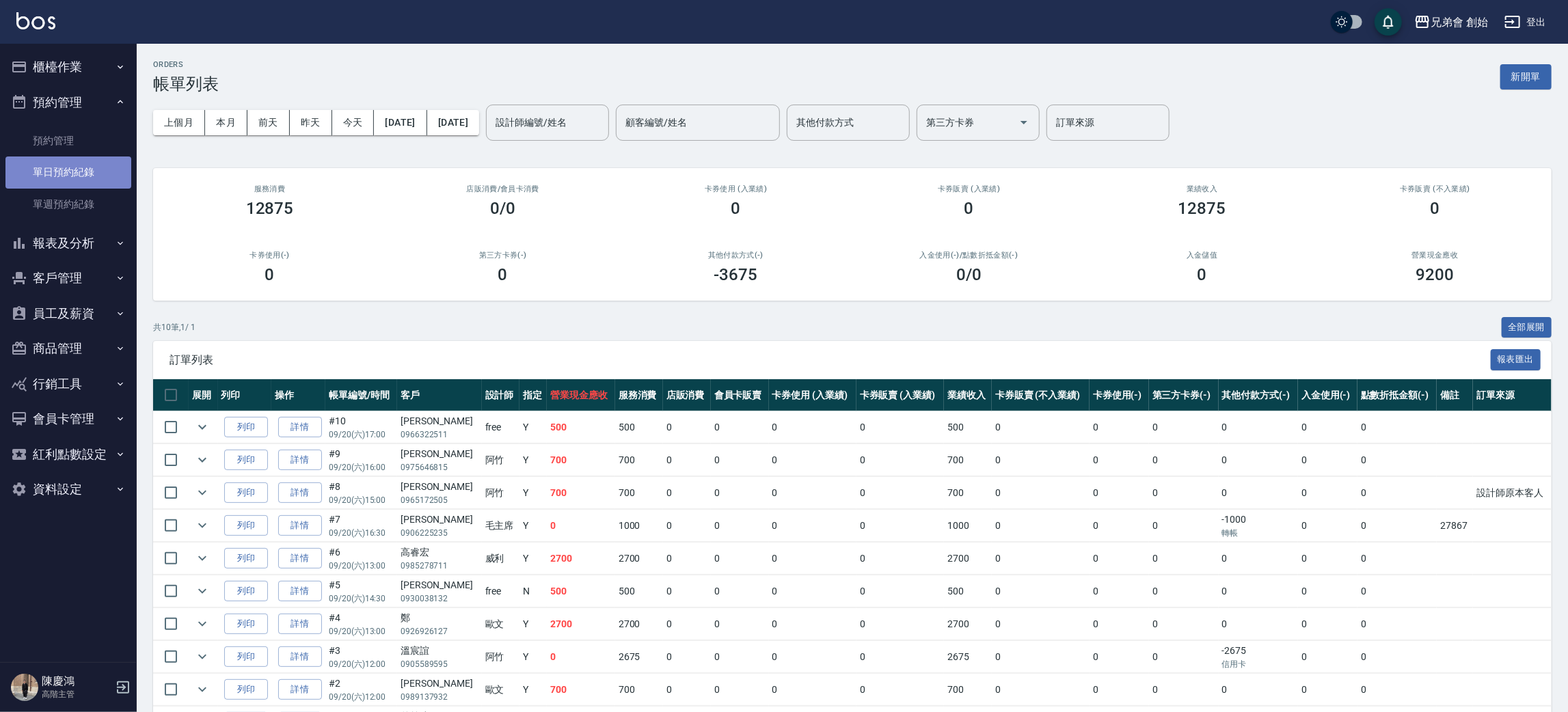
click at [81, 174] on link "單日預約紀錄" at bounding box center [69, 172] width 126 height 31
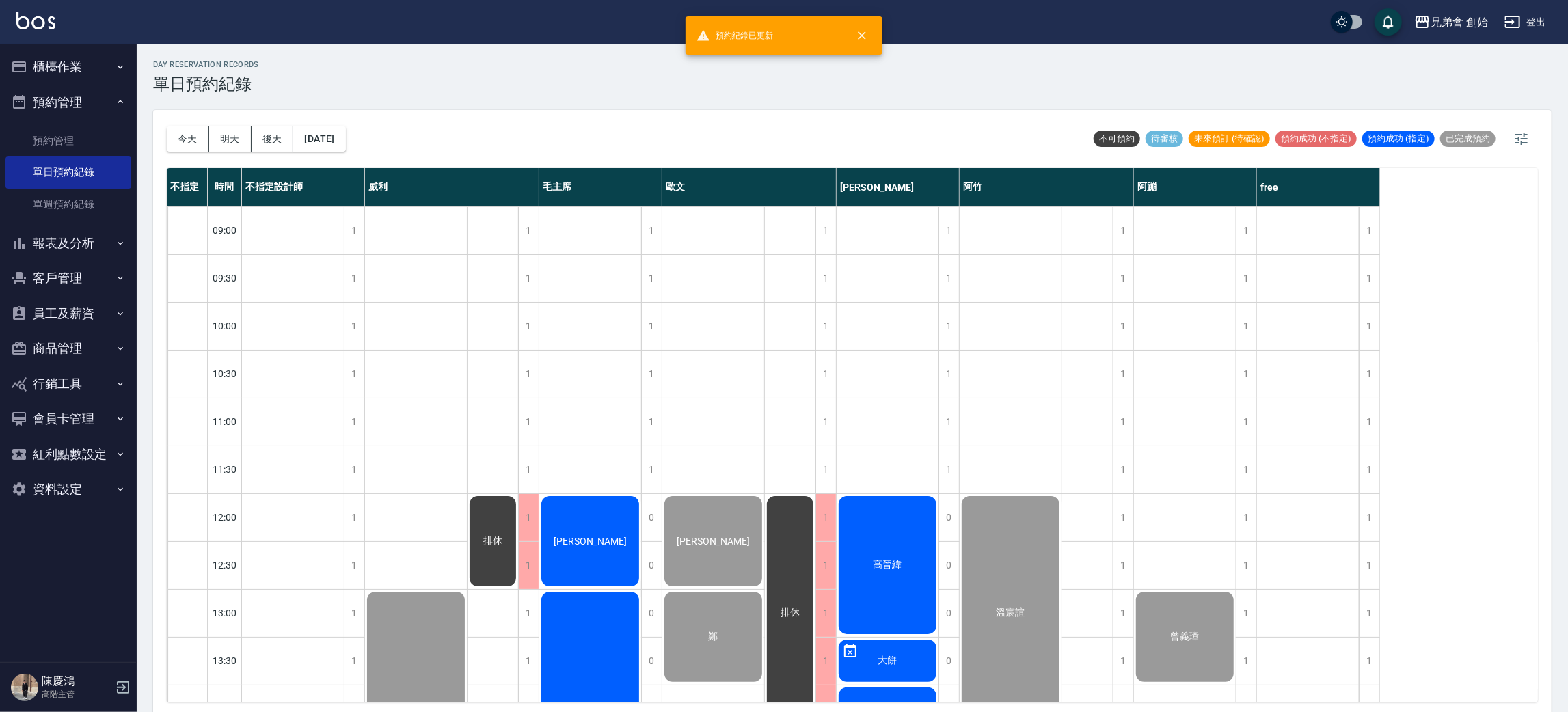
click at [174, 147] on div "day Reservation records 單日預約紀錄 [DATE] [DATE] [DATE] [DATE] 不可預約 待審核 未來預訂 (待確認) …" at bounding box center [852, 380] width 1431 height 672
drag, startPoint x: 175, startPoint y: 147, endPoint x: 289, endPoint y: 224, distance: 137.6
click at [175, 147] on button "今天" at bounding box center [187, 139] width 42 height 26
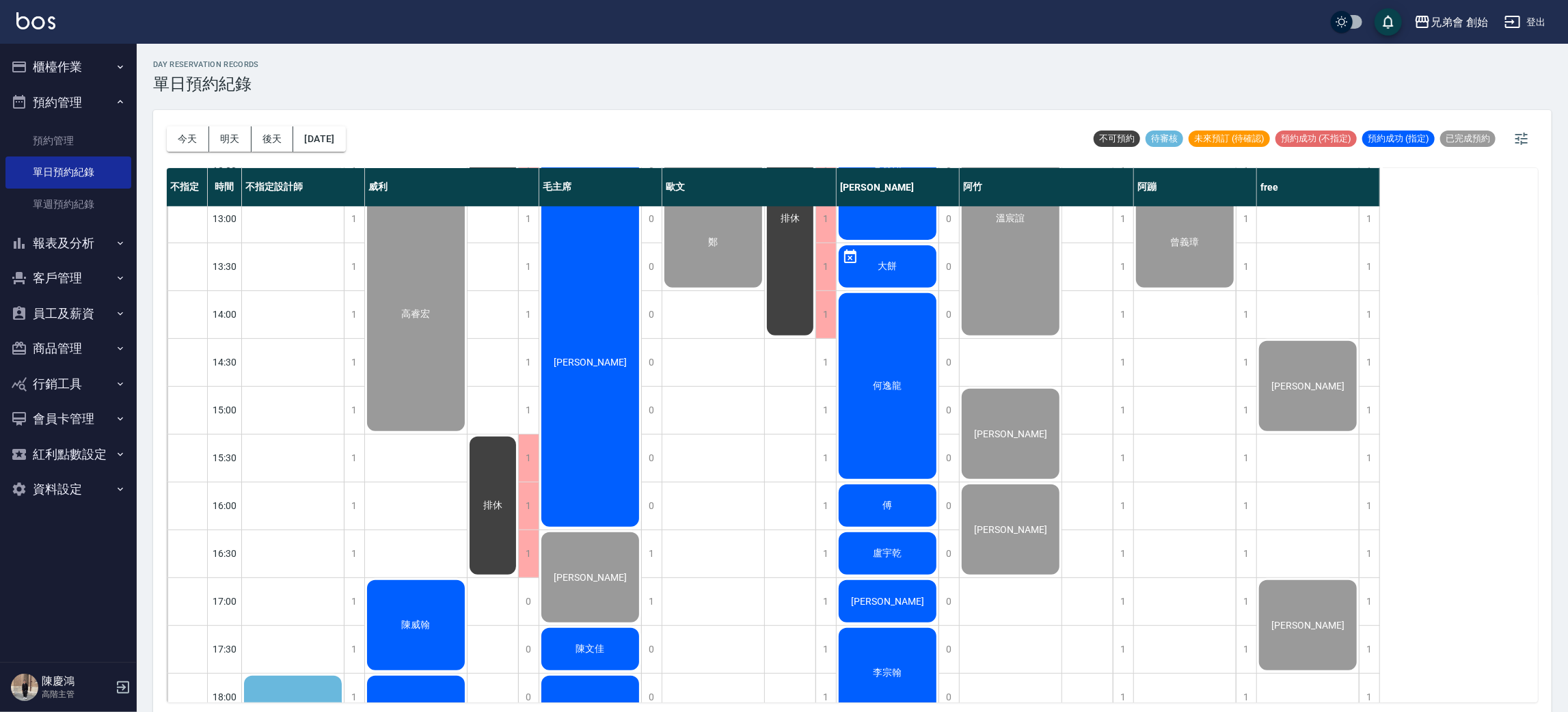
scroll to position [907, 0]
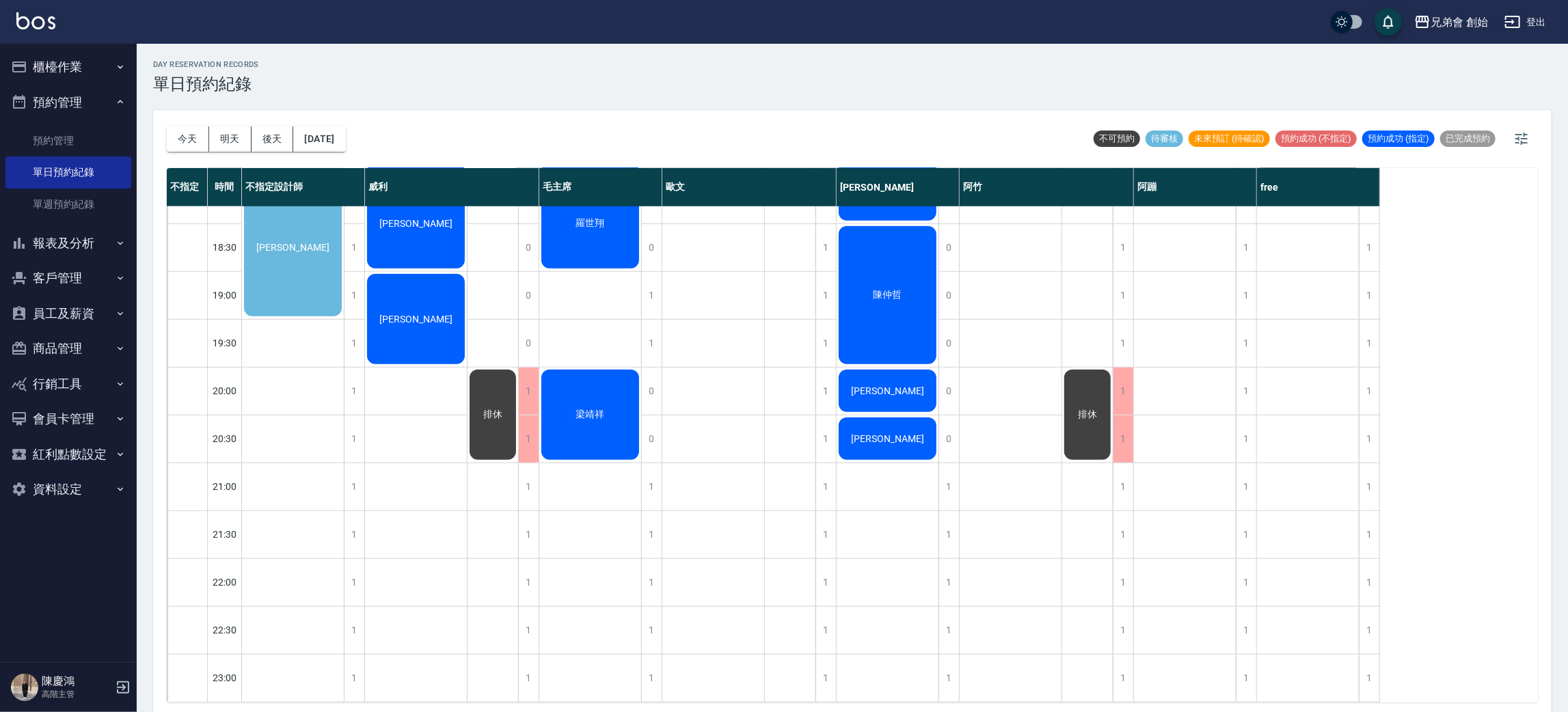
click at [43, 63] on button "櫃檯作業" at bounding box center [69, 66] width 126 height 36
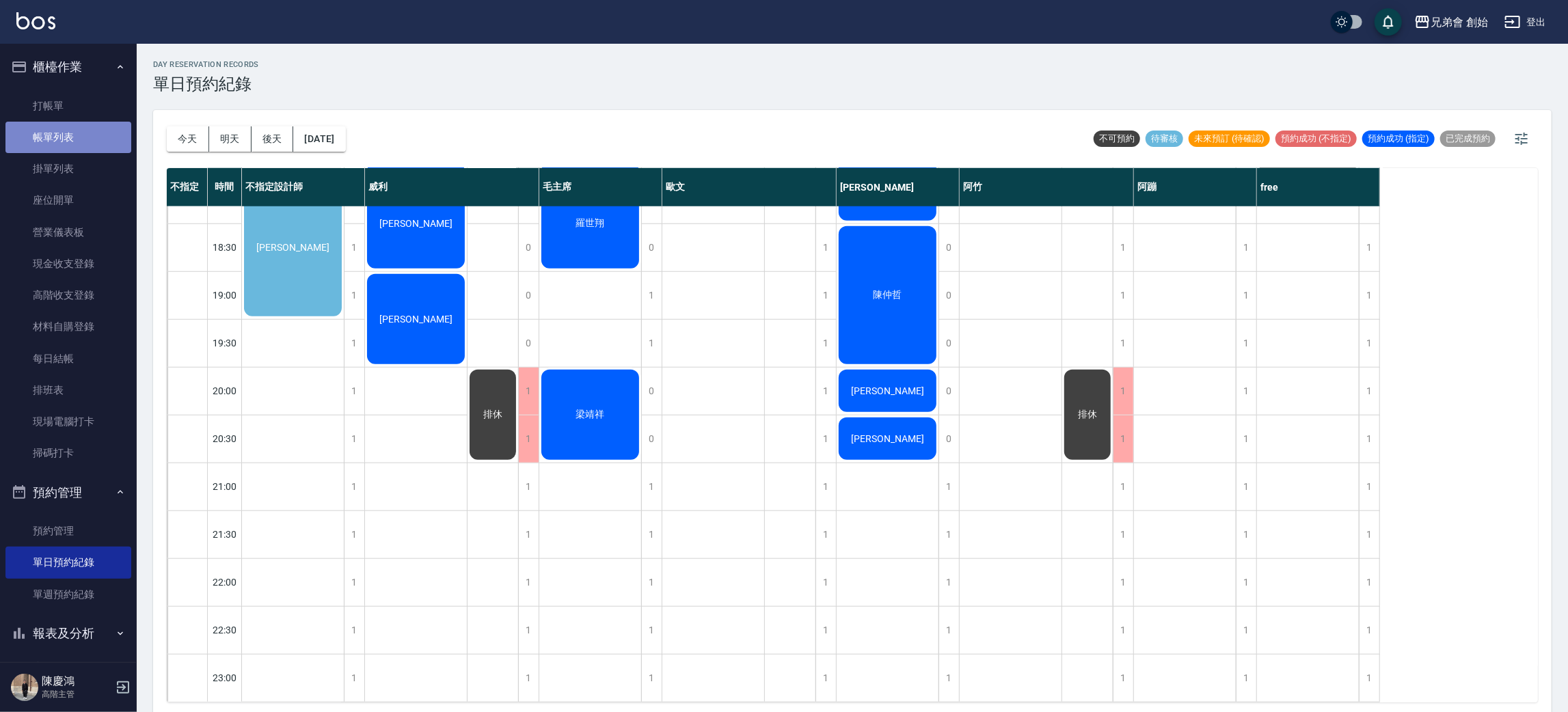
click at [94, 133] on link "帳單列表" at bounding box center [69, 137] width 126 height 31
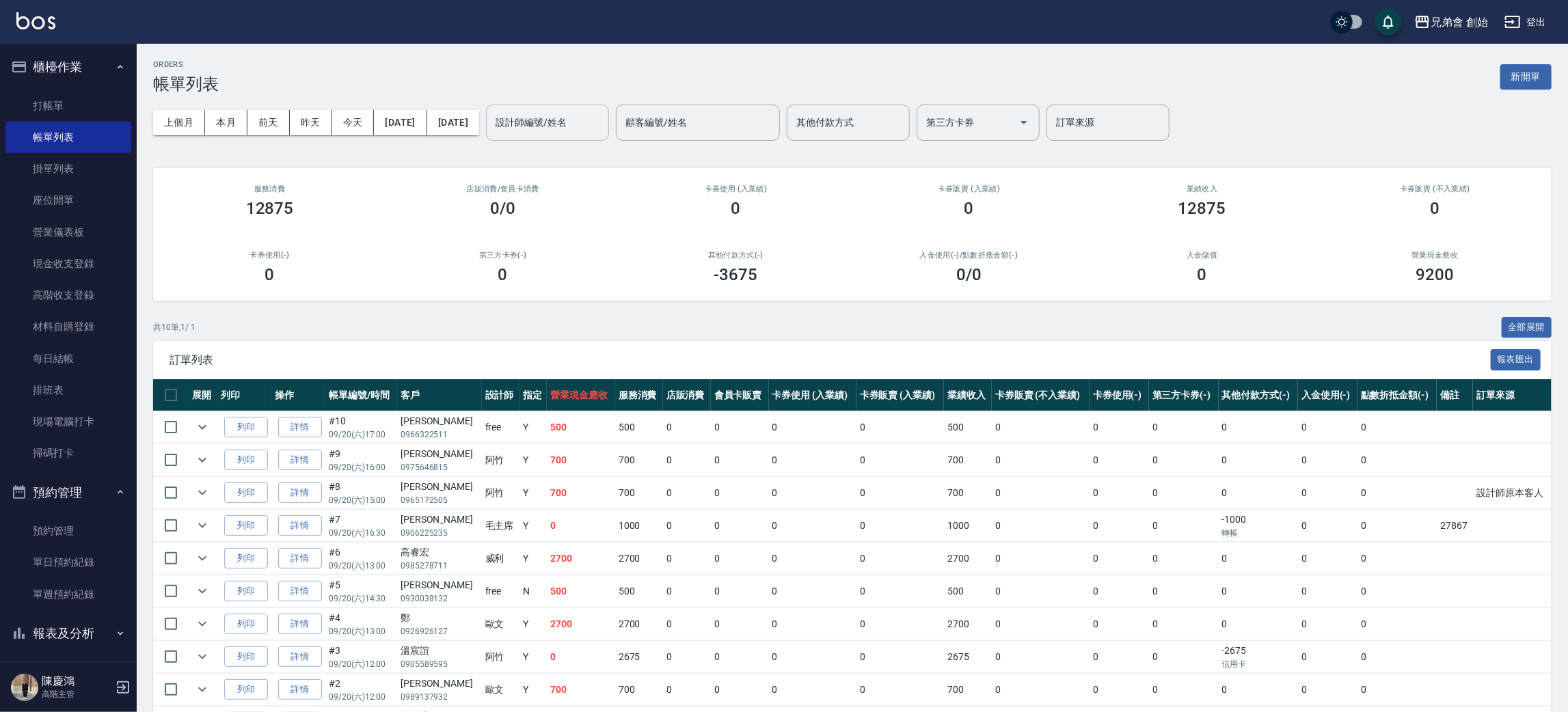
click at [581, 127] on input "設計師編號/姓名" at bounding box center [548, 123] width 111 height 24
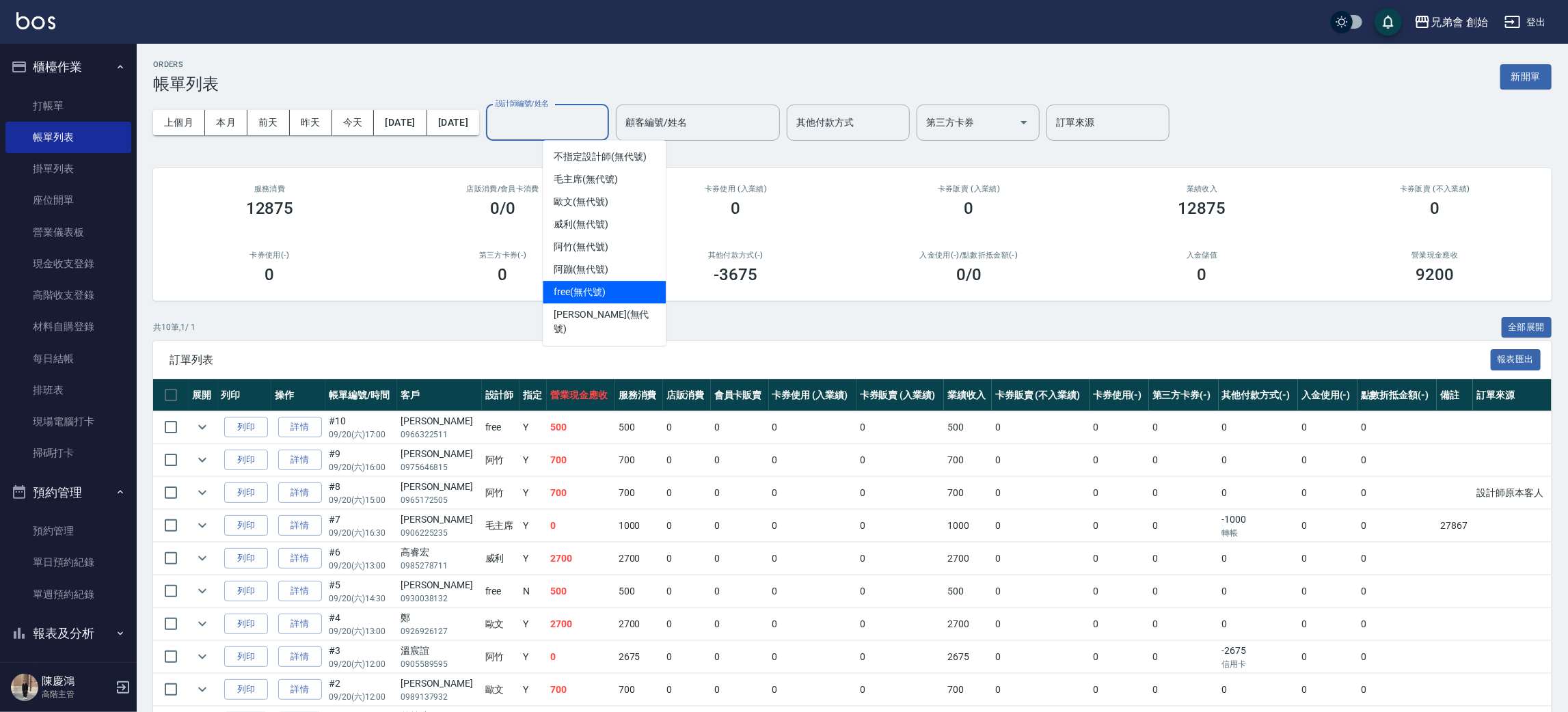
click at [594, 297] on span "free (無代號)" at bounding box center [579, 291] width 52 height 14
type input "free(無代號)"
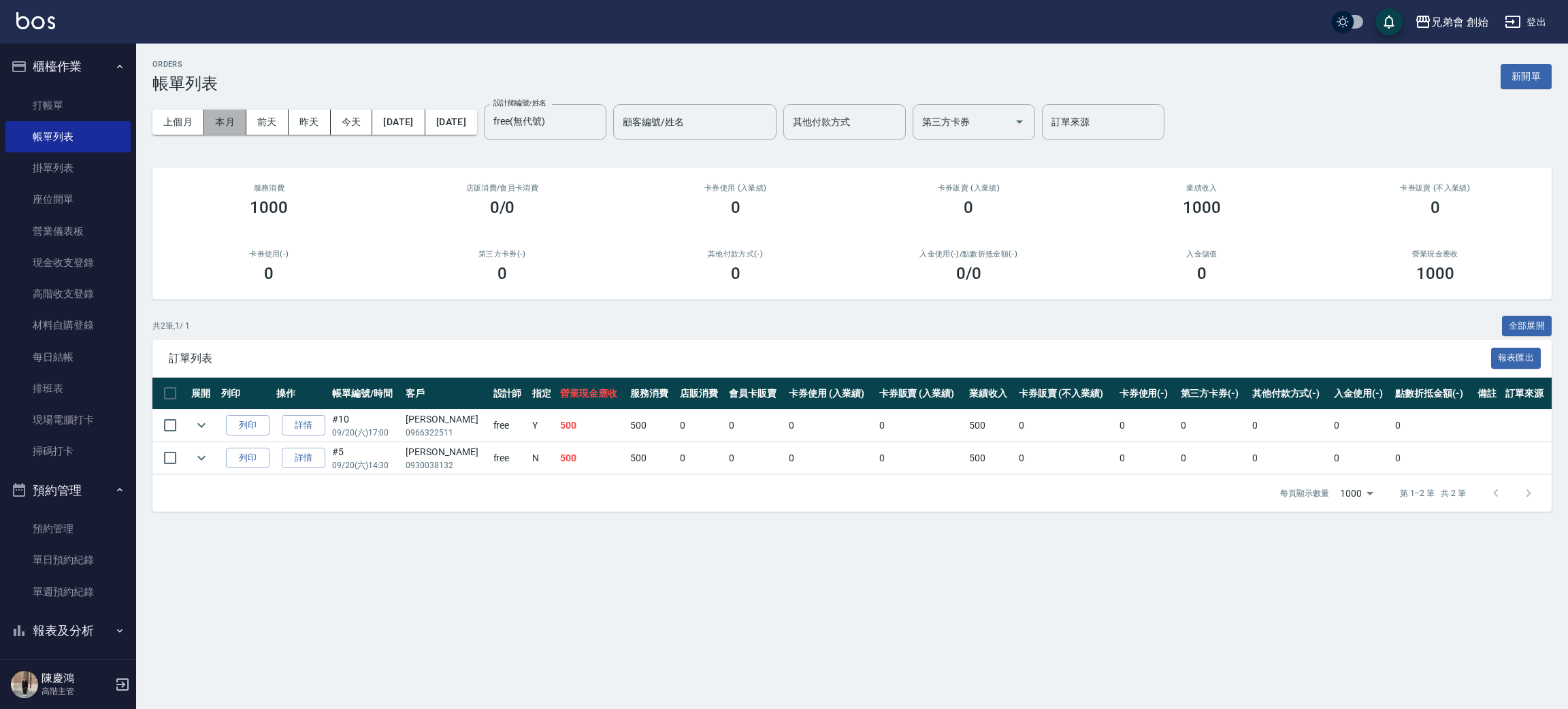
click at [213, 120] on button "本月" at bounding box center [225, 122] width 42 height 26
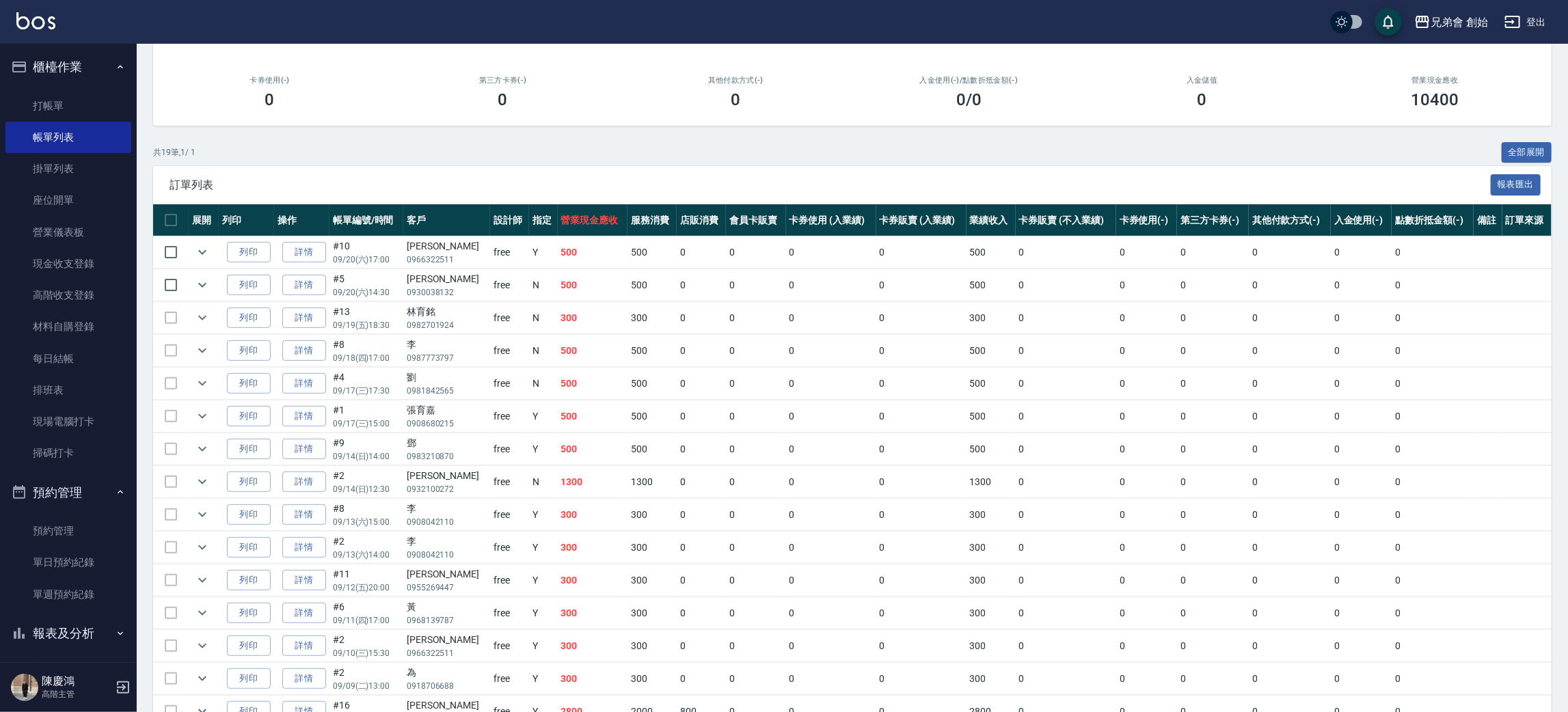
scroll to position [380, 0]
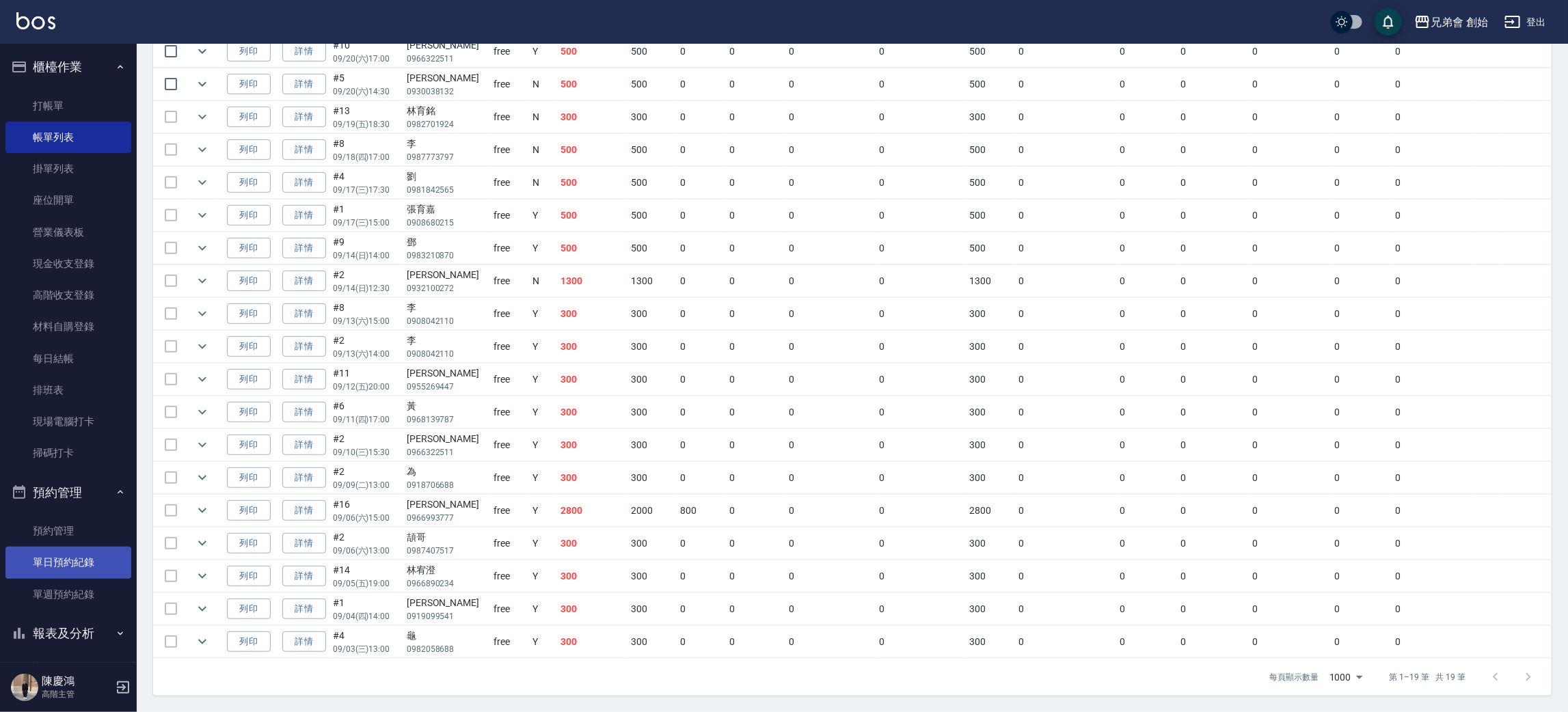
click at [94, 556] on link "單日預約紀錄" at bounding box center [69, 562] width 126 height 31
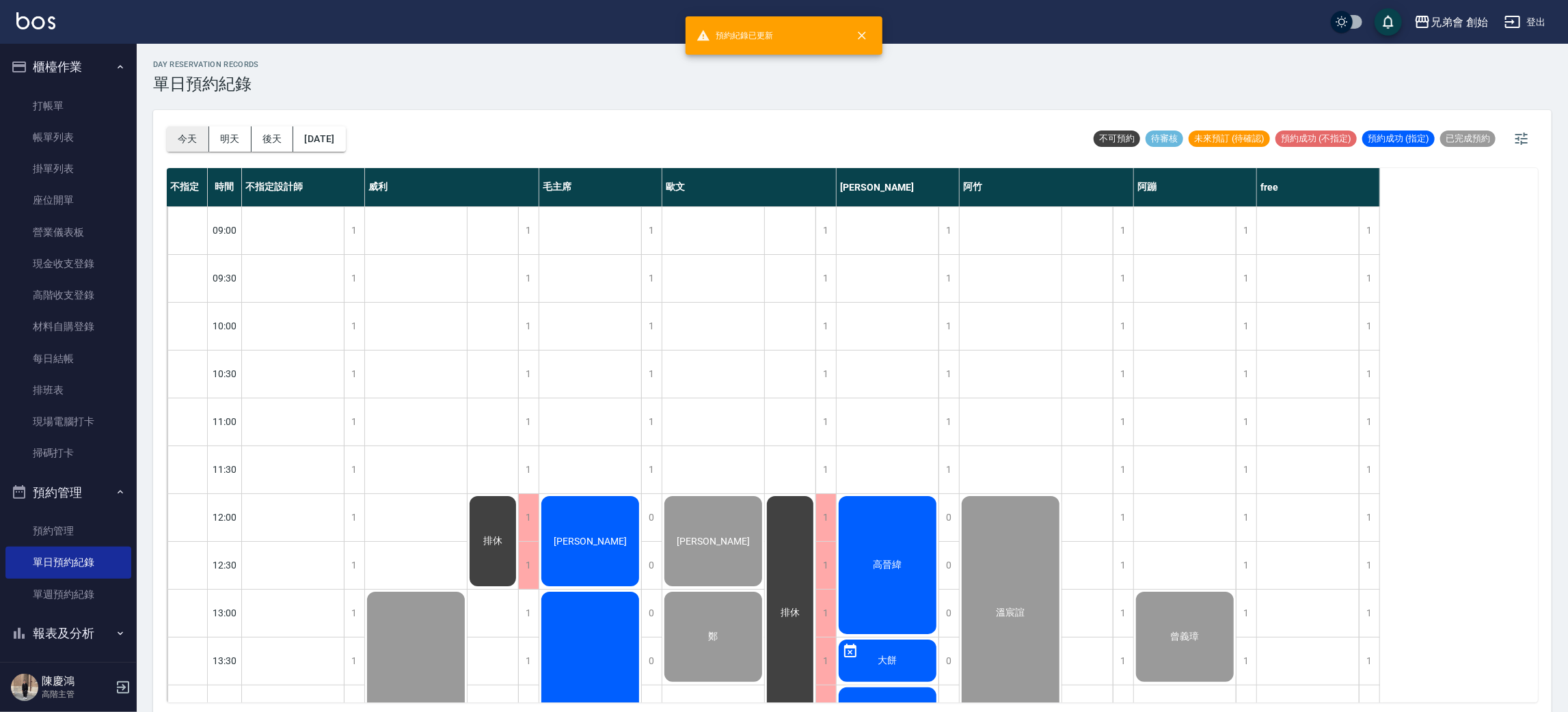
click at [198, 143] on button "今天" at bounding box center [187, 139] width 42 height 26
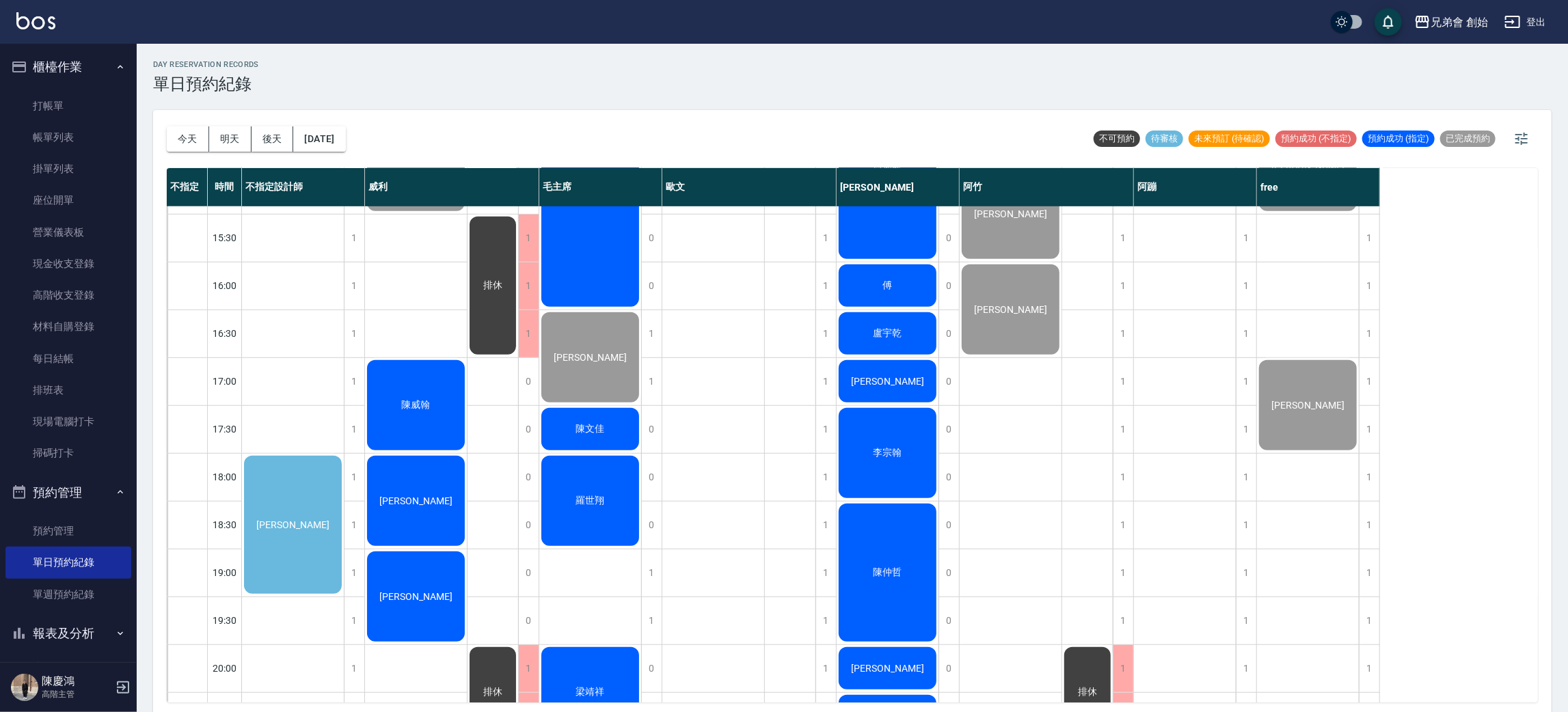
scroll to position [614, 0]
click at [288, 551] on div "[PERSON_NAME]" at bounding box center [292, 525] width 102 height 142
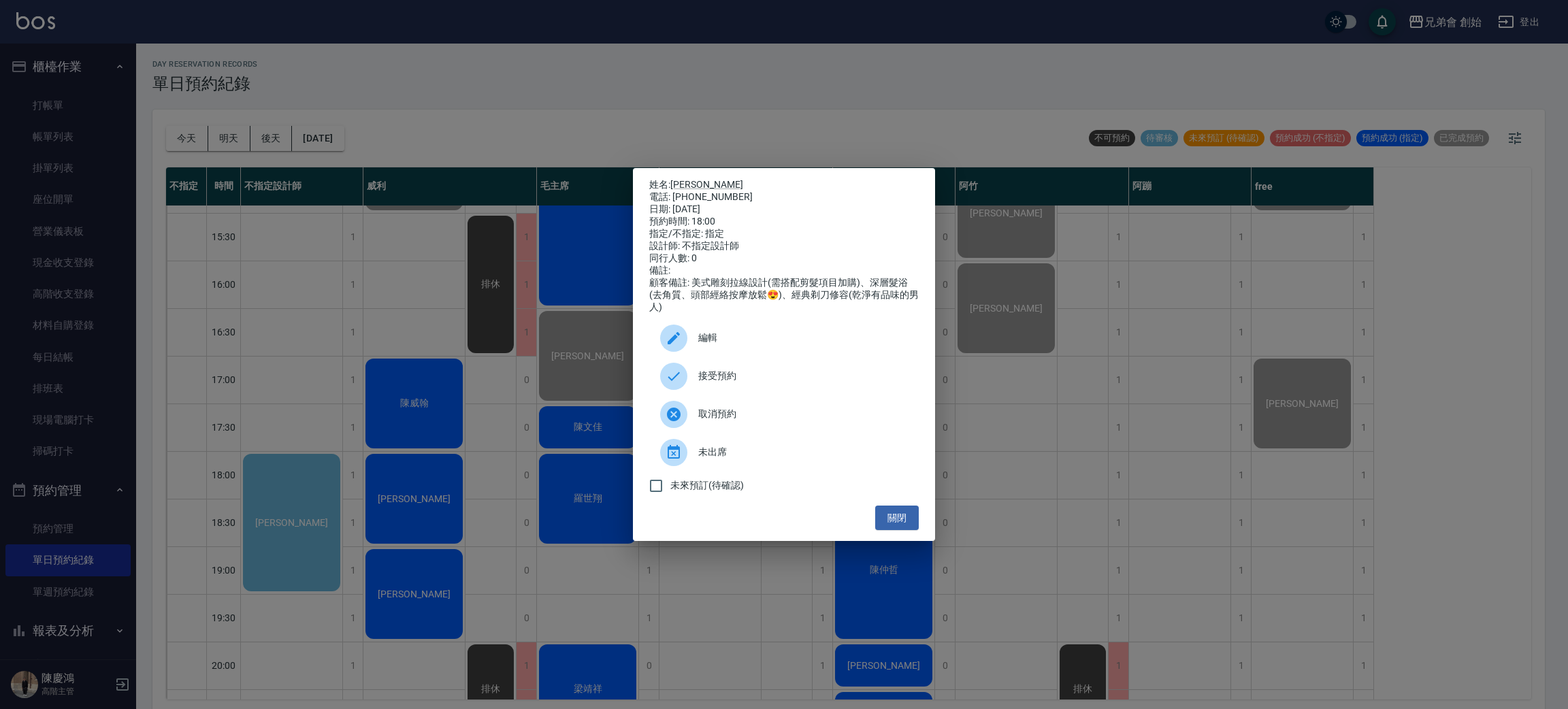
click at [409, 317] on div "姓名: [PERSON_NAME] 電話: [PHONE_NUMBER] 日期: [DATE] 預約時間: 18:00 指定/不指定: 指定 設計師: 不指定…" at bounding box center [784, 354] width 1568 height 709
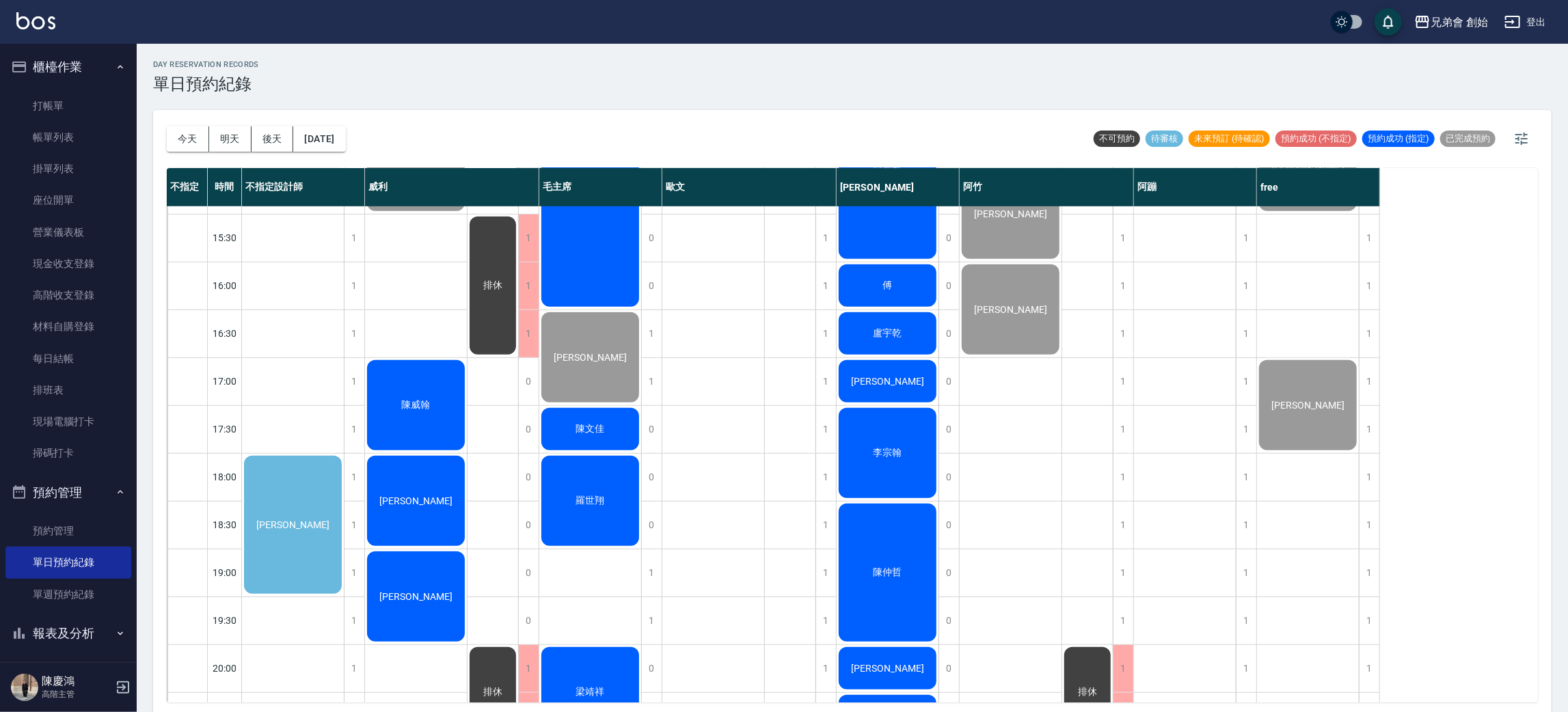
click at [433, 334] on div "[PERSON_NAME] [PERSON_NAME] [PERSON_NAME] [PERSON_NAME]" at bounding box center [417, 285] width 103 height 1387
click at [420, 400] on span "陳威翰" at bounding box center [416, 405] width 34 height 12
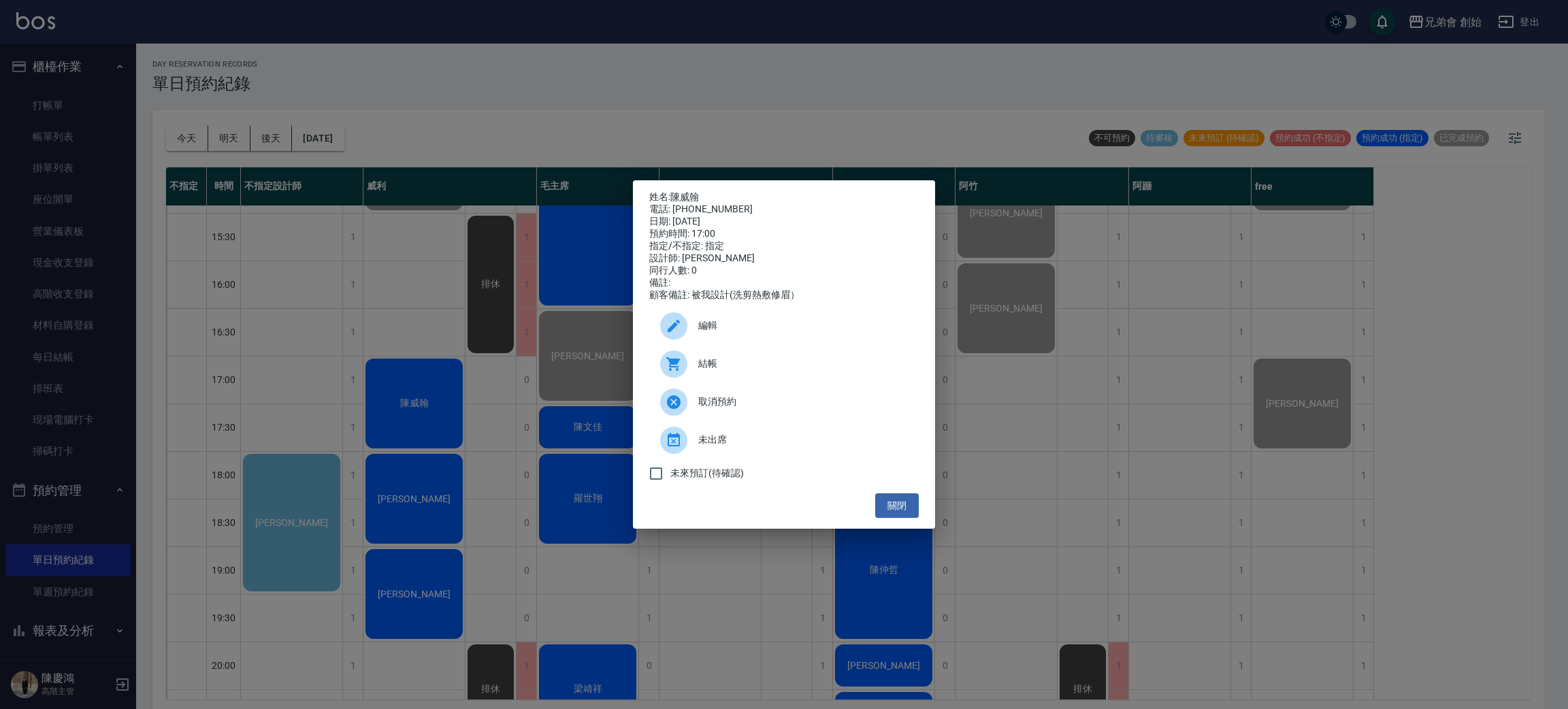
click at [715, 365] on span "結帳" at bounding box center [803, 363] width 210 height 14
click at [233, 396] on div "姓名: [PERSON_NAME] 電話: [PHONE_NUMBER] 日期: [DATE] 預約時間: 17:00 指定/不指定: 指定 設計師: [PE…" at bounding box center [784, 354] width 1568 height 709
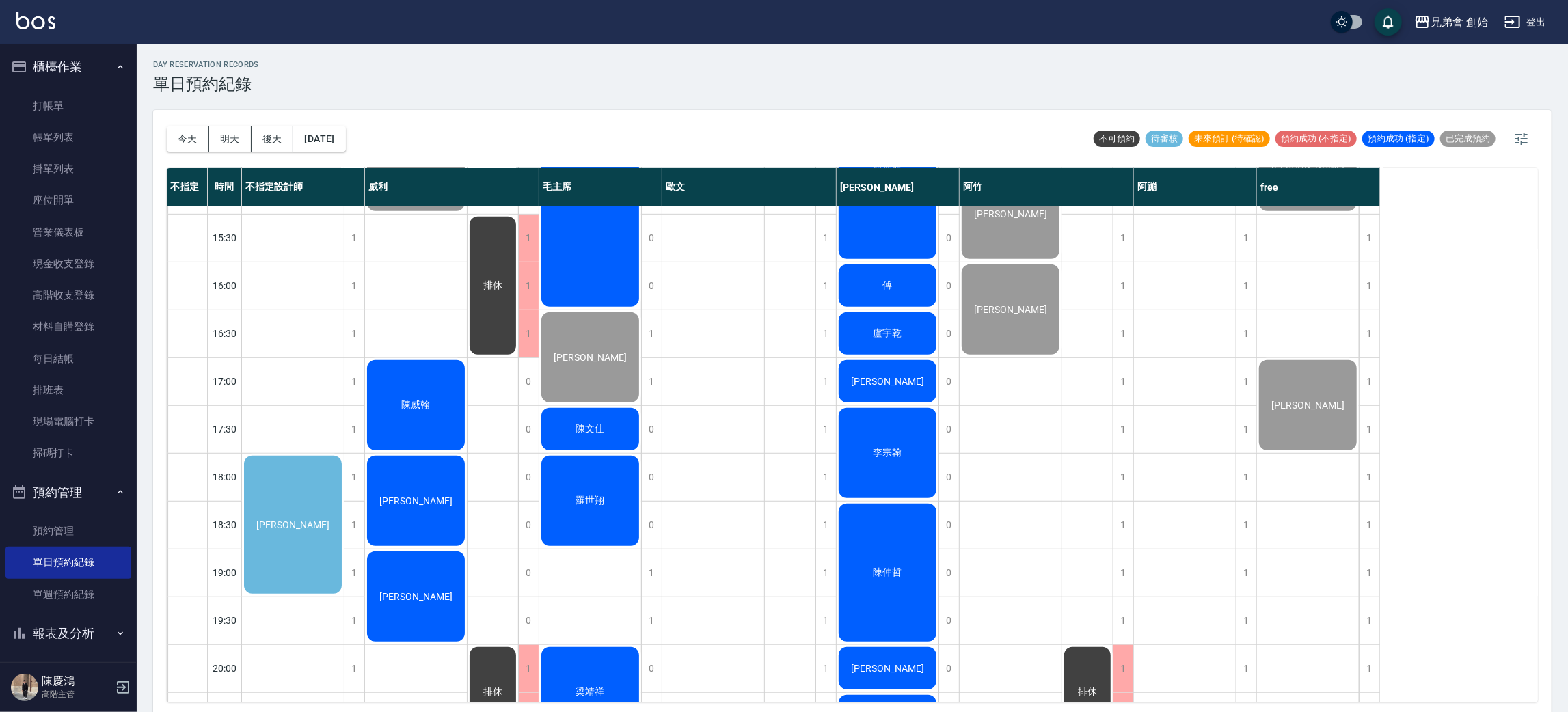
click at [427, 483] on div "[PERSON_NAME]" at bounding box center [416, 501] width 102 height 94
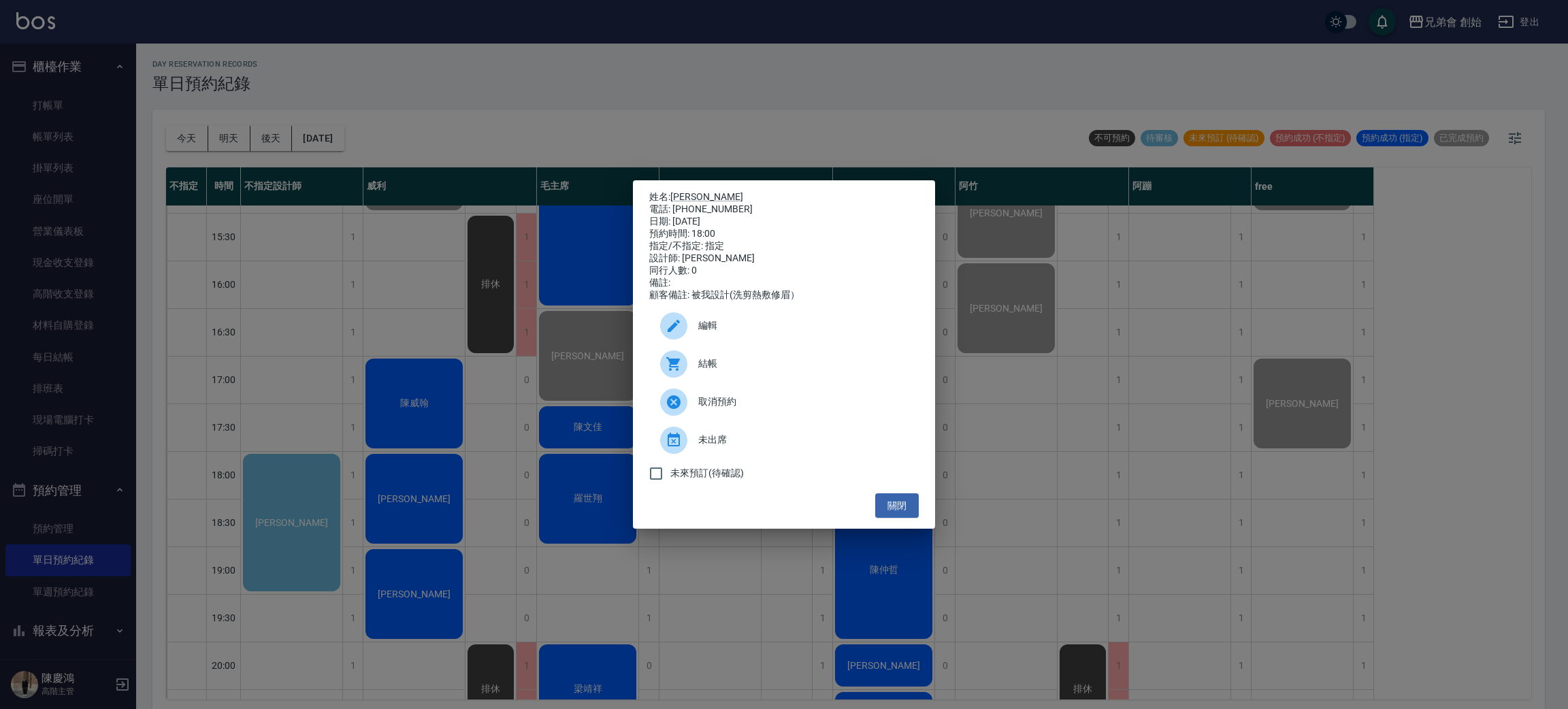
click at [748, 371] on span "結帳" at bounding box center [803, 363] width 210 height 14
click at [318, 279] on div "姓名: [PERSON_NAME] 電話: [PHONE_NUMBER] 日期: [DATE] 預約時間: 18:00 指定/不指定: 指定 設計師: [PE…" at bounding box center [784, 354] width 1568 height 709
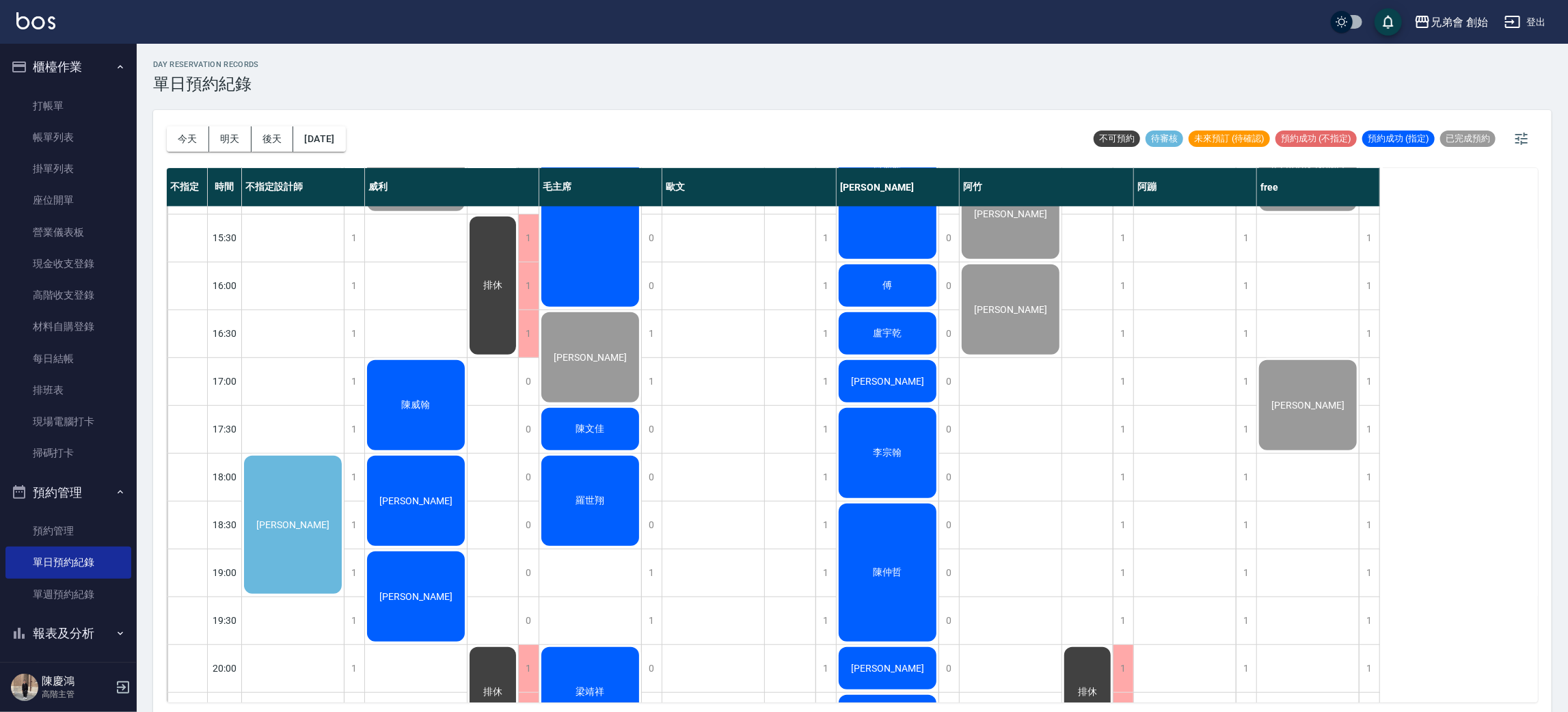
click at [428, 388] on div "陳威翰" at bounding box center [416, 405] width 102 height 94
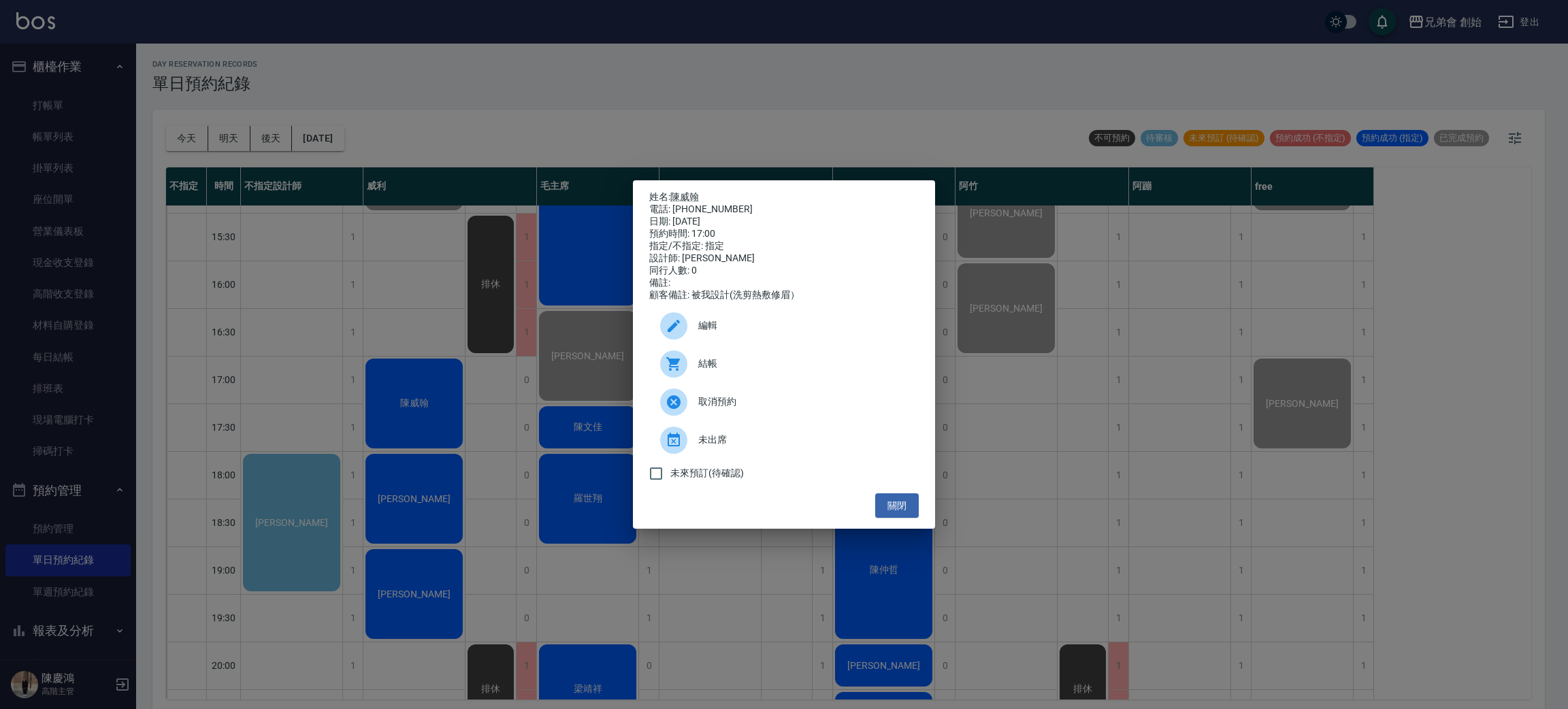
click at [774, 378] on div "結帳" at bounding box center [784, 364] width 270 height 38
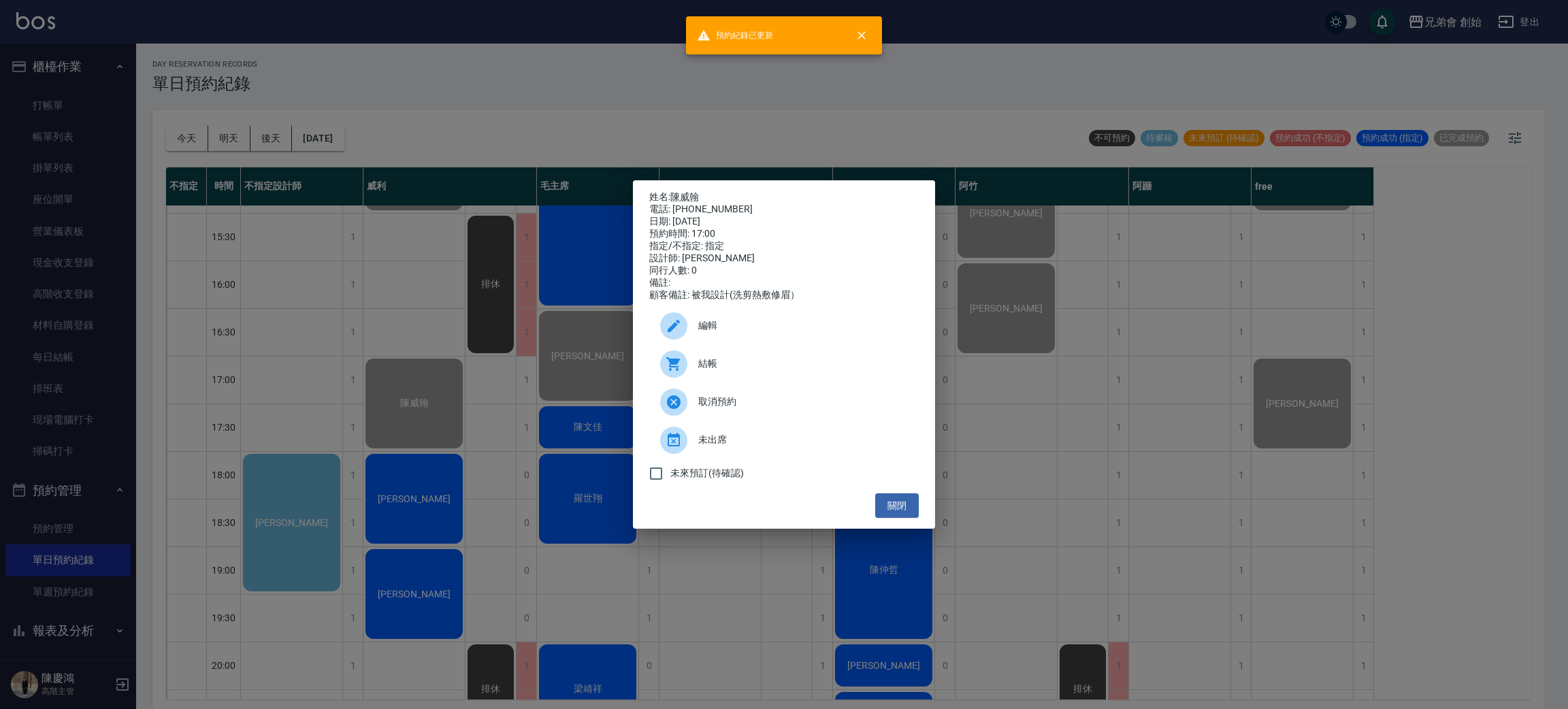
click at [570, 56] on div "姓名: [PERSON_NAME] 電話: [PHONE_NUMBER] 日期: [DATE] 預約時間: 17:00 指定/不指定: 指定 設計師: [PE…" at bounding box center [784, 354] width 1568 height 709
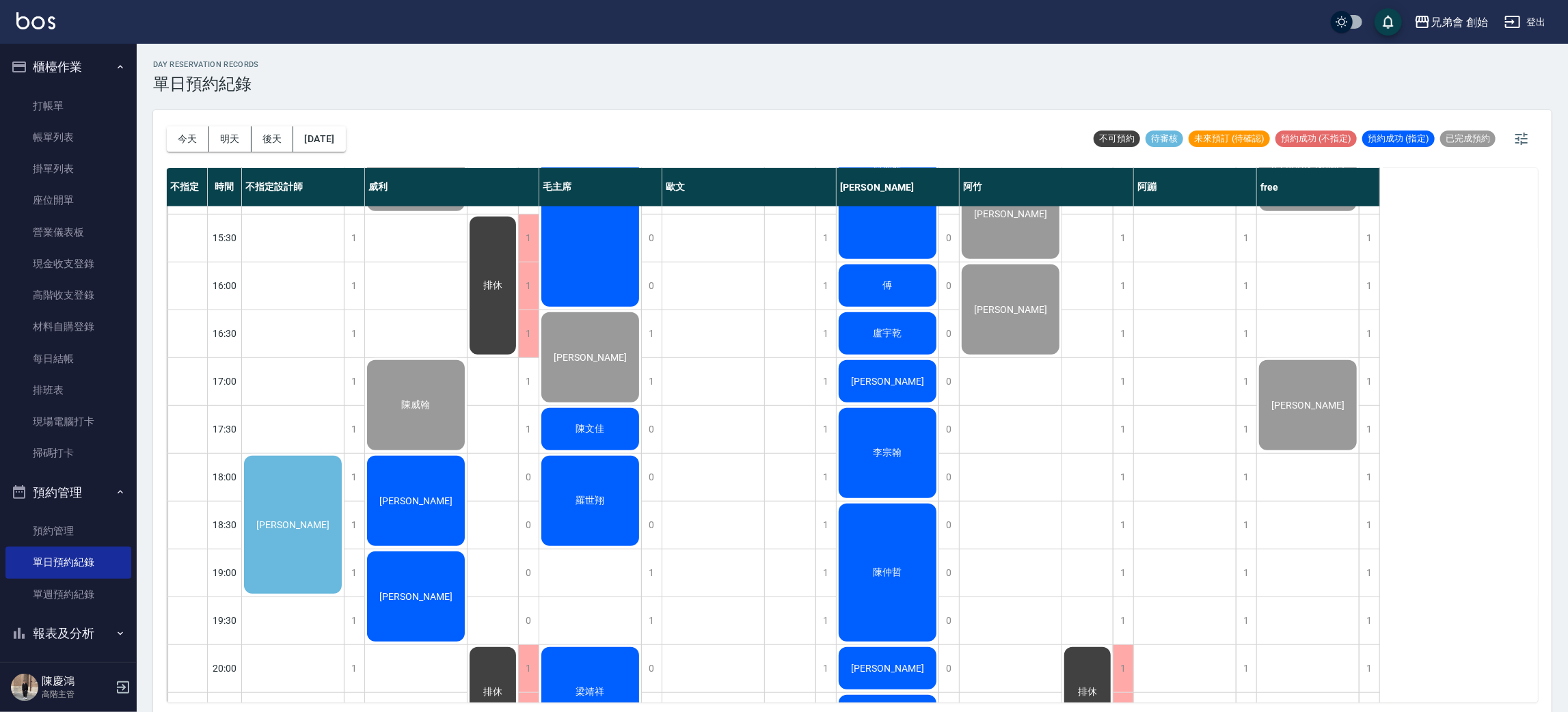
click at [405, 508] on div "[PERSON_NAME]" at bounding box center [416, 501] width 102 height 94
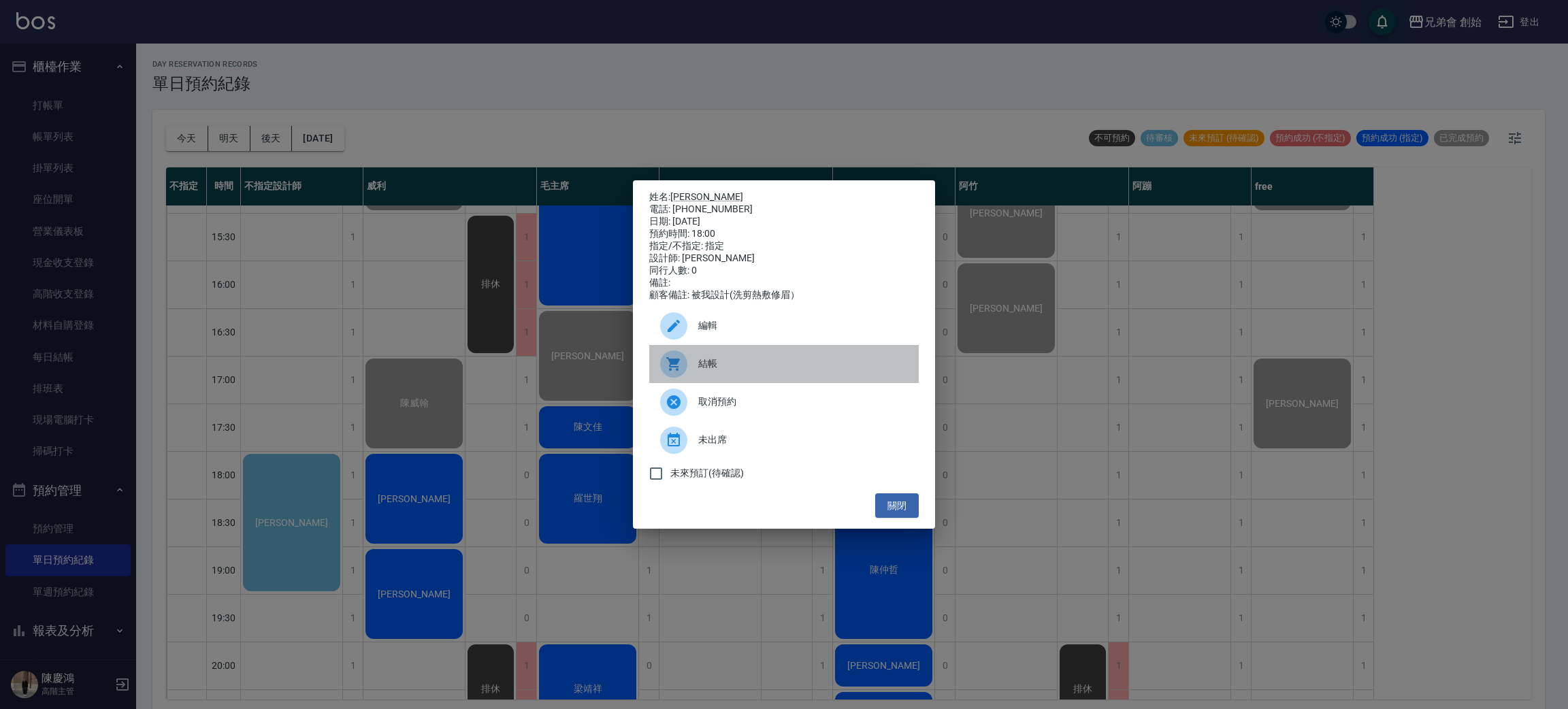
click at [721, 371] on span "結帳" at bounding box center [803, 363] width 210 height 14
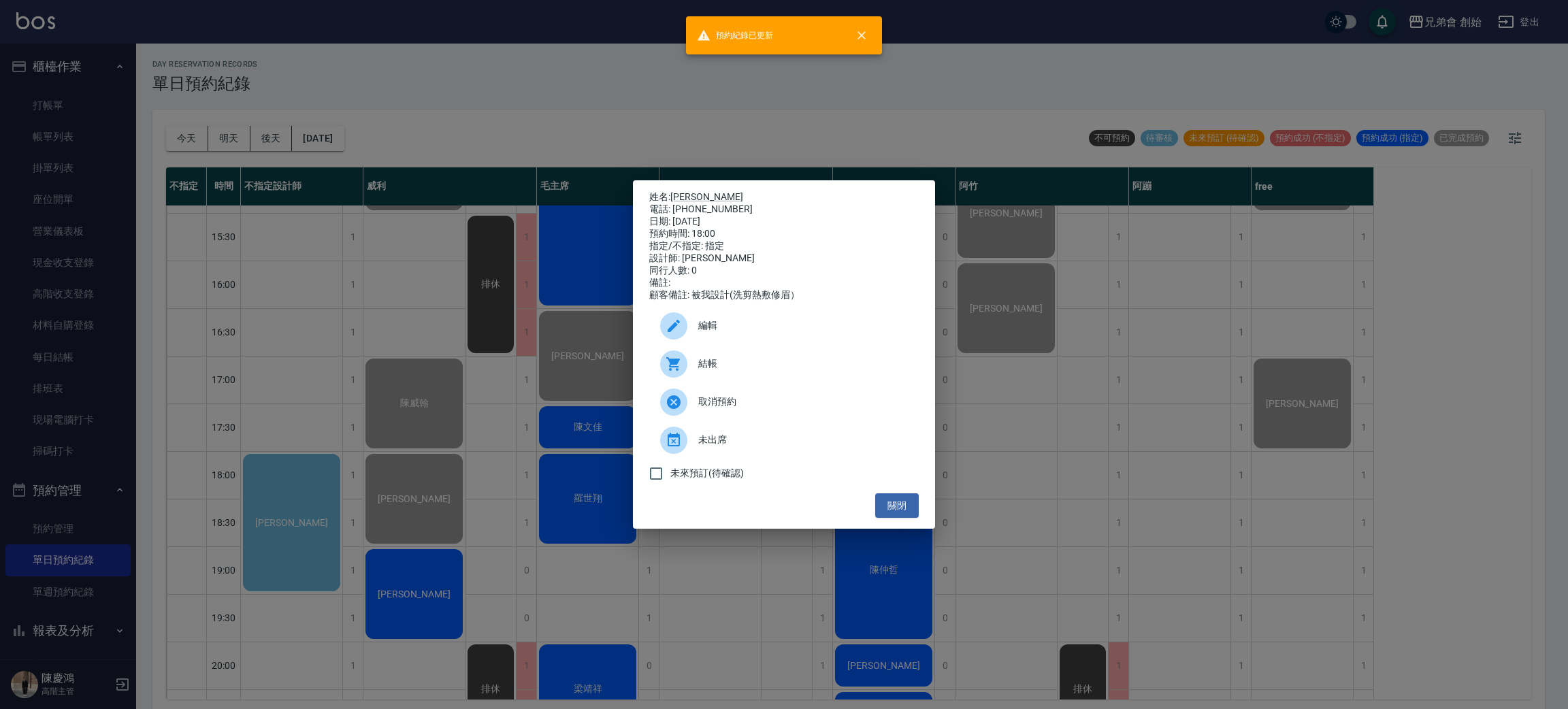
click at [594, 103] on div "姓名: [PERSON_NAME] 電話: [PHONE_NUMBER] 日期: [DATE] 預約時間: 18:00 指定/不指定: 指定 設計師: [PE…" at bounding box center [784, 354] width 1568 height 709
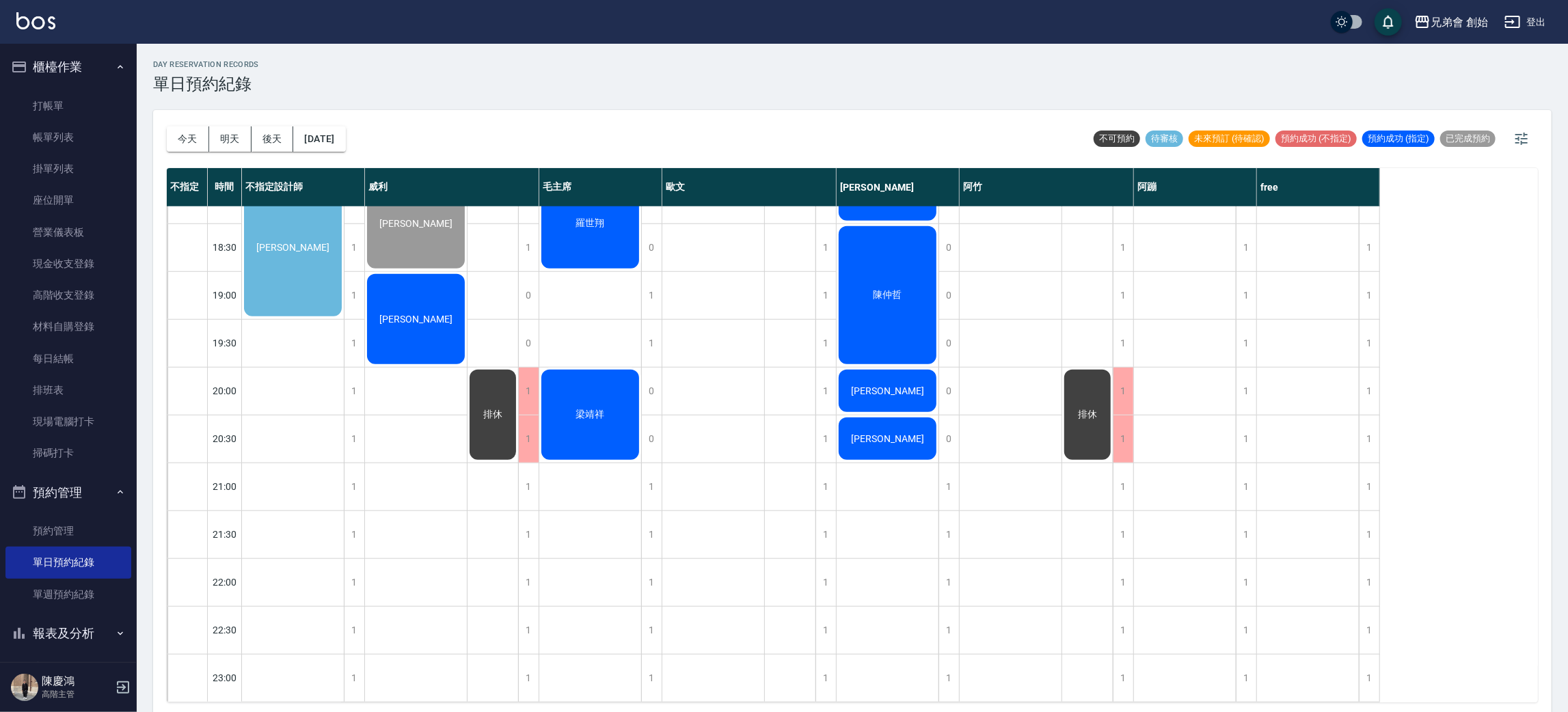
scroll to position [804, 0]
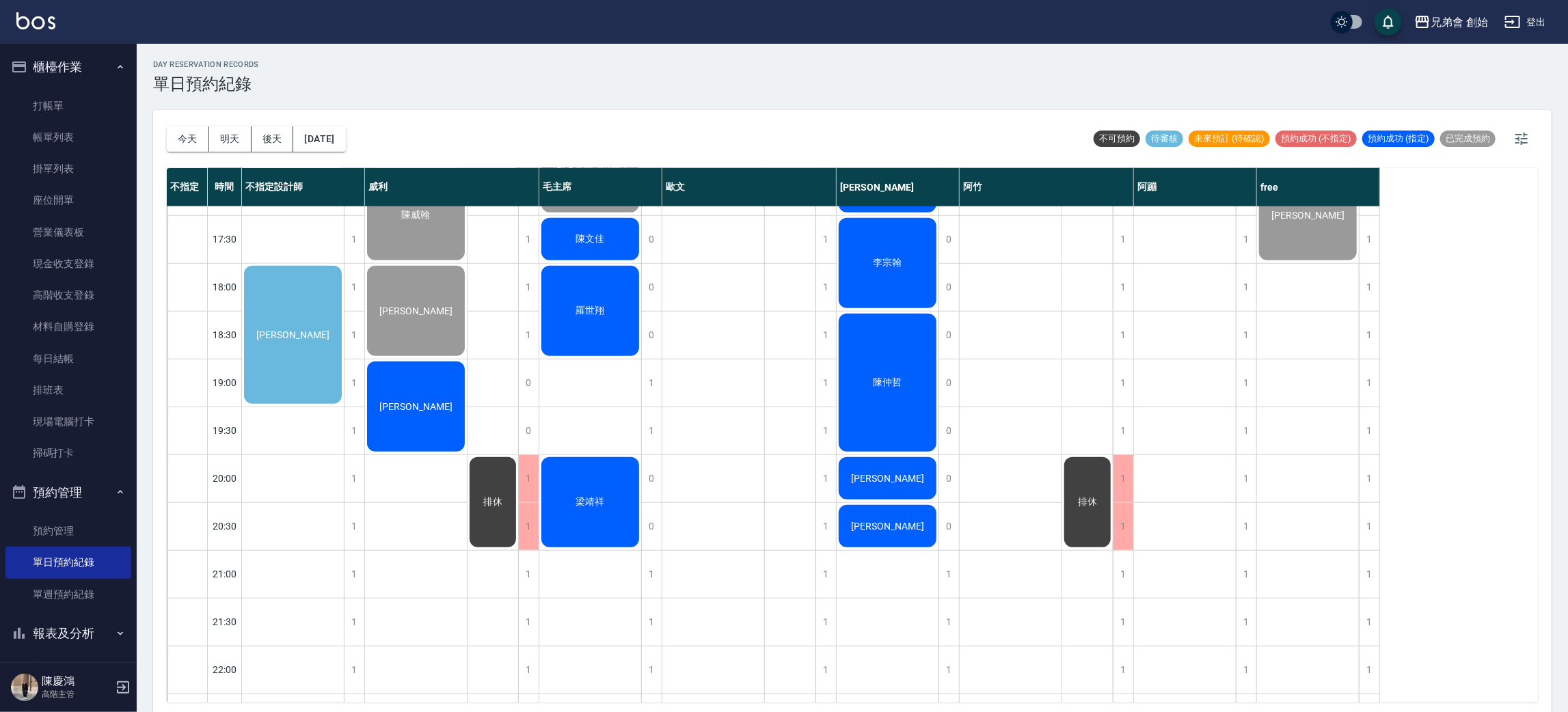
click at [424, 381] on div "[PERSON_NAME]" at bounding box center [416, 407] width 102 height 94
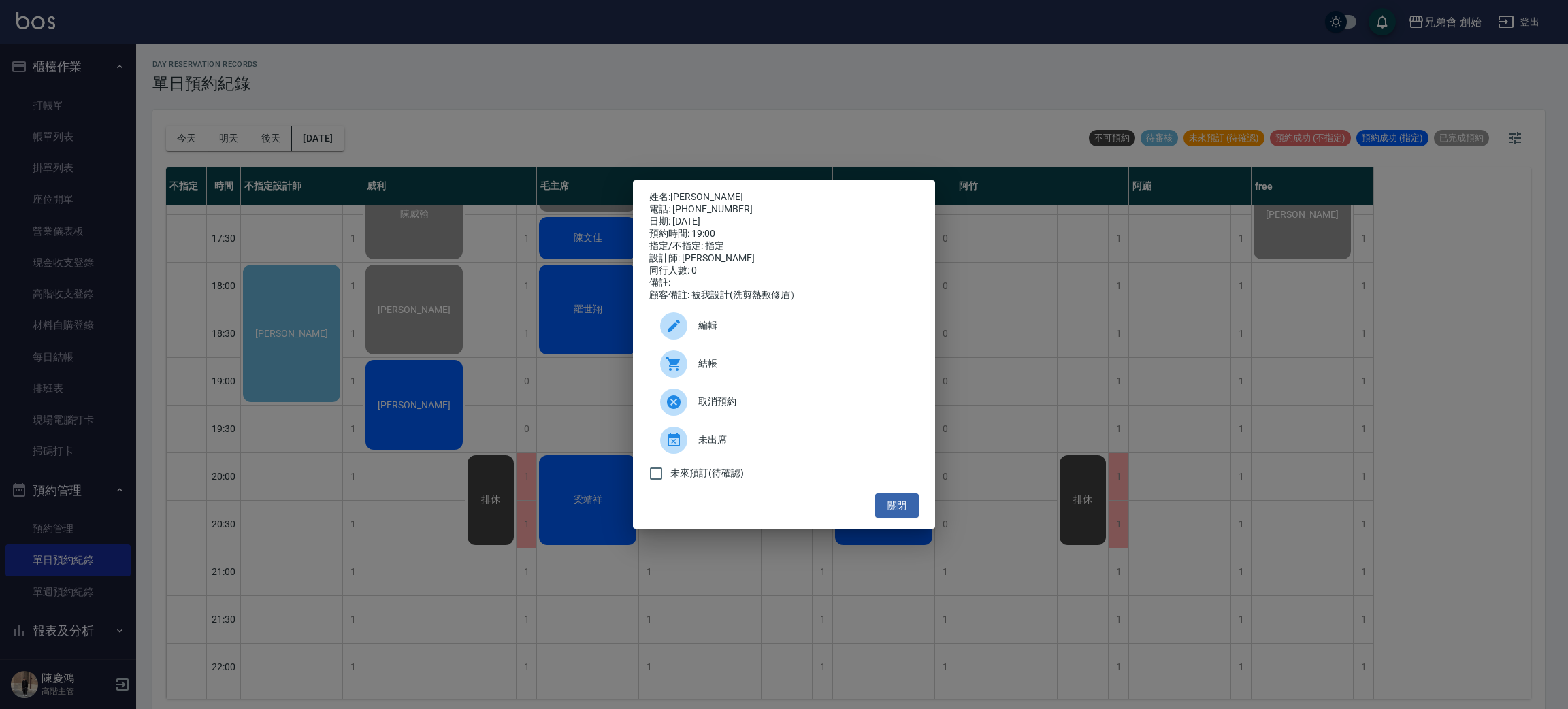
click at [393, 293] on div "姓名: [PERSON_NAME] 電話: [PHONE_NUMBER] 日期: [DATE] 預約時間: 19:00 指定/不指定: 指定 設計師: [PE…" at bounding box center [784, 354] width 1568 height 709
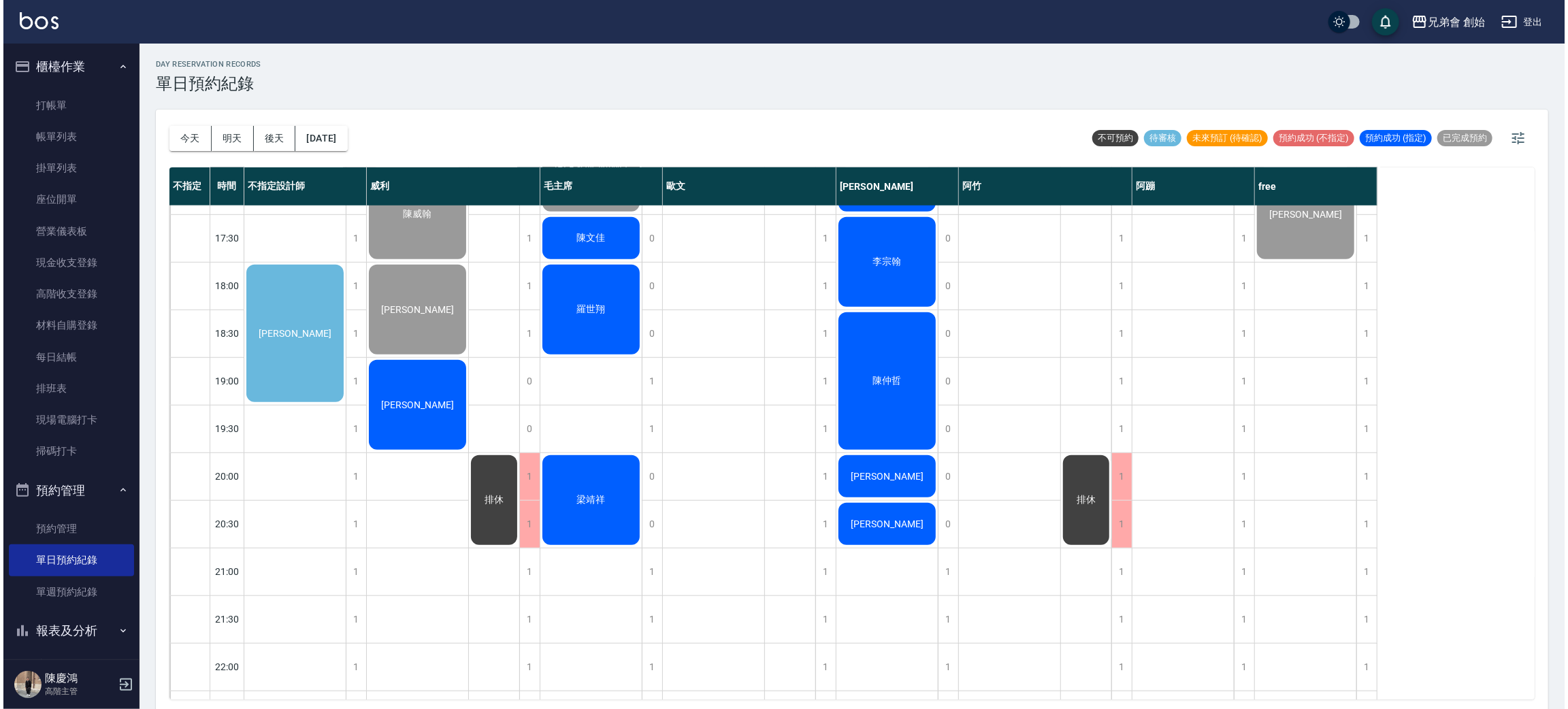
scroll to position [597, 0]
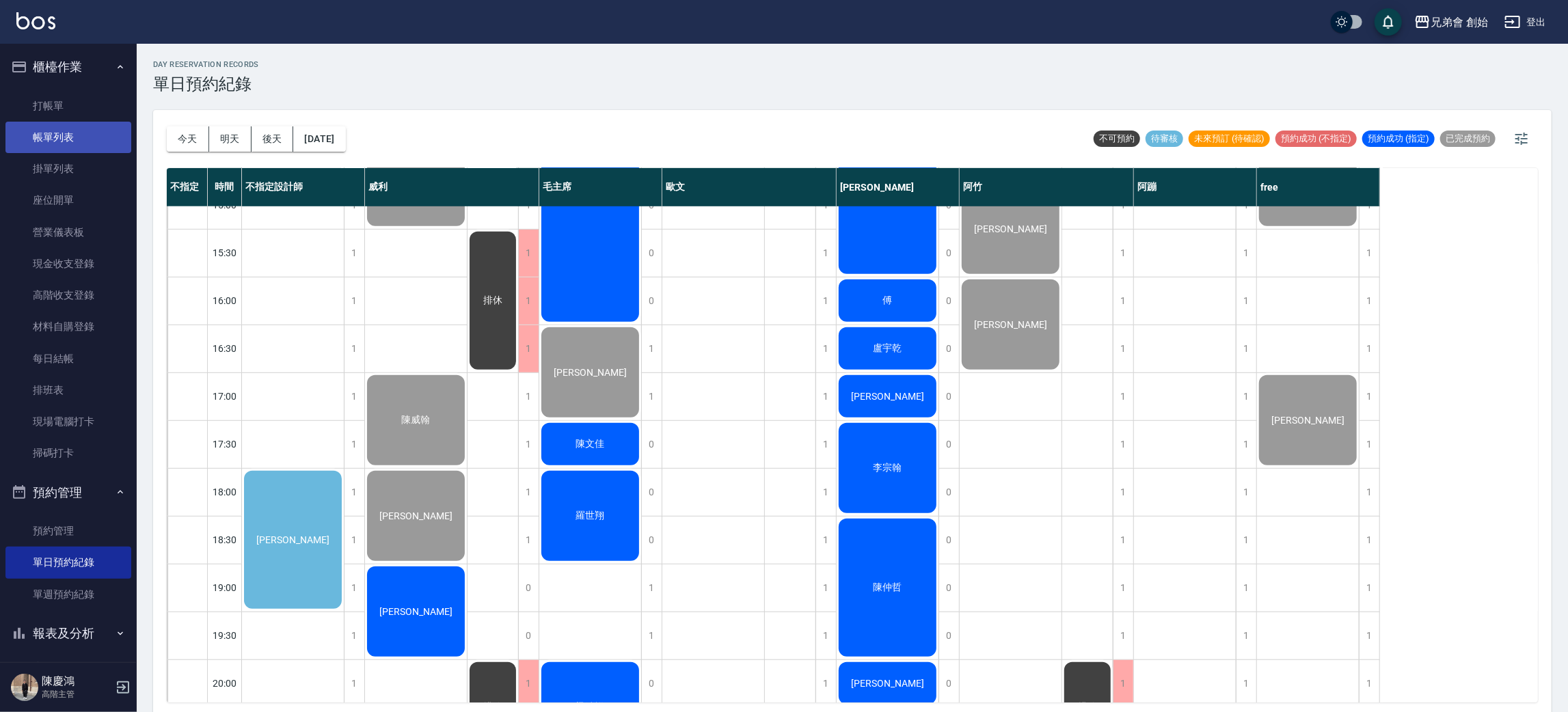
click at [62, 137] on link "帳單列表" at bounding box center [69, 137] width 126 height 31
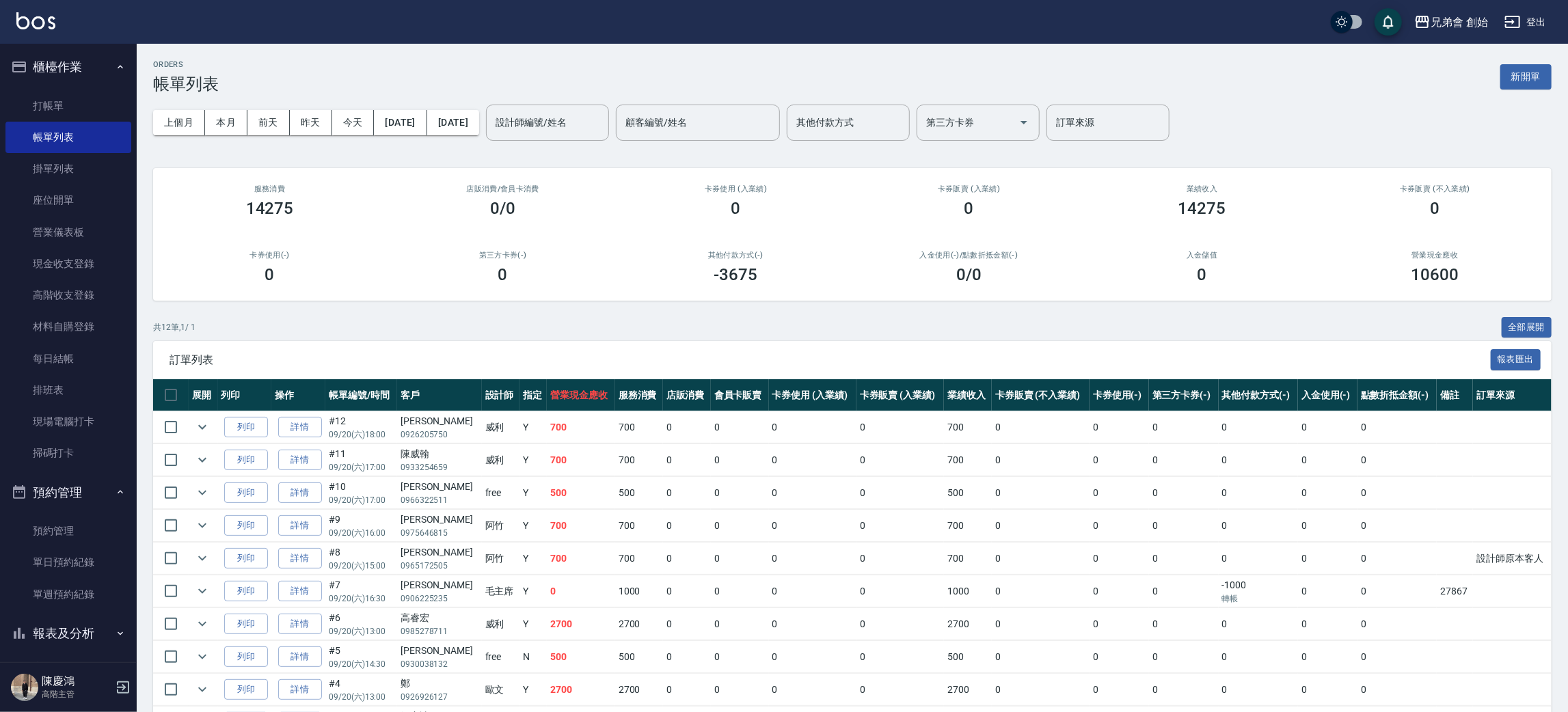
click at [403, 310] on div "ORDERS 帳單列表 新開單 上個月 本月 前天 昨天 今天 2025/09/20 2025/09/20 設計師編號/姓名 設計師編號/姓名 顧客編號/姓名…" at bounding box center [852, 451] width 1431 height 815
click at [580, 116] on input "設計師編號/姓名" at bounding box center [548, 123] width 111 height 24
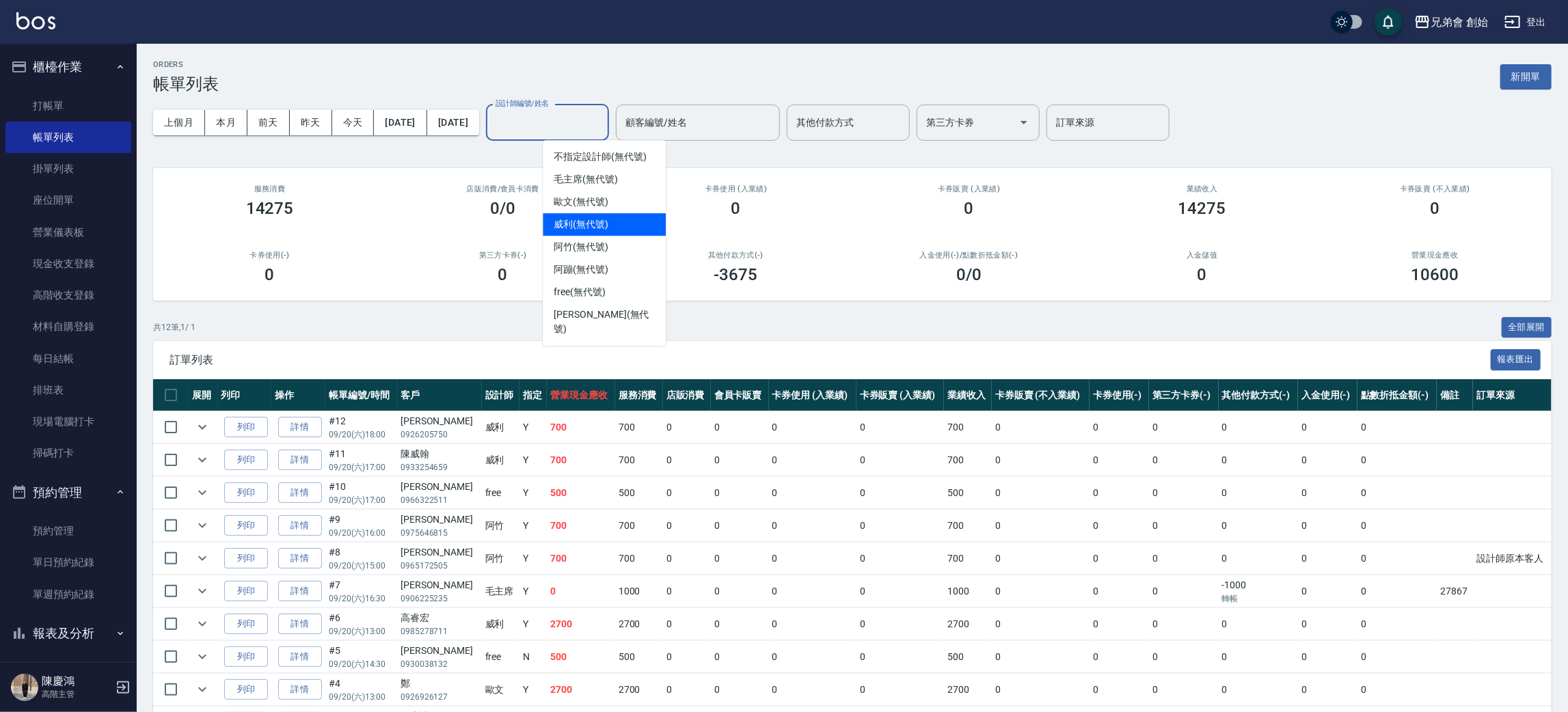
click at [596, 233] on div "威利 (無代號)" at bounding box center [604, 224] width 123 height 22
type input "[PERSON_NAME](無代號)"
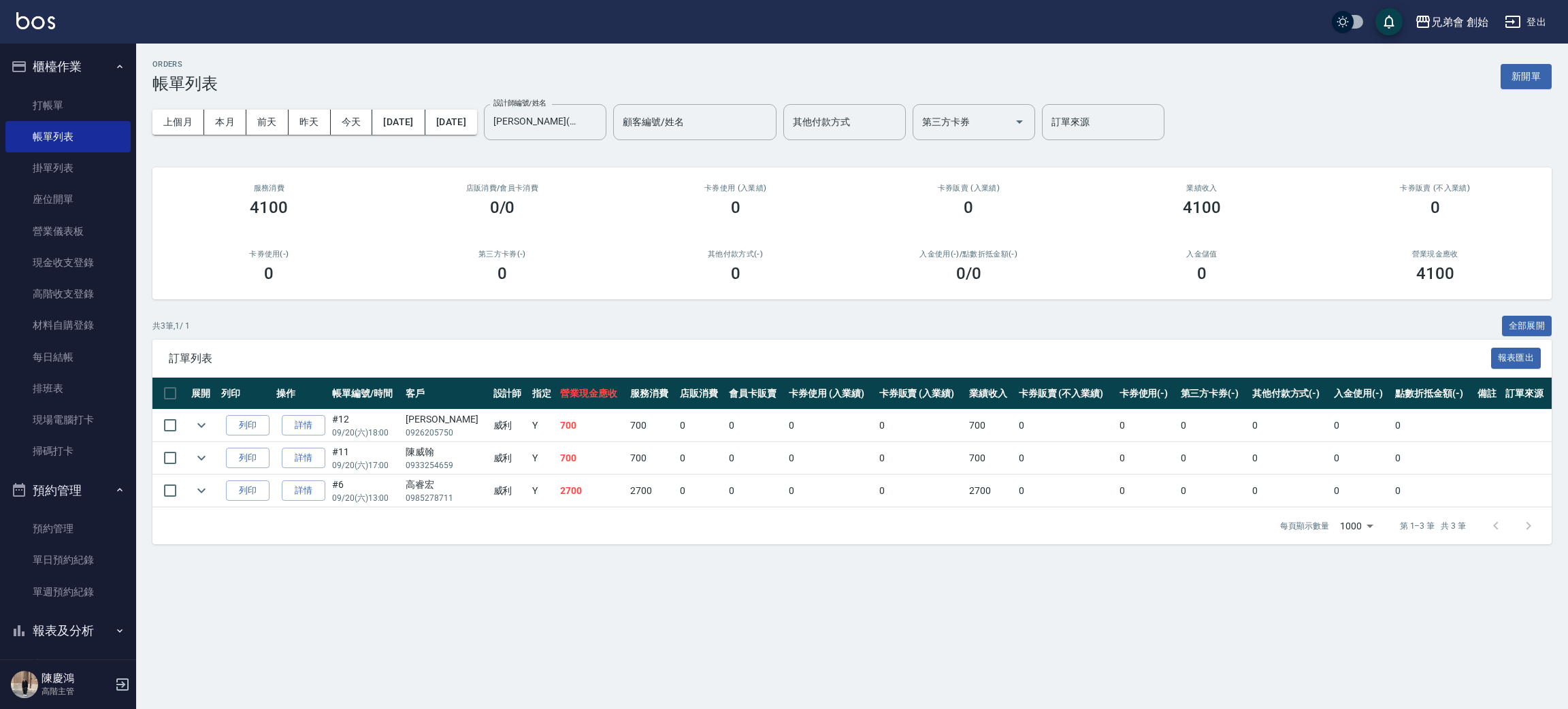
click at [420, 63] on div "ORDERS 帳單列表 新開單" at bounding box center [852, 77] width 1399 height 33
click at [470, 375] on div "訂單列表 報表匯出" at bounding box center [852, 358] width 1399 height 37
click at [213, 116] on button "本月" at bounding box center [225, 122] width 42 height 26
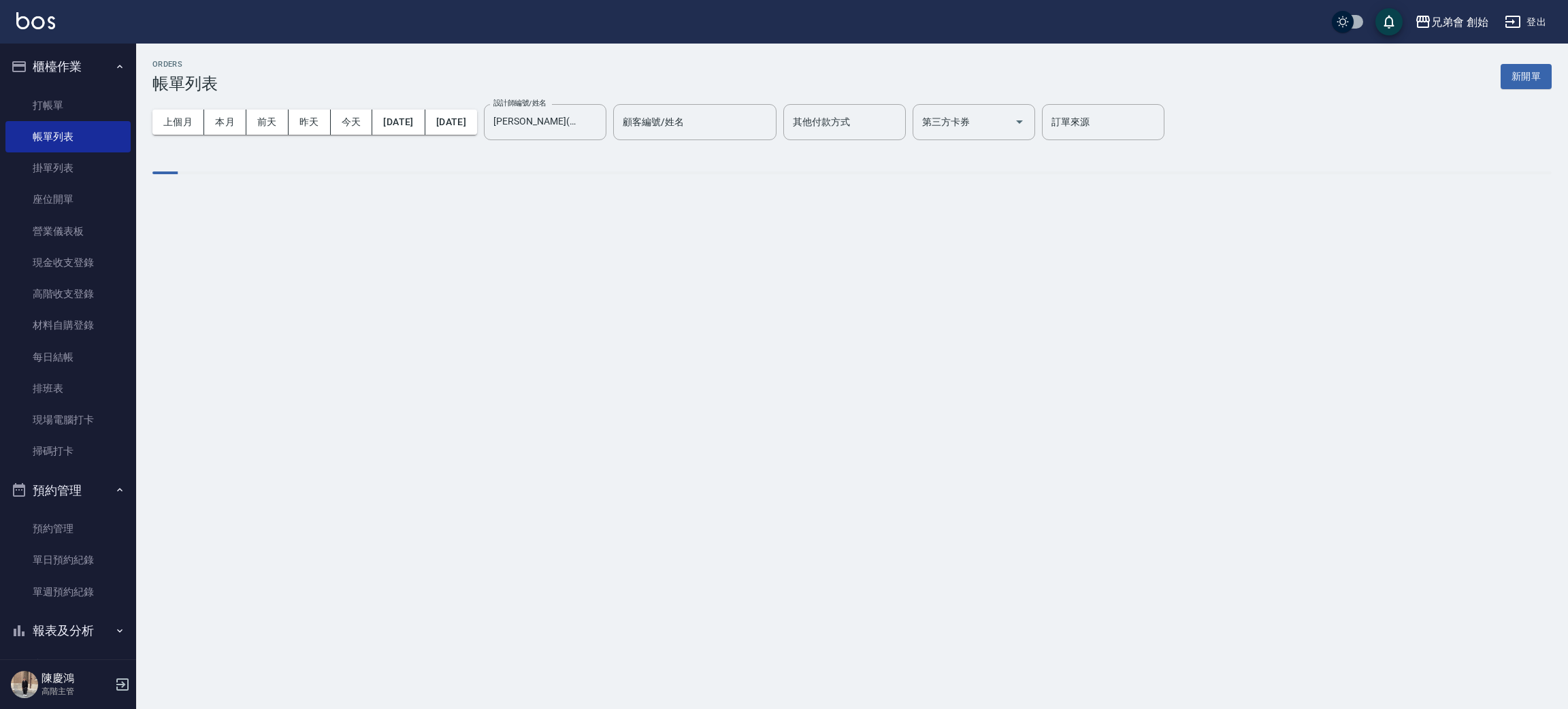
click at [342, 60] on div "ORDERS 帳單列表 新開單" at bounding box center [852, 77] width 1399 height 33
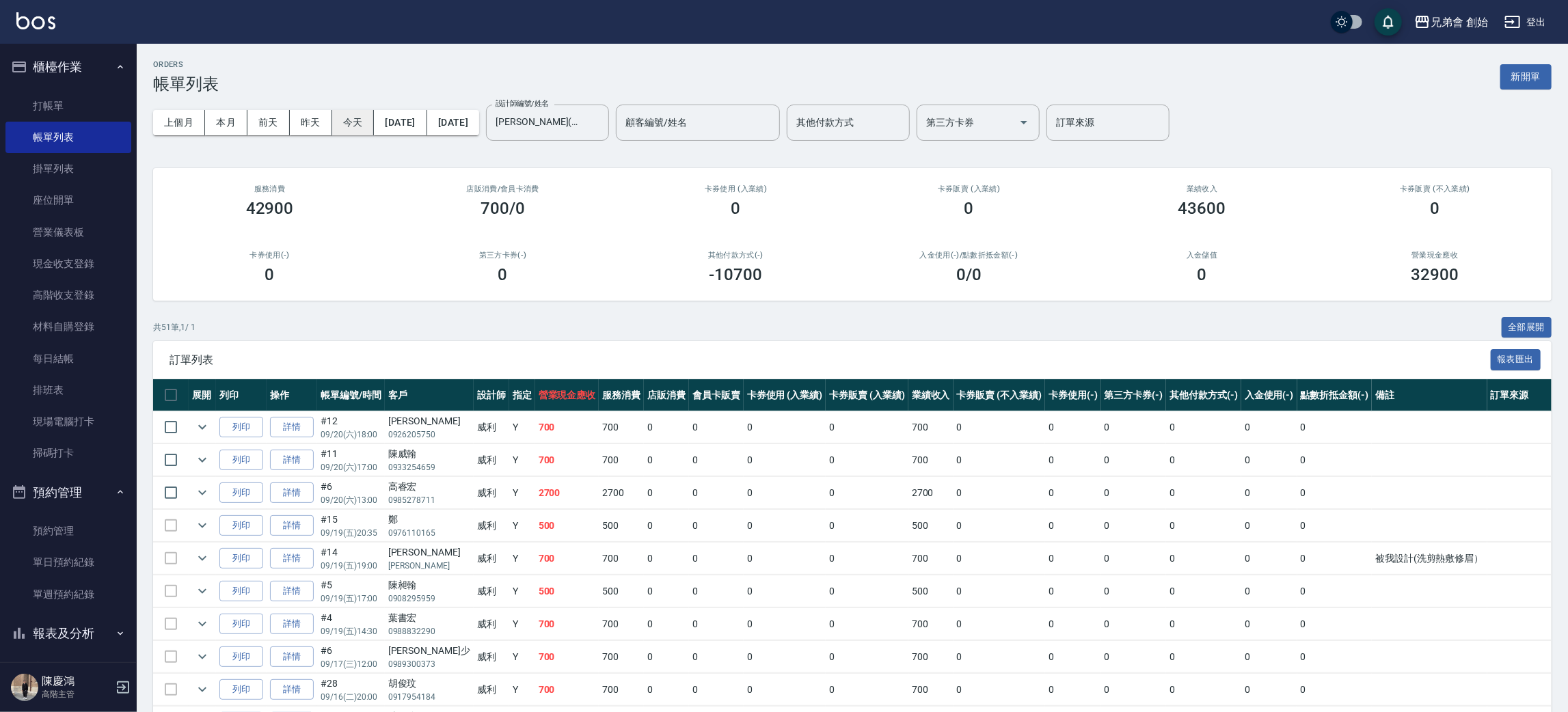
click at [361, 113] on button "今天" at bounding box center [353, 123] width 42 height 26
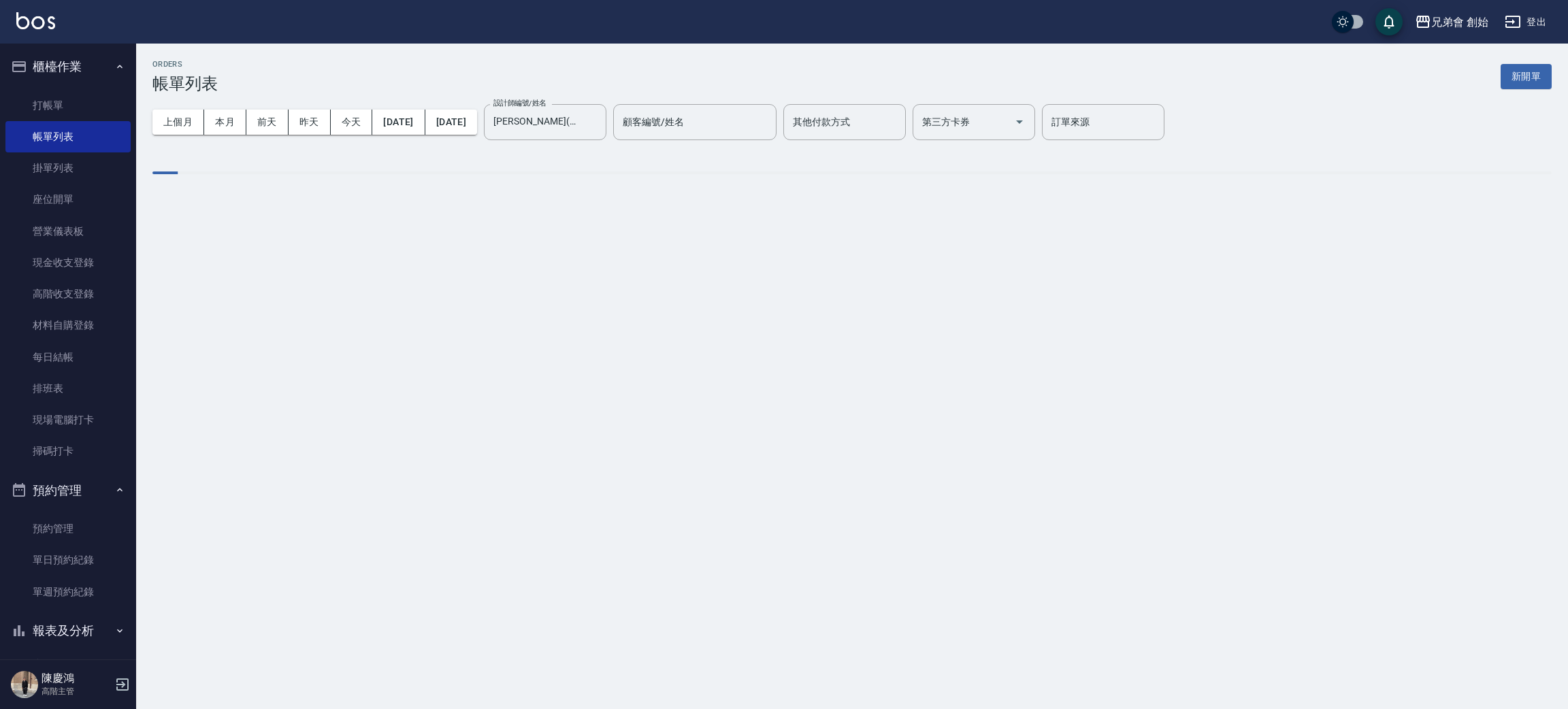
click at [367, 60] on div "ORDERS 帳單列表 新開單" at bounding box center [852, 77] width 1399 height 33
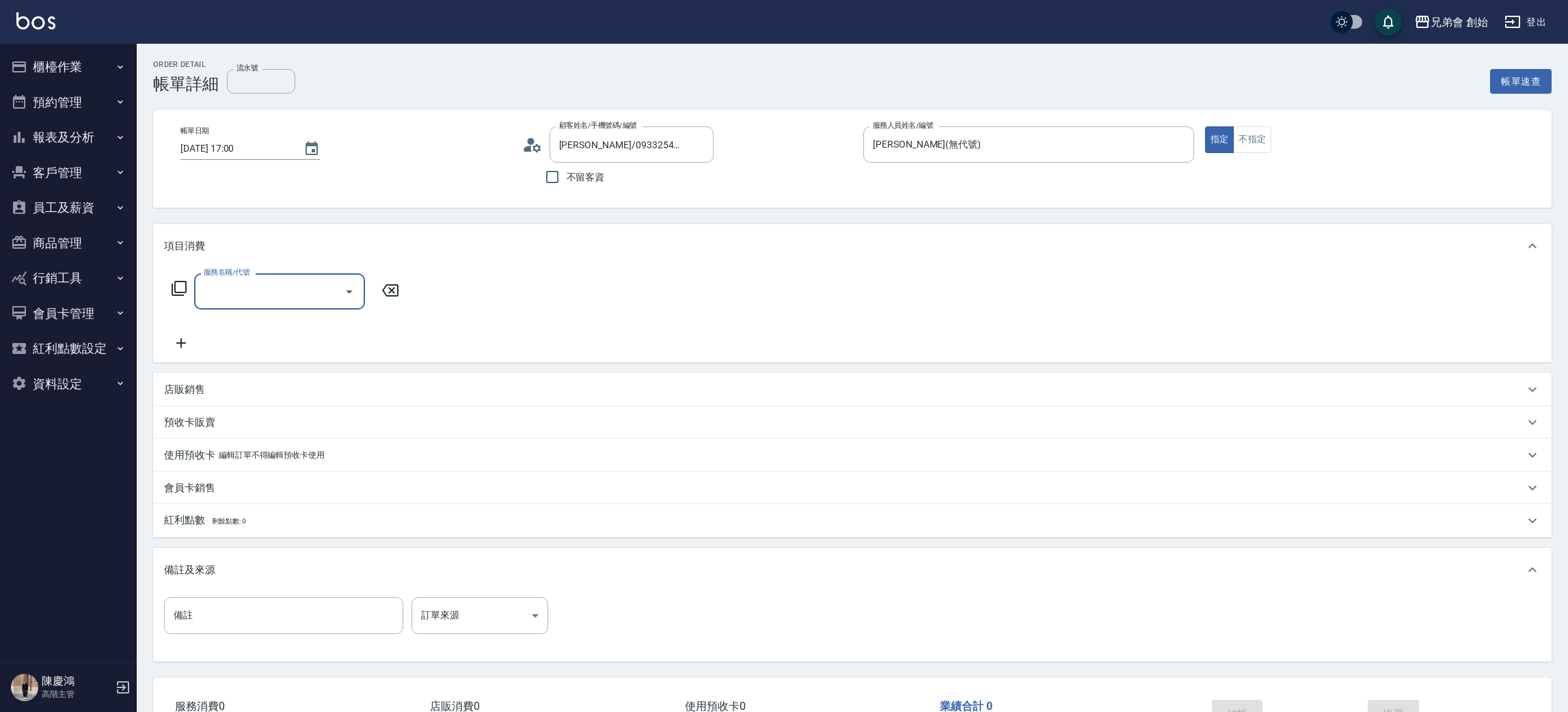
click at [295, 297] on input "服務名稱/代號" at bounding box center [269, 291] width 138 height 24
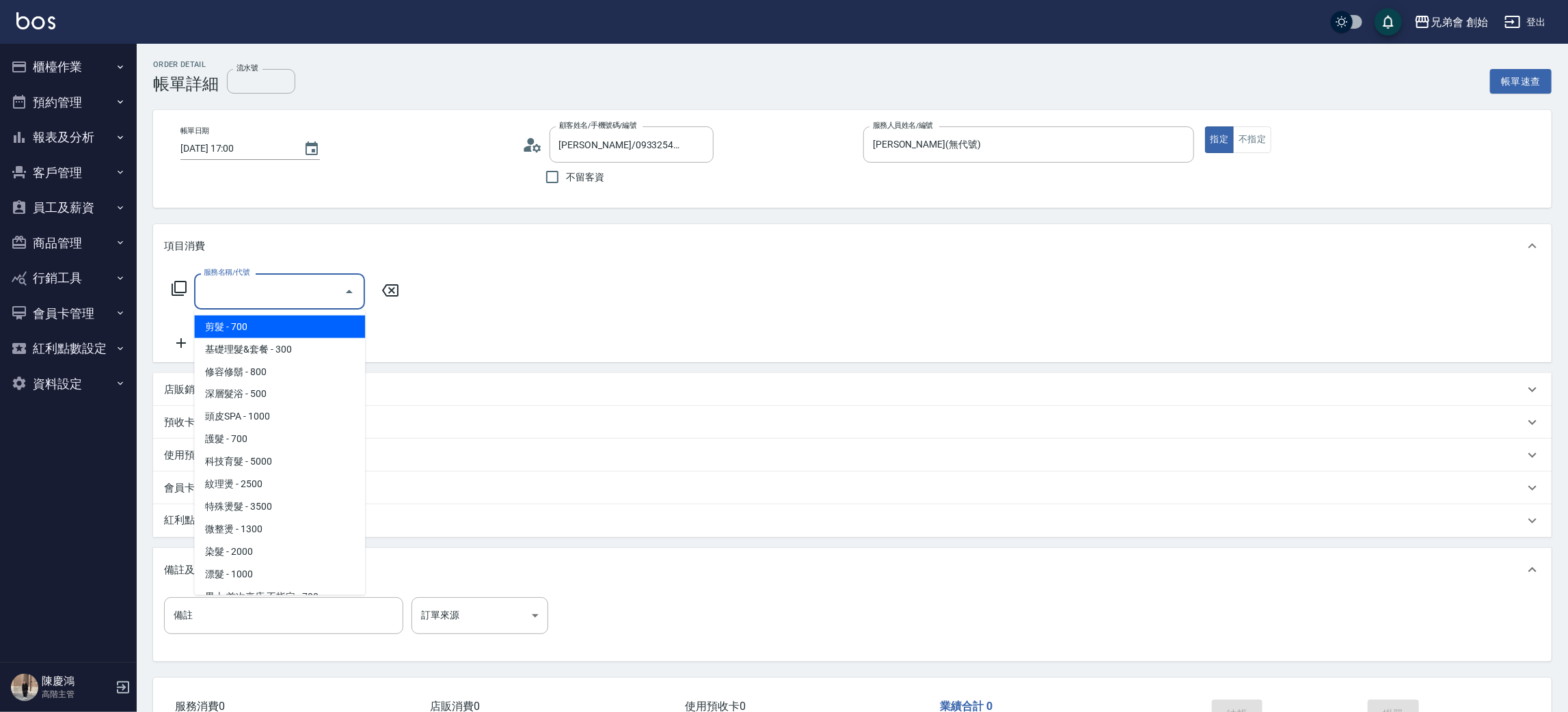
click at [306, 334] on span "剪髮 - 700" at bounding box center [279, 326] width 171 height 22
type input "剪髮(A01)"
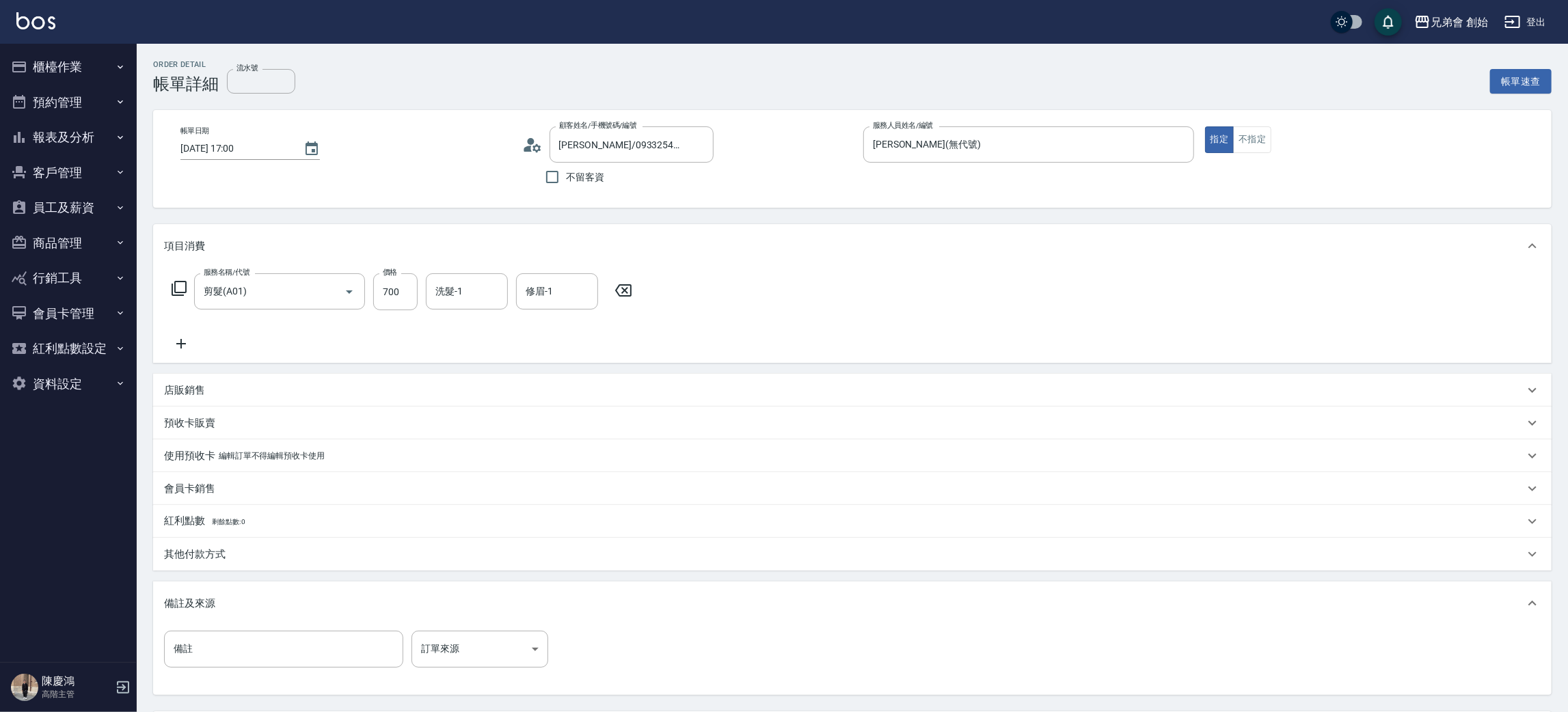
click at [933, 289] on div "服務名稱/代號 剪髮(A01) 服務名稱/代號 價格 700 價格 洗髮-1 洗髮-1 修眉-1 修眉-1" at bounding box center [852, 315] width 1398 height 95
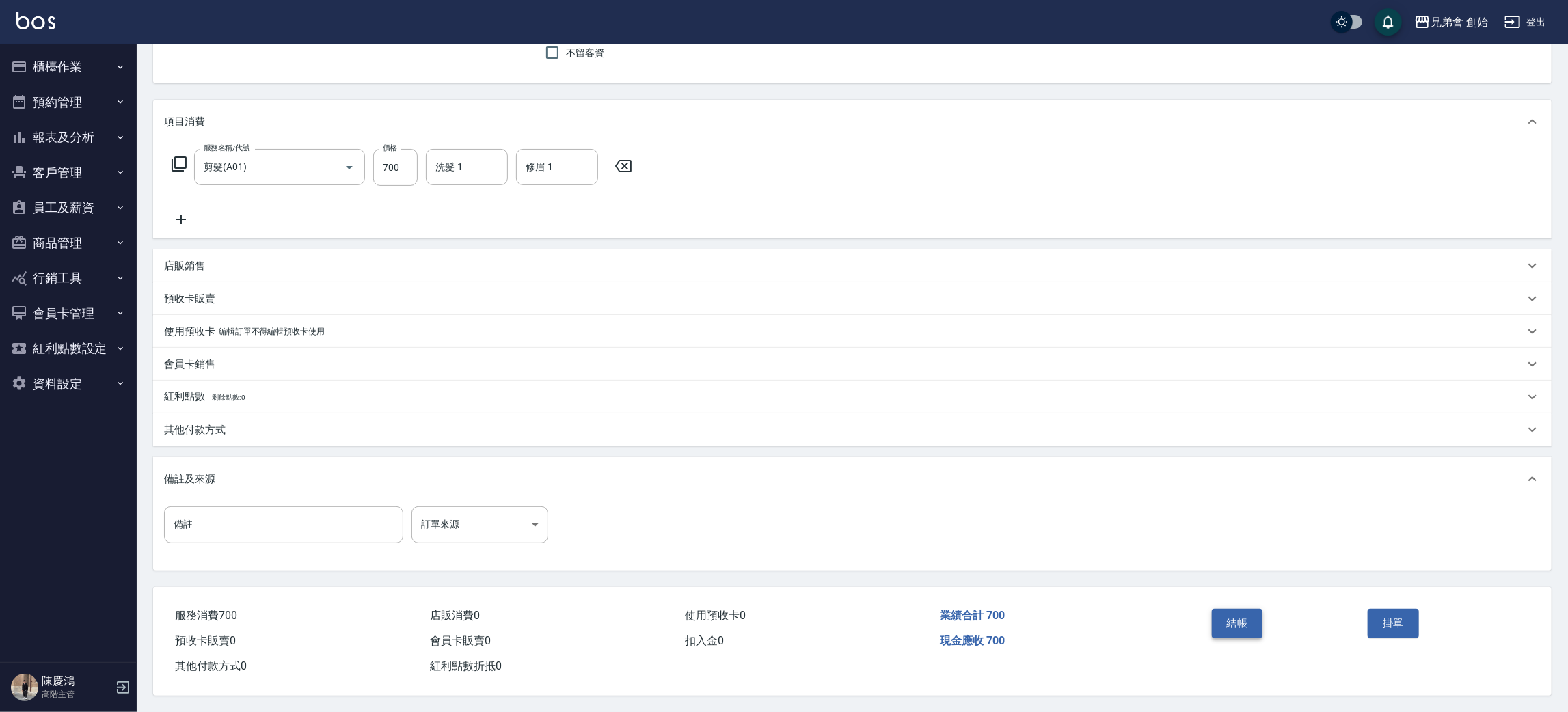
click at [1237, 621] on button "結帳" at bounding box center [1238, 623] width 51 height 29
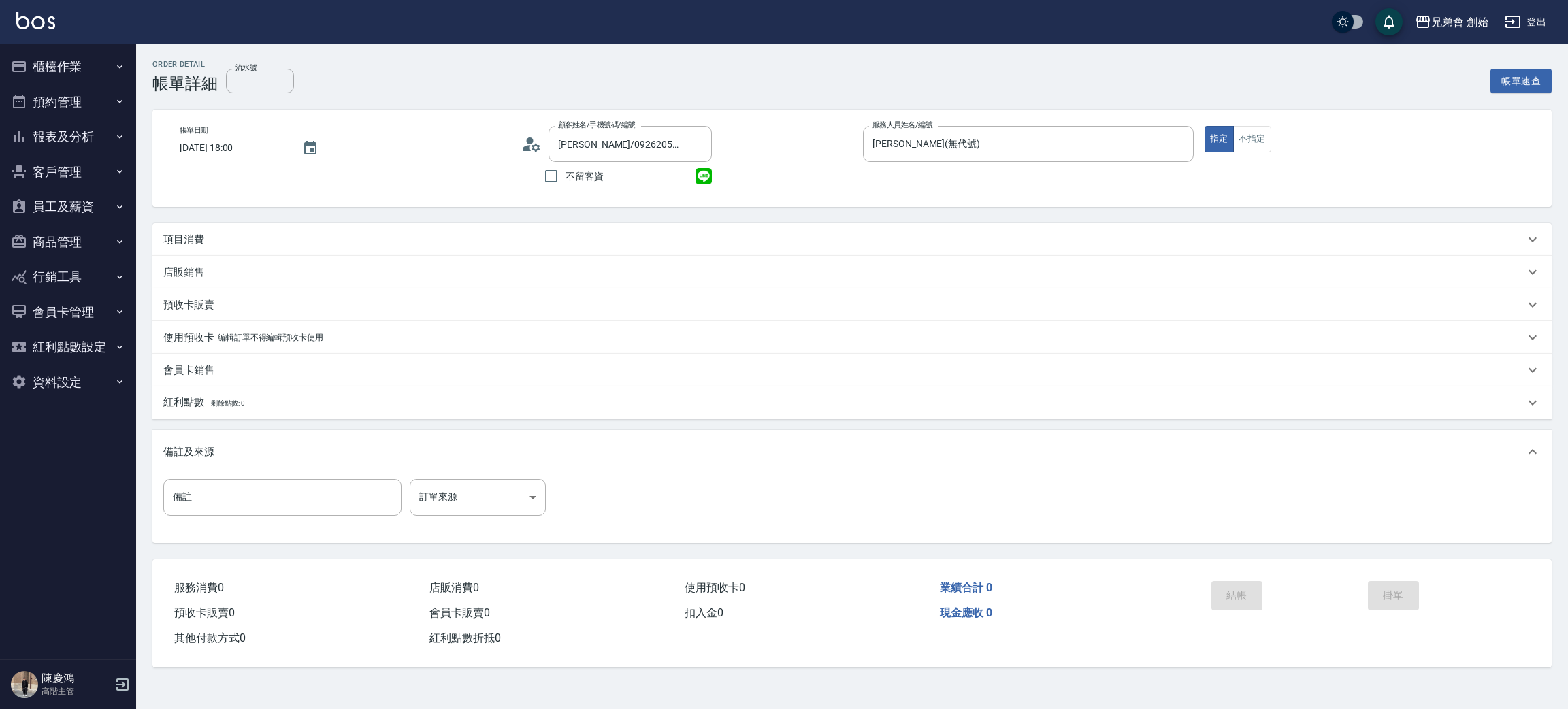
click at [333, 238] on div "項目消費" at bounding box center [844, 239] width 1361 height 14
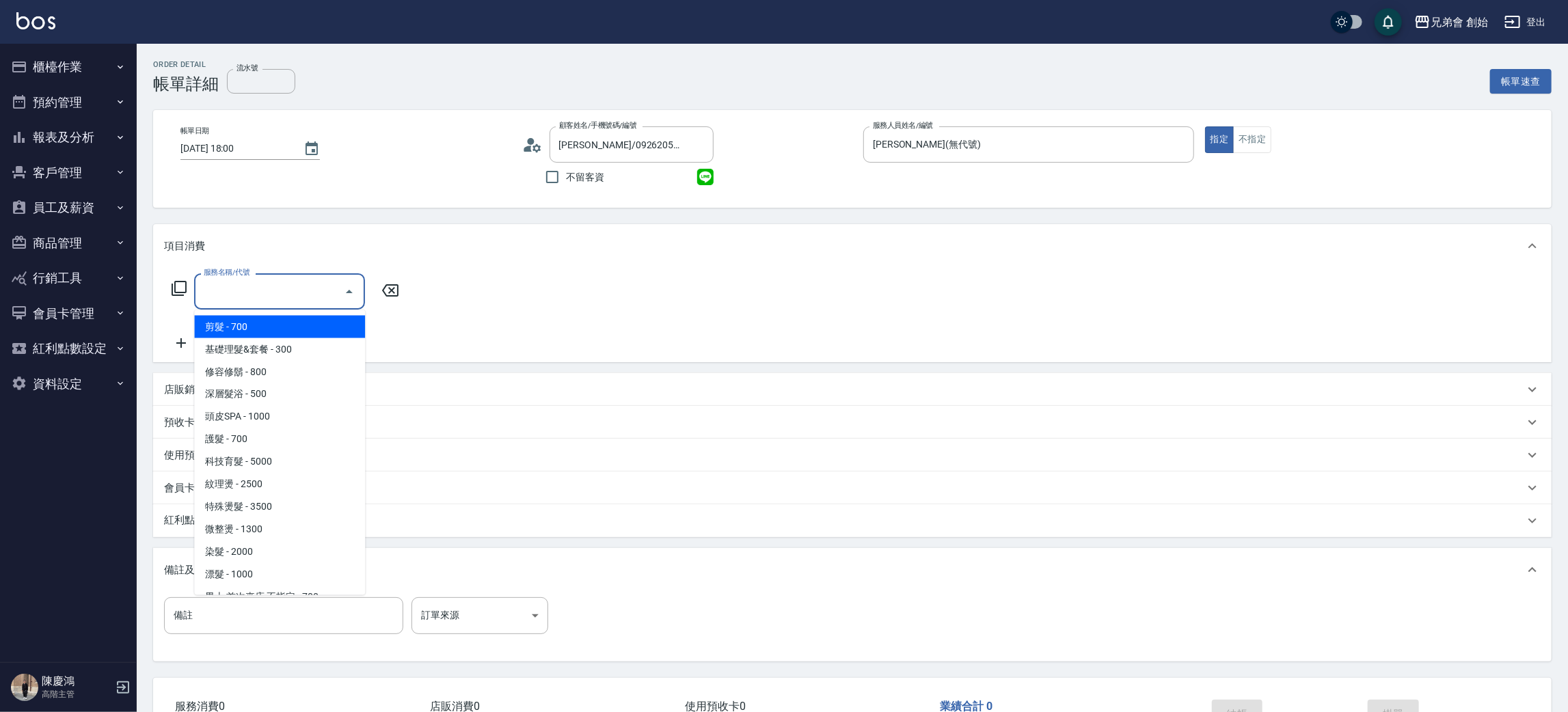
click at [283, 296] on input "服務名稱/代號" at bounding box center [269, 291] width 138 height 24
click at [300, 322] on span "剪髮 - 700" at bounding box center [279, 326] width 171 height 22
type input "剪髮(A01)"
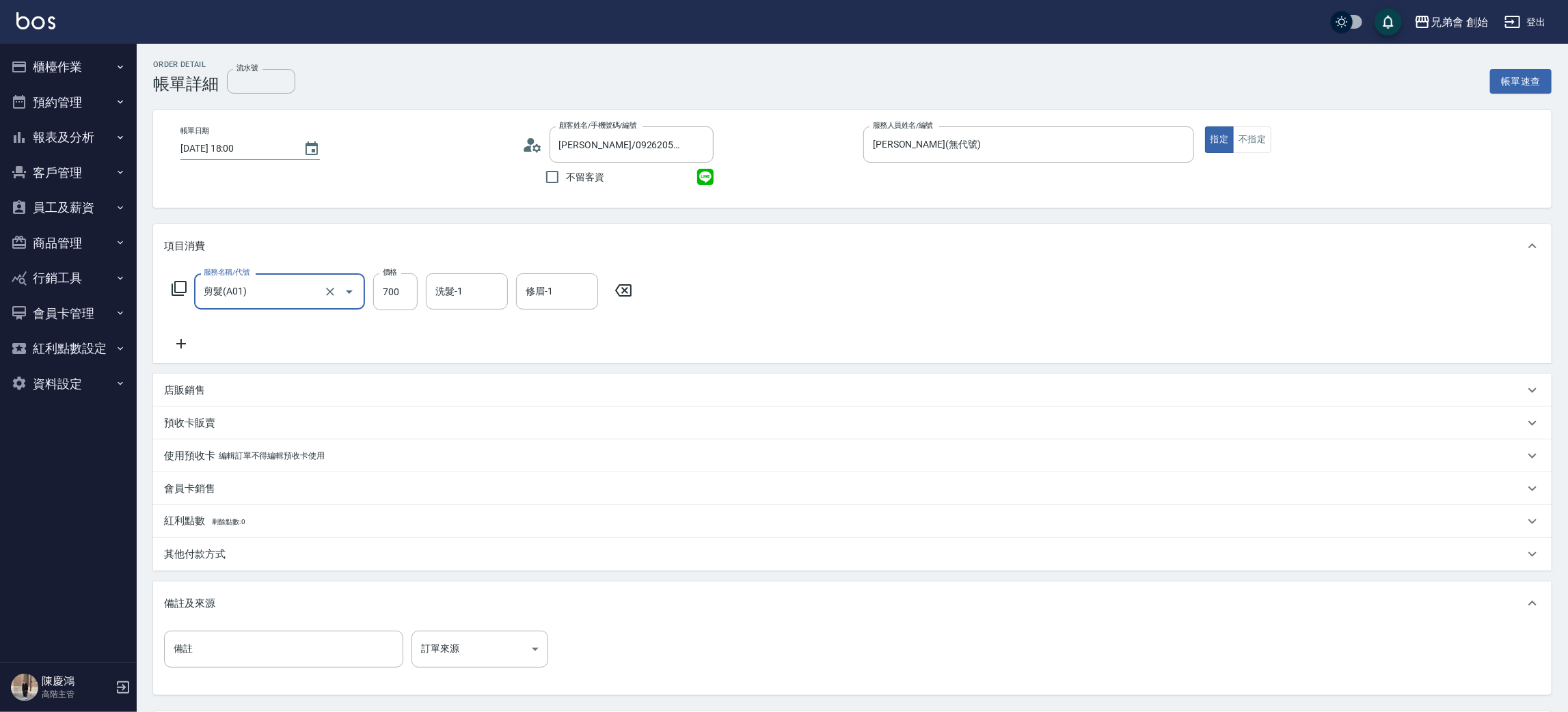
click at [827, 307] on div "服務名稱/代號 剪髮(A01) 服務名稱/代號 價格 700 價格 洗髮-1 洗髮-1 修眉-1 修眉-1" at bounding box center [852, 315] width 1398 height 95
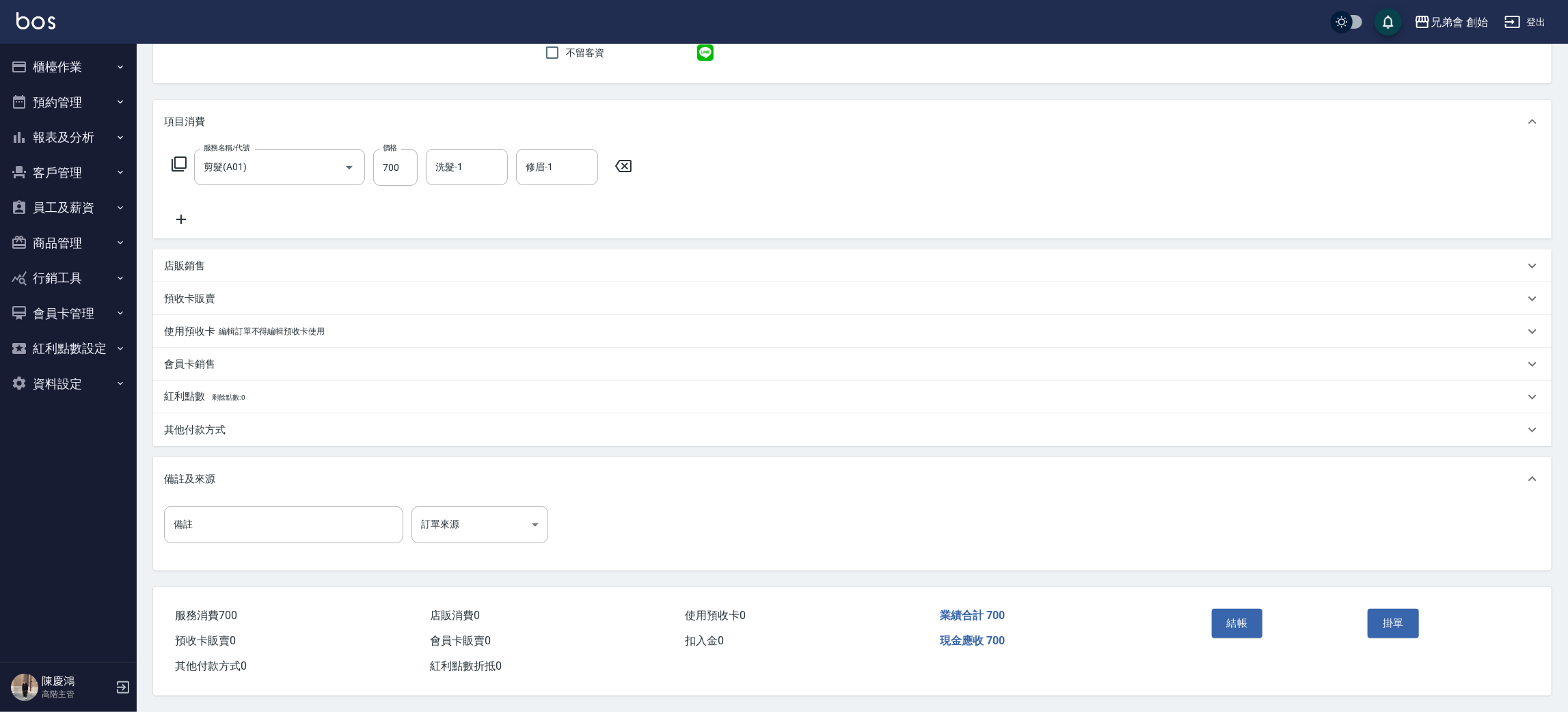
drag, startPoint x: 1265, startPoint y: 605, endPoint x: 1224, endPoint y: 634, distance: 50.2
click at [1250, 618] on div "結帳" at bounding box center [1284, 633] width 157 height 60
click at [1224, 634] on div "結帳" at bounding box center [1284, 633] width 157 height 60
click at [1225, 622] on button "結帳" at bounding box center [1238, 623] width 51 height 29
